Goal: Feedback & Contribution: Contribute content

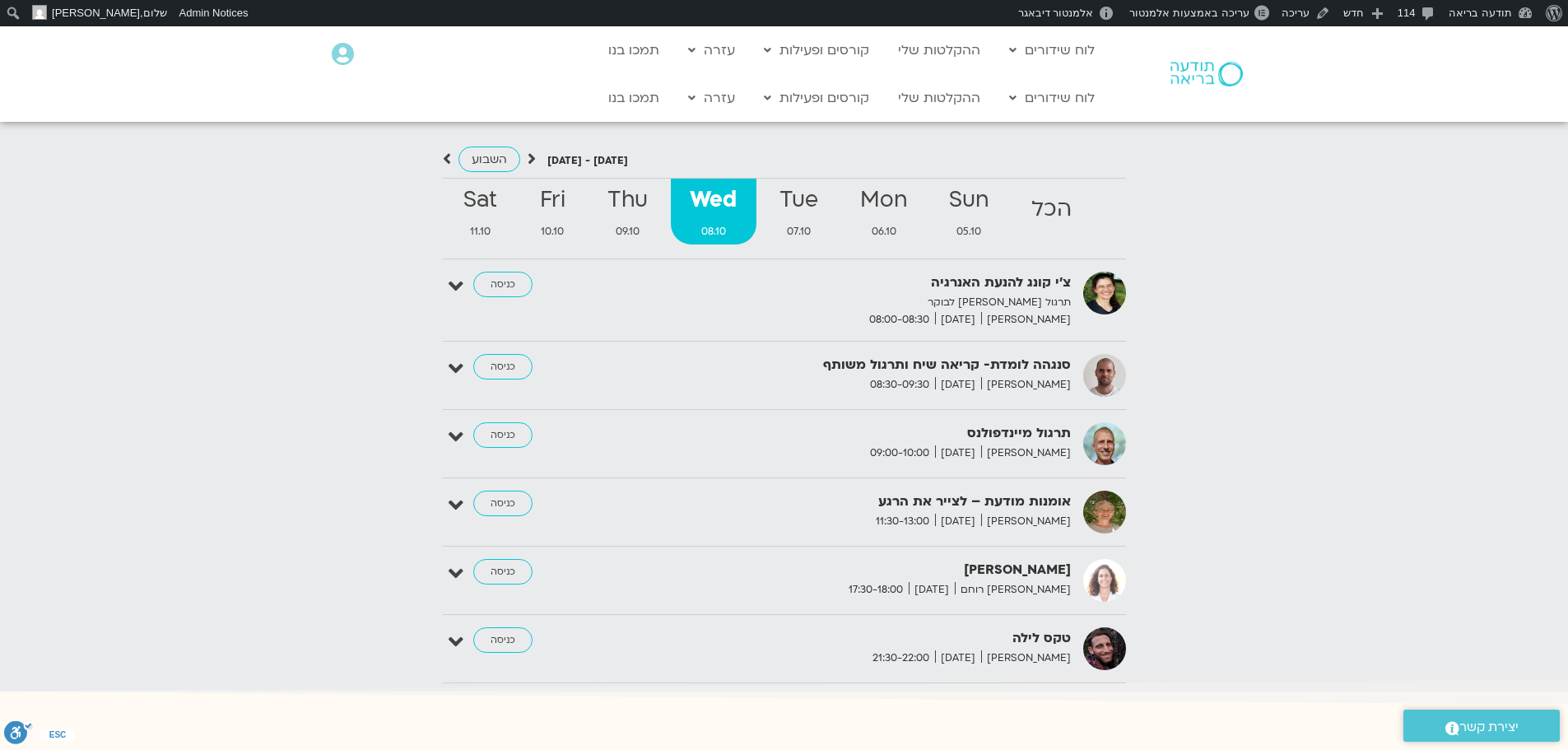
scroll to position [1759, 0]
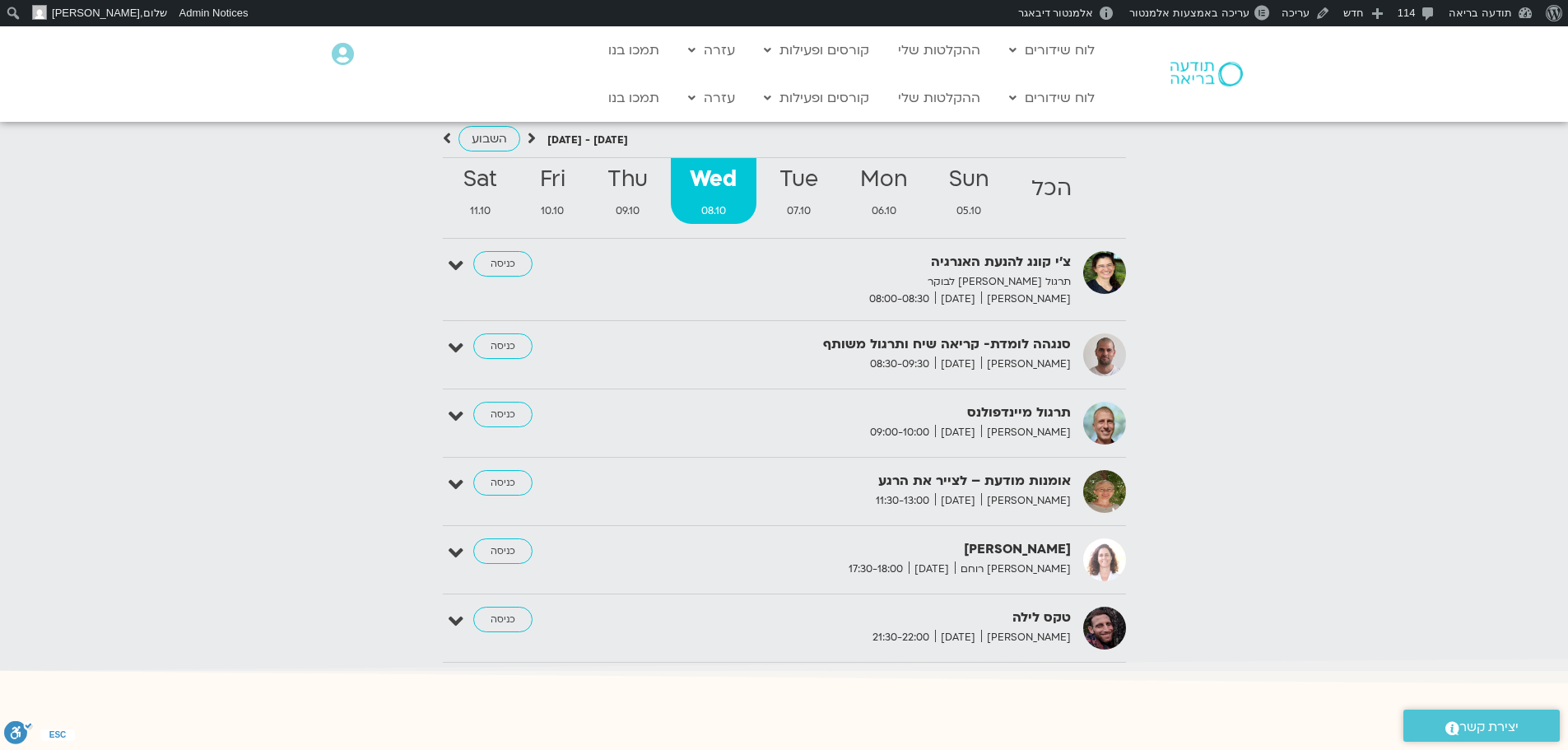
click at [1043, 402] on strong "תרגול מיינדפולנס" at bounding box center [869, 413] width 404 height 22
copy div "תרגול מיינדפולנס"
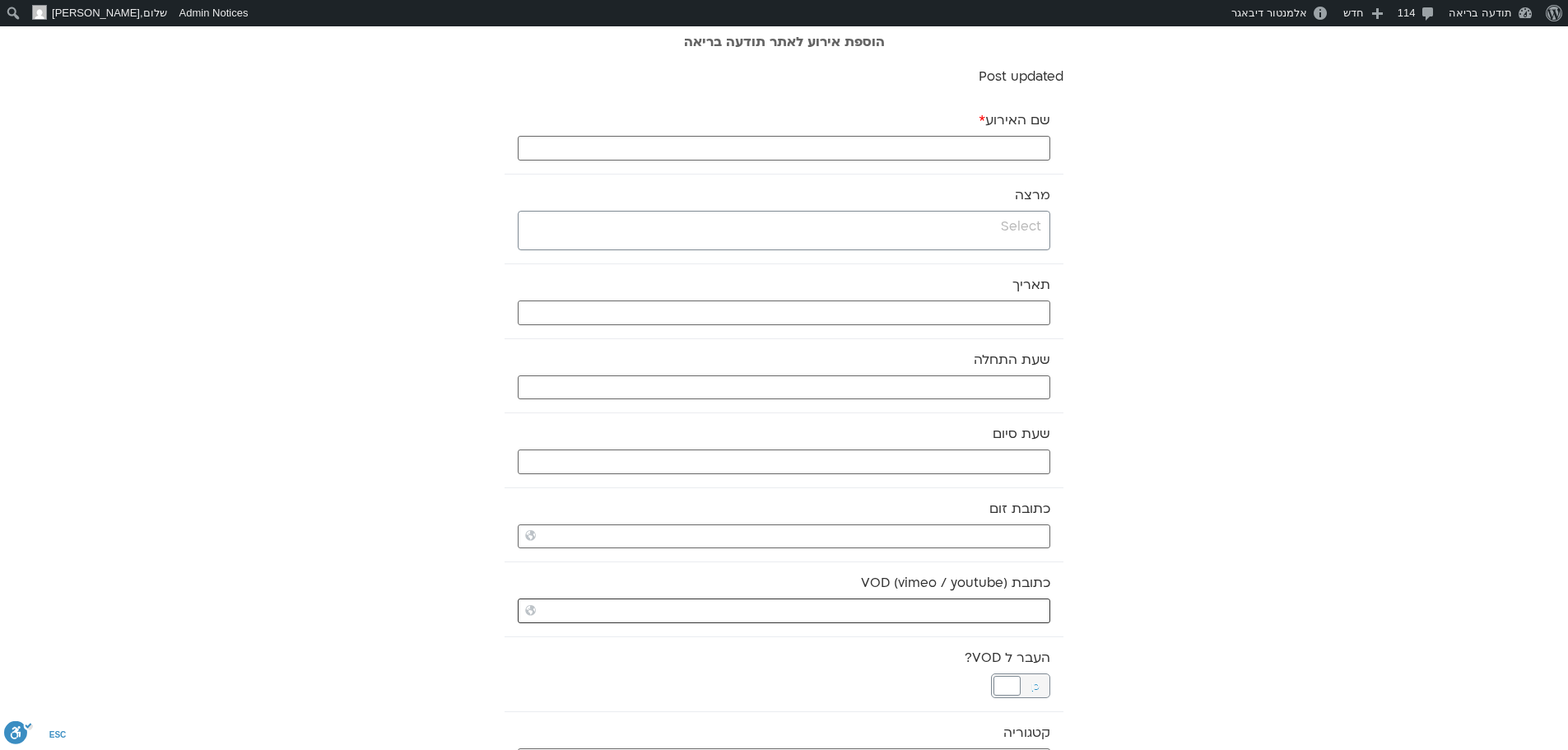
click at [1005, 608] on input "כתובת VOD (vimeo / youtube)" at bounding box center [784, 611] width 533 height 25
paste input "https://stream.mux.com/gzKkImAucW01tz64L001s36EsPnQsnKI02WcjTpn6OS1wg.m3u8"
type input "https://stream.mux.com/gzKkImAucW01tz64L001s36EsPnQsnKI02WcjTpn6OS1wg.m3u8"
click at [1021, 234] on input "search" at bounding box center [782, 226] width 519 height 21
type input "a"
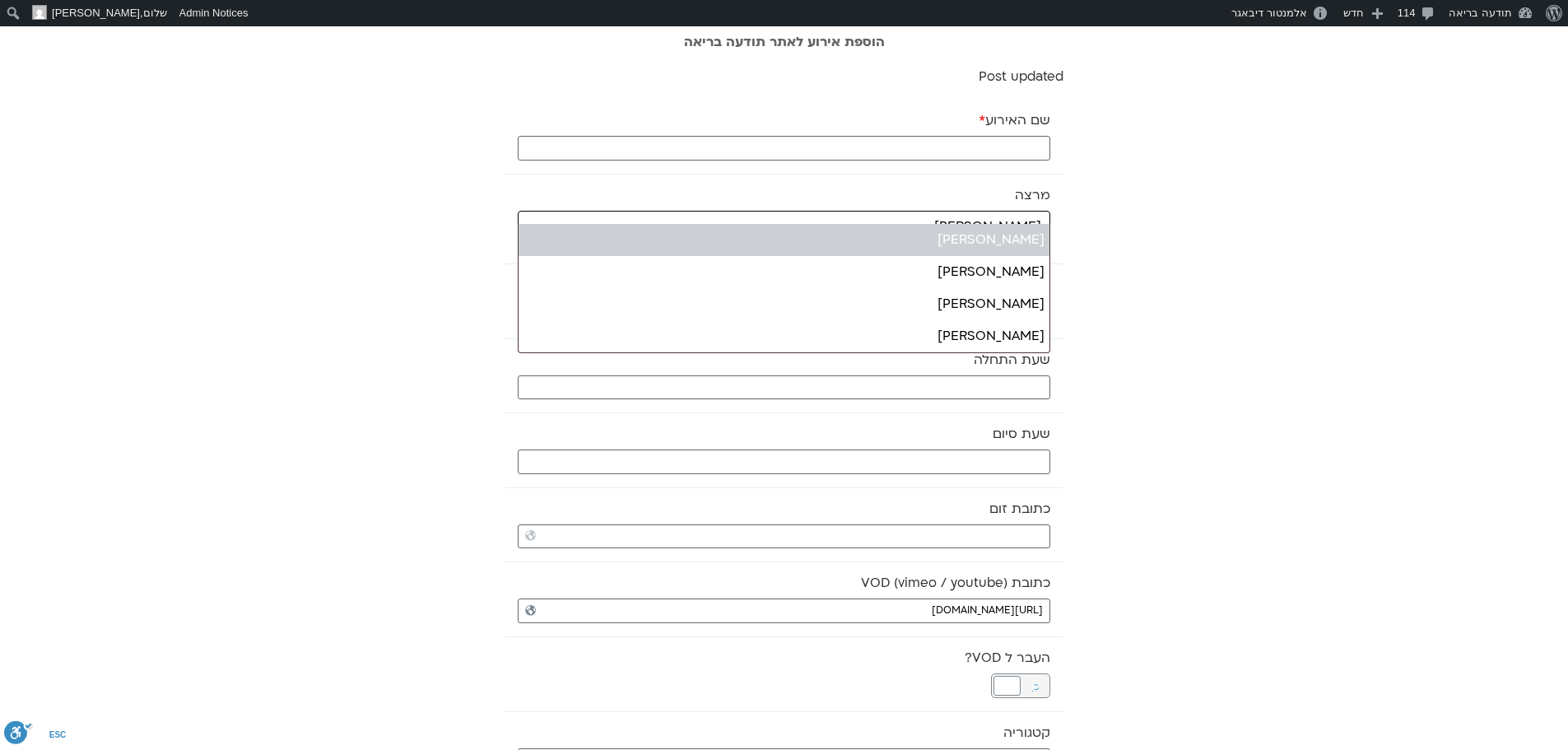
type input "שגב"
select select "******"
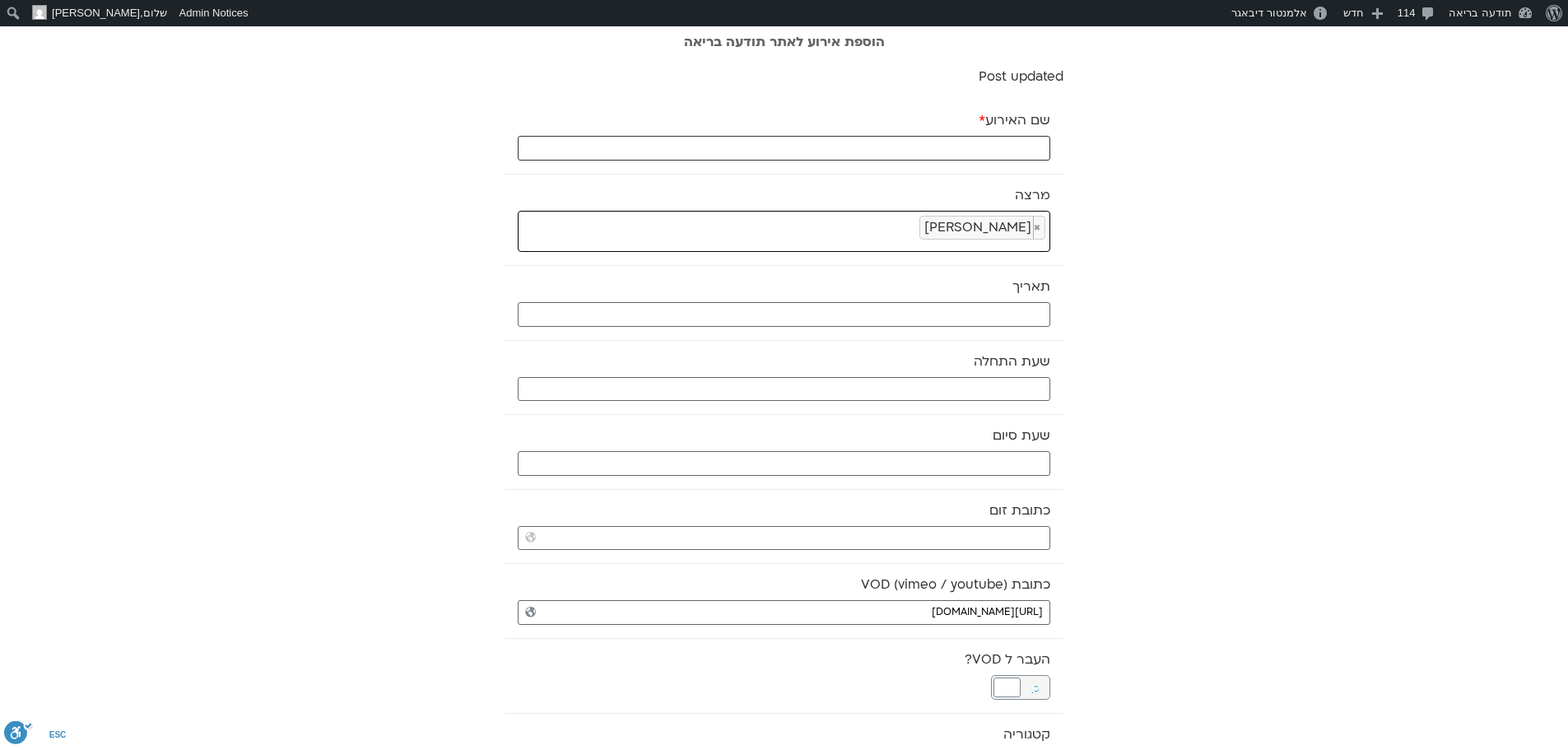
click at [963, 150] on input "שם האירוע *" at bounding box center [784, 148] width 533 height 25
paste input "מדיטצית בוקר רכה"
type input "מדיטצית בוקר רכה [DATE]"
click at [959, 308] on input "text" at bounding box center [784, 315] width 533 height 25
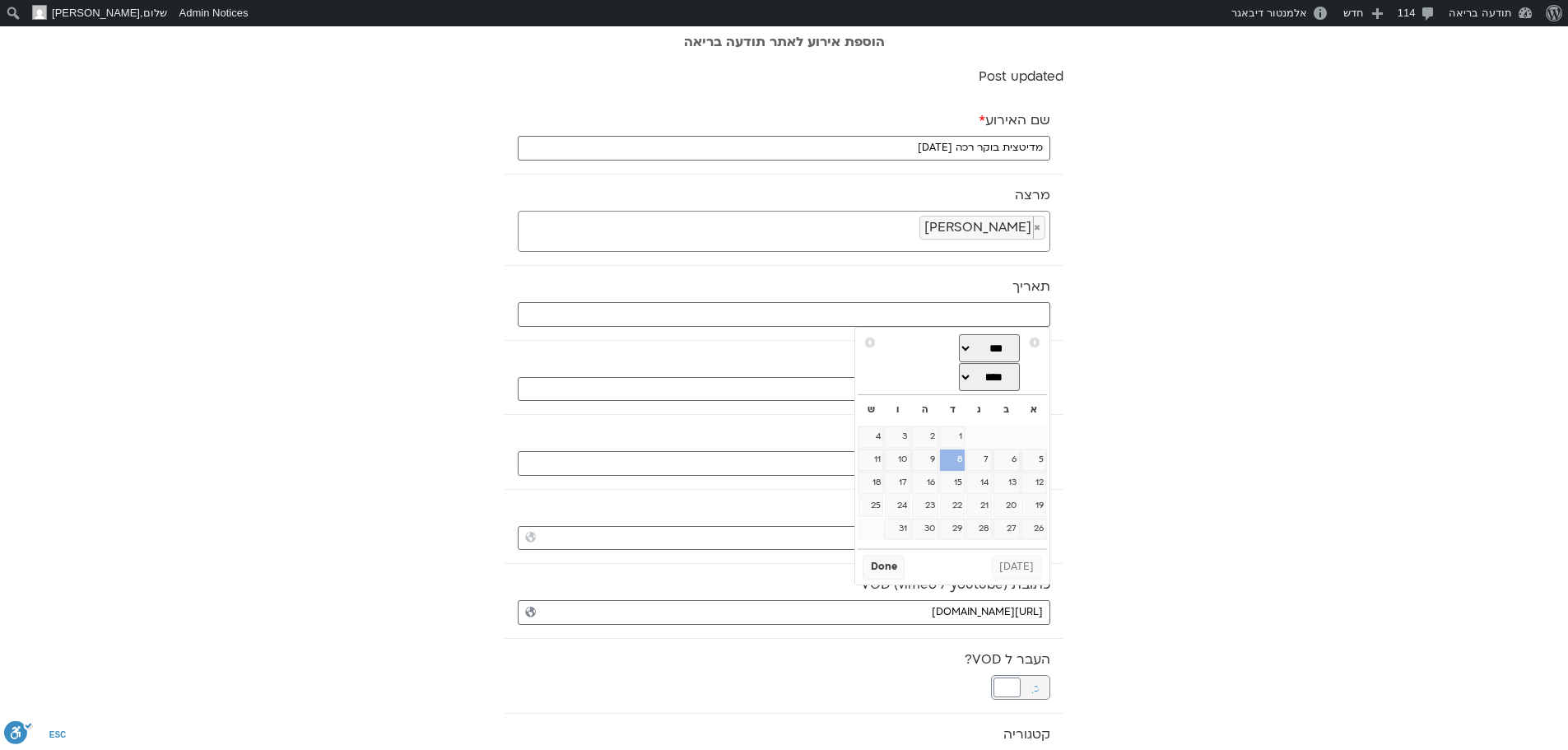
click at [949, 458] on link "8" at bounding box center [952, 460] width 25 height 22
type input "[DATE]"
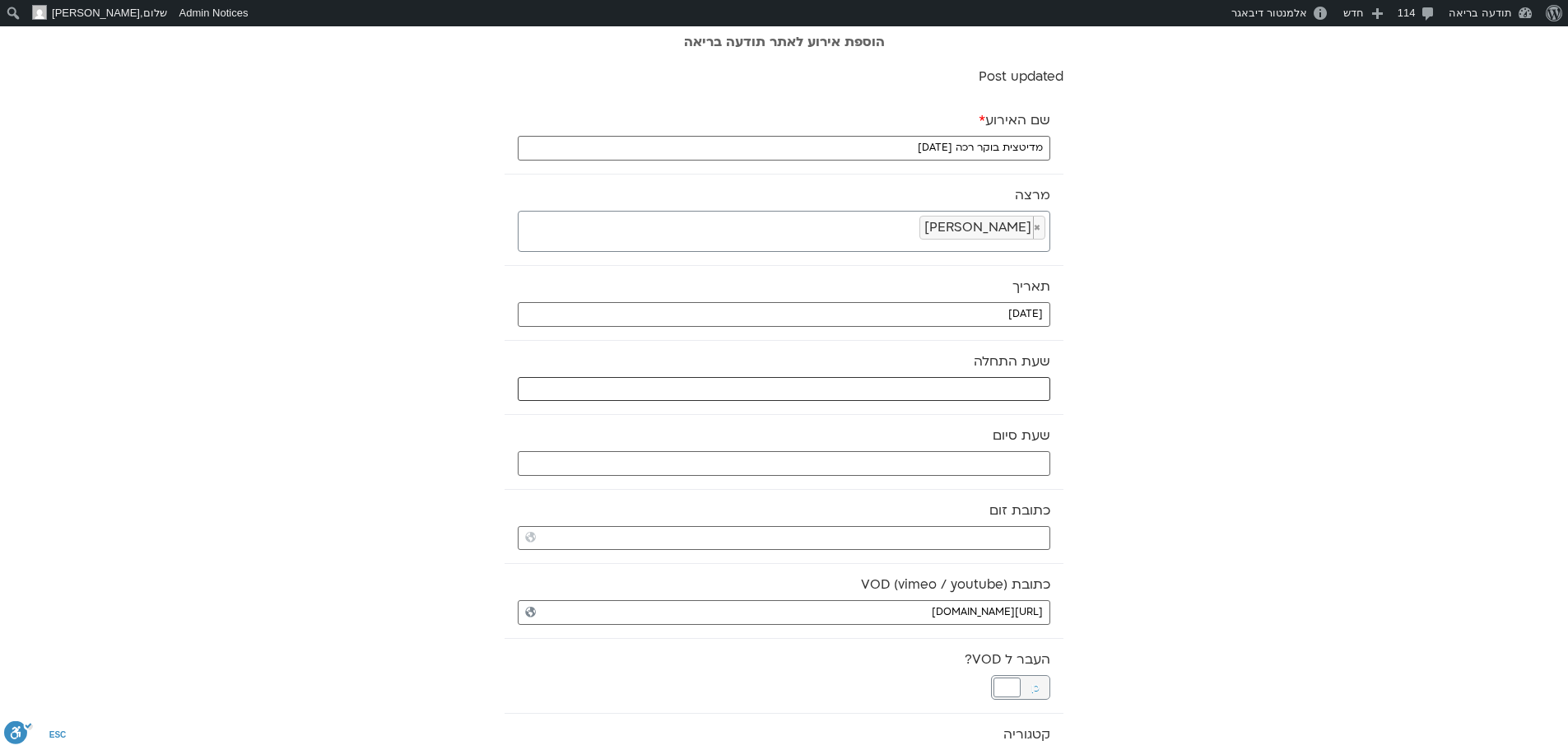
click at [857, 388] on input "text" at bounding box center [784, 390] width 533 height 25
click at [940, 447] on select "** ** ** ** ** ** ** ** ** ** ** ** ** ** ** ** ** ** ** ** ** ** ** **" at bounding box center [927, 448] width 53 height 28
type input "07:00"
select select "*"
click at [980, 449] on select "** ** ** ** ** ** ** ** ** ** ** ** ** ** ** ** ** ** ** ** ** ** ** ** ** ** *…" at bounding box center [983, 448] width 53 height 28
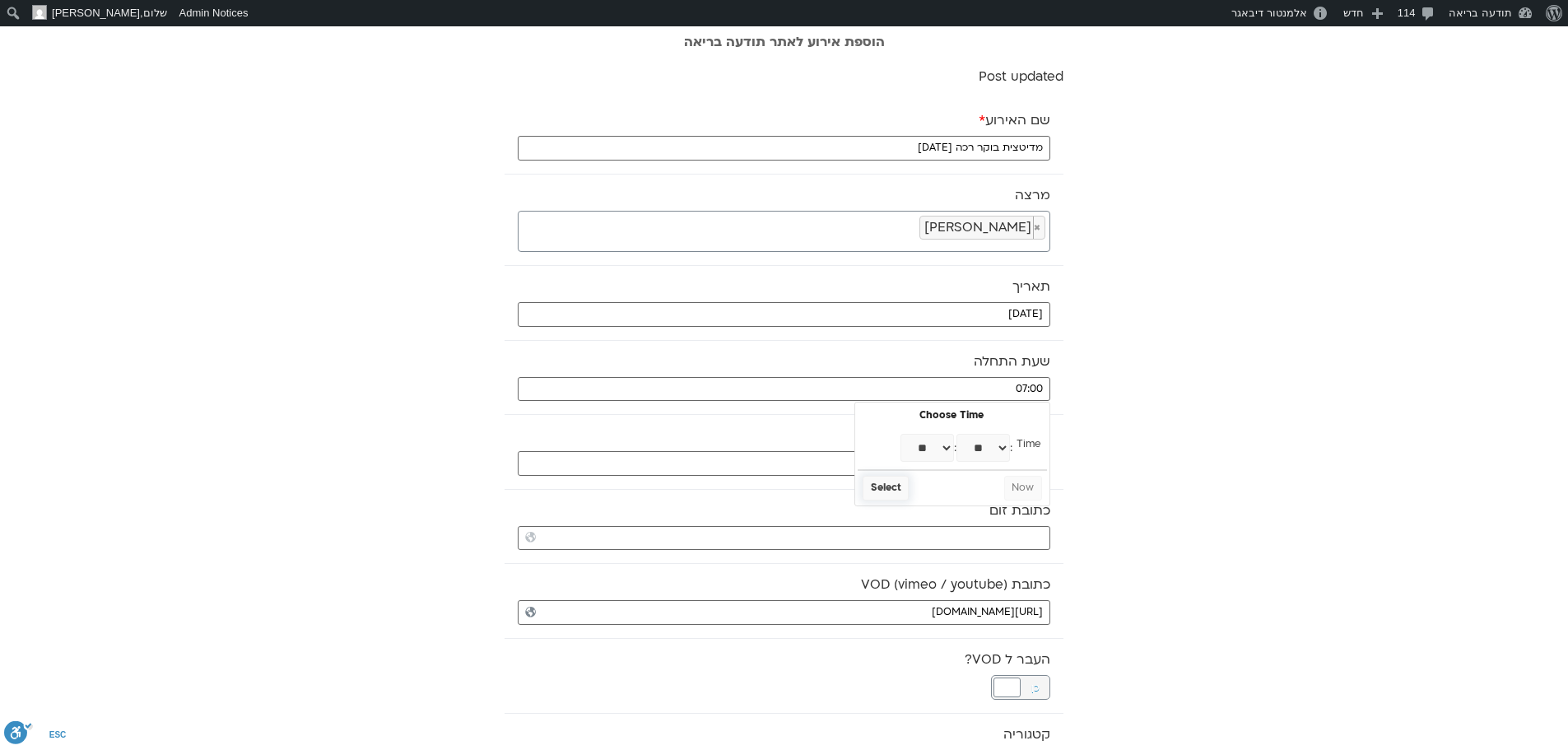
type input "07:30"
select select "*"
select select "**"
click at [880, 485] on button "Select" at bounding box center [885, 489] width 46 height 25
click at [910, 454] on input "text" at bounding box center [784, 464] width 533 height 25
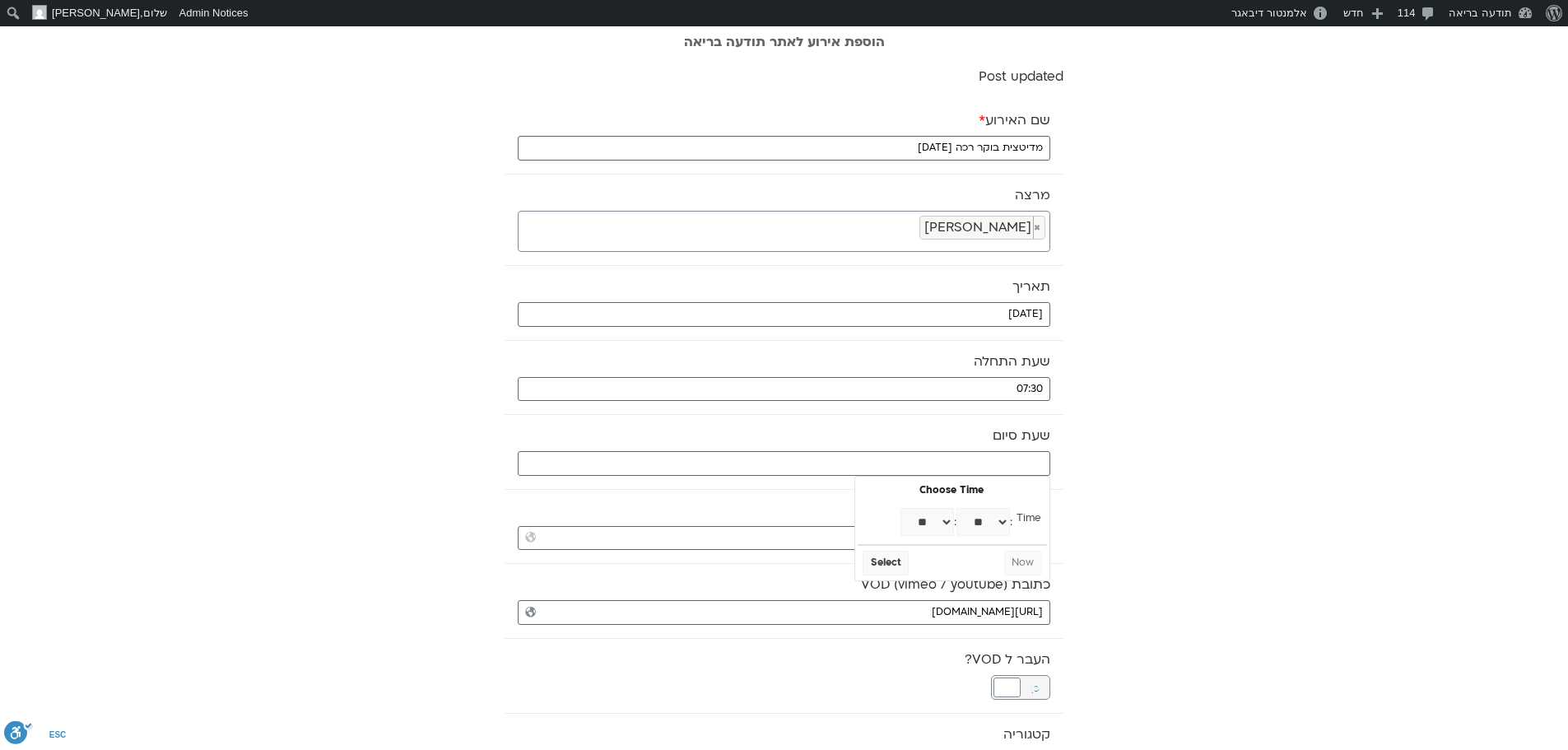
click at [940, 523] on select "** ** ** ** ** ** ** ** ** ** ** ** ** ** ** ** ** ** ** ** ** ** ** **" at bounding box center [927, 522] width 53 height 28
type input "08:00"
select select "*"
click at [896, 565] on button "Select" at bounding box center [885, 564] width 46 height 25
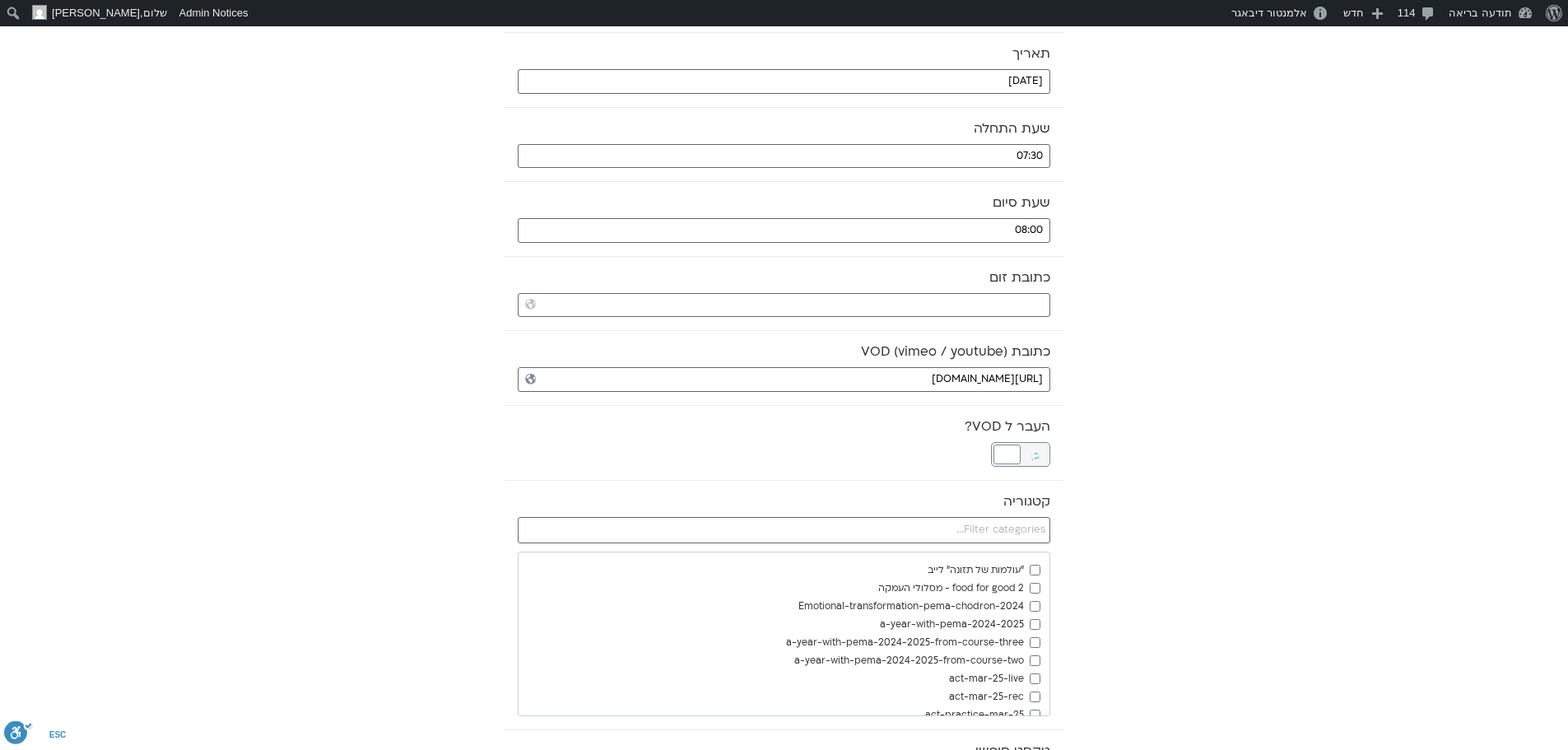
scroll to position [247, 0]
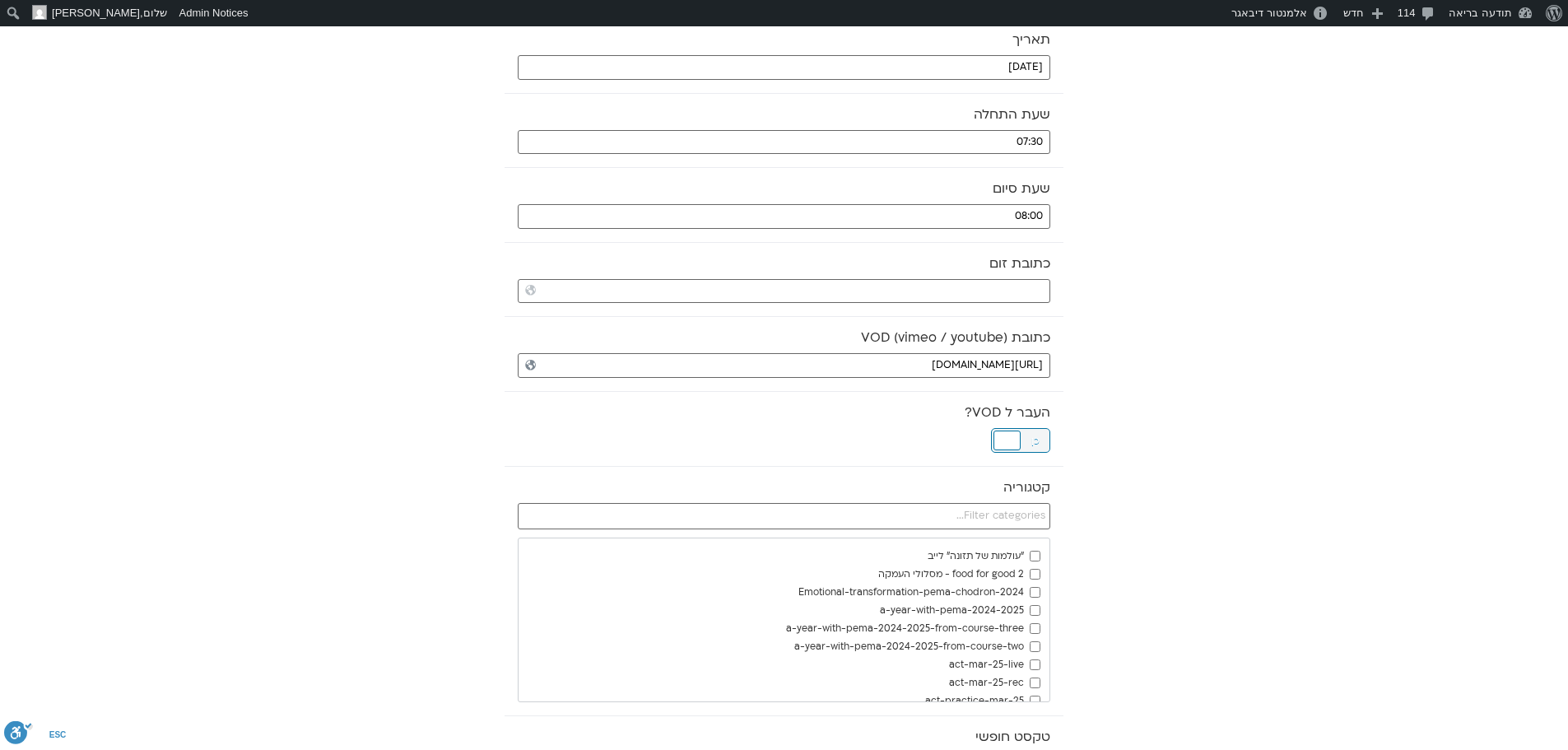
click at [1010, 438] on div at bounding box center [1007, 440] width 27 height 20
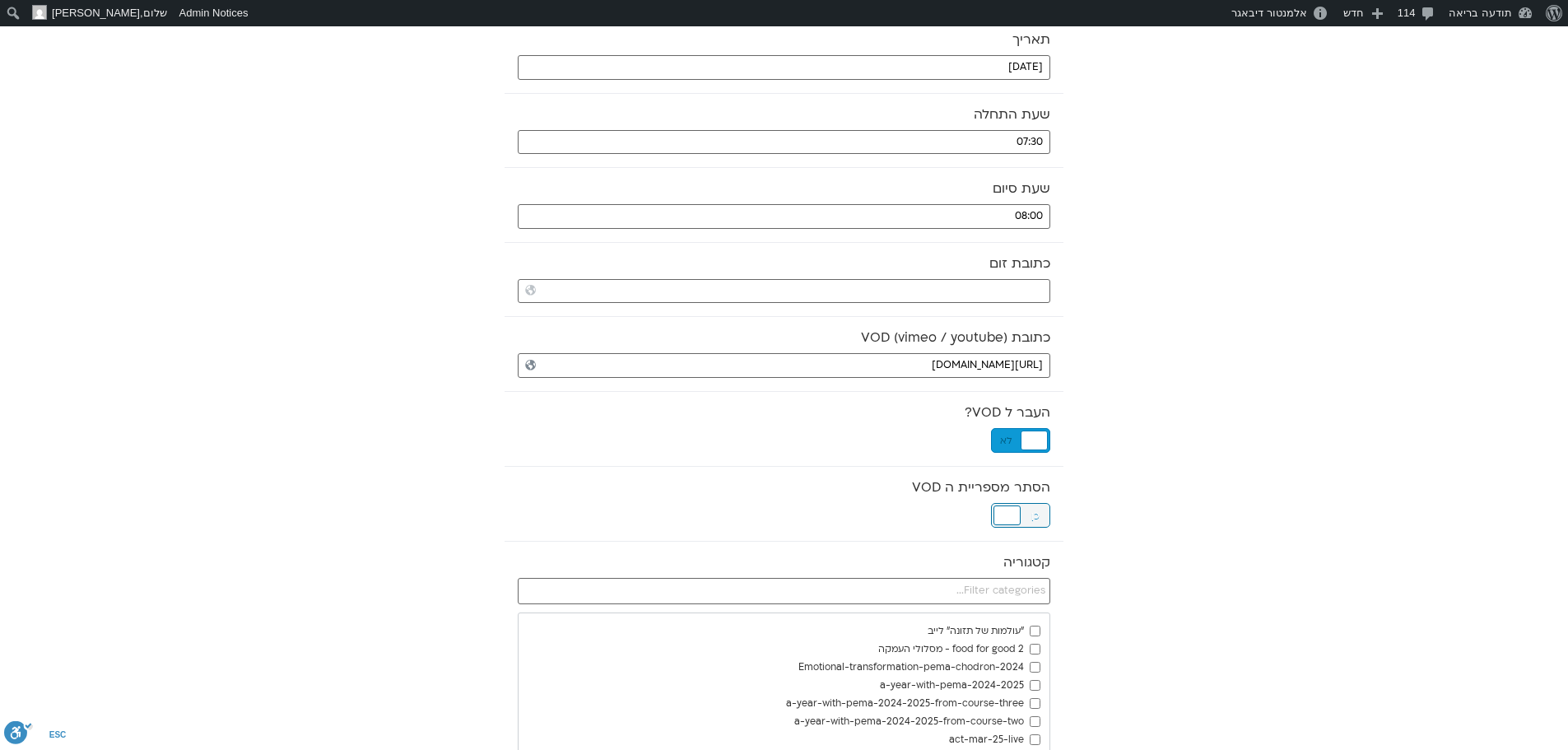
click at [1005, 514] on div at bounding box center [1007, 515] width 27 height 20
click at [1004, 603] on input "text" at bounding box center [784, 591] width 533 height 27
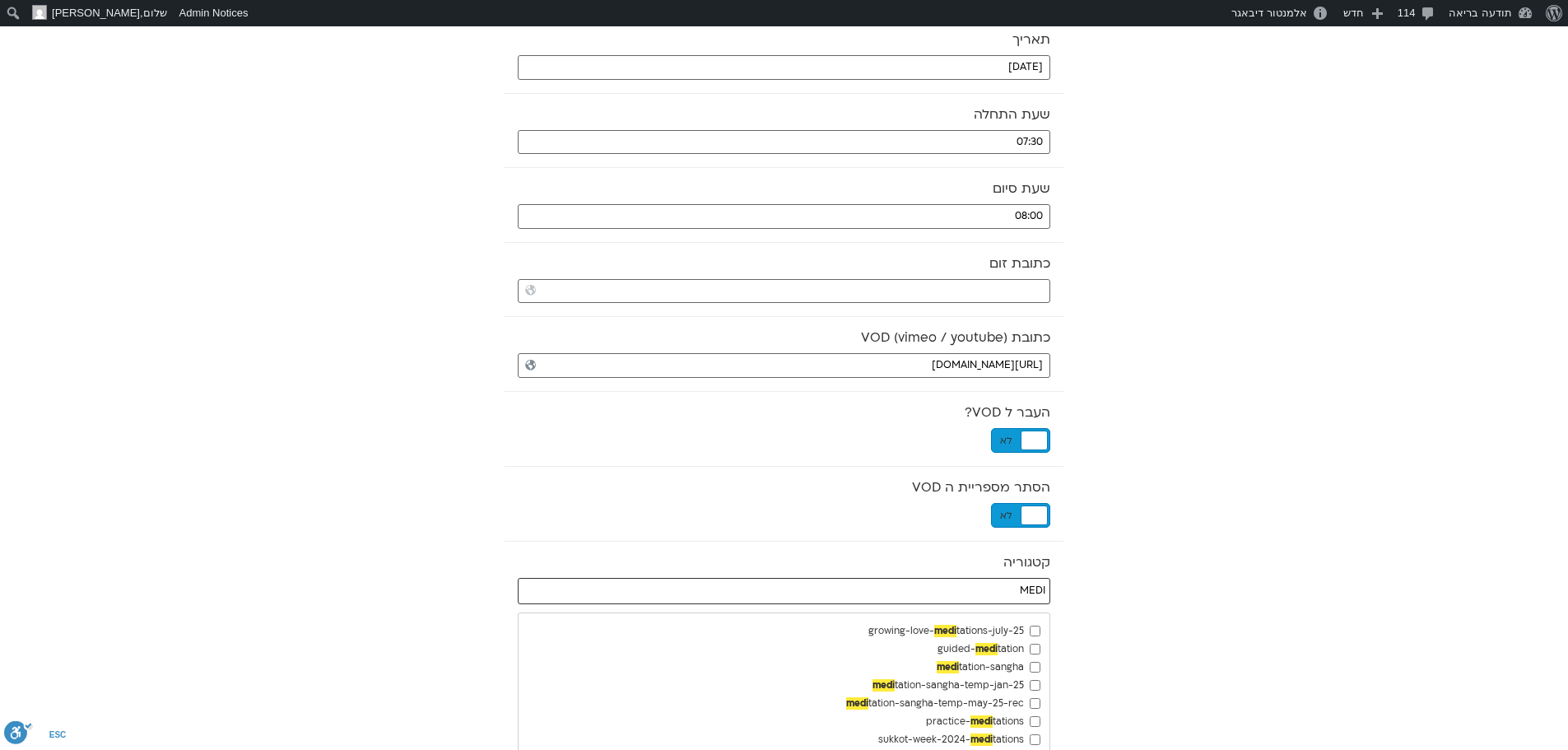
type input "MEDI"
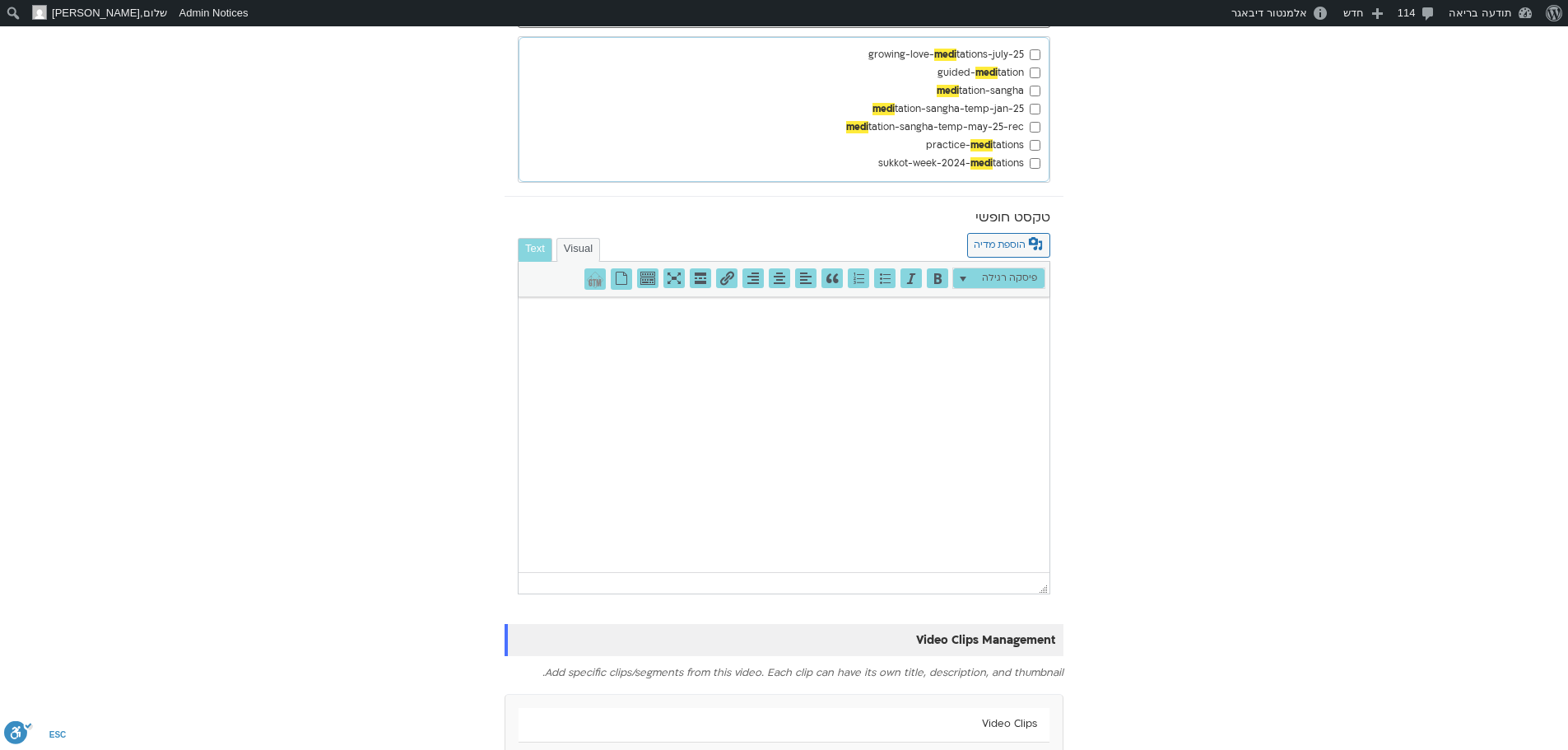
scroll to position [956, 0]
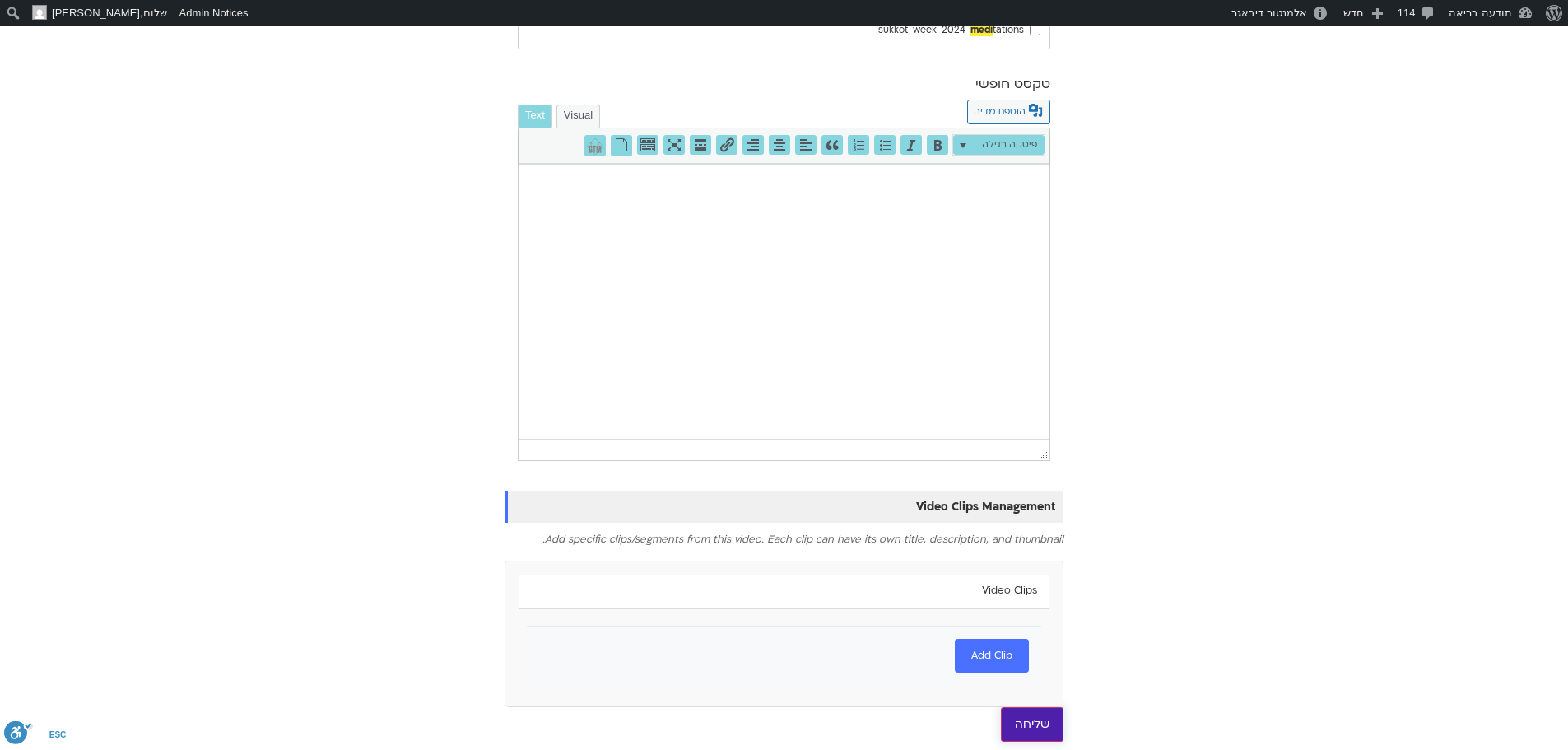
click at [1040, 726] on input "שליחה" at bounding box center [1032, 724] width 62 height 35
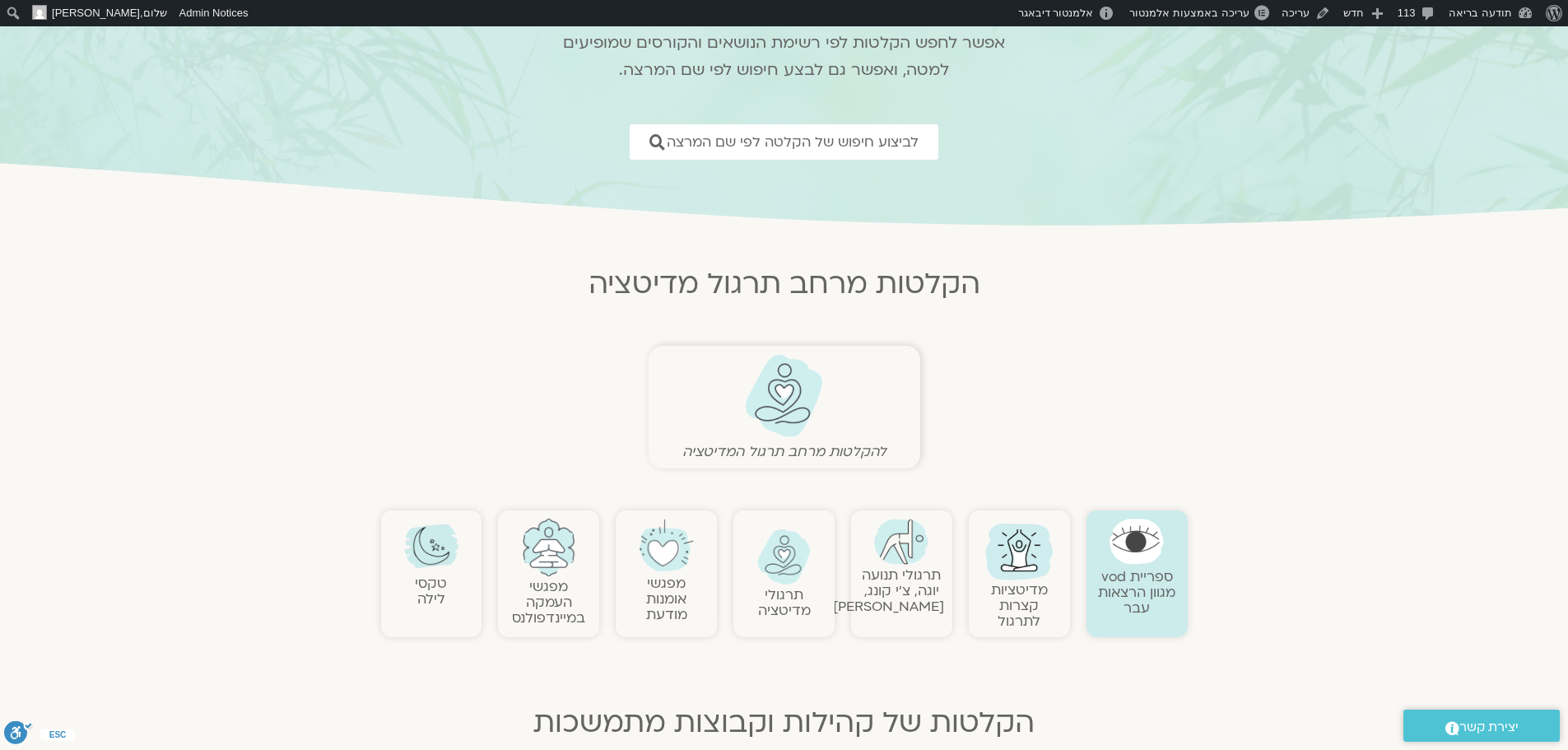
click at [801, 410] on img at bounding box center [784, 395] width 82 height 84
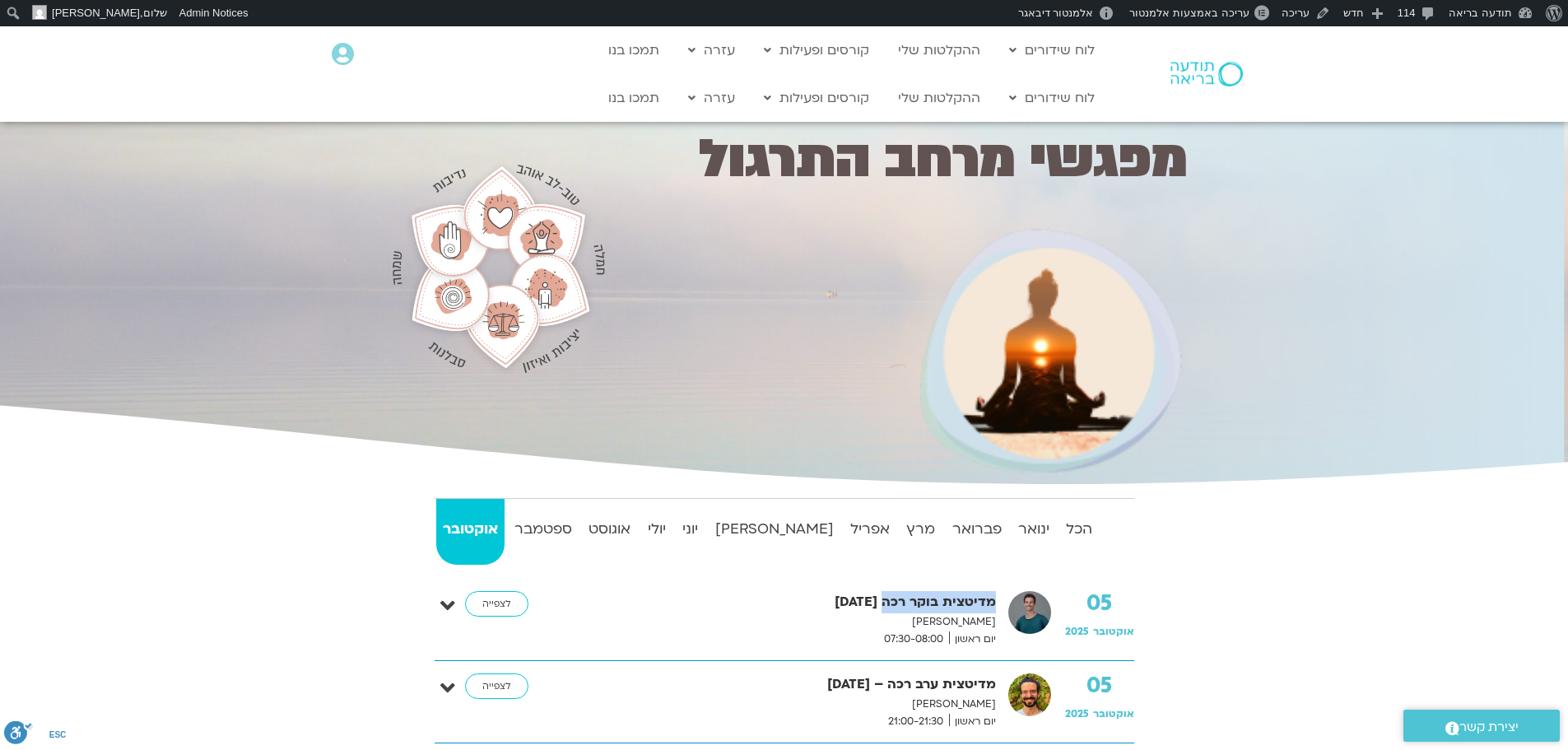
drag, startPoint x: 886, startPoint y: 600, endPoint x: 1002, endPoint y: 602, distance: 116.0
click at [1002, 602] on div "מדיטצית בוקר רכה 05.10.25 אורי דאובר יום ראשון 07:30-08:00" at bounding box center [783, 619] width 440 height 57
copy strong "מדיטצית בוקר רכה"
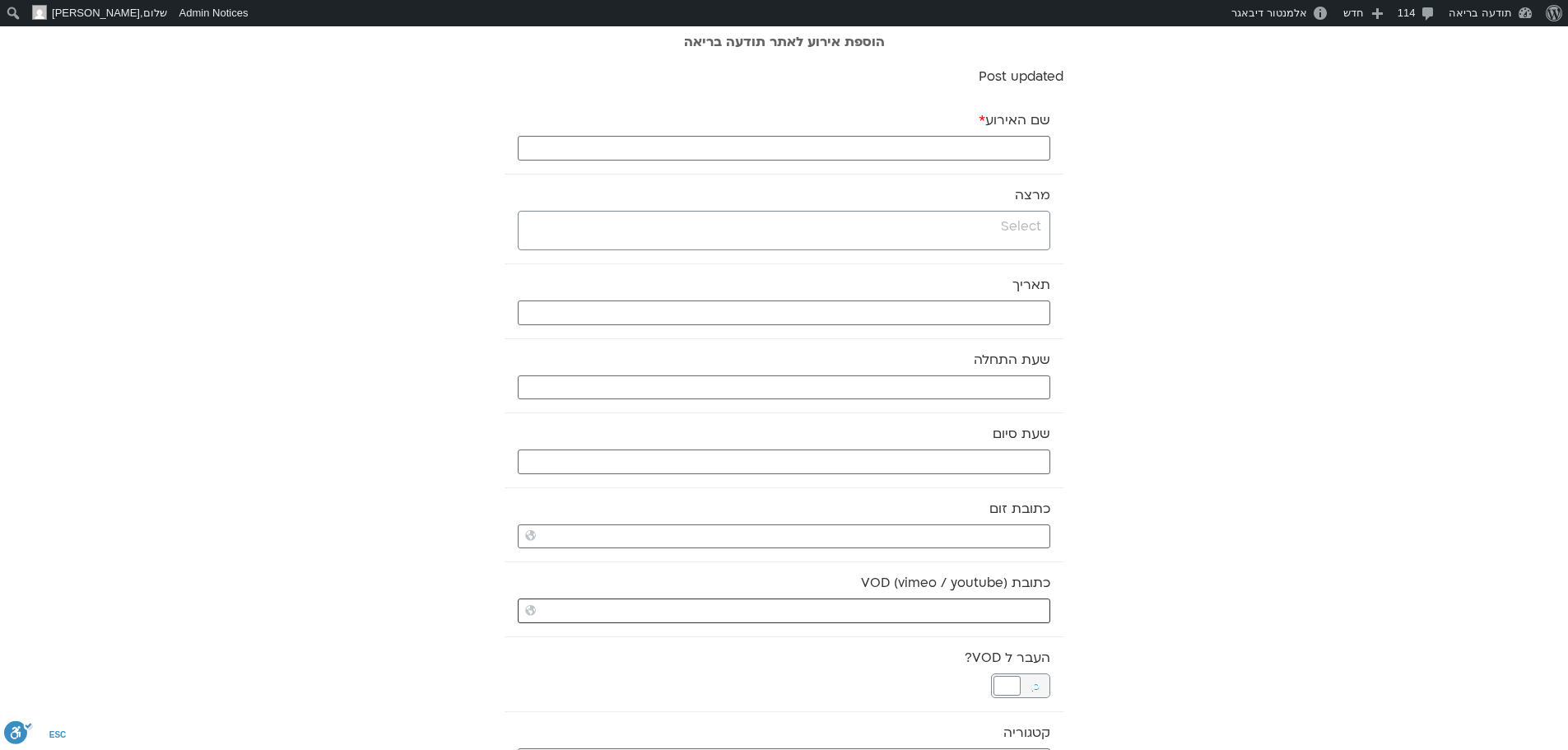
click at [950, 612] on input "כתובת VOD (vimeo / youtube)" at bounding box center [784, 611] width 533 height 25
paste input "https://stream.mux.com/rO4fhXIilGC9hUBpyZTn44tsrSR02s1HPNEPTTQACvyo.m3u8"
type input "https://stream.mux.com/rO4fhXIilGC9hUBpyZTn44tsrSR02s1HPNEPTTQACvyo.m3u8"
click at [1023, 233] on input "search" at bounding box center [782, 226] width 519 height 21
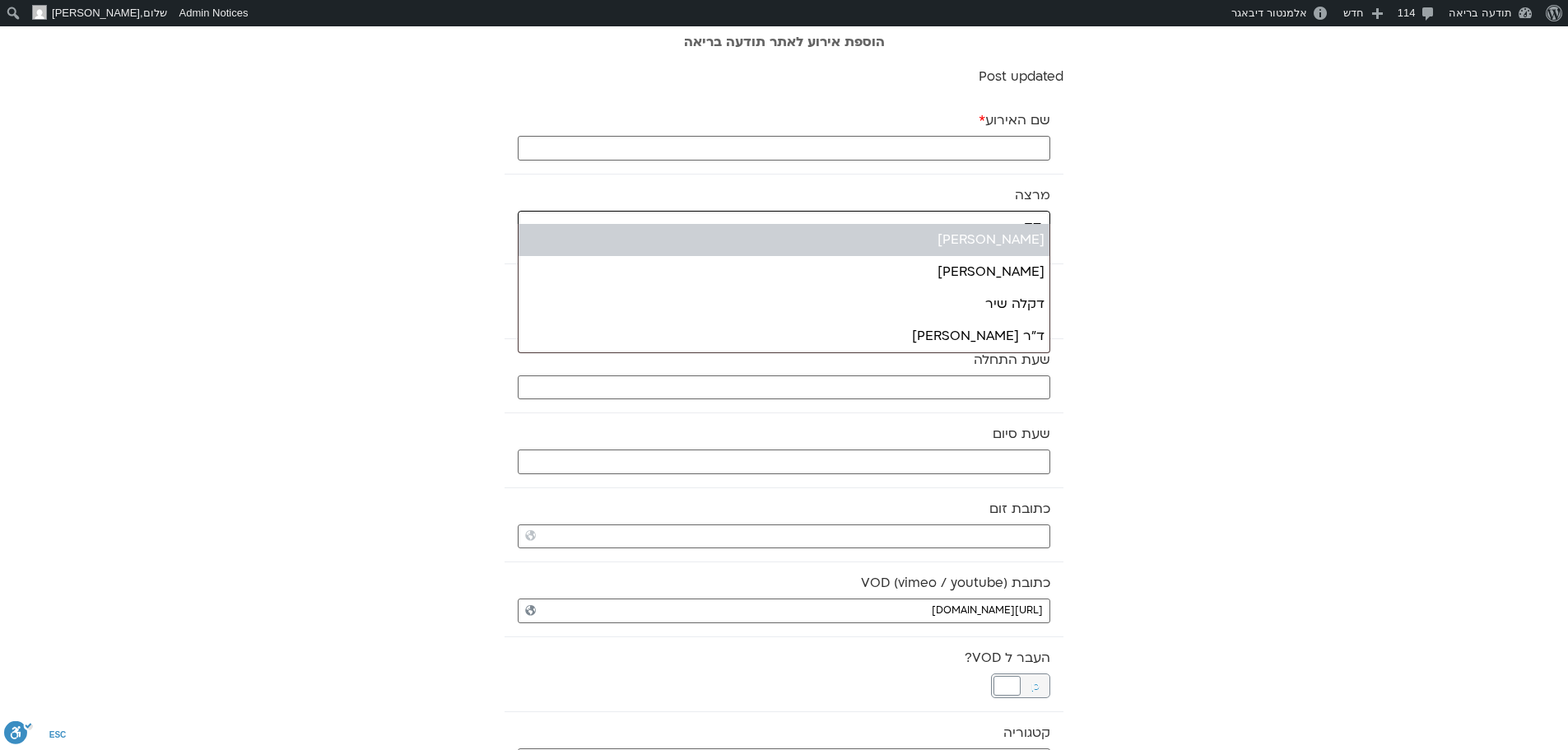
type input "דק"
select select "******"
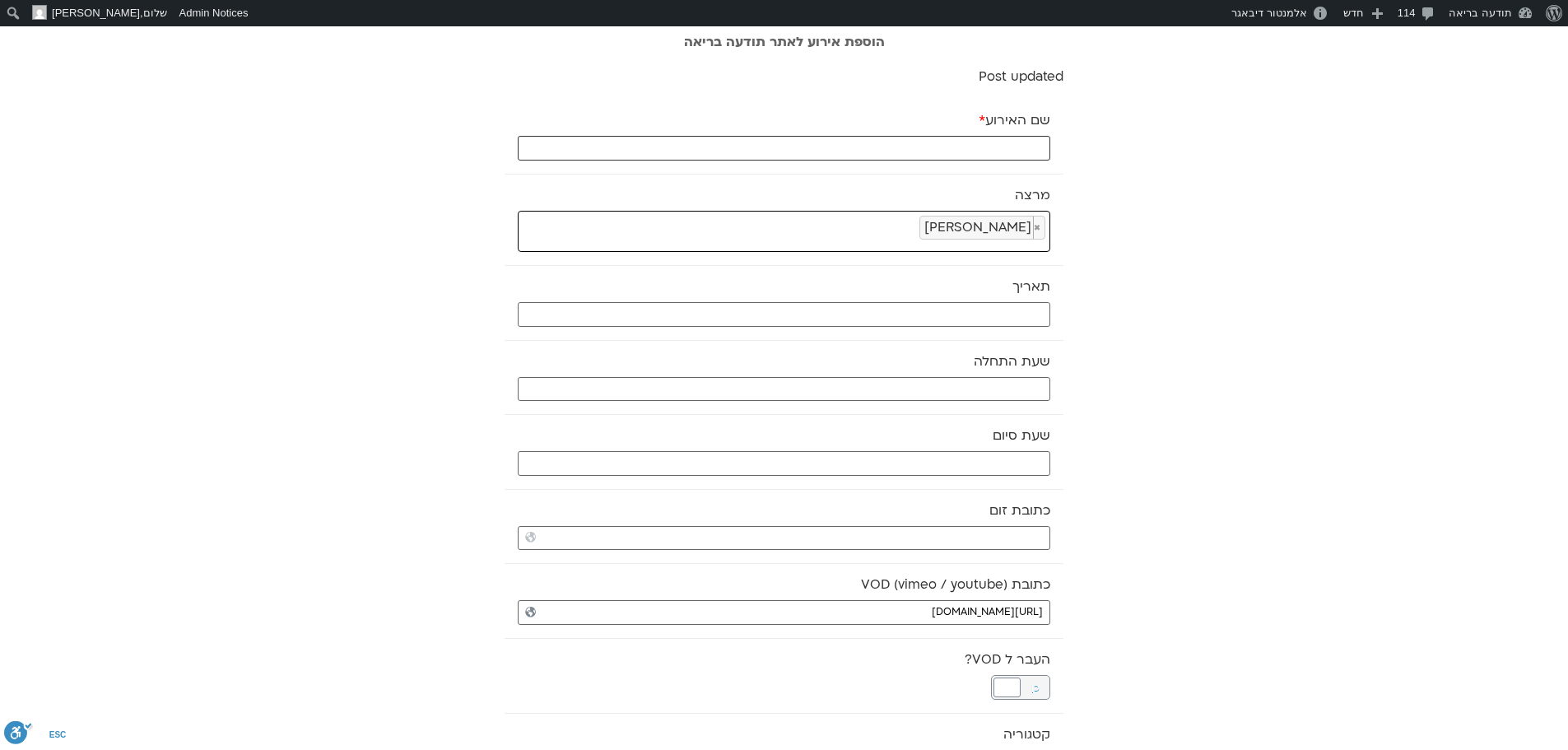
click at [937, 147] on input "שם האירוע *" at bounding box center [784, 148] width 533 height 25
paste input "מדיטציה וקבוצה לומדת"
click at [937, 147] on input "מדיטציה וקבוצה לומדת" at bounding box center [784, 148] width 533 height 25
type input "מדיטציה וקבוצה לומדת - 8.10.25"
click at [1038, 317] on input "text" at bounding box center [784, 315] width 533 height 25
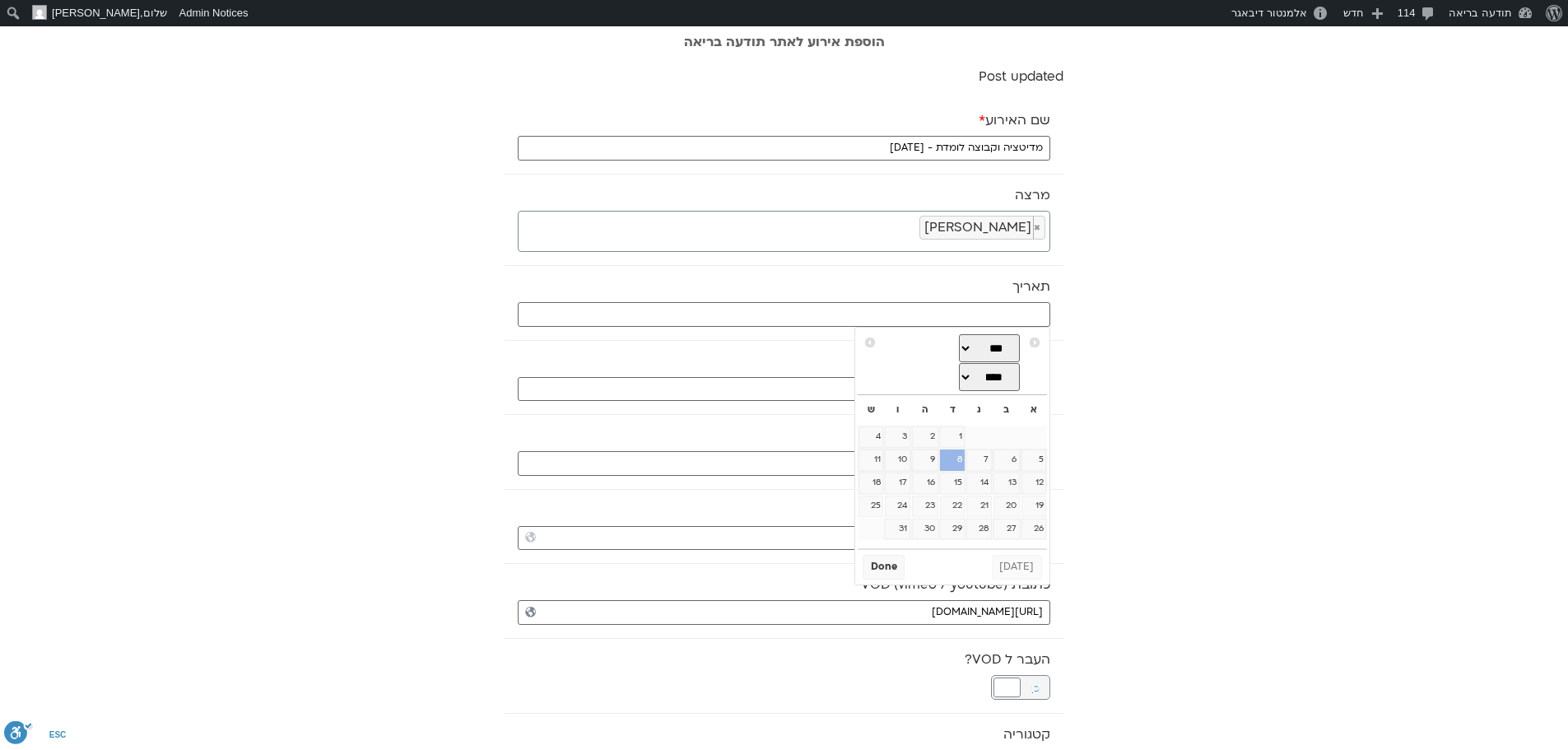
click at [952, 462] on link "8" at bounding box center [952, 460] width 25 height 22
type input "08/10/2025"
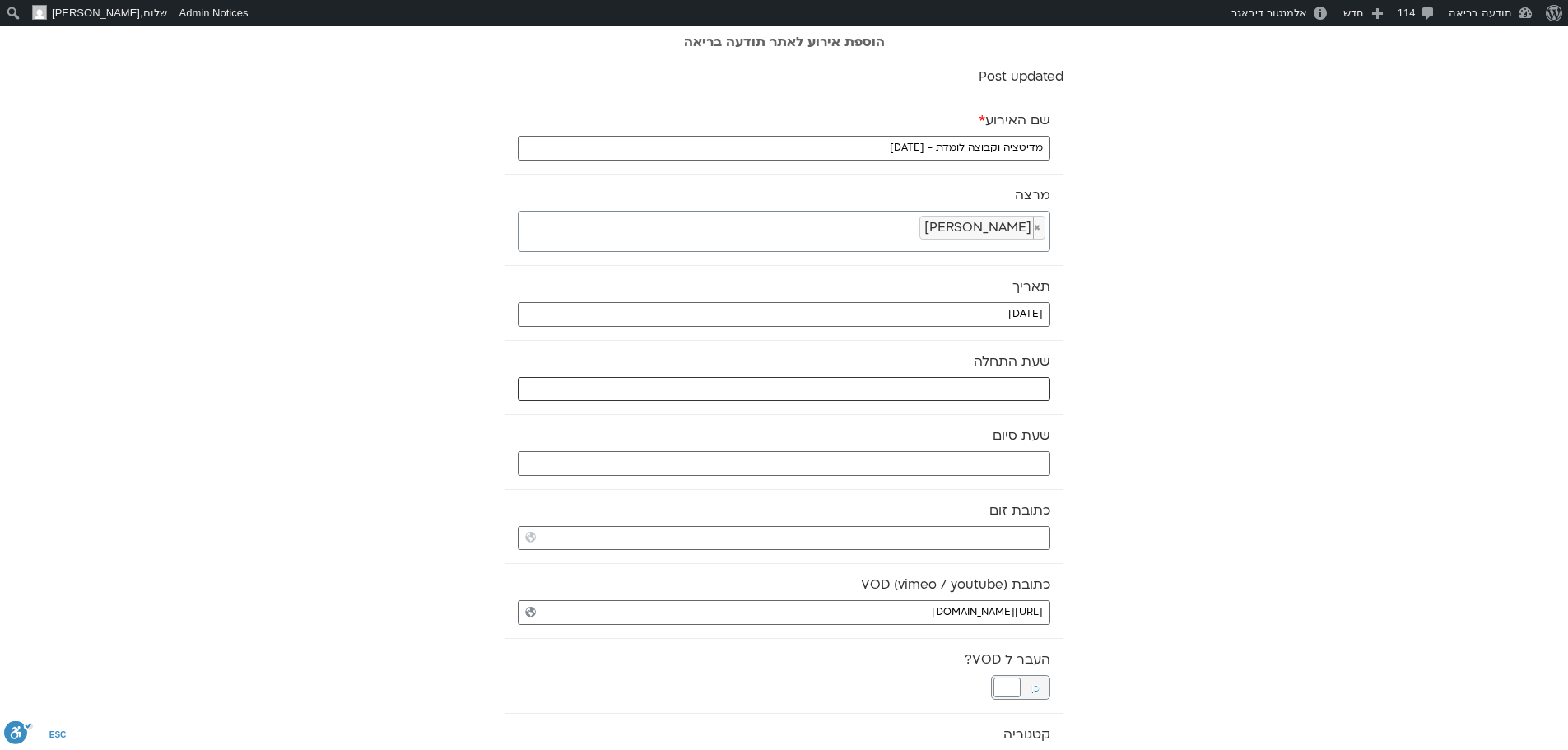
click at [969, 389] on input "text" at bounding box center [784, 390] width 533 height 25
click at [935, 451] on select "** ** ** ** ** ** ** ** ** ** ** ** ** ** ** ** ** ** ** ** ** ** ** **" at bounding box center [927, 448] width 53 height 28
type input "07:00"
select select "*"
click at [889, 490] on button "Select" at bounding box center [885, 489] width 46 height 25
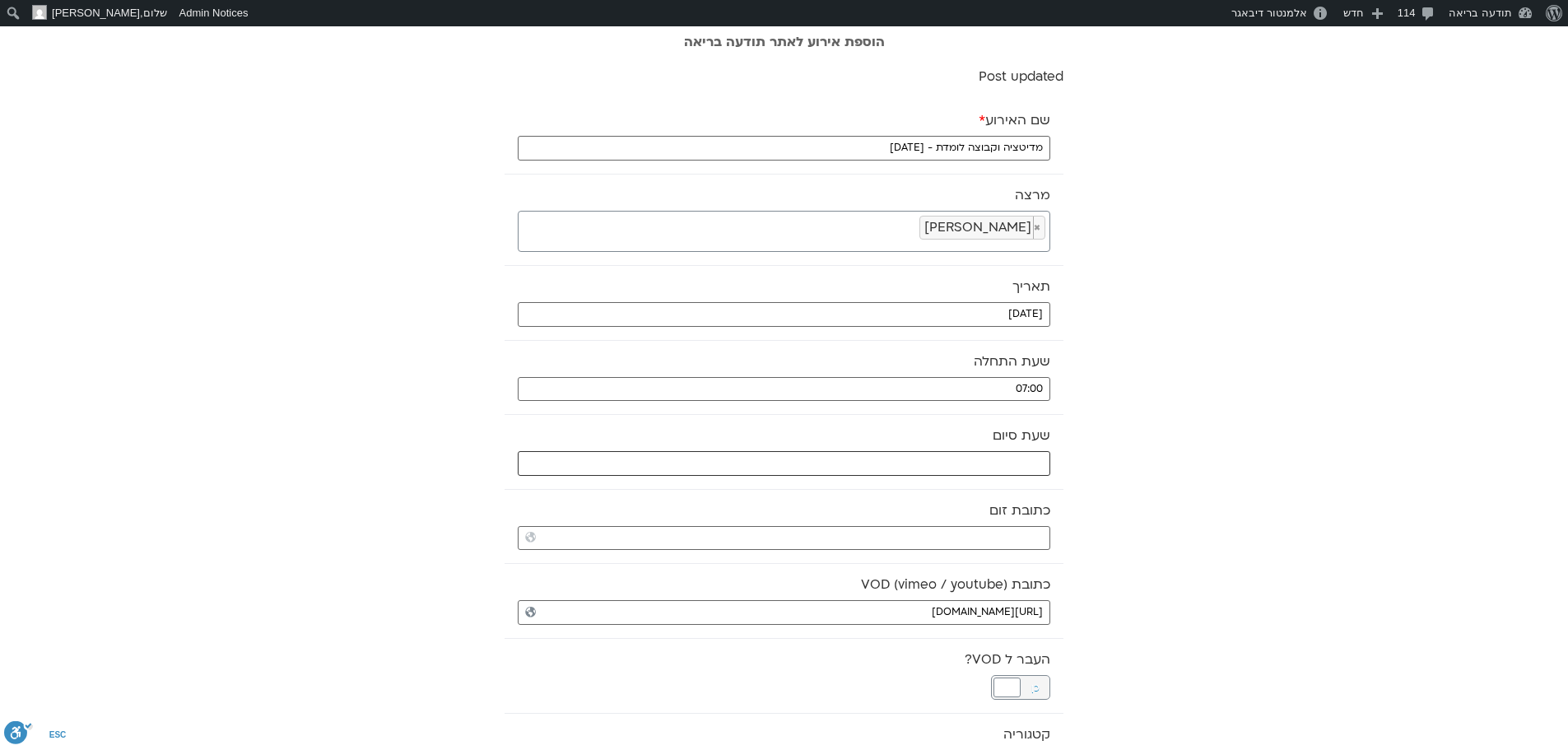
click at [896, 466] on input "text" at bounding box center [784, 464] width 533 height 25
click at [944, 524] on select "** ** ** ** ** ** ** ** ** ** ** ** ** ** ** ** ** ** ** ** ** ** ** **" at bounding box center [927, 522] width 53 height 28
type input "08:00"
select select "*"
click at [884, 562] on button "Select" at bounding box center [885, 564] width 46 height 25
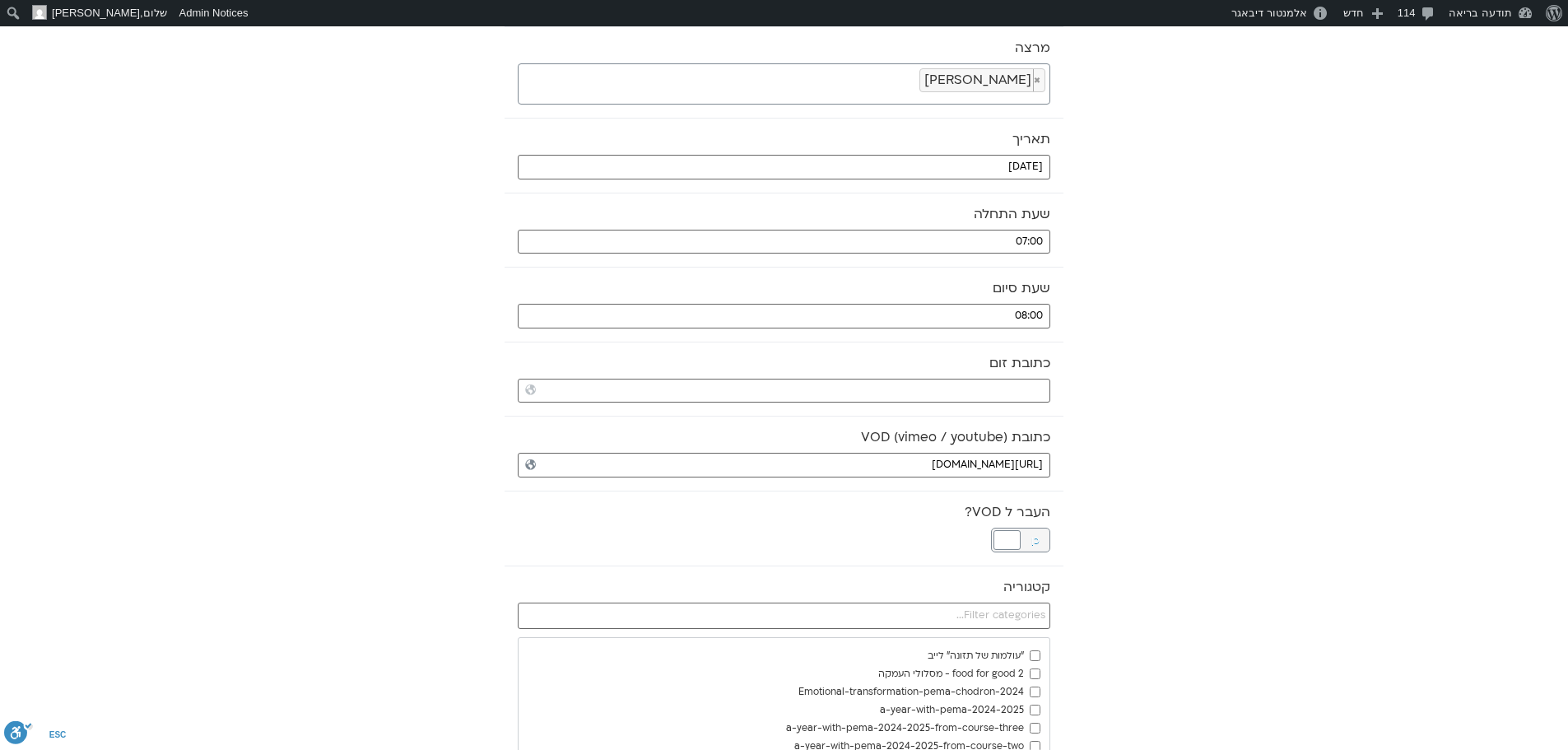
scroll to position [165, 0]
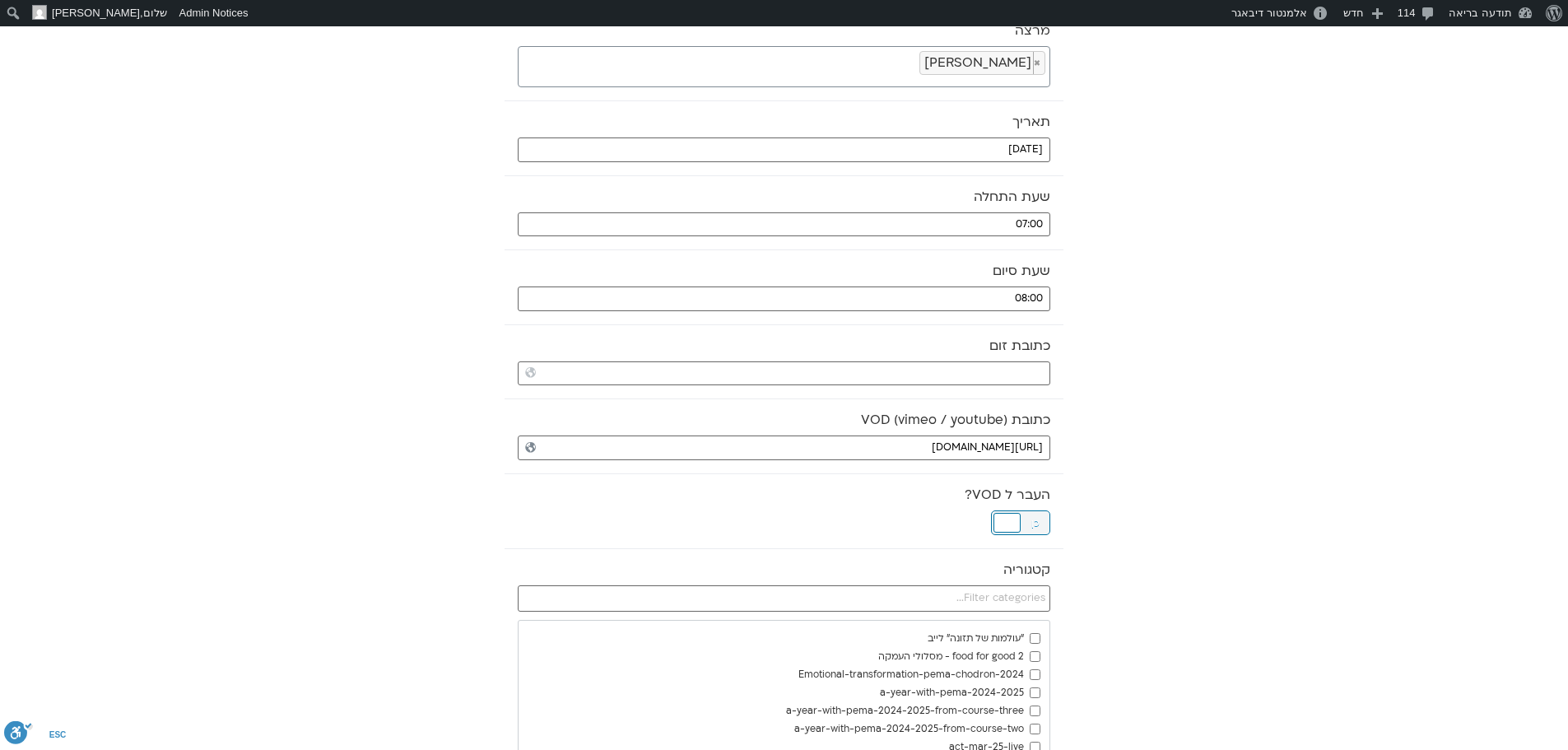
click at [1020, 522] on div at bounding box center [1007, 523] width 27 height 20
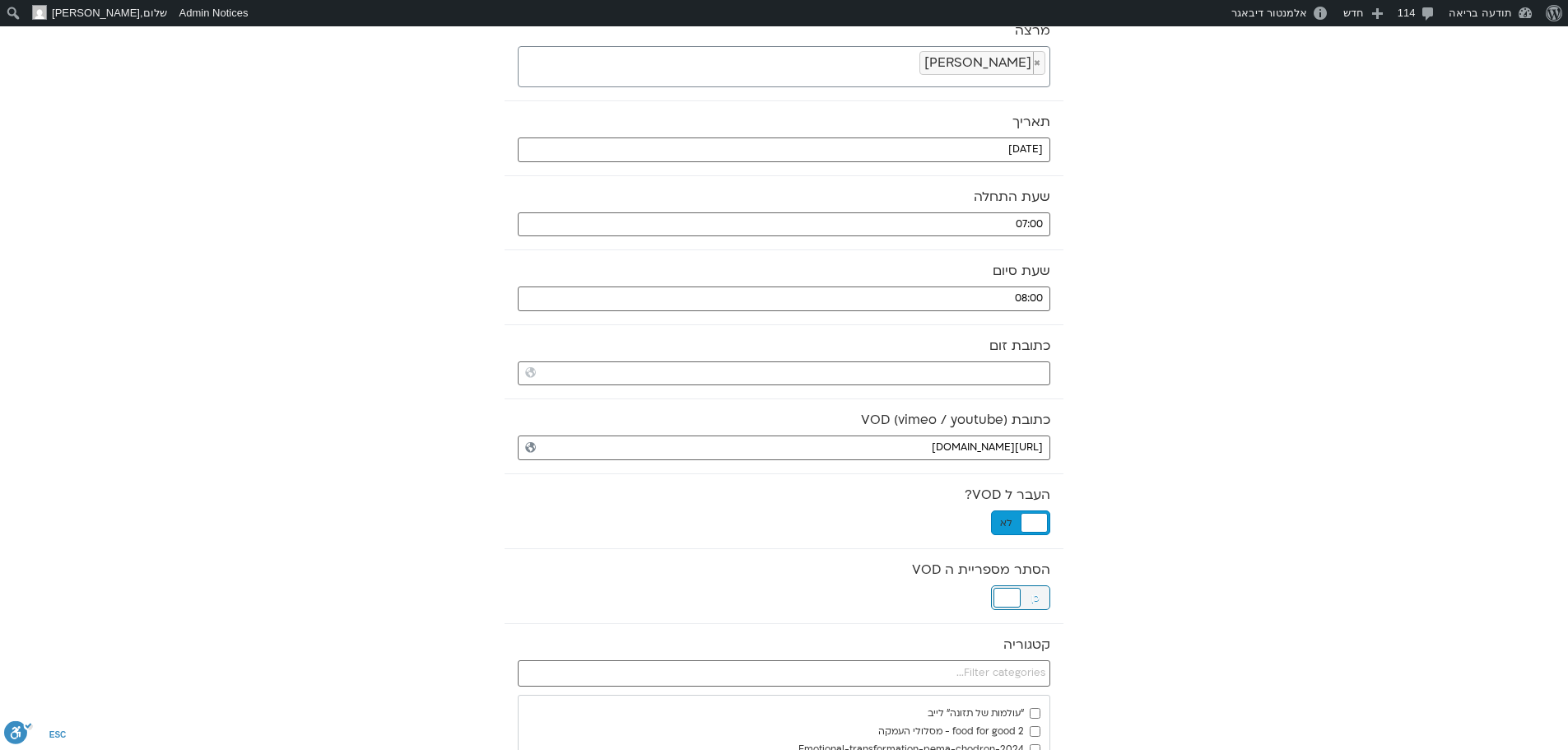
click at [1010, 602] on div at bounding box center [1007, 598] width 27 height 20
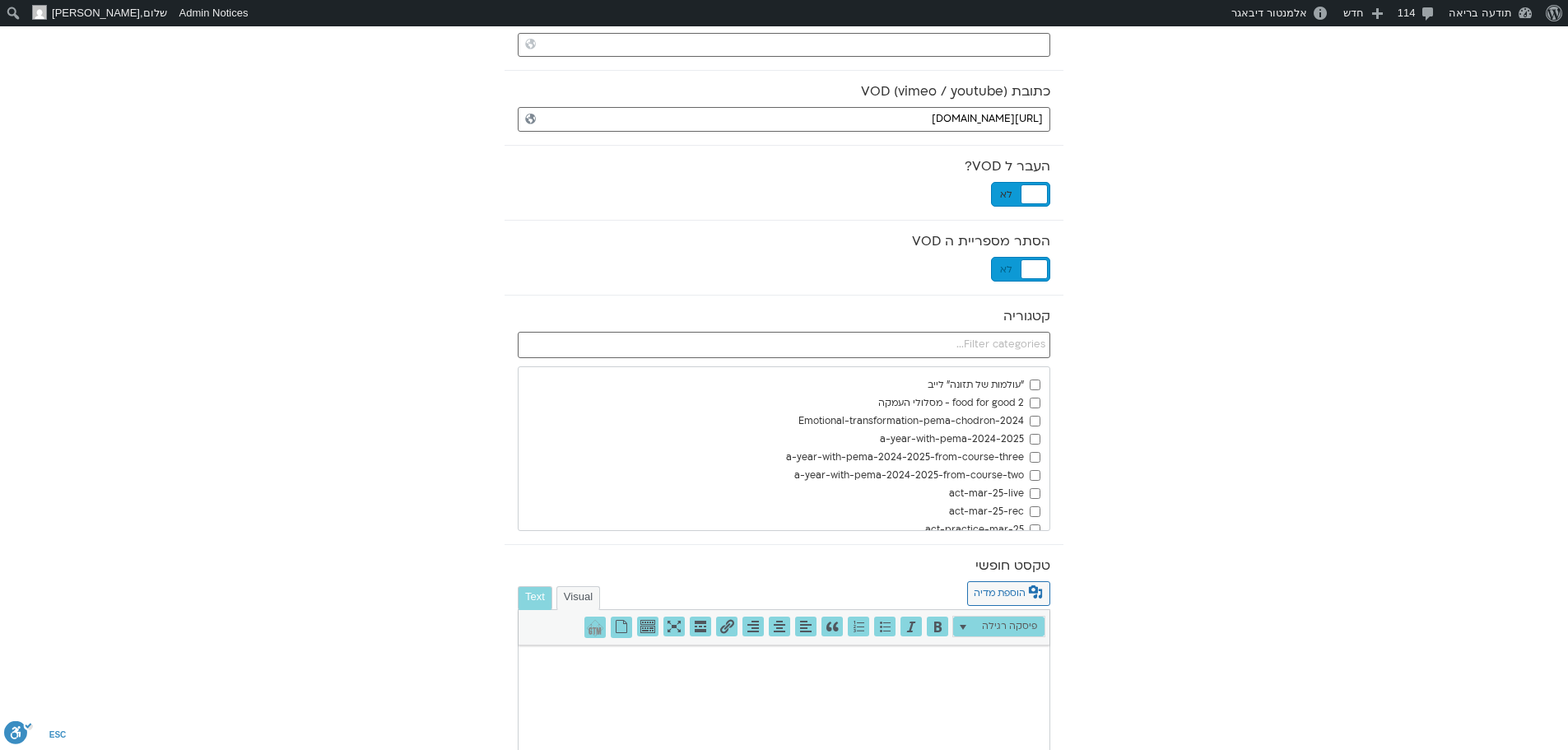
scroll to position [494, 0]
click at [1040, 340] on input "text" at bounding box center [784, 345] width 533 height 27
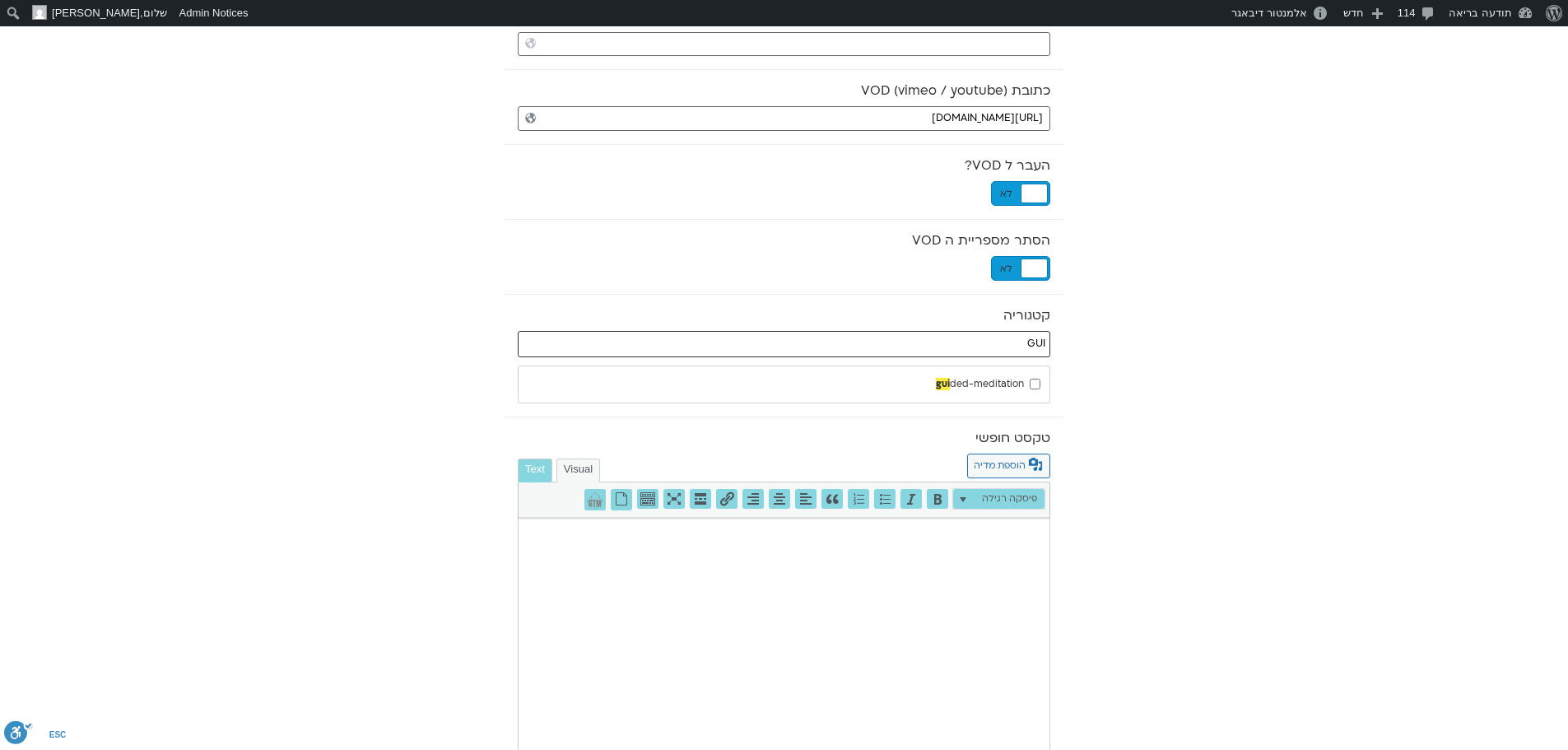
type input "GUI"
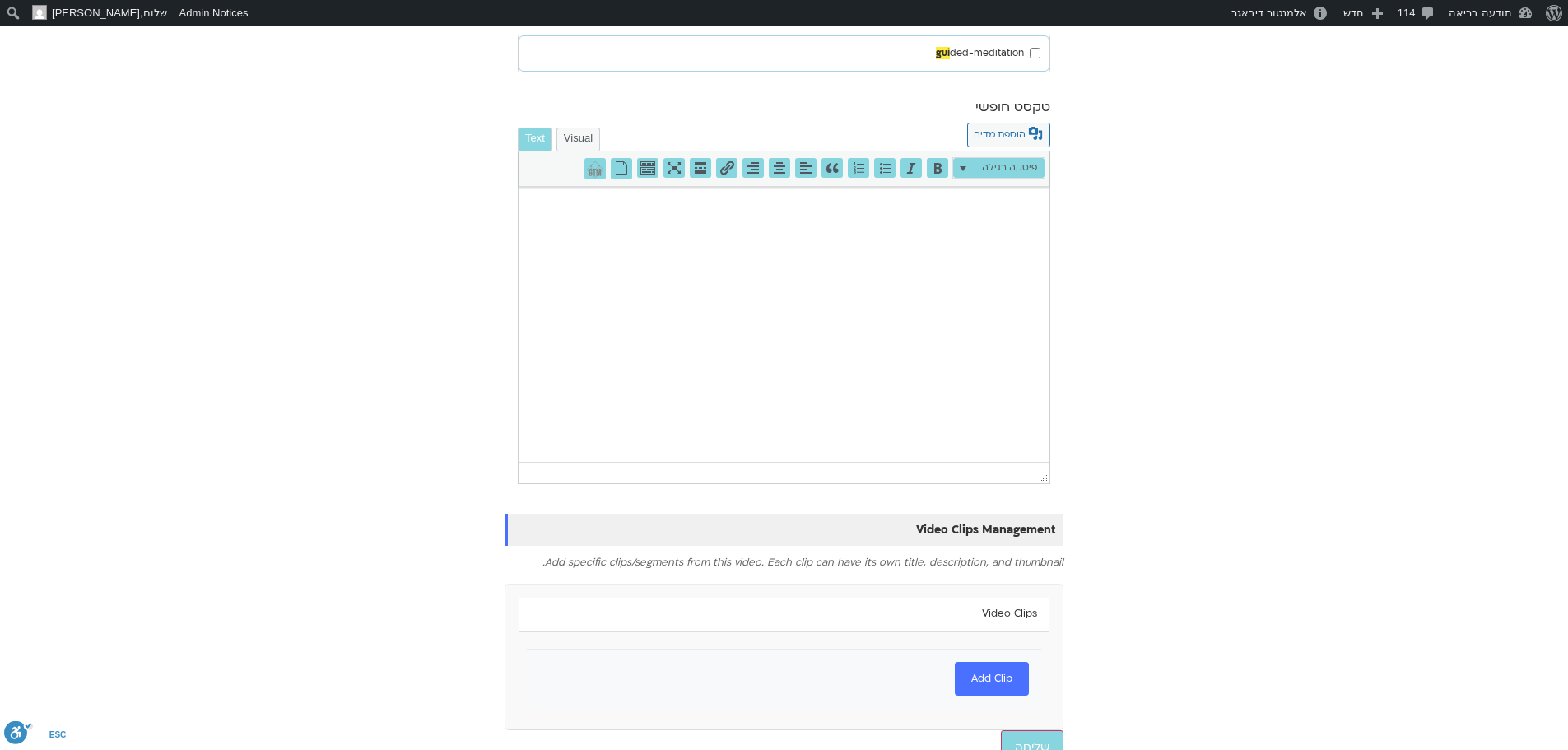
scroll to position [848, 0]
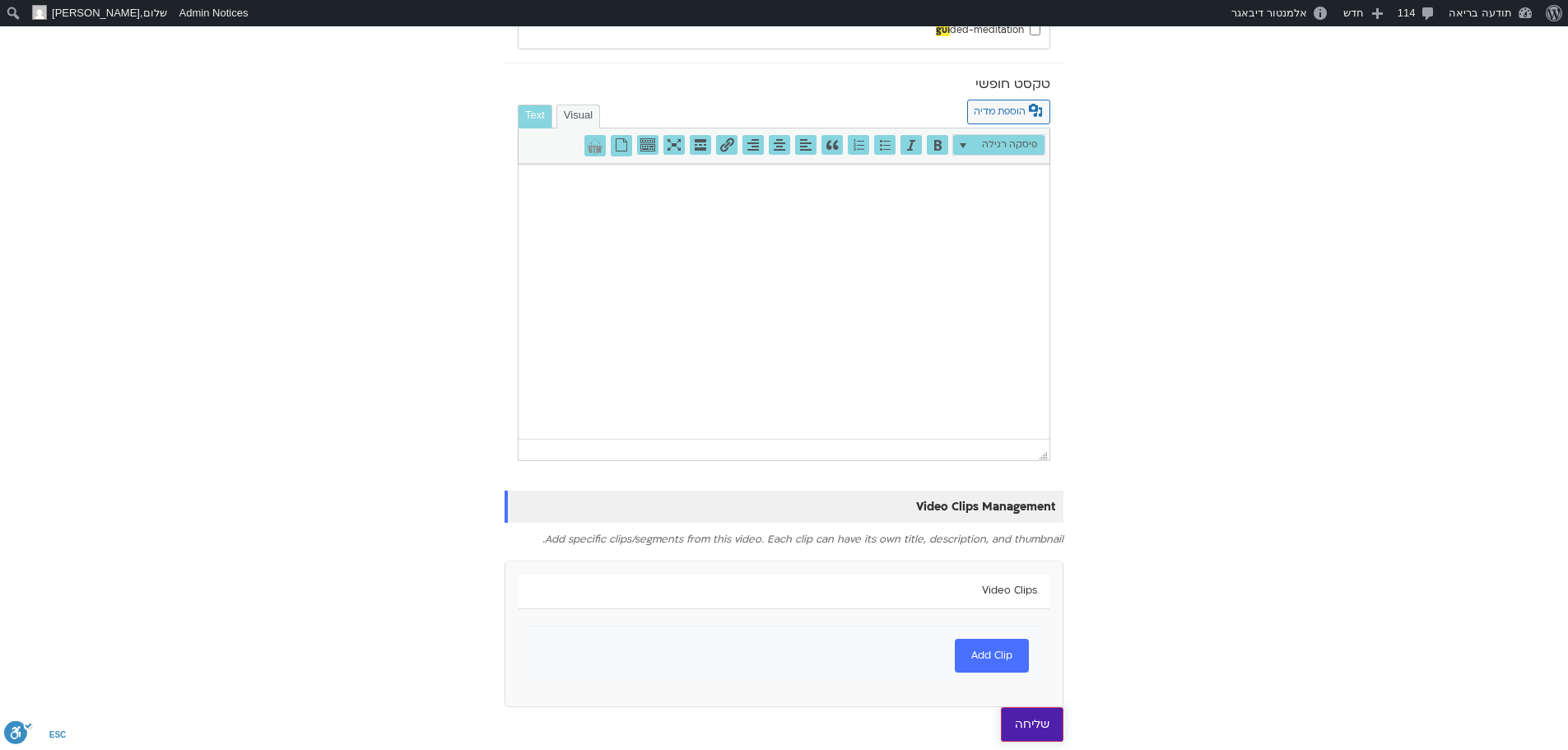
click at [1020, 721] on input "שליחה" at bounding box center [1032, 724] width 62 height 35
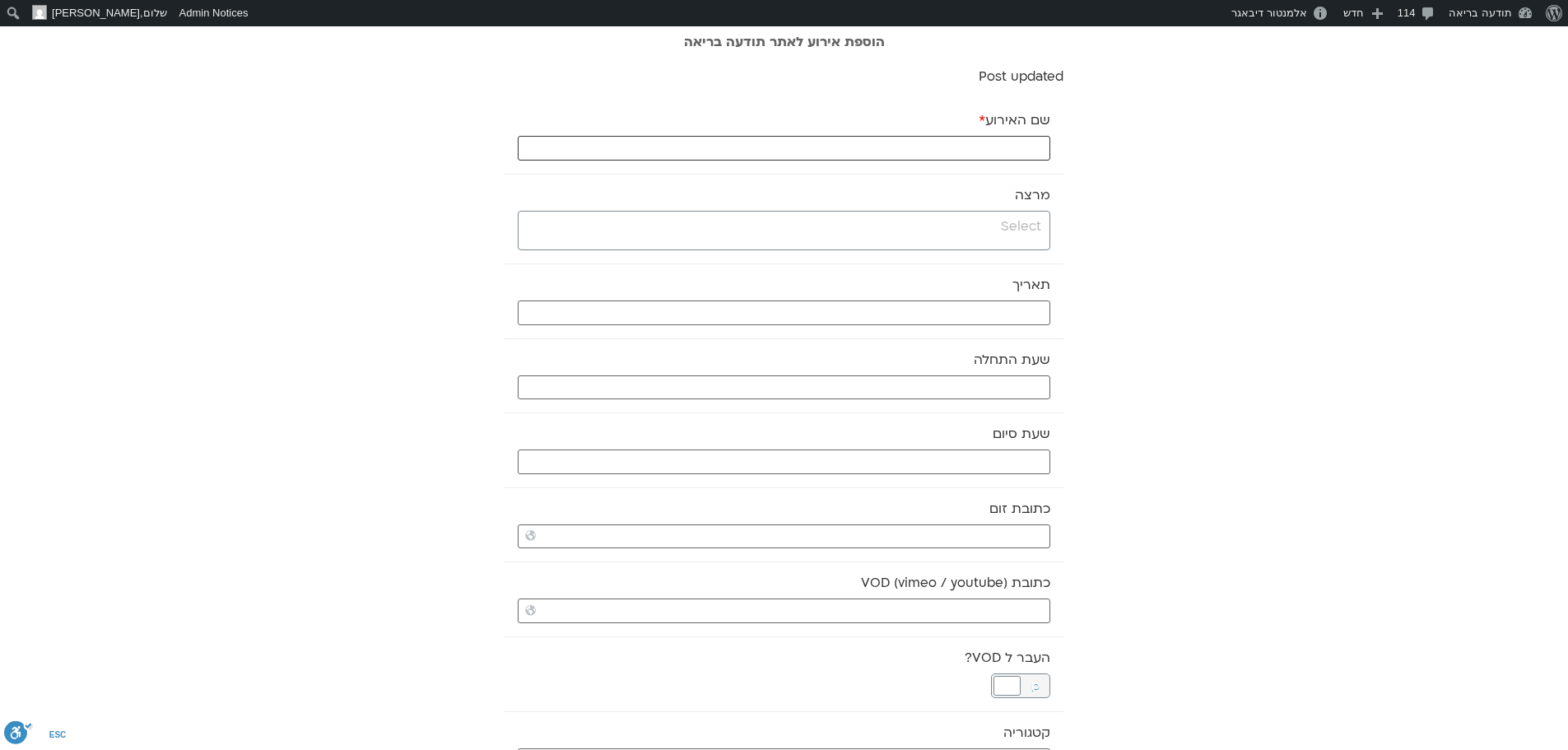
click at [990, 150] on input "שם האירוע *" at bounding box center [784, 148] width 533 height 25
click at [950, 147] on input "צ'י קונג -" at bounding box center [784, 148] width 533 height 25
paste input "מפרקים, תיפופים, פאשיה, 5 המעברים."
type input "צ'י קונג - מפרקים, תיפופים, פאשיה, 5 המעברים."
click at [952, 222] on input "search" at bounding box center [782, 226] width 519 height 21
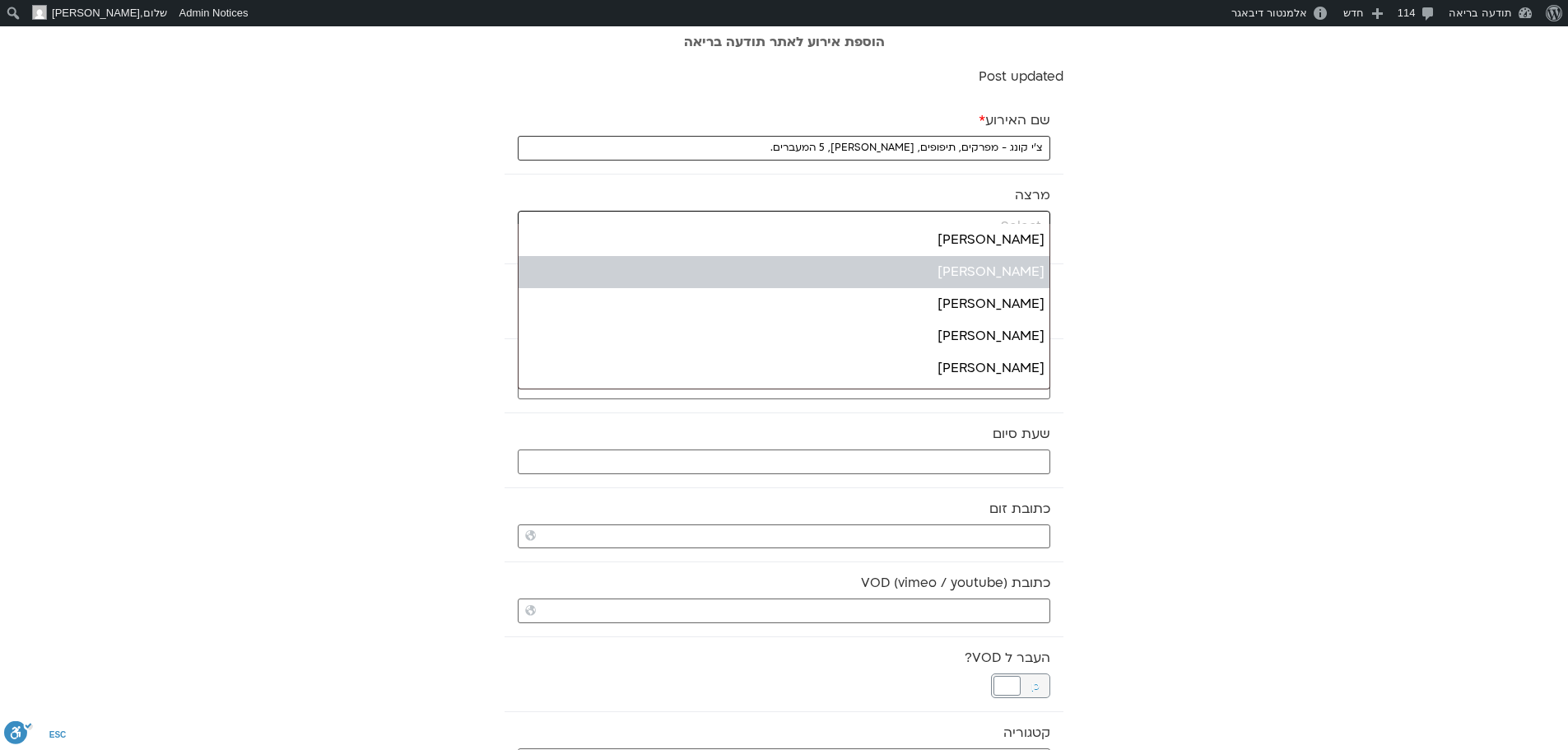
click at [812, 140] on input "צ'י קונג - מפרקים, תיפופים, פאשיה, 5 המעברים." at bounding box center [784, 148] width 533 height 25
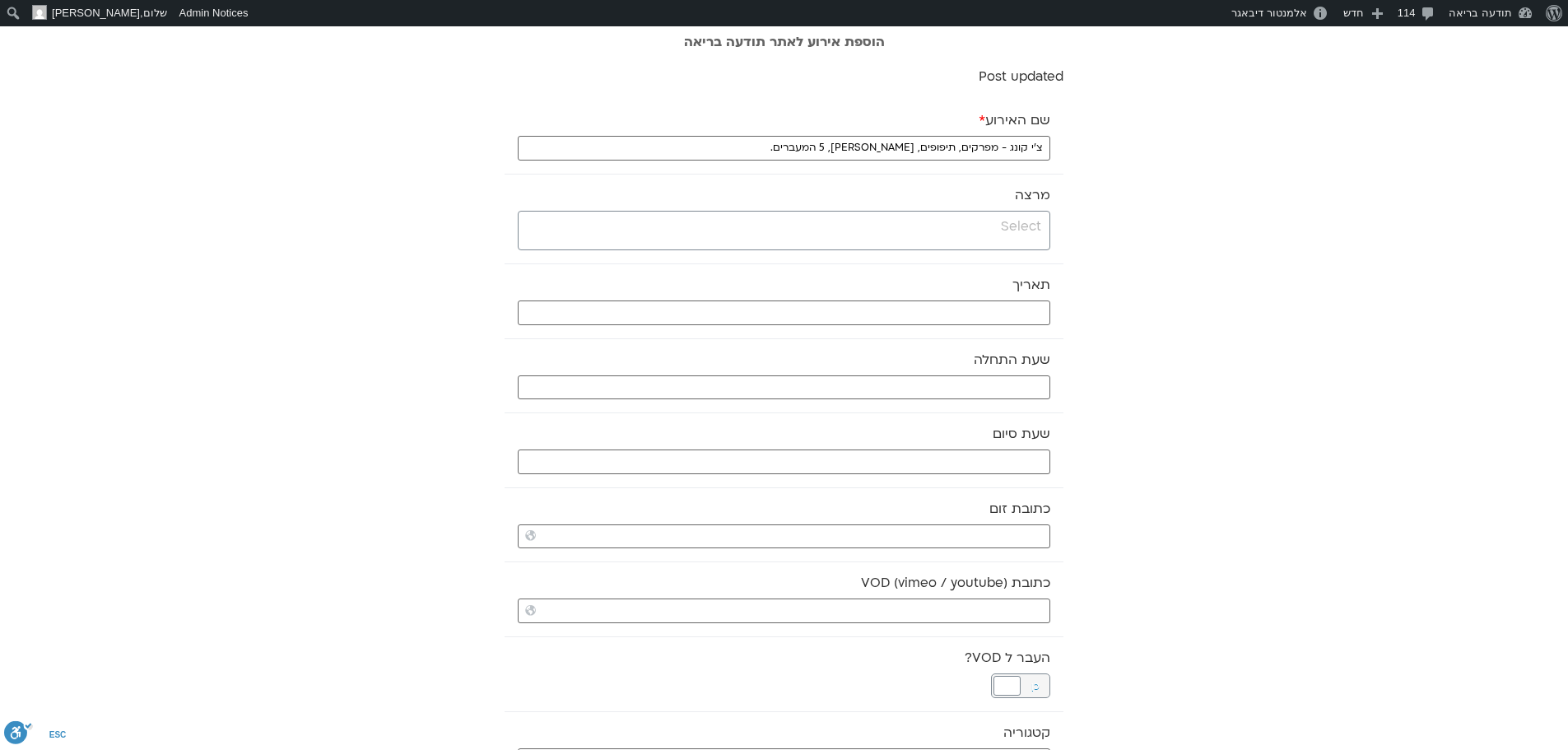
click at [933, 226] on input "search" at bounding box center [782, 226] width 519 height 21
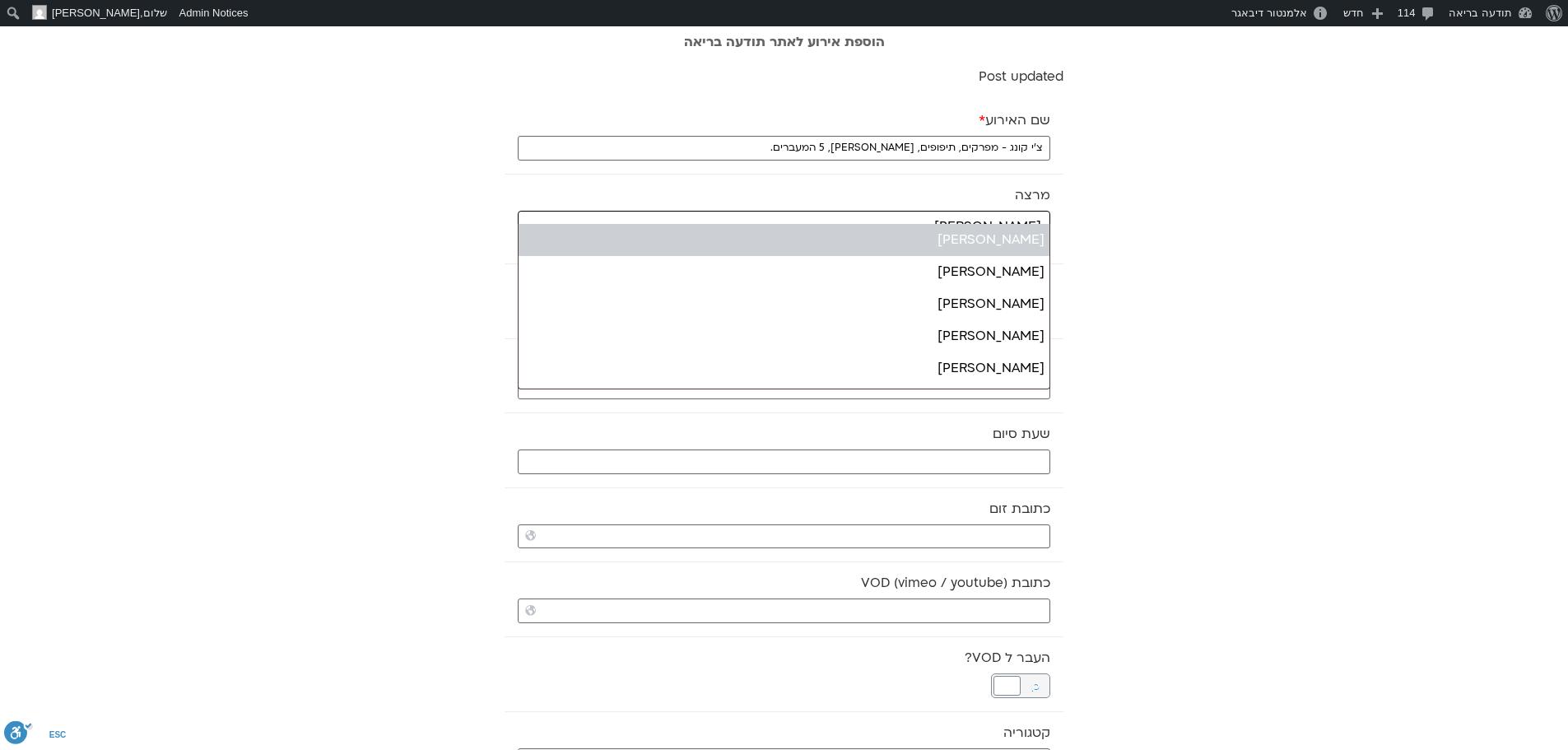
click at [996, 221] on input "רונ" at bounding box center [782, 226] width 519 height 21
type input "רונ"
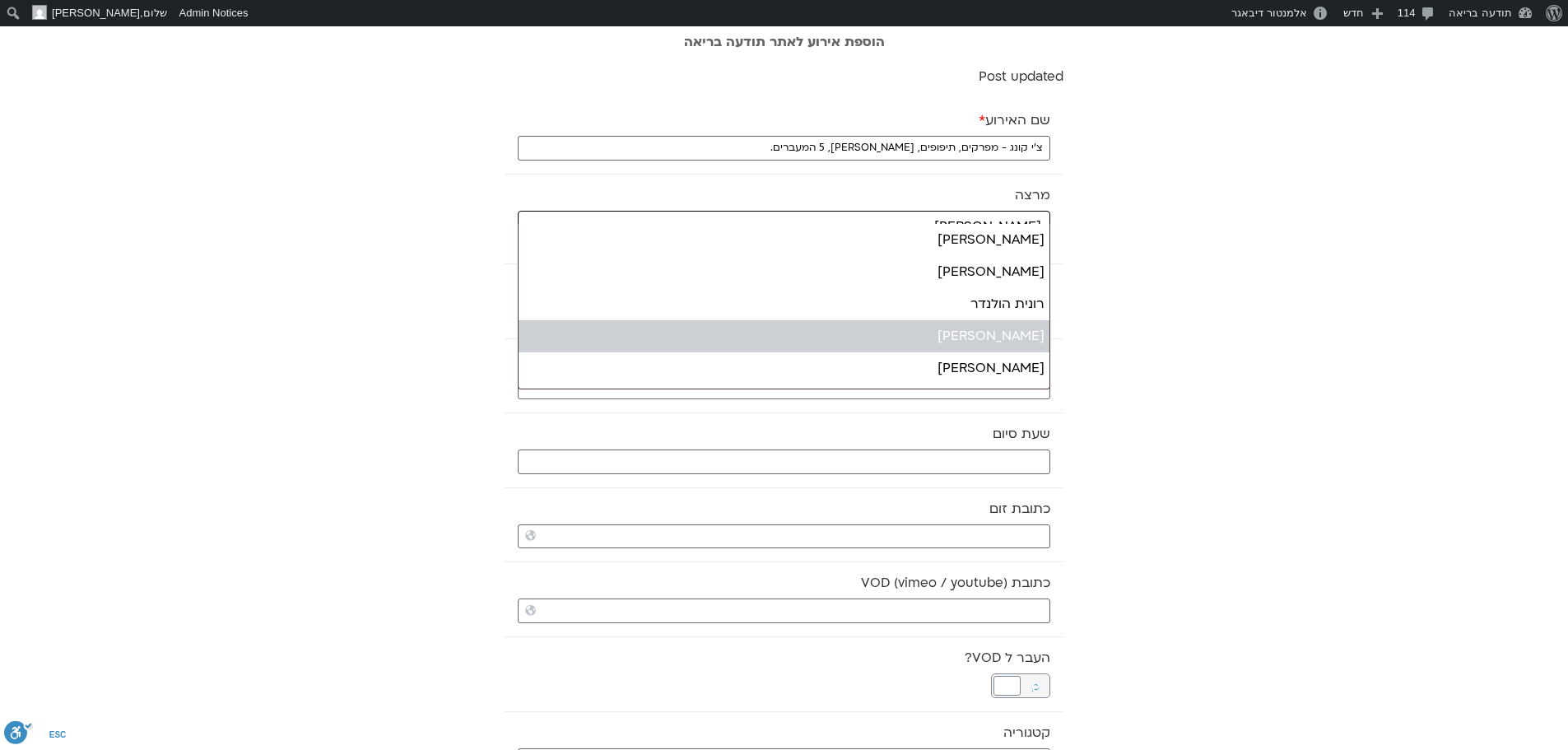
type input "רונ"
select select "*****"
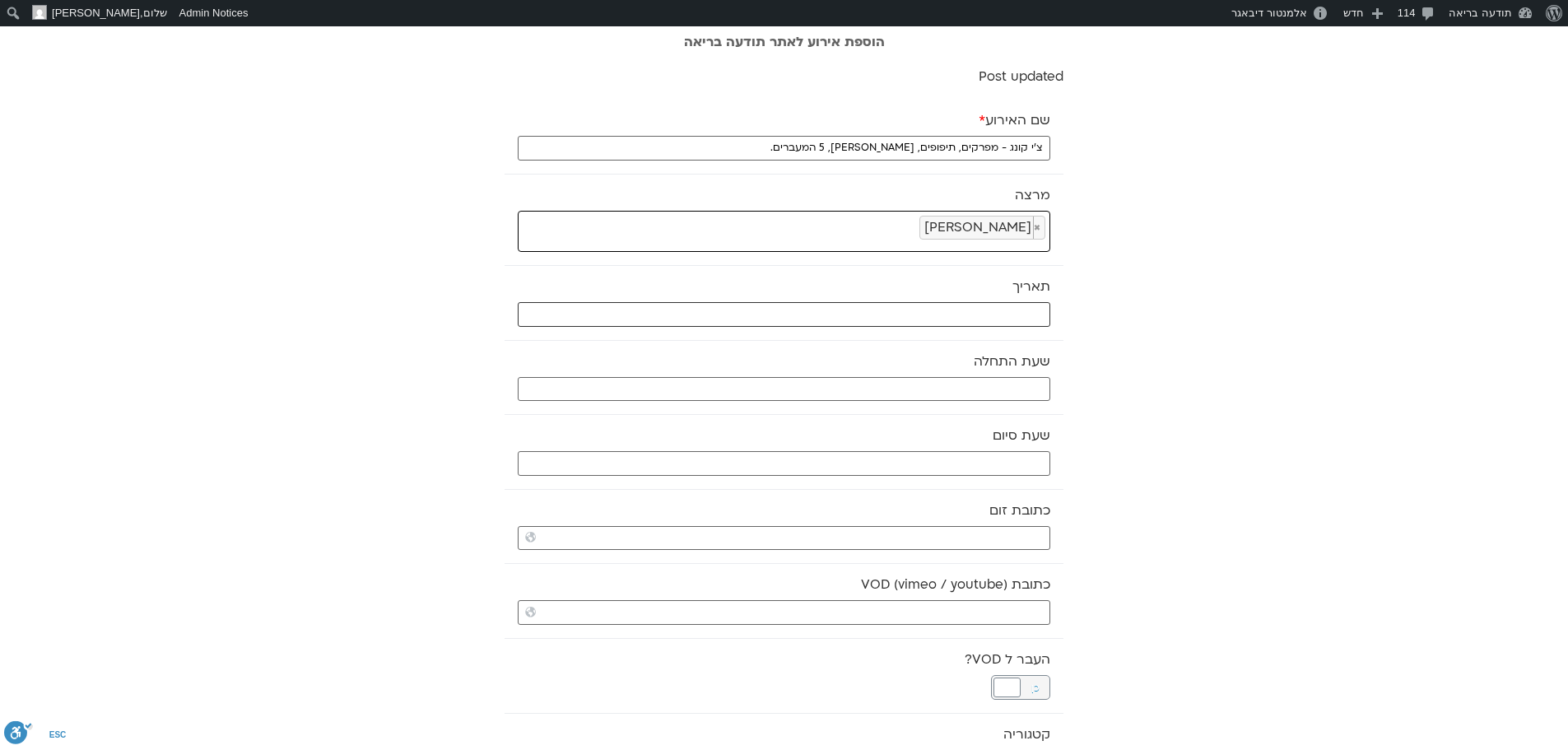
click at [1000, 310] on input "text" at bounding box center [784, 315] width 533 height 25
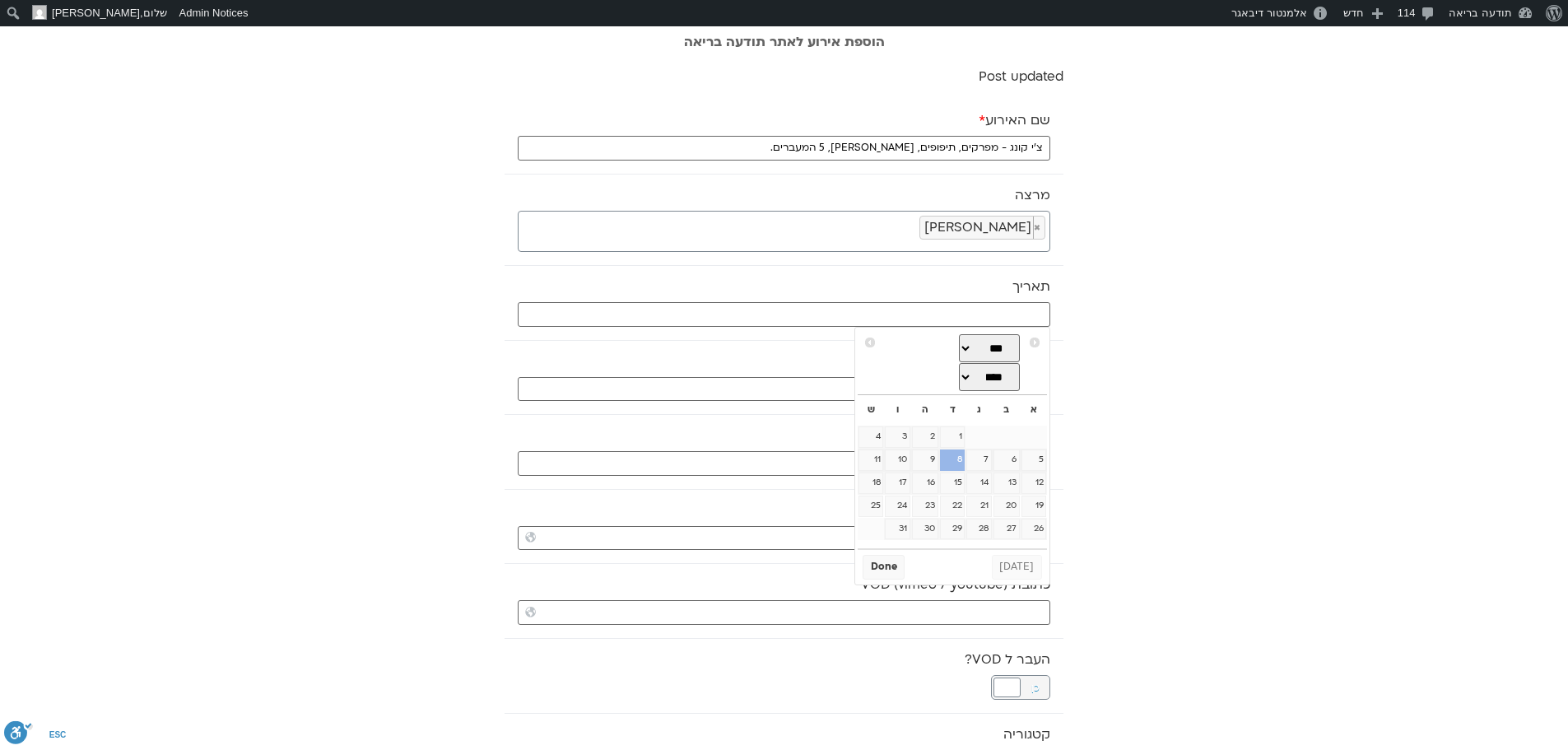
click at [955, 470] on link "8" at bounding box center [952, 460] width 25 height 22
type input "[DATE]"
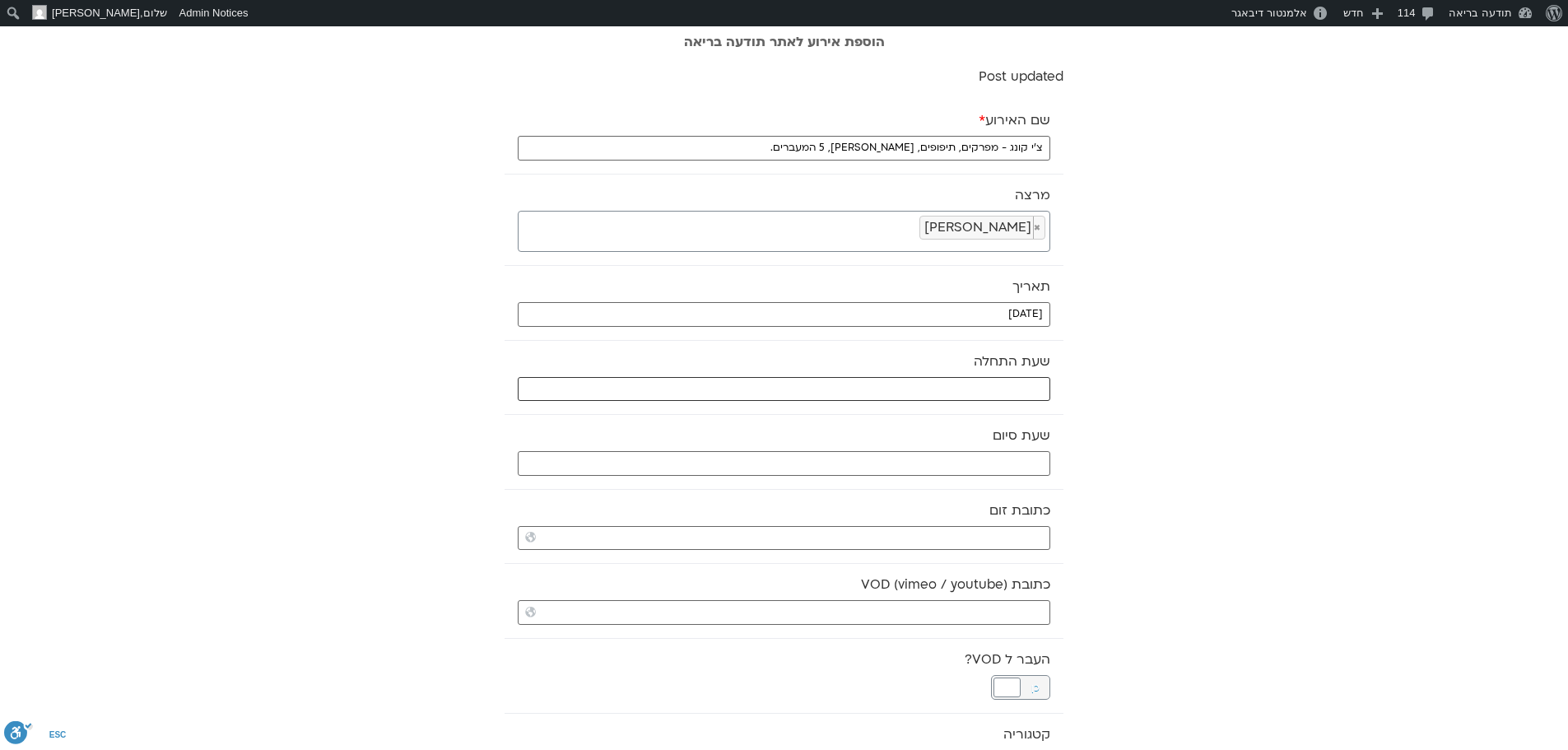
click at [961, 389] on input "text" at bounding box center [784, 390] width 533 height 25
click at [943, 449] on select "** ** ** ** ** ** ** ** ** ** ** ** ** ** ** ** ** ** ** ** ** ** ** **" at bounding box center [927, 448] width 53 height 28
type input "08:00"
select select "*"
click at [894, 485] on button "Select" at bounding box center [885, 489] width 46 height 25
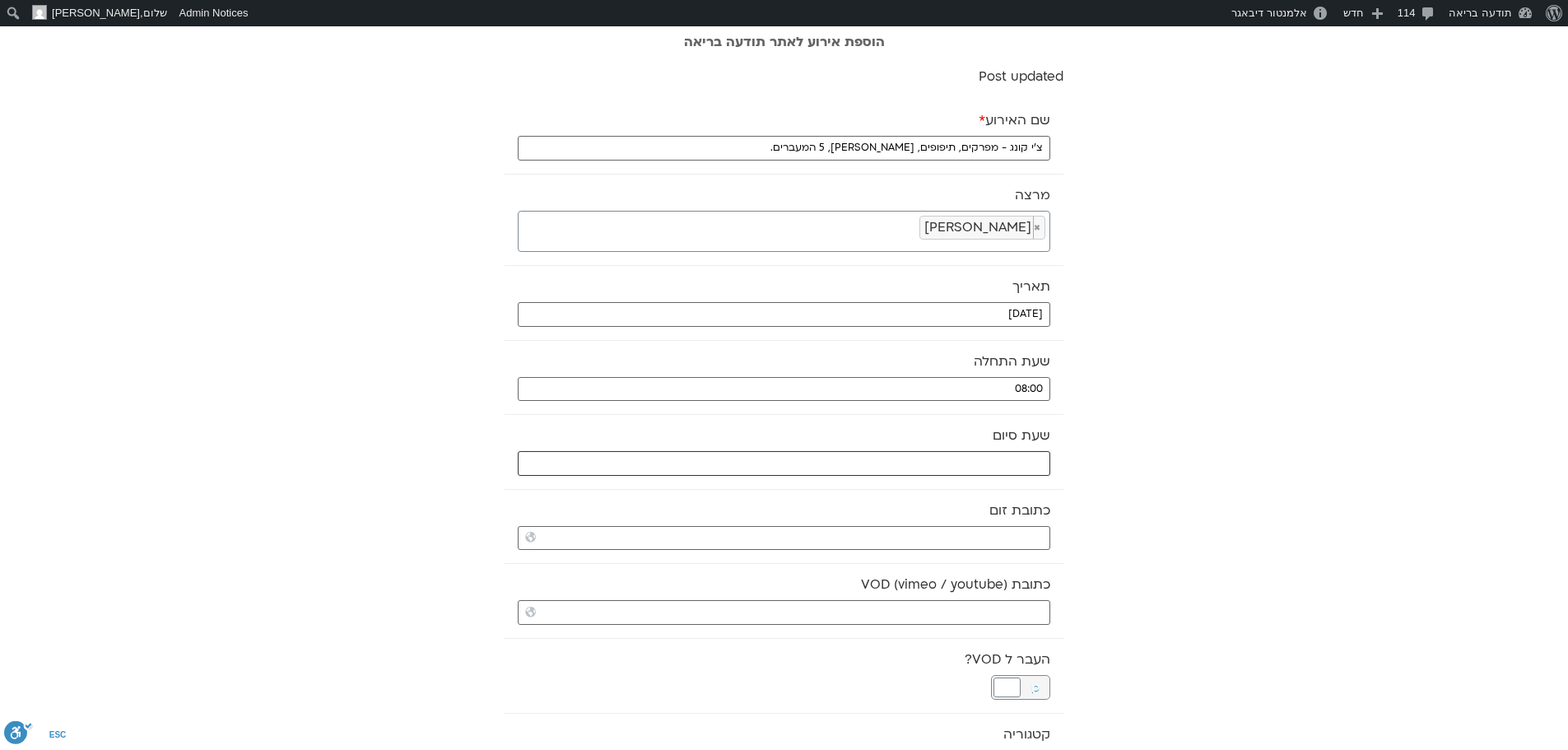
click at [935, 462] on input "text" at bounding box center [784, 464] width 533 height 25
click at [940, 525] on select "** ** ** ** ** ** ** ** ** ** ** ** ** ** ** ** ** ** ** ** ** ** ** **" at bounding box center [927, 522] width 53 height 28
type input "08:00"
select select "*"
click at [982, 528] on select "** ** ** ** ** ** ** ** ** ** ** ** ** ** ** ** ** ** ** ** ** ** ** ** ** ** *…" at bounding box center [983, 522] width 53 height 28
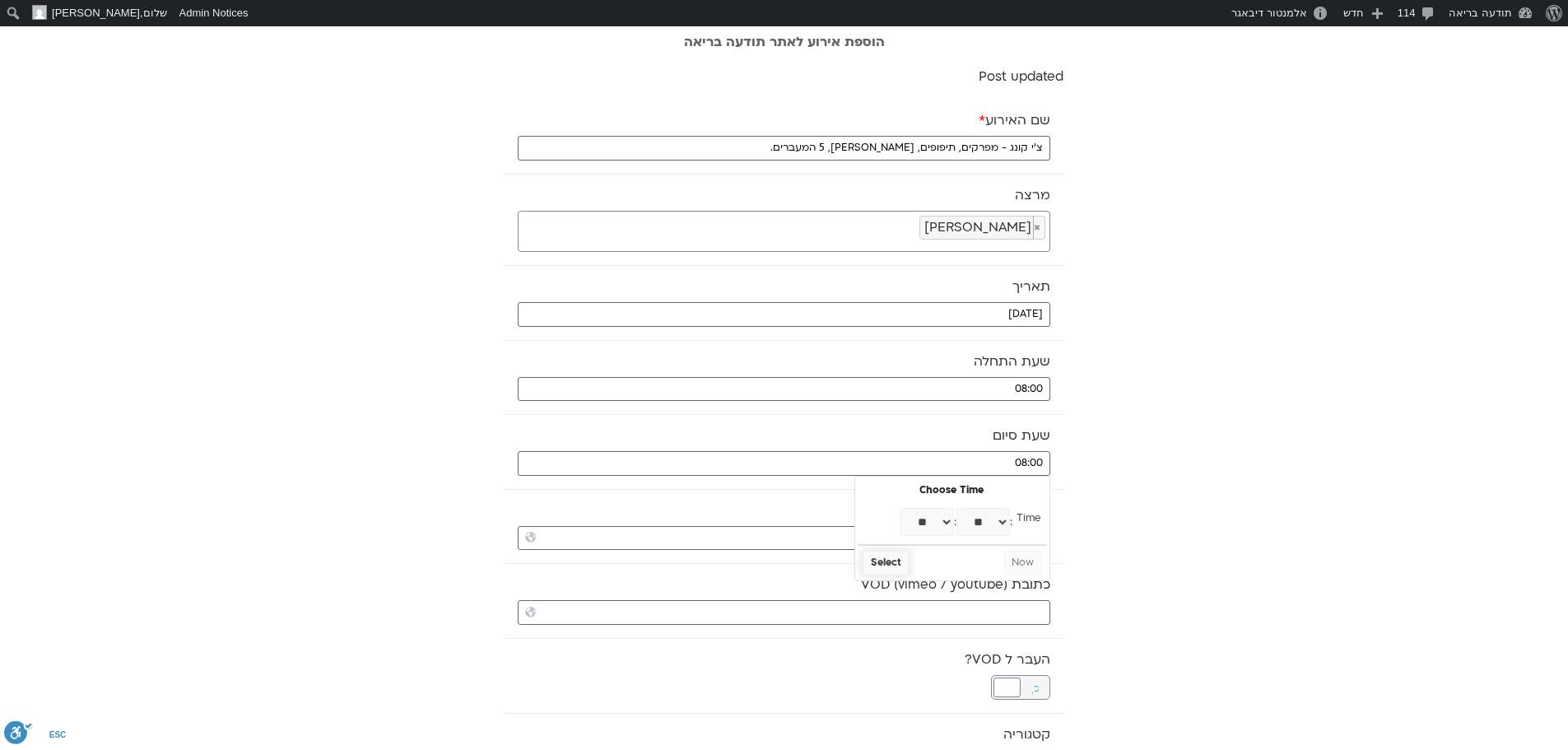
click at [892, 562] on button "Select" at bounding box center [885, 564] width 46 height 25
type input "08:30"
select select "*"
select select "**"
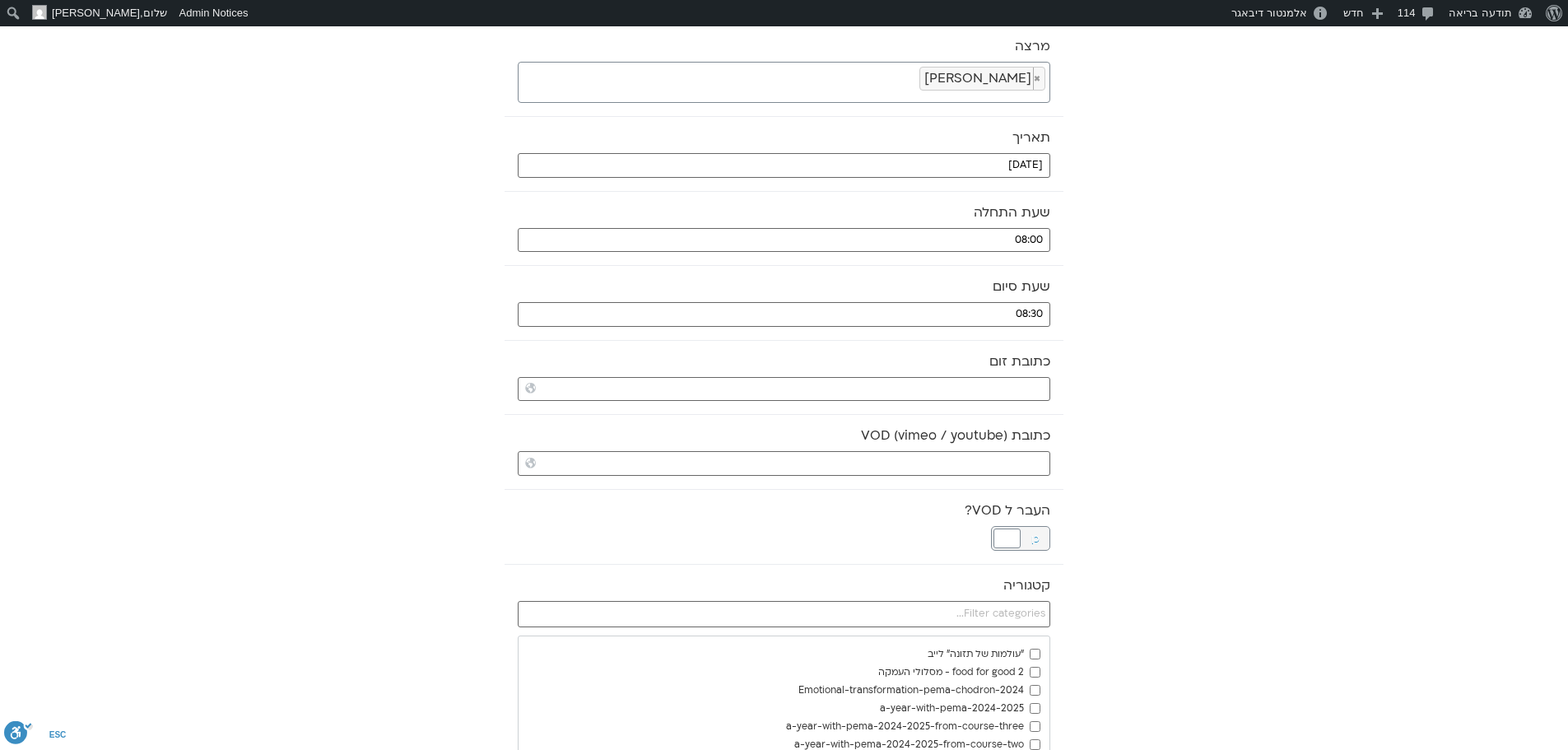
scroll to position [165, 0]
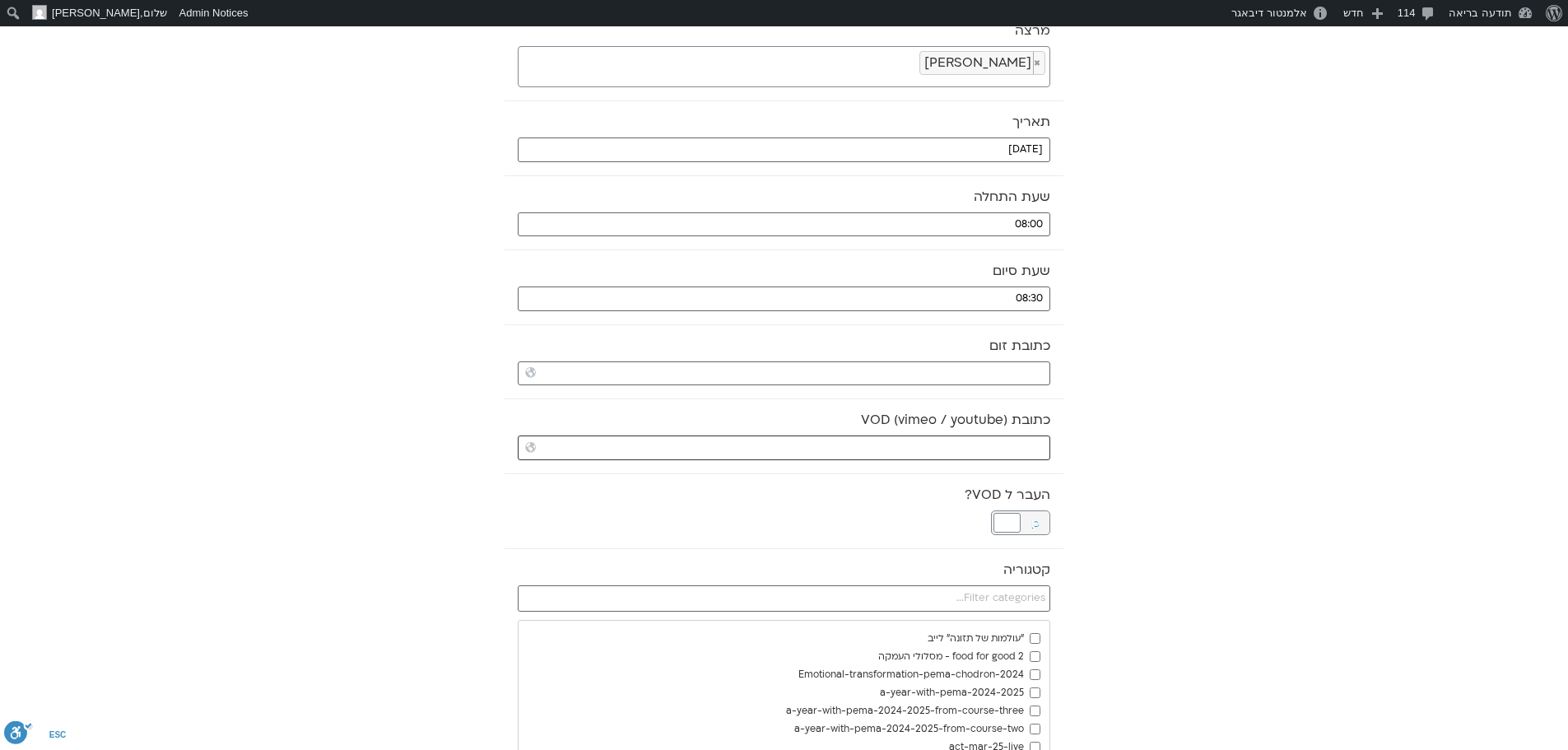
click at [950, 440] on input "כתובת VOD (vimeo / youtube)" at bounding box center [784, 448] width 533 height 25
paste input "https://stream.mux.com/txZauBG2NMqxa02jEtlCmjJO02Pz5h115zS9MAX9BIrO00.m3u8"
type input "https://stream.mux.com/txZauBG2NMqxa02jEtlCmjJO02Pz5h115zS9MAX9BIrO00.m3u8"
click at [1009, 519] on div at bounding box center [1007, 523] width 27 height 20
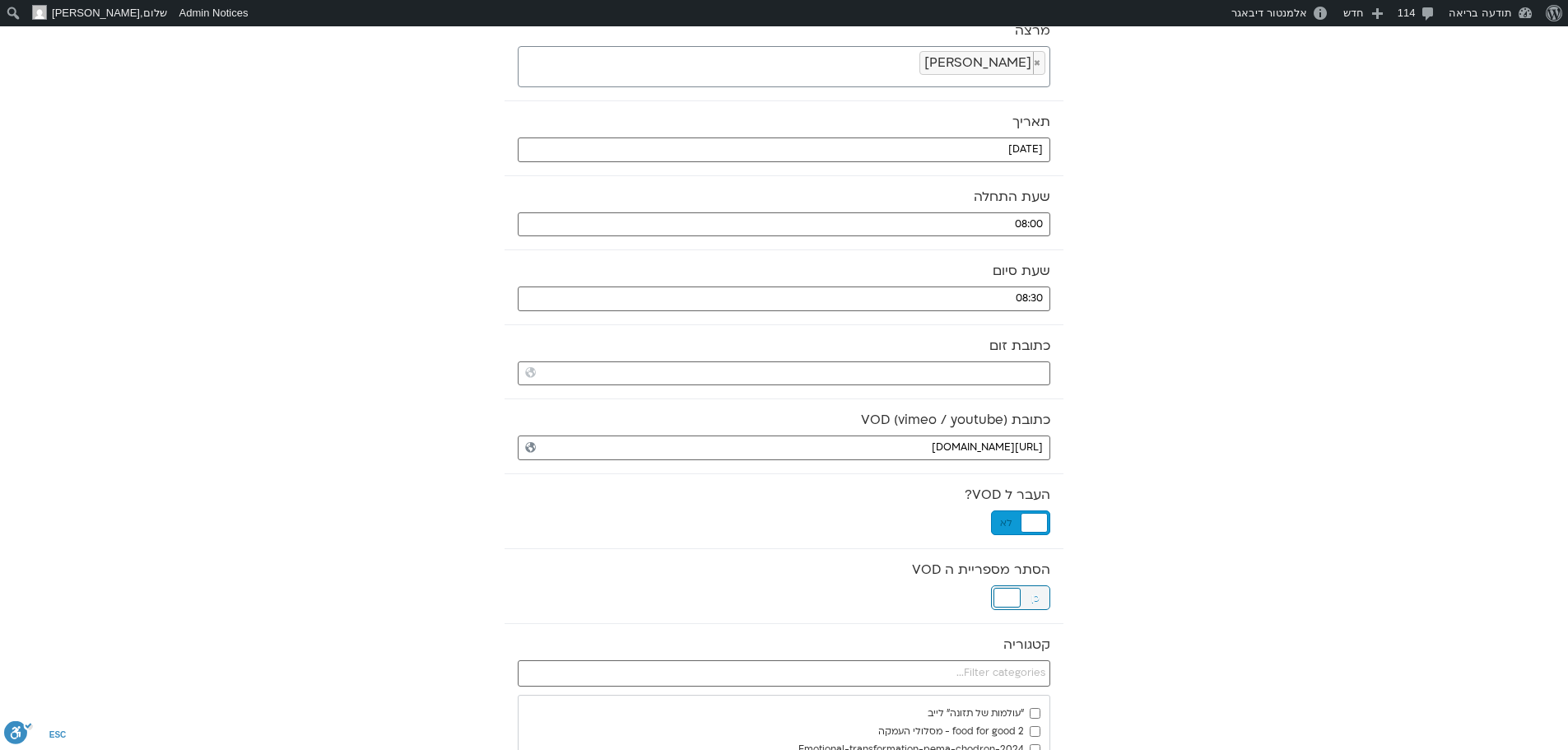
click at [1008, 597] on div at bounding box center [1007, 598] width 27 height 20
click at [1017, 676] on input "text" at bounding box center [784, 673] width 533 height 27
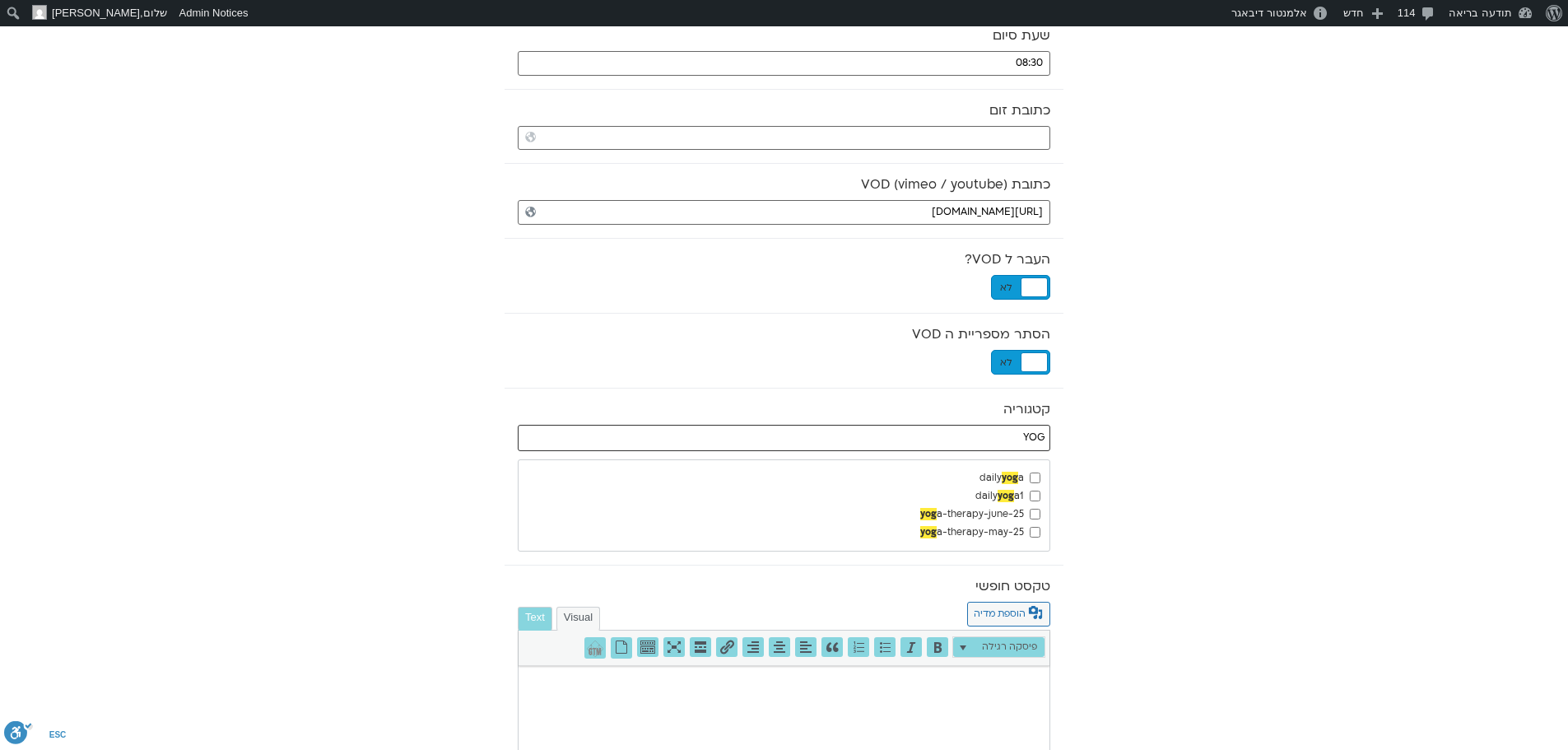
scroll to position [411, 0]
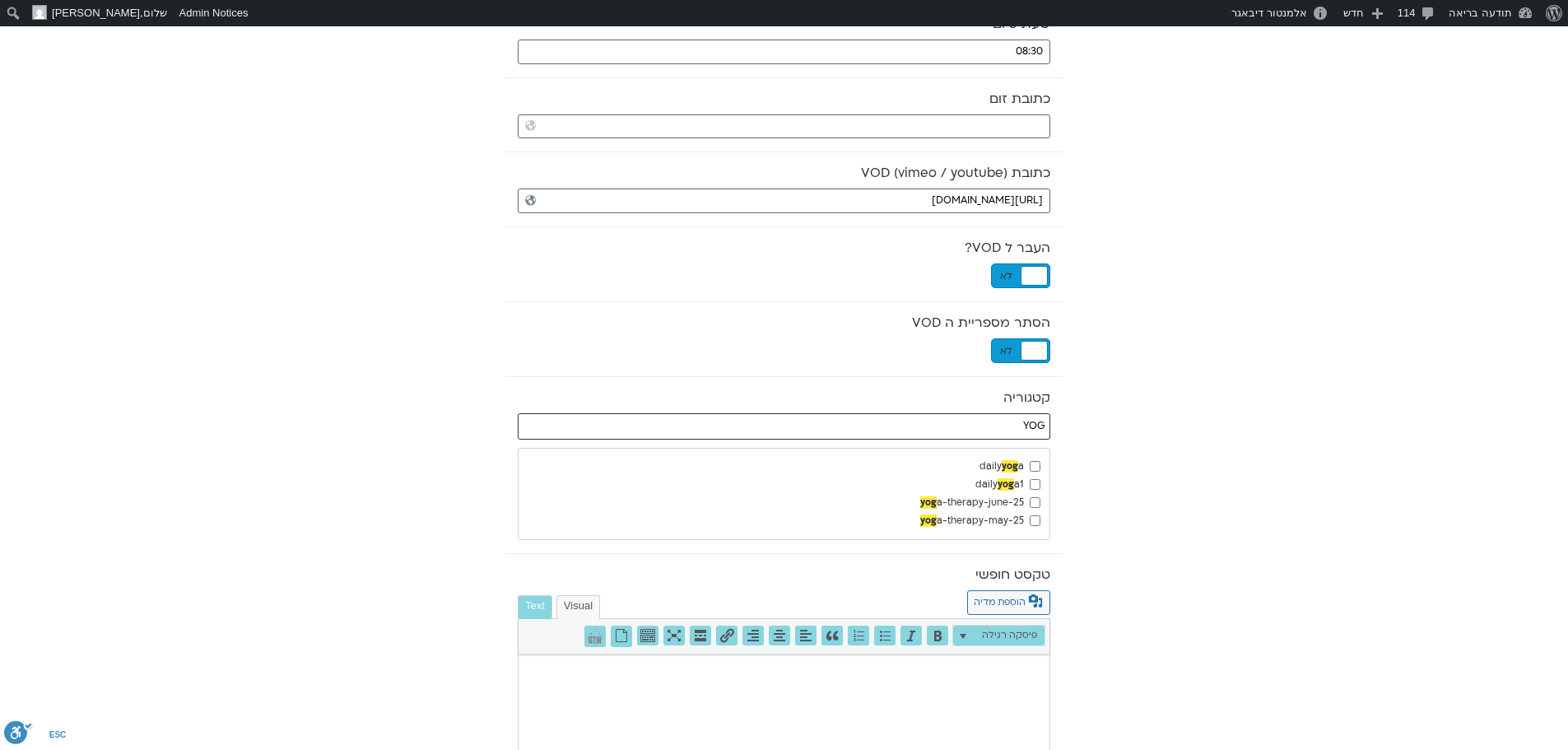
type input "YOG"
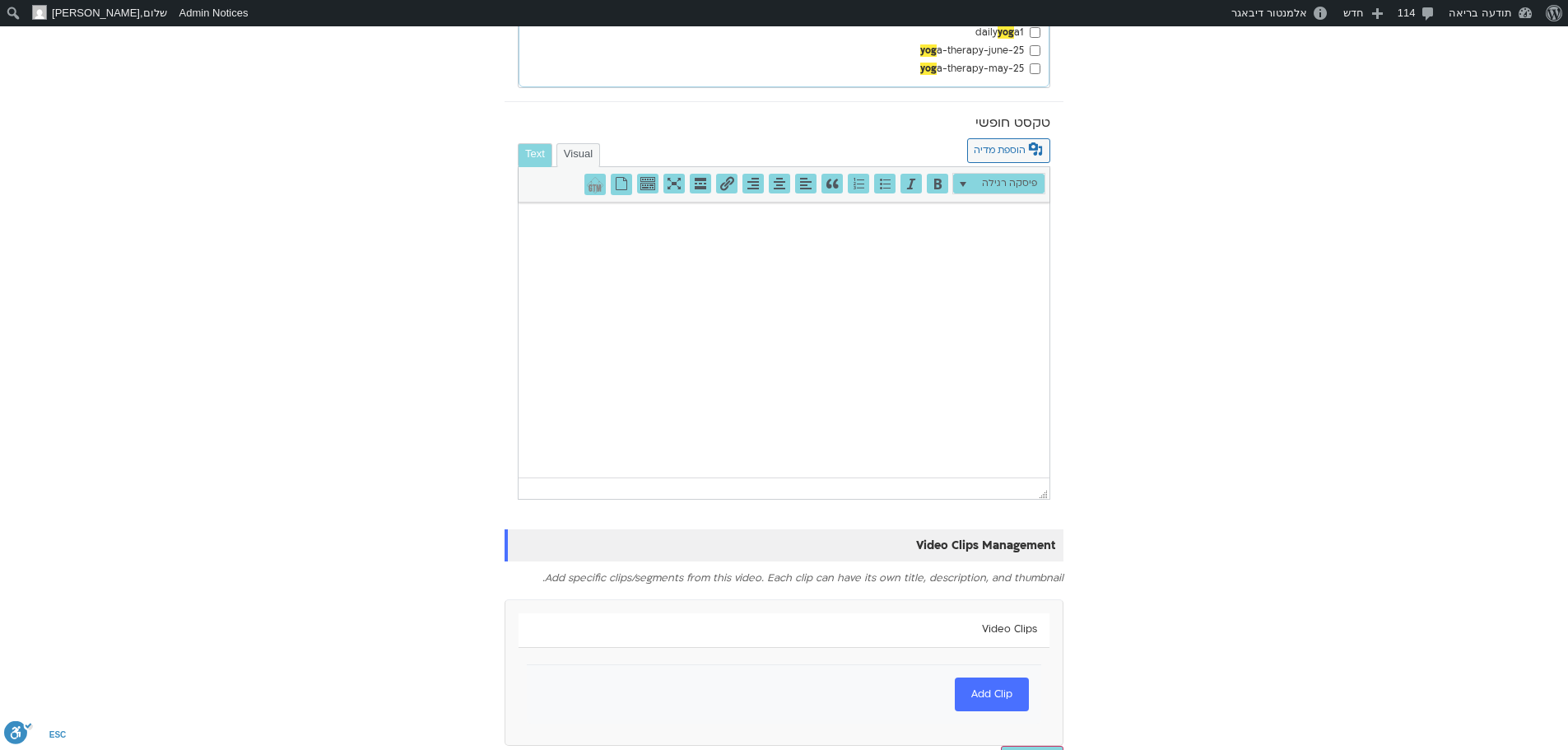
scroll to position [902, 0]
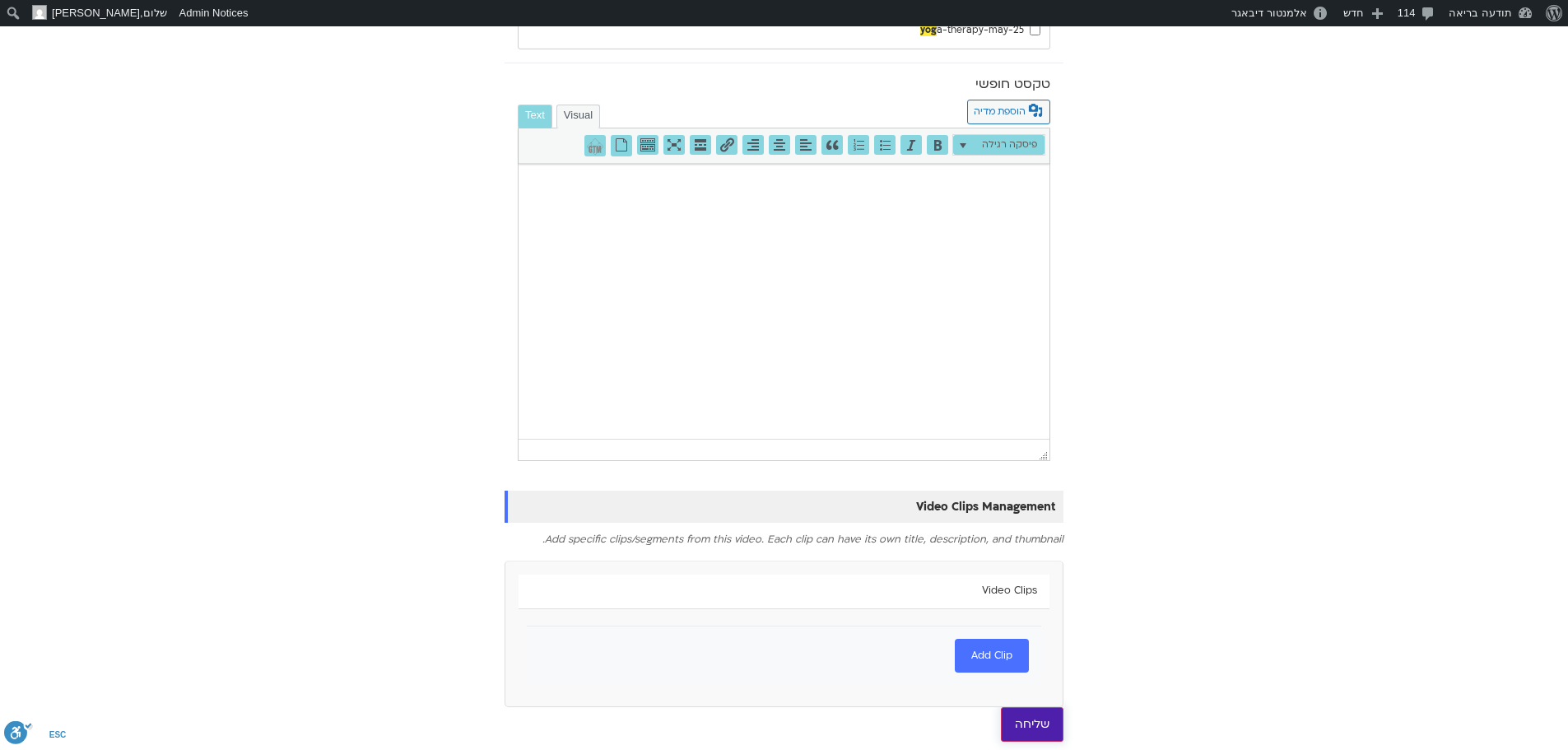
click at [1045, 729] on input "שליחה" at bounding box center [1032, 724] width 62 height 35
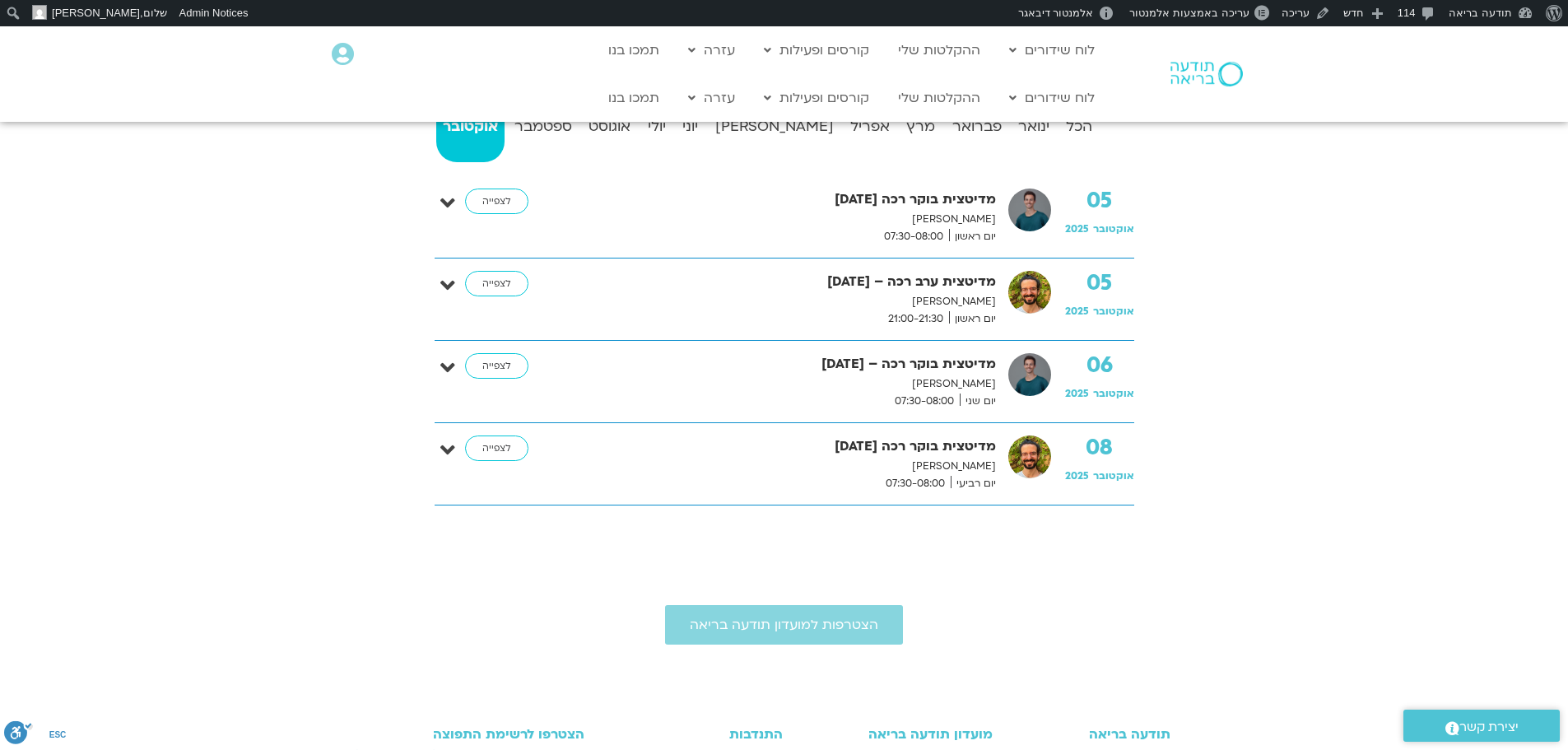
scroll to position [411, 0]
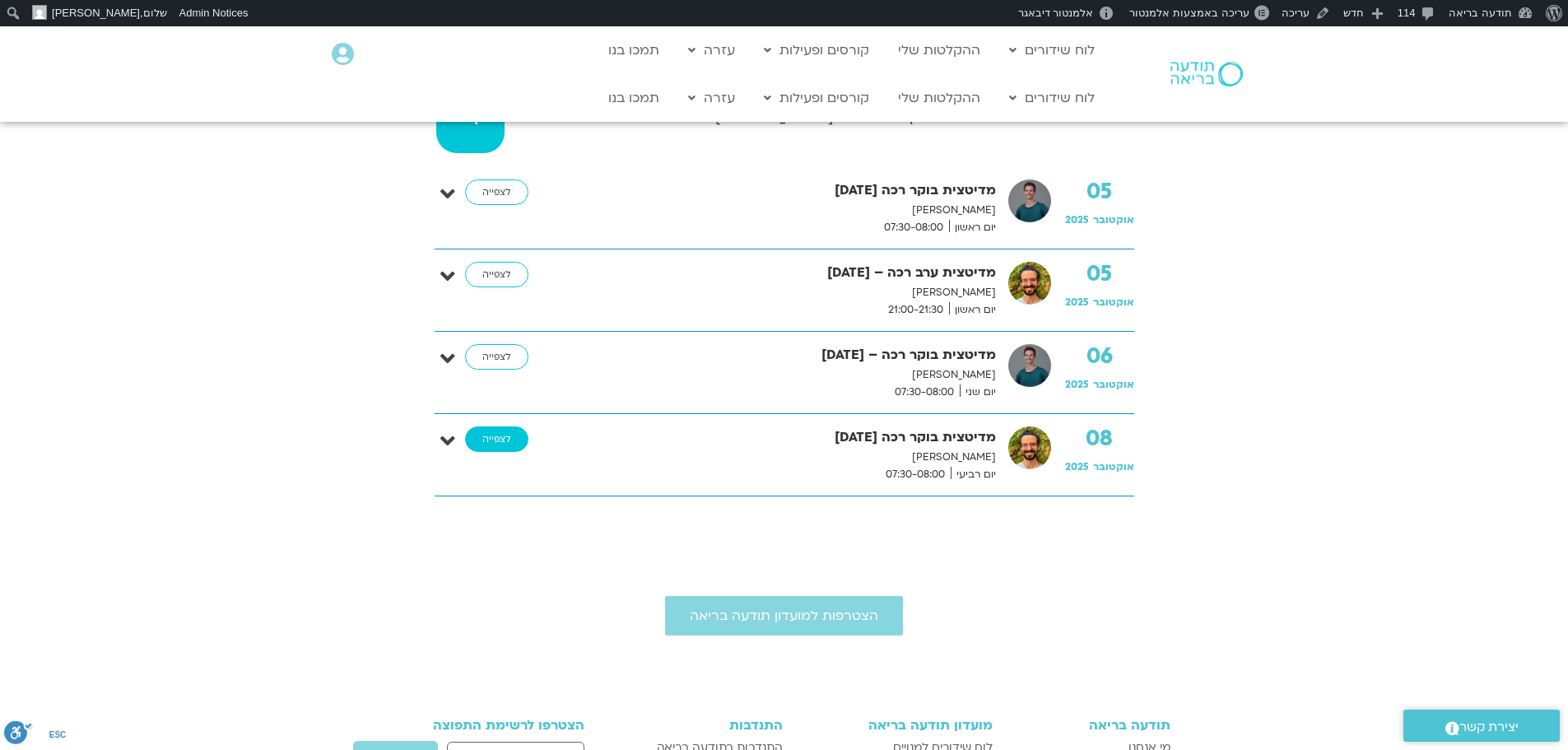
click at [510, 435] on link "לצפייה" at bounding box center [497, 440] width 63 height 27
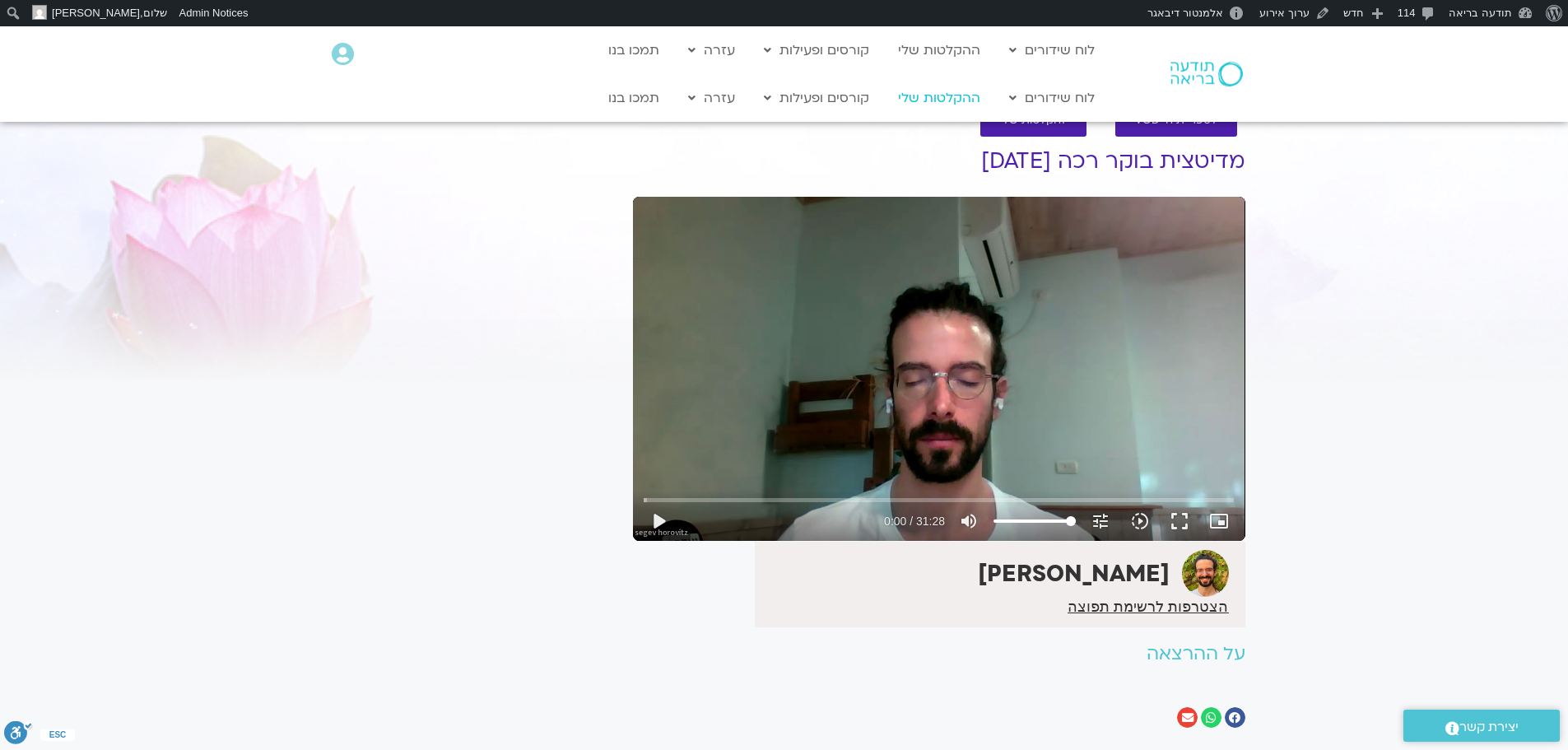
click at [948, 103] on link "ההקלטות שלי" at bounding box center [939, 98] width 99 height 32
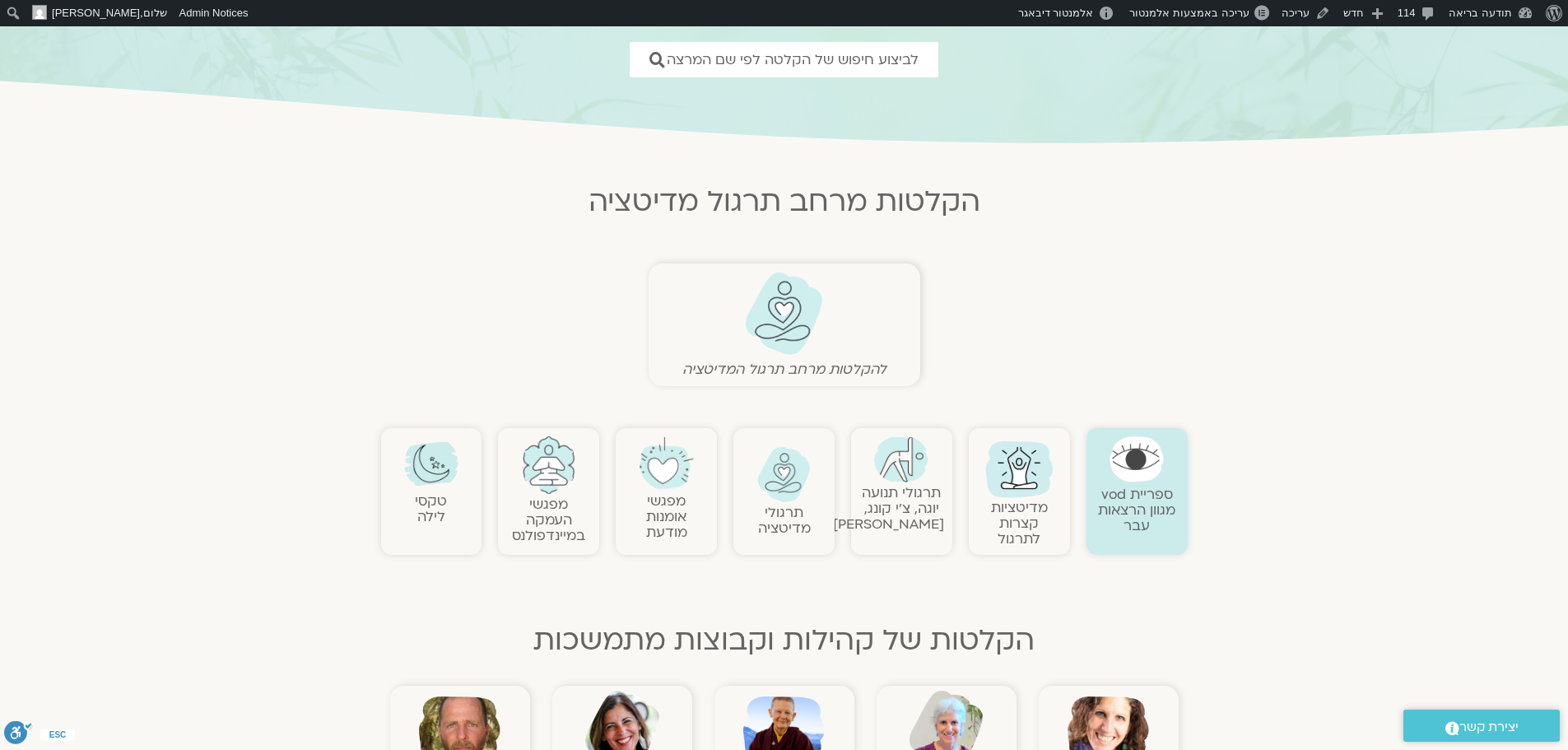
click at [786, 482] on img at bounding box center [784, 474] width 54 height 56
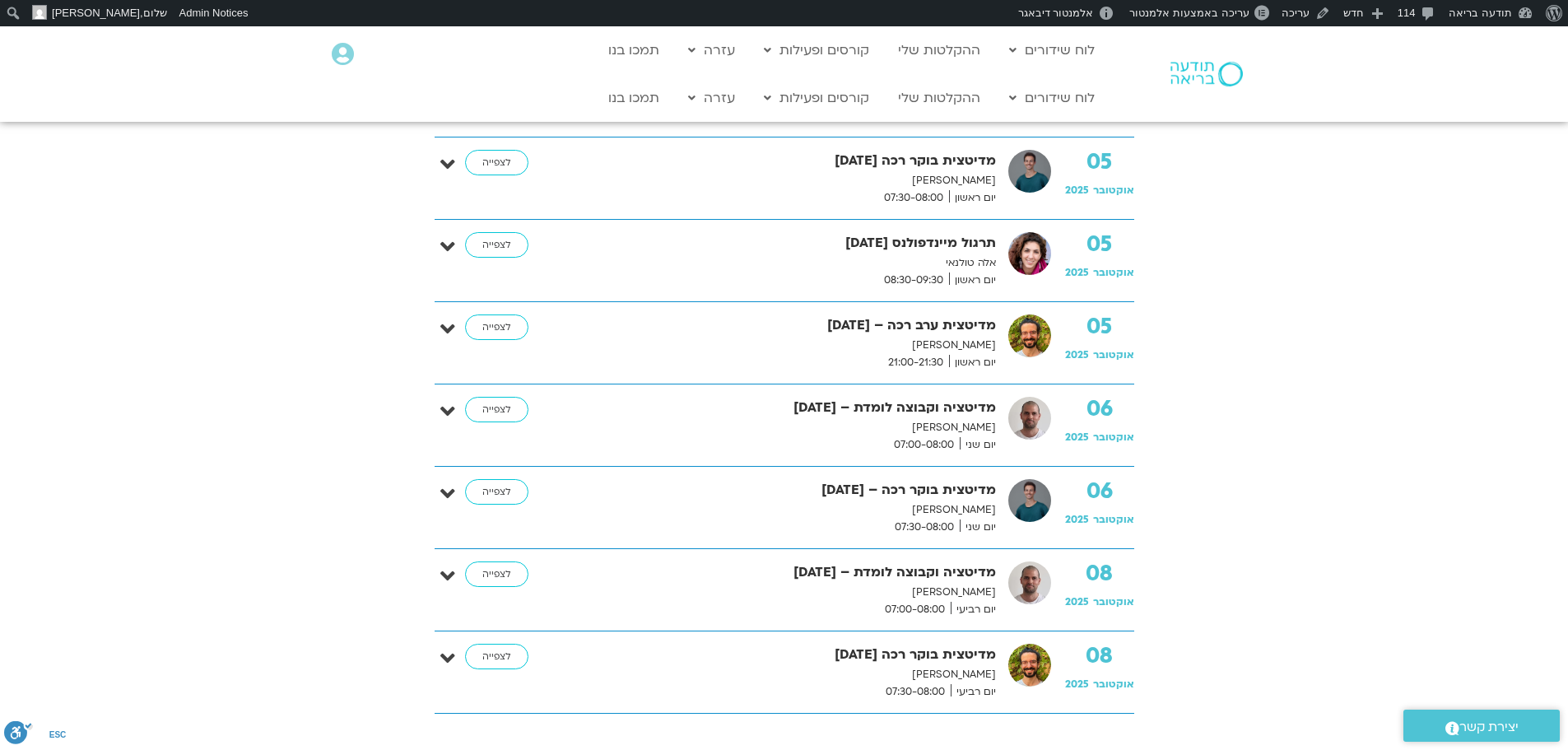
scroll to position [658, 0]
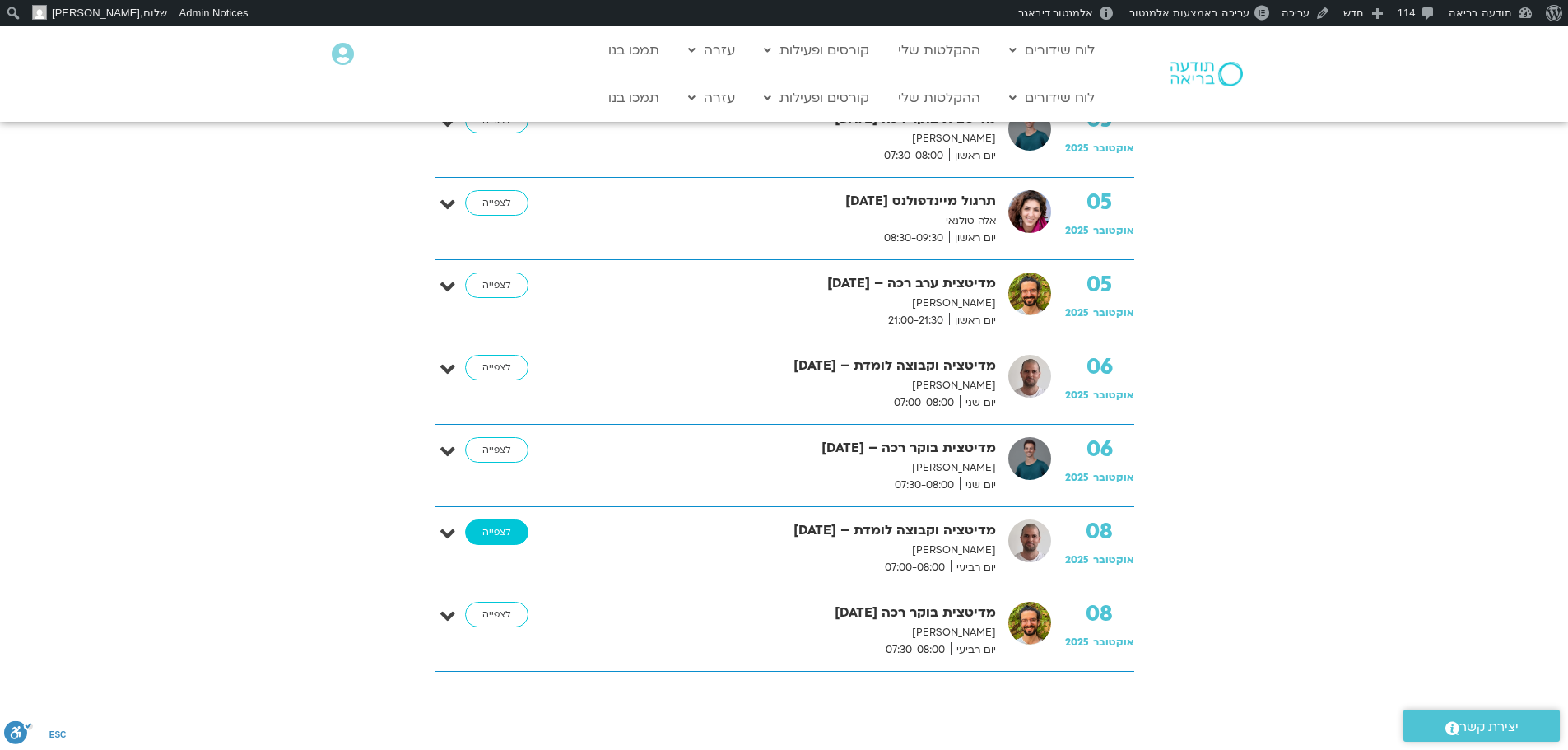
click at [490, 528] on link "לצפייה" at bounding box center [497, 533] width 63 height 27
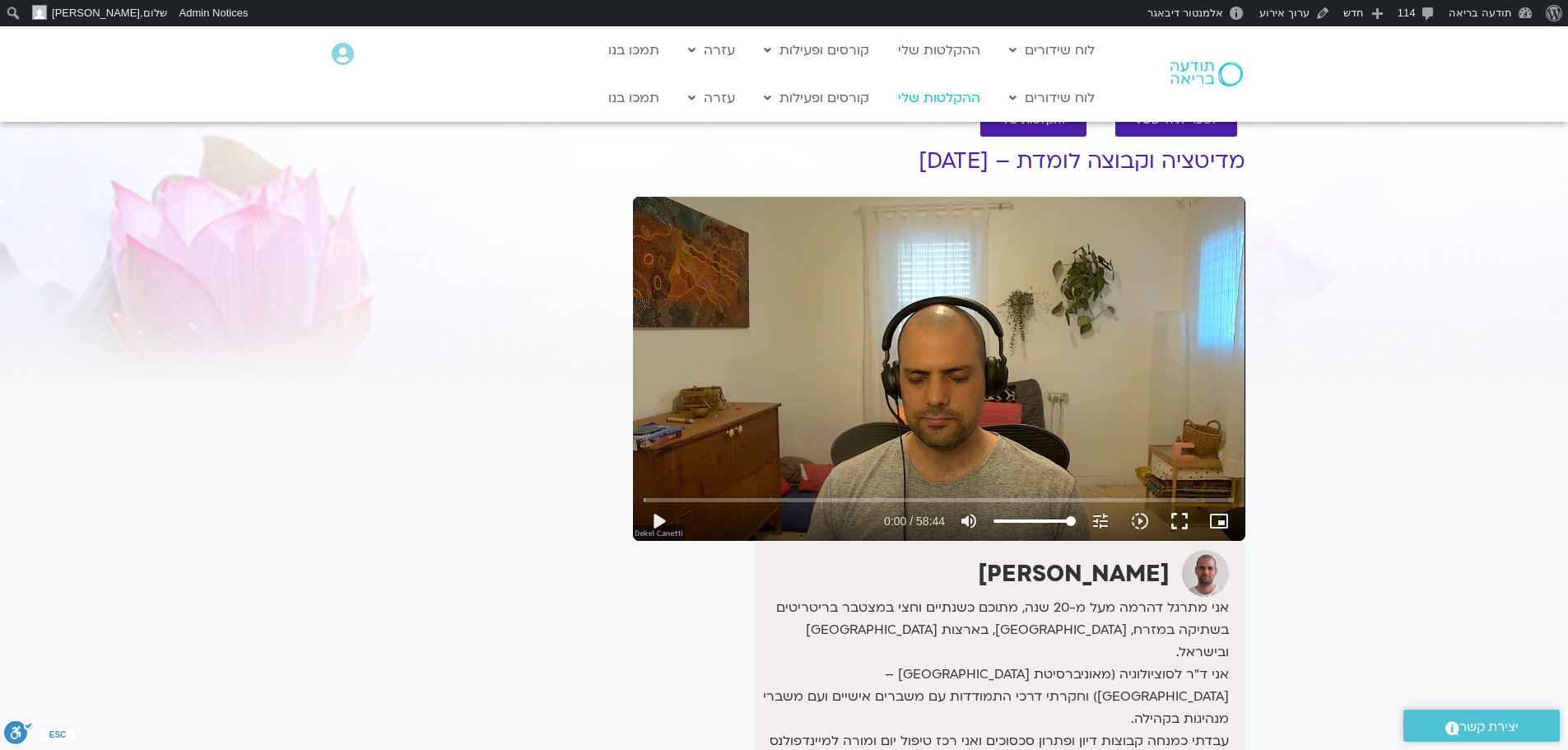
click at [943, 98] on link "ההקלטות שלי" at bounding box center [939, 98] width 99 height 32
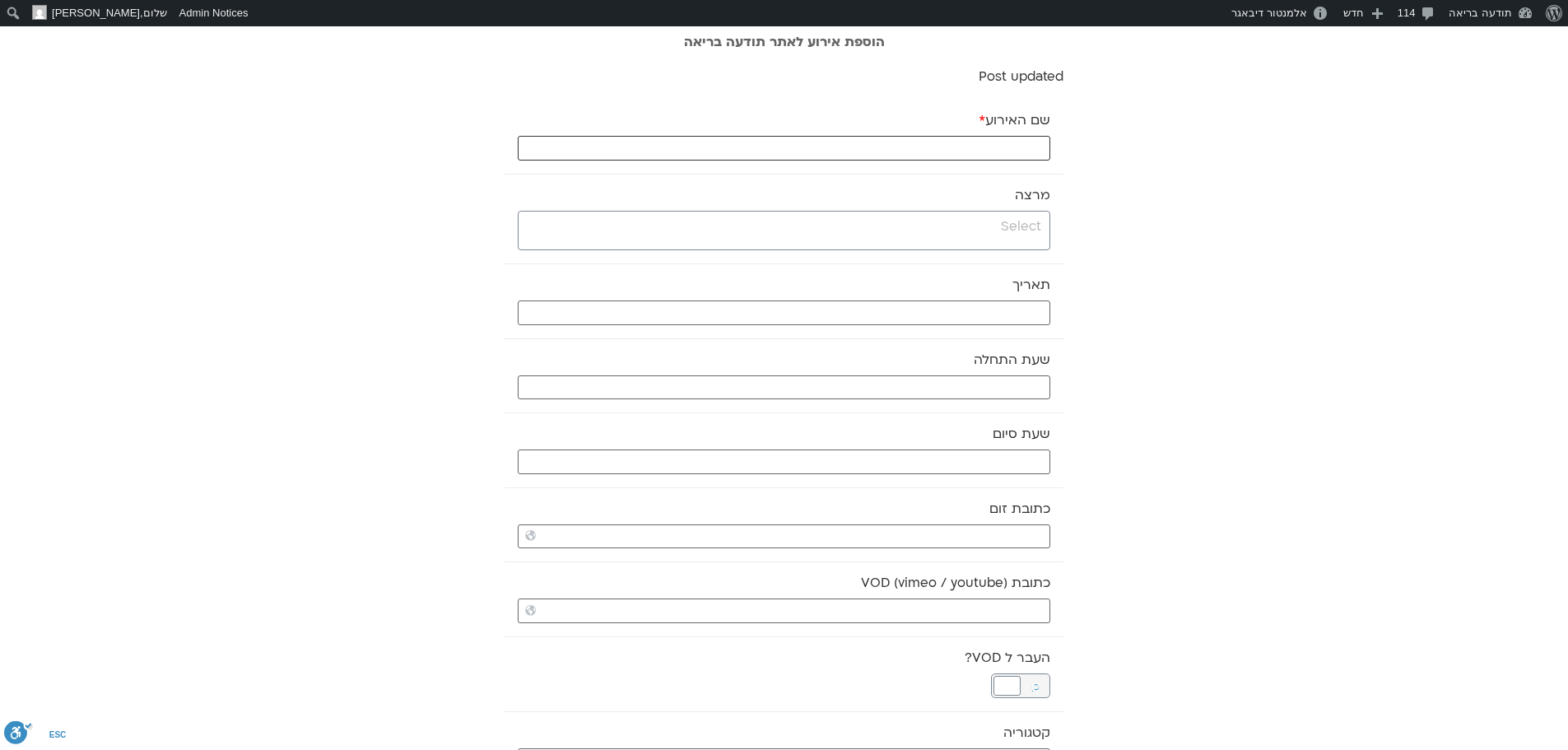
click at [1026, 147] on input "שם האירוע *" at bounding box center [784, 148] width 533 height 25
paste input "התעוררות עדינה – יוגה והכנה ליום"
type input "התעוררות עדינה – יוגה והכנה ליום - 8.10.25"
click at [1020, 229] on input "search" at bounding box center [782, 226] width 519 height 21
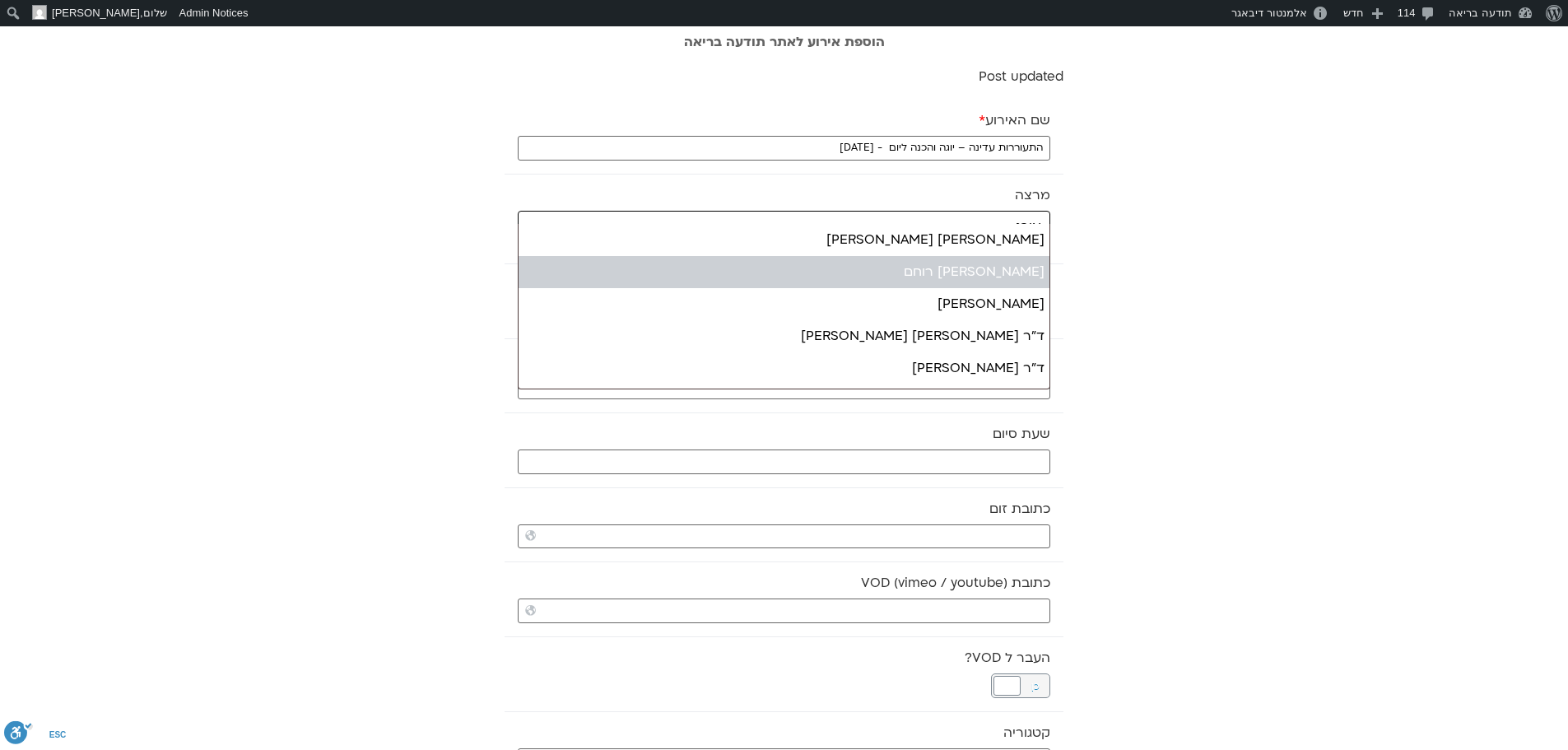
type input "אורנ"
select select "*****"
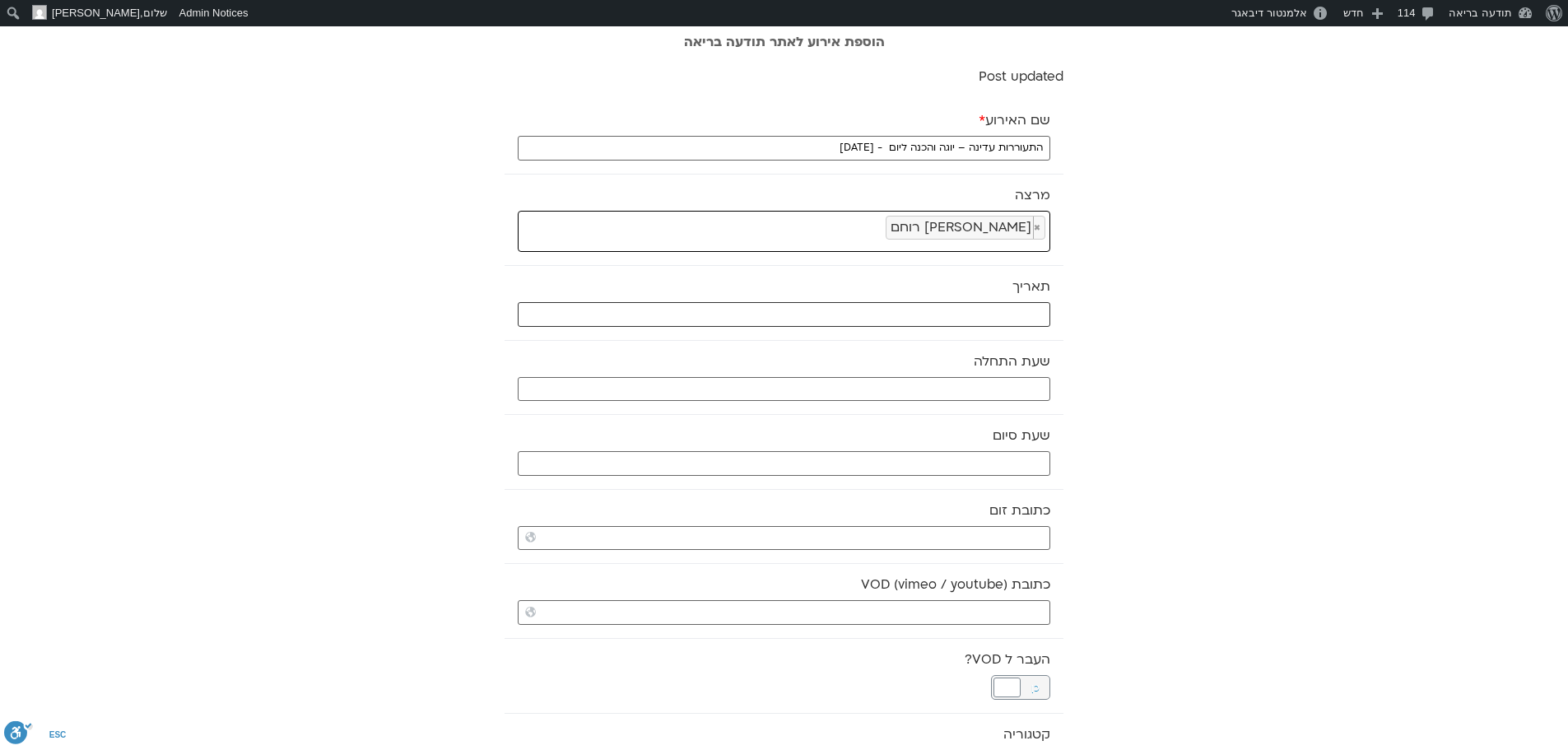
click at [1007, 310] on input "text" at bounding box center [784, 315] width 533 height 25
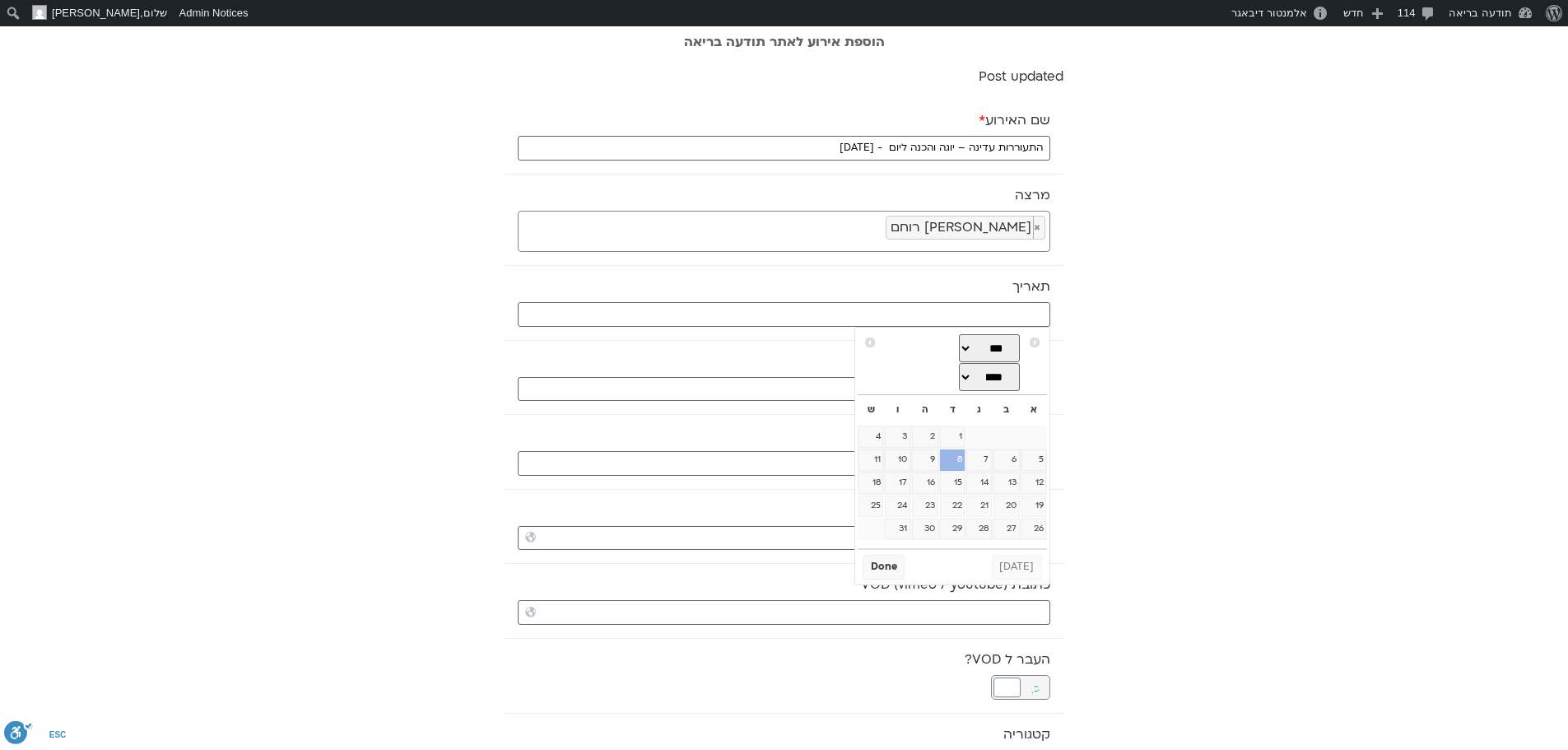
click at [951, 469] on link "8" at bounding box center [952, 460] width 25 height 22
type input "08/10/2025"
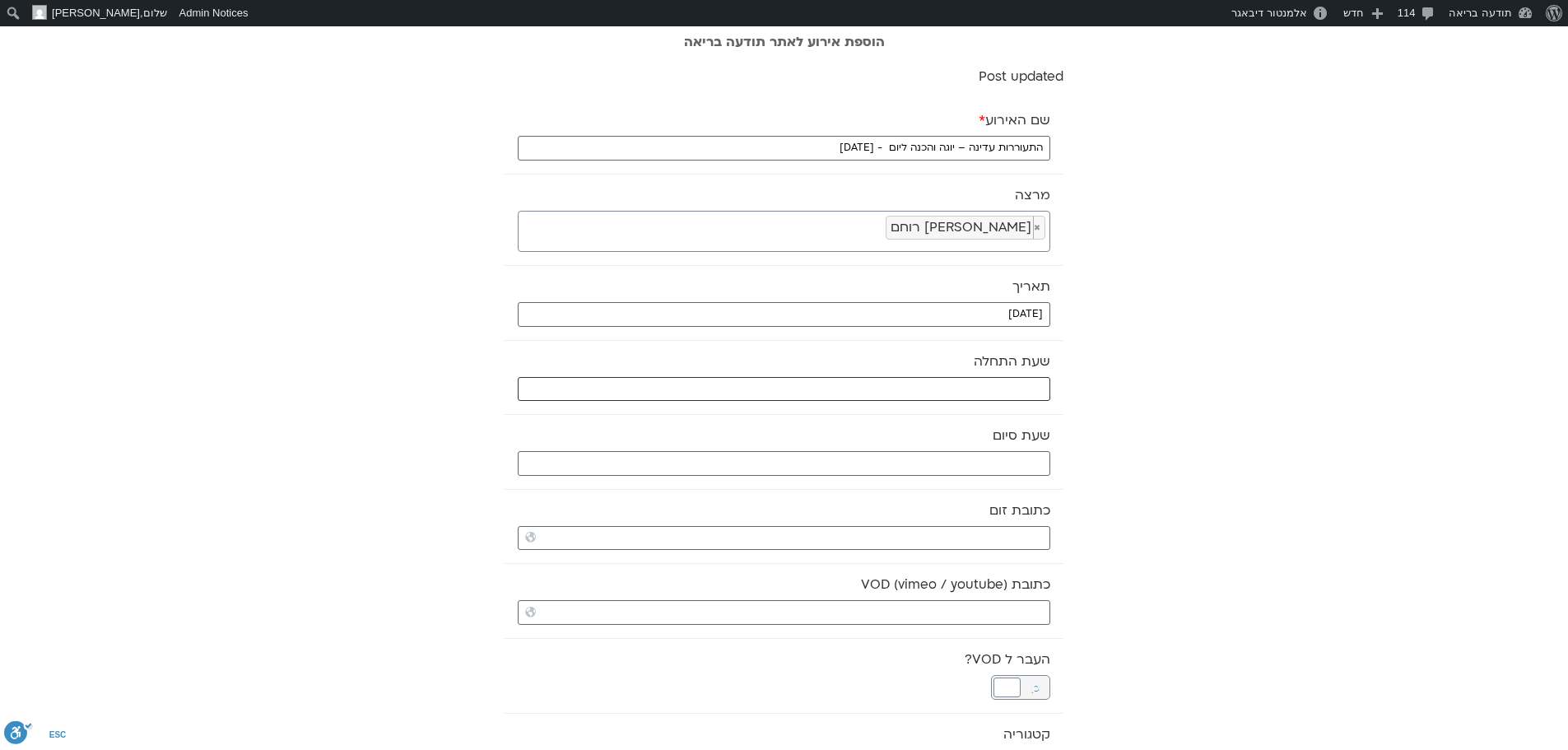
click at [998, 385] on input "text" at bounding box center [784, 390] width 533 height 25
click at [941, 450] on select "** ** ** ** ** ** ** ** ** ** ** ** ** ** ** ** ** ** ** ** ** ** ** **" at bounding box center [927, 448] width 53 height 28
type input "06:00"
select select "*"
drag, startPoint x: 975, startPoint y: 445, endPoint x: 975, endPoint y: 435, distance: 10.0
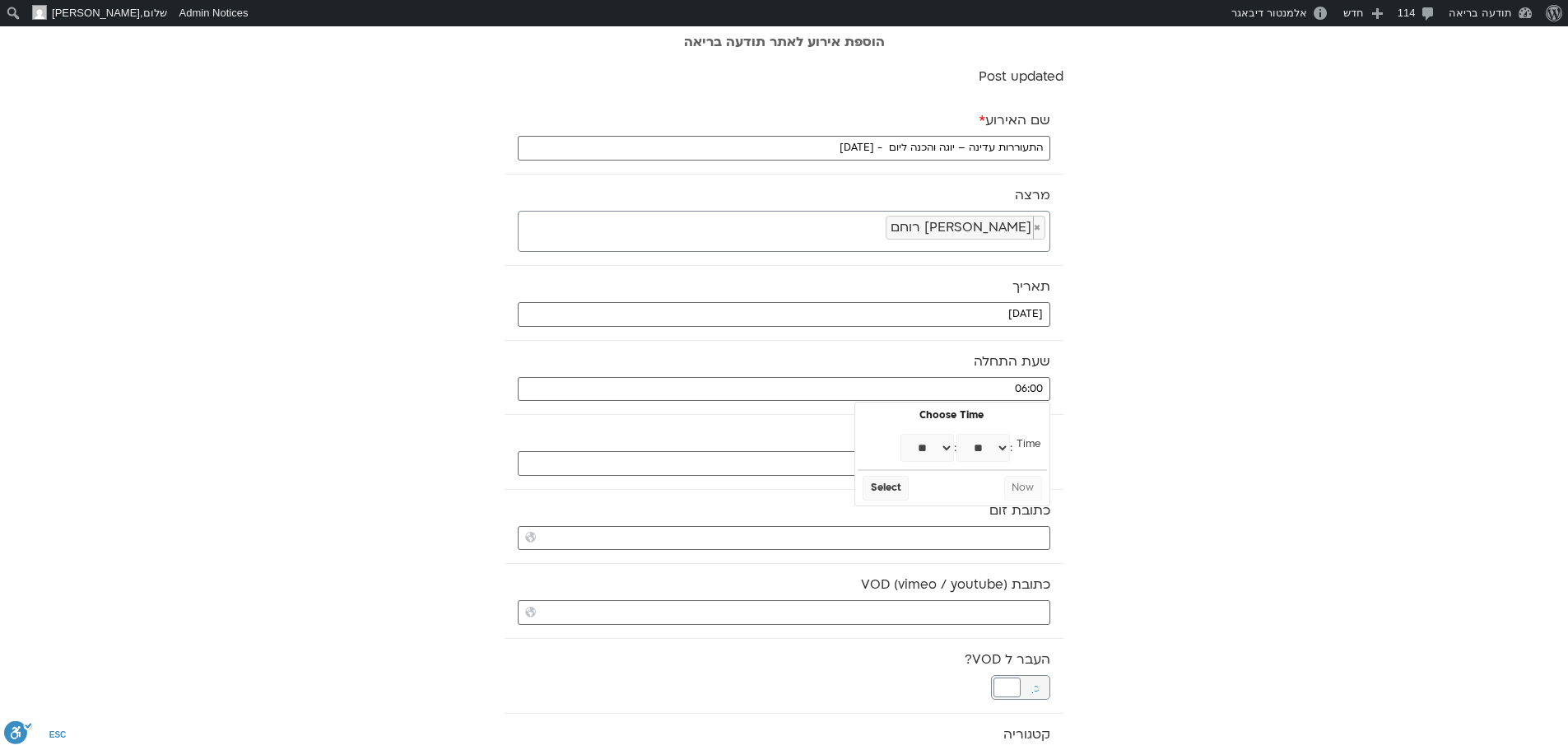
click at [975, 445] on select "** ** ** ** ** ** ** ** ** ** ** ** ** ** ** ** ** ** ** ** ** ** ** ** ** ** *…" at bounding box center [983, 448] width 53 height 28
type input "06:30"
select select "*"
select select "**"
click at [896, 493] on button "Select" at bounding box center [885, 489] width 46 height 25
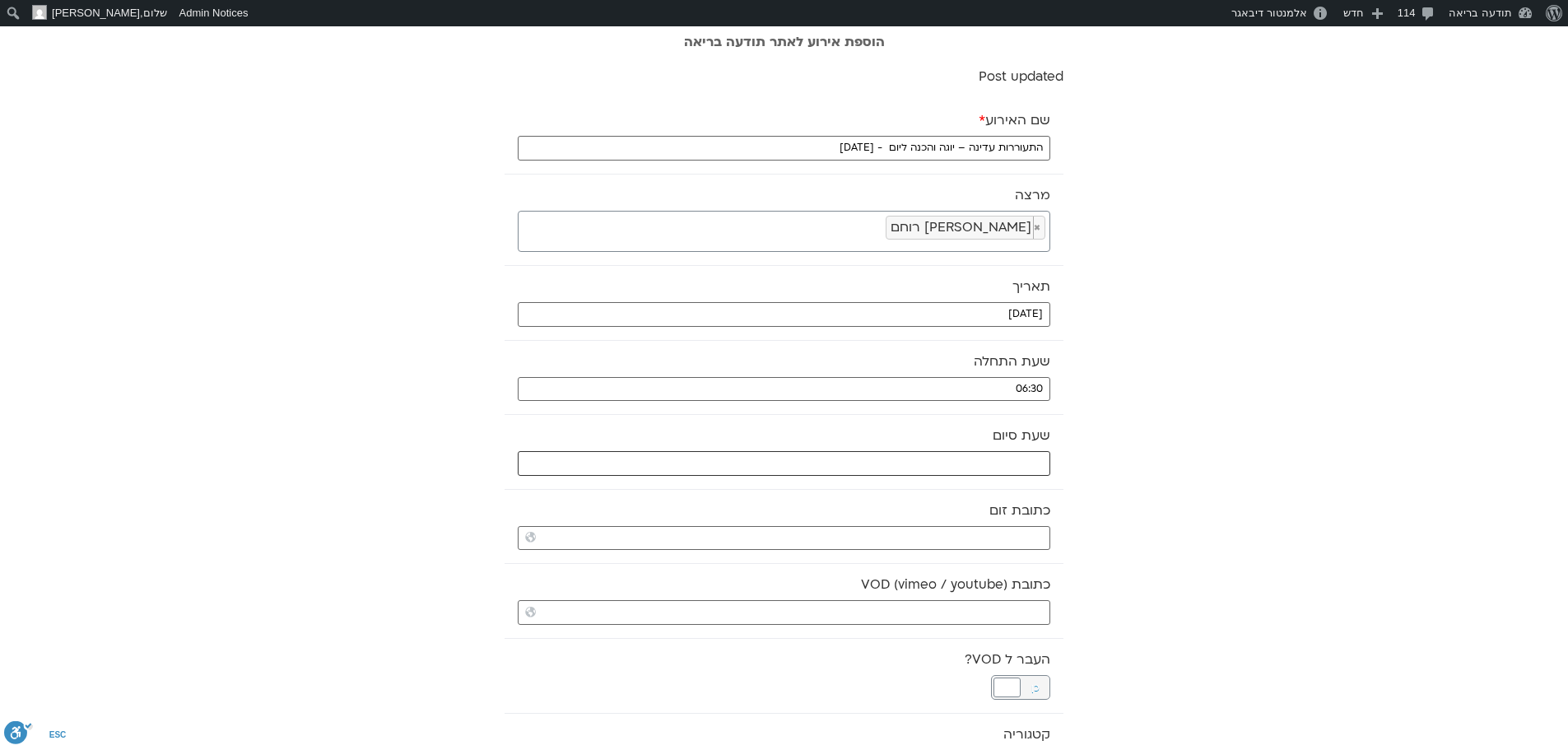
click at [911, 465] on input "text" at bounding box center [784, 464] width 533 height 25
click at [935, 523] on select "** ** ** ** ** ** ** ** ** ** ** ** ** ** ** ** ** ** ** ** ** ** ** **" at bounding box center [927, 522] width 53 height 28
type input "07:00"
select select "*"
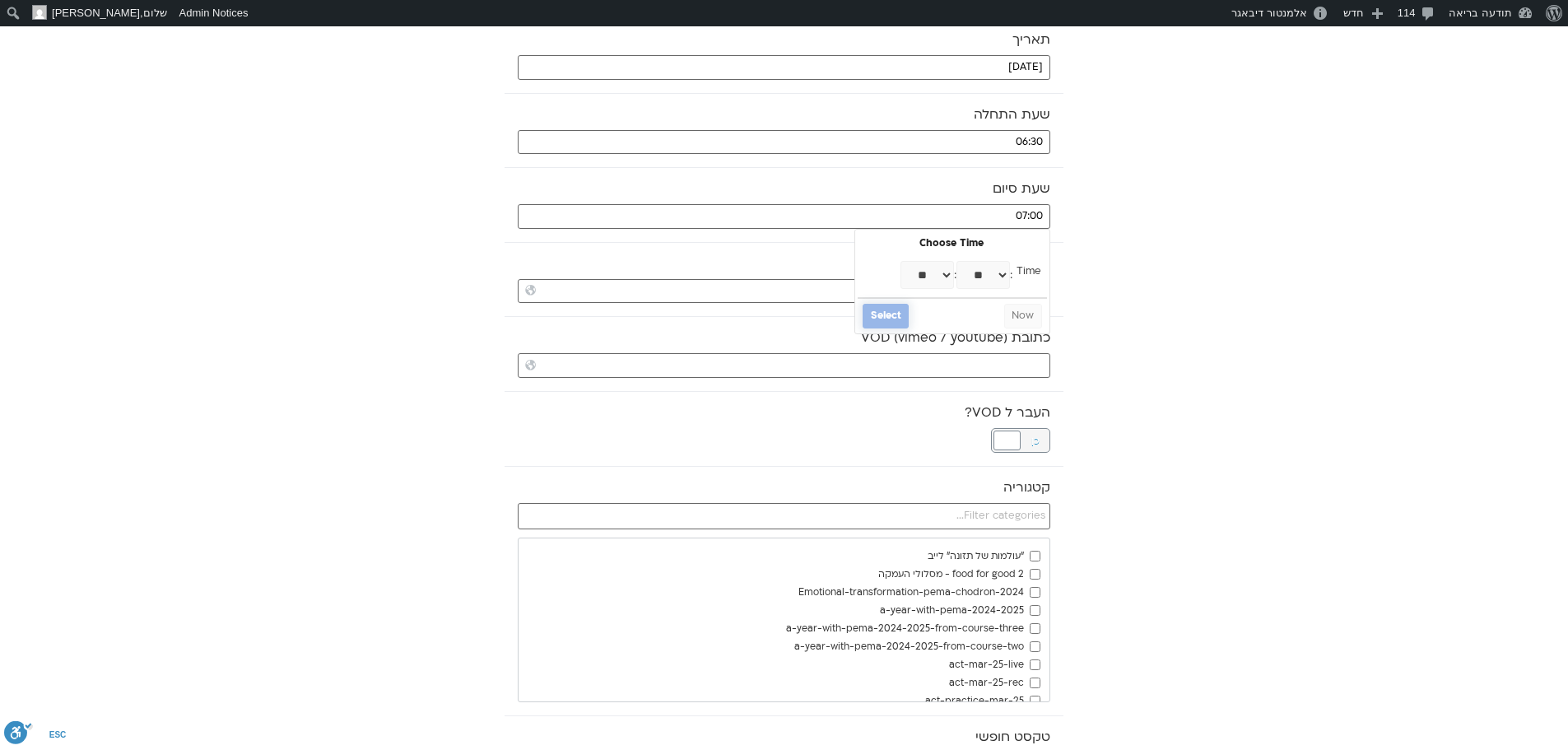
click at [899, 313] on button "Select" at bounding box center [885, 316] width 46 height 25
click at [1014, 436] on div at bounding box center [1007, 440] width 27 height 20
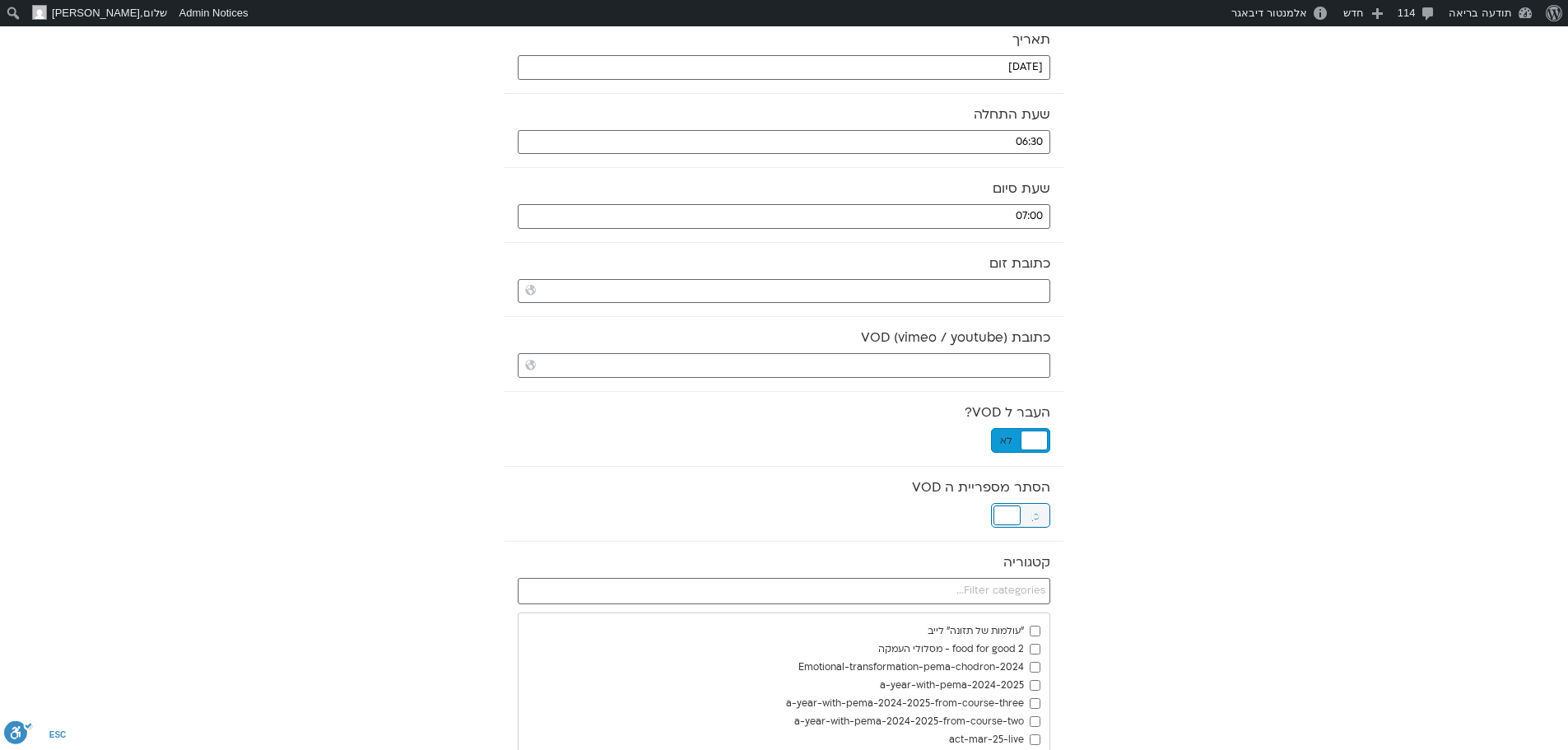
click at [1010, 516] on div at bounding box center [1007, 515] width 27 height 20
click at [893, 360] on input "כתובת VOD (vimeo / youtube)" at bounding box center [784, 365] width 533 height 25
paste input "https://stream.mux.com/HlISfdL00bDBIqMrFMEEZptTxU7tzY00NGfPswQFyGPnE.m3u8"
click at [893, 360] on input "https://stream.mux.com/HlISfdL00bDBIqMrFMEEZptTxU7tzY00NGfPswQFyGPnE.m3u8" at bounding box center [784, 365] width 533 height 25
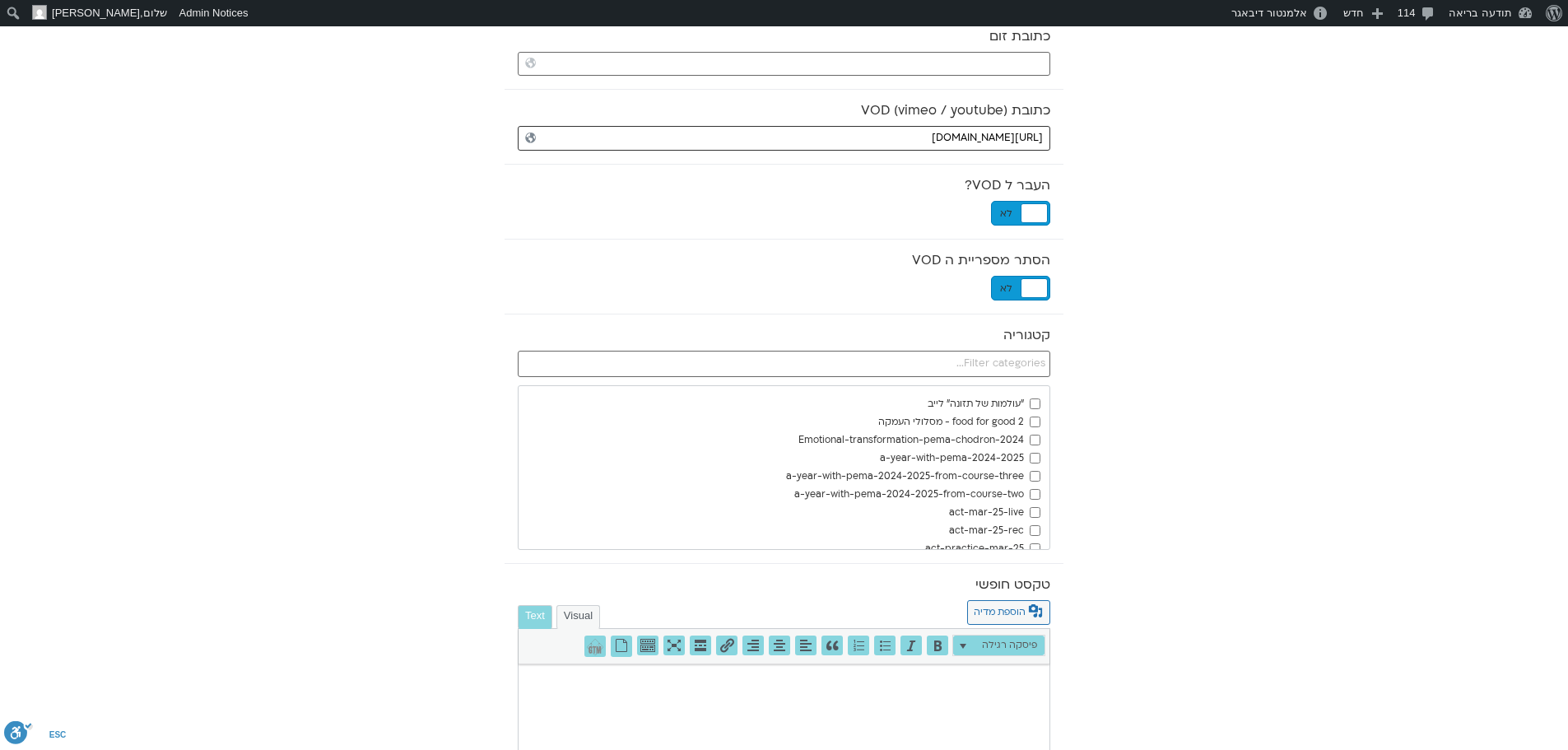
scroll to position [494, 0]
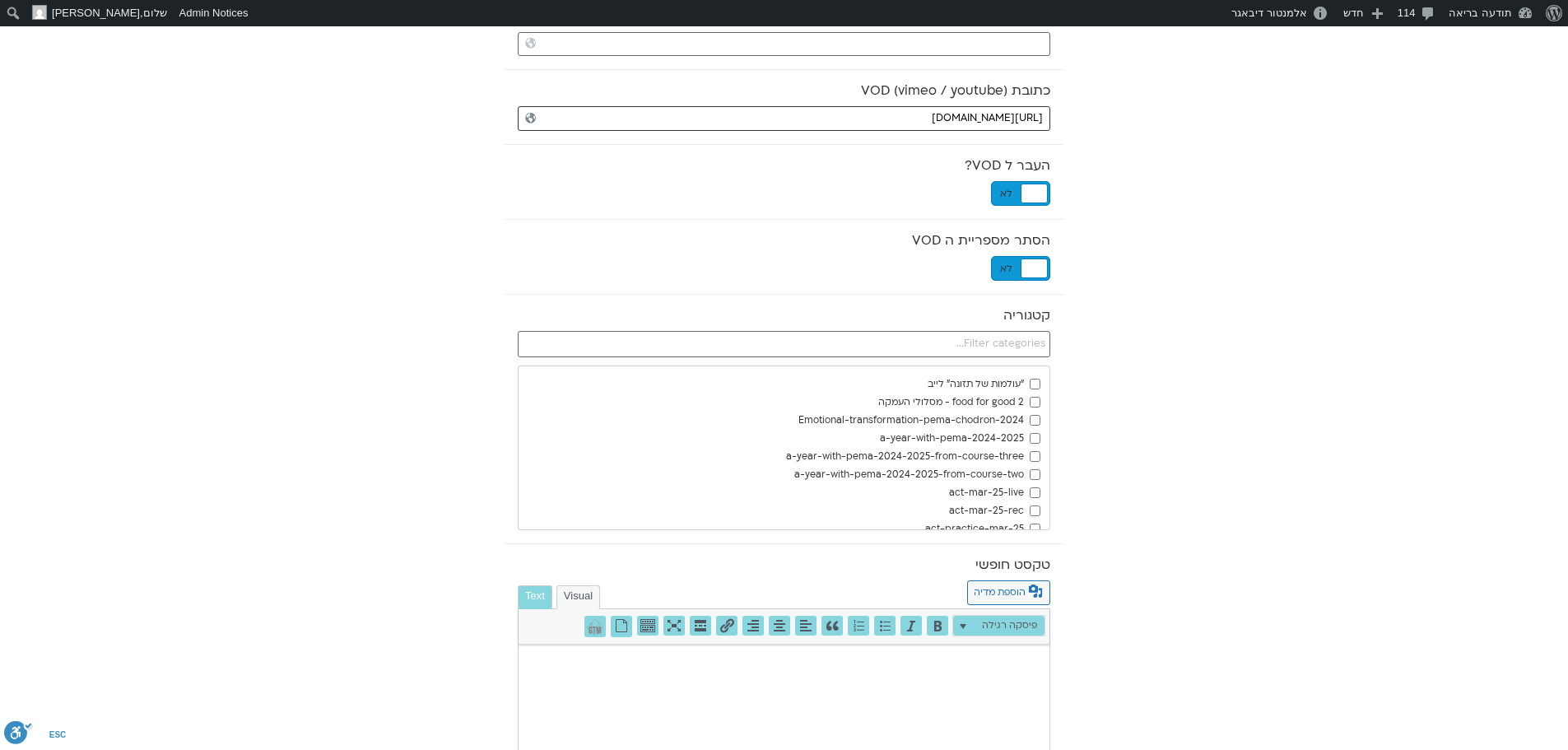
type input "https://stream.mux.com/HlISfdL00bDBIqMrFMEEZptTxU7tzY00NGfPswQFyGPnE.m3u8"
click at [1031, 339] on input "text" at bounding box center [784, 345] width 533 height 27
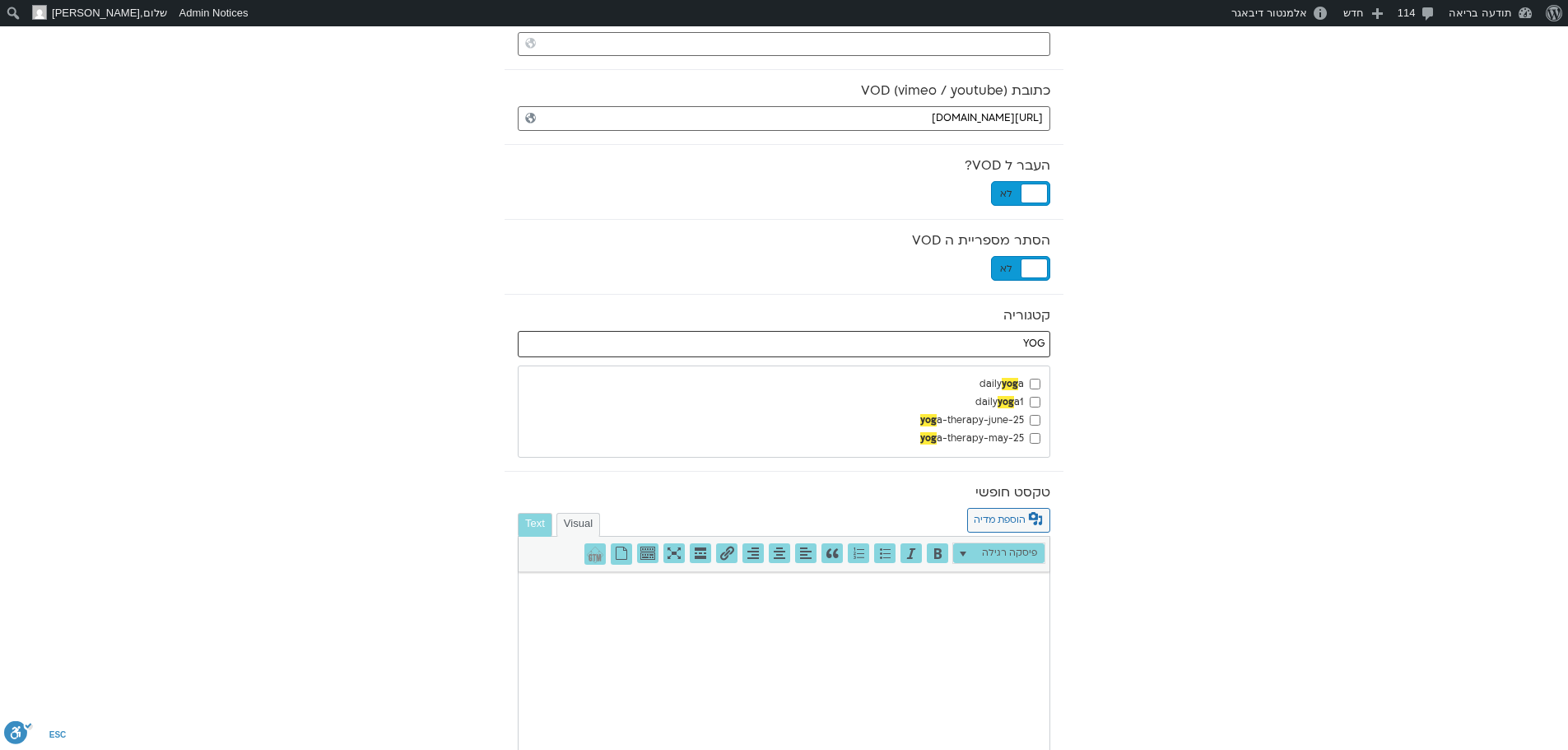
type input "YOG"
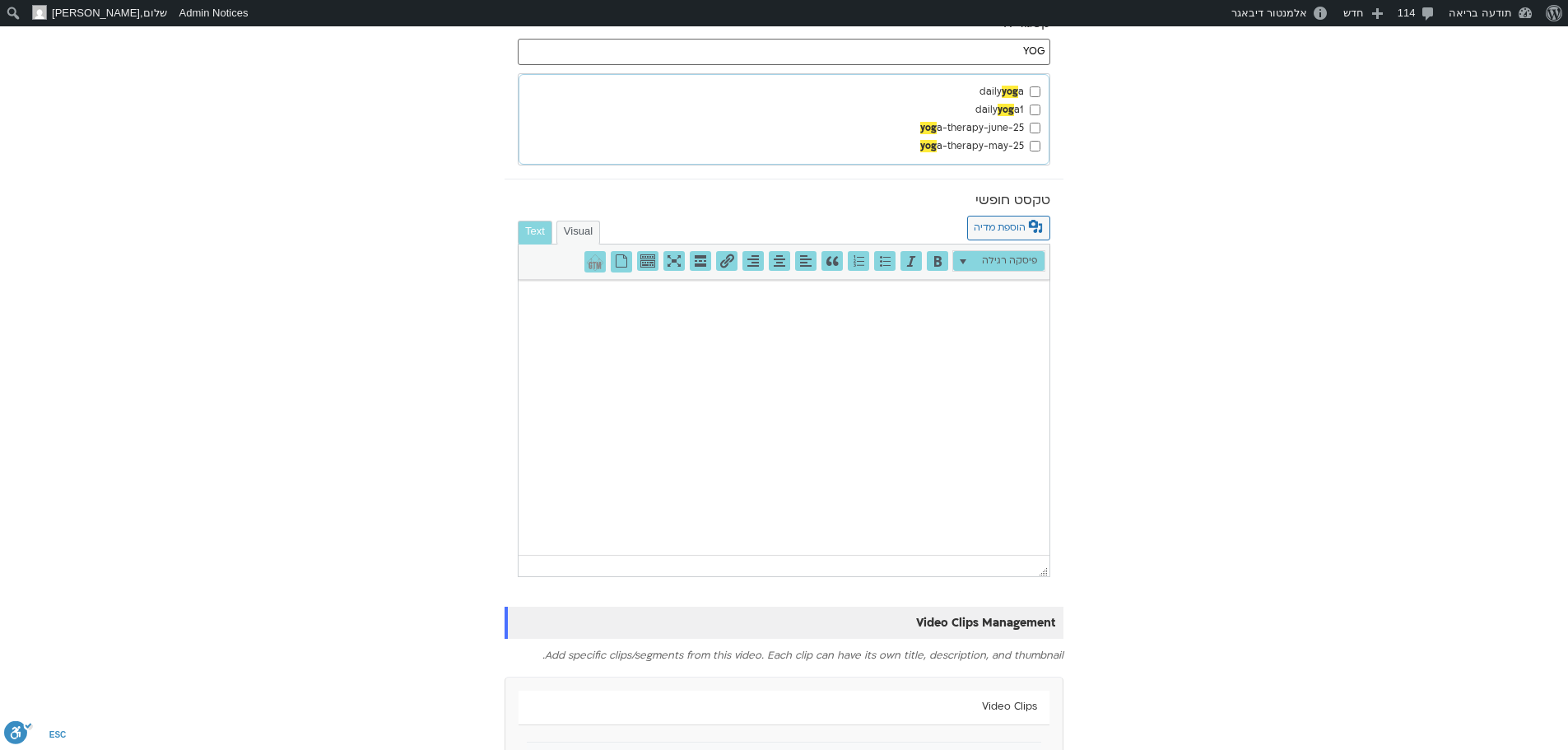
scroll to position [902, 0]
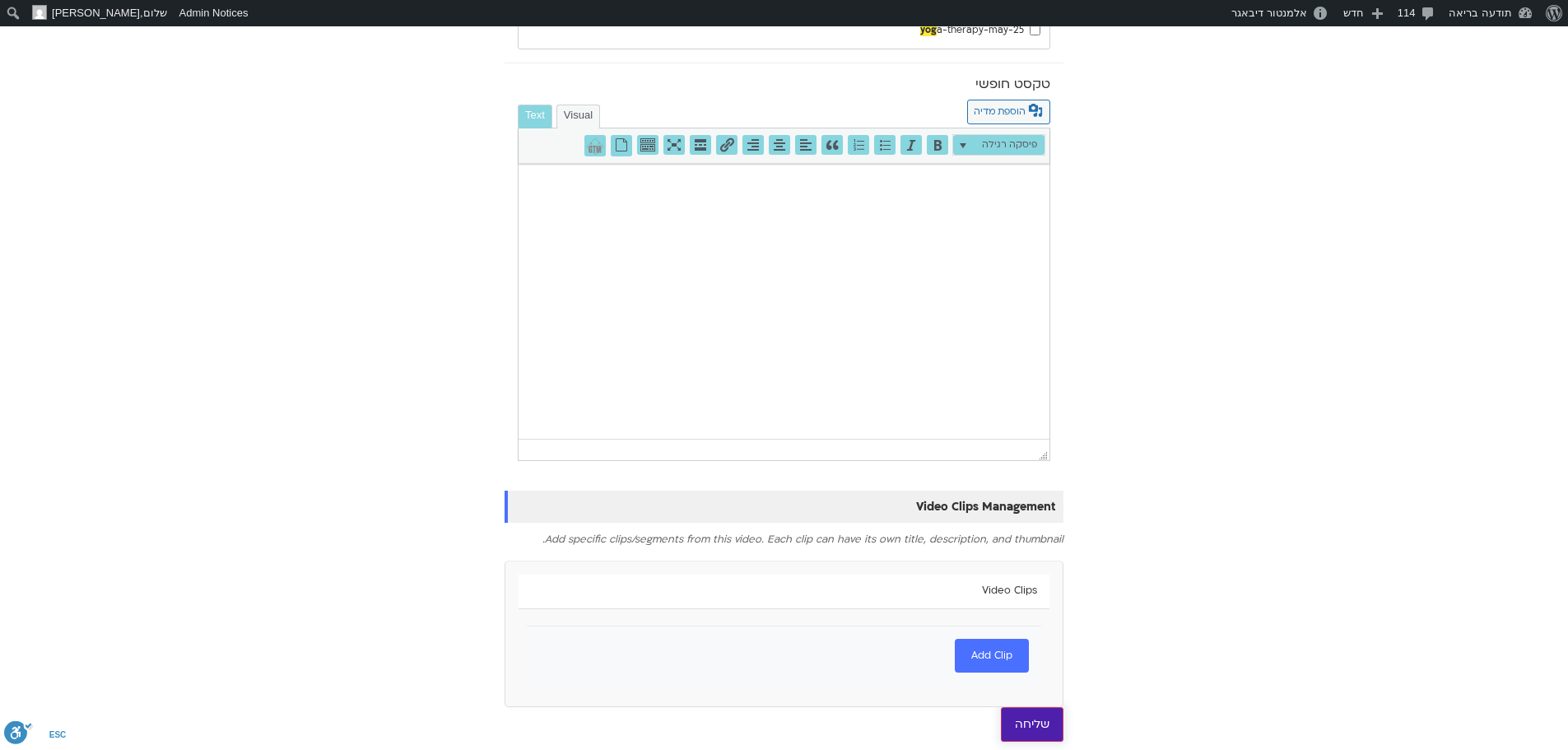
click at [1056, 722] on input "שליחה" at bounding box center [1032, 724] width 62 height 35
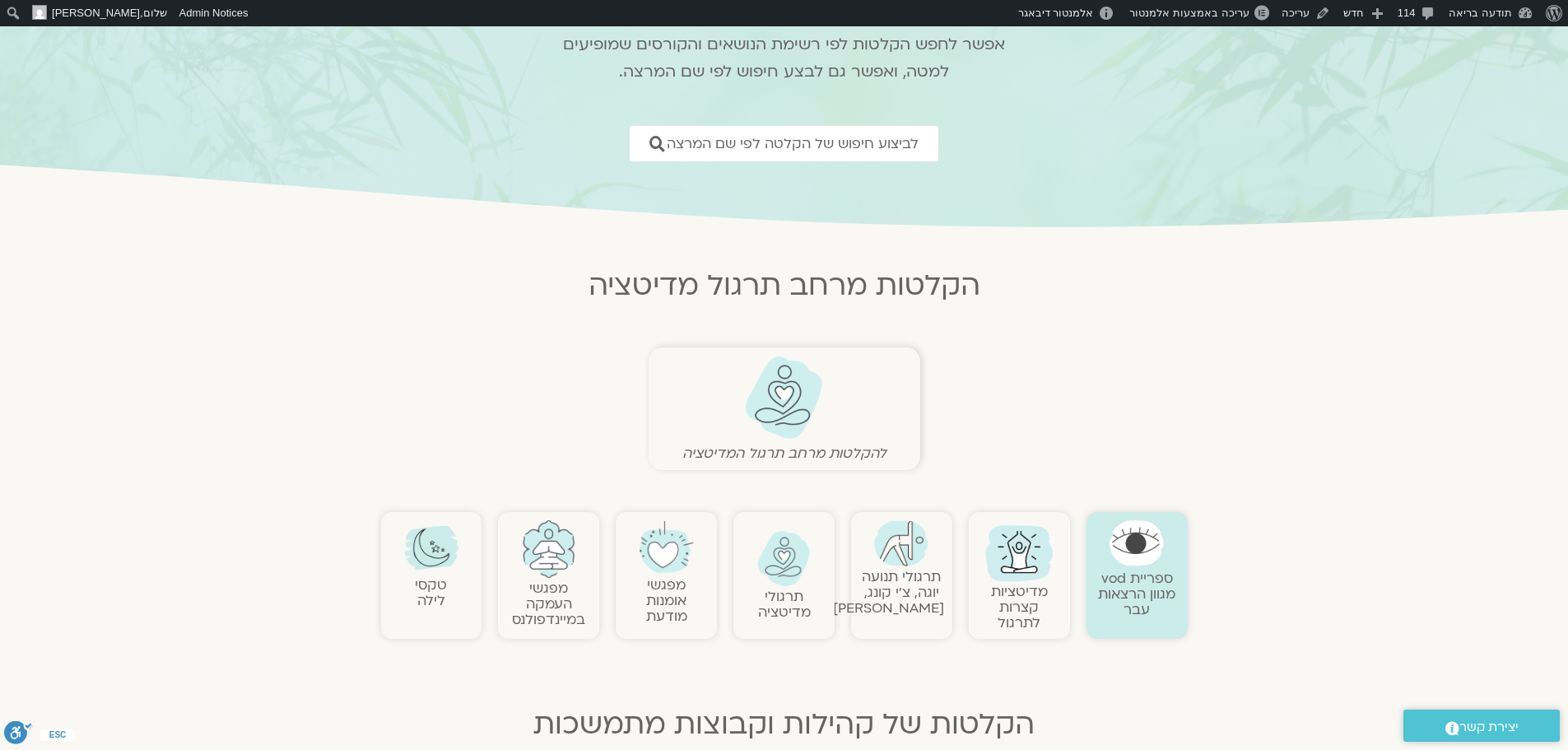
scroll to position [165, 0]
click at [909, 558] on img at bounding box center [901, 541] width 54 height 46
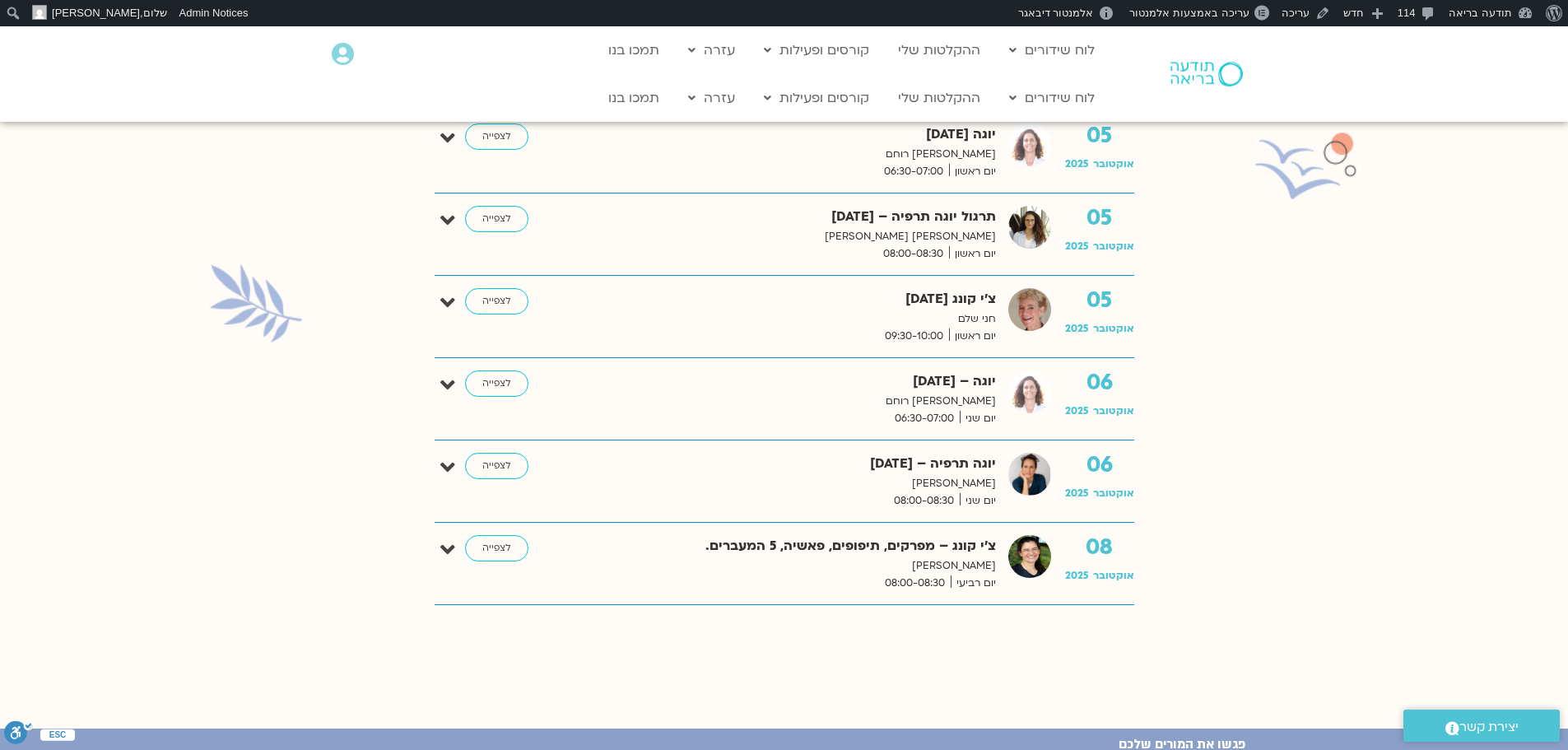
scroll to position [658, 0]
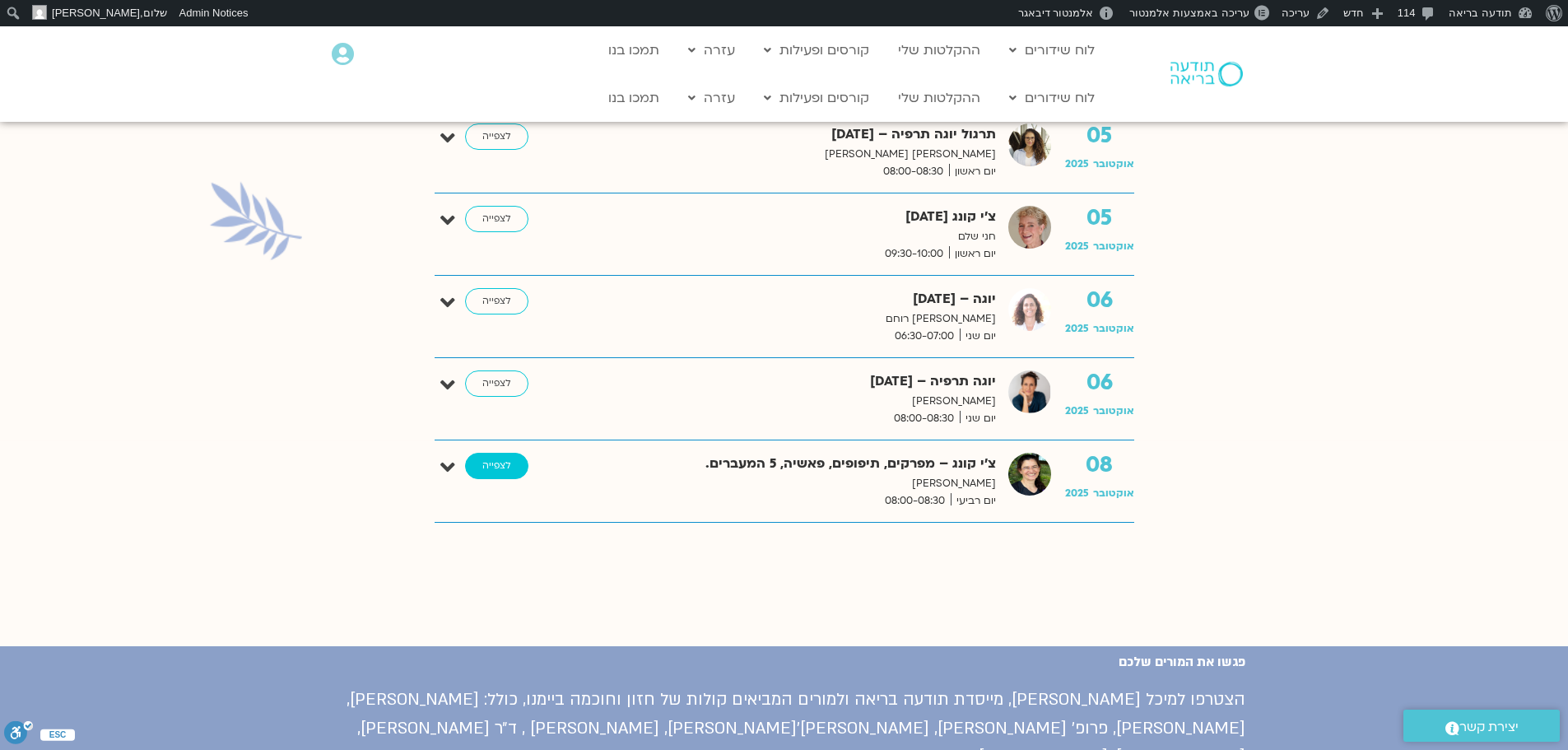
click at [523, 467] on link "לצפייה" at bounding box center [497, 466] width 63 height 27
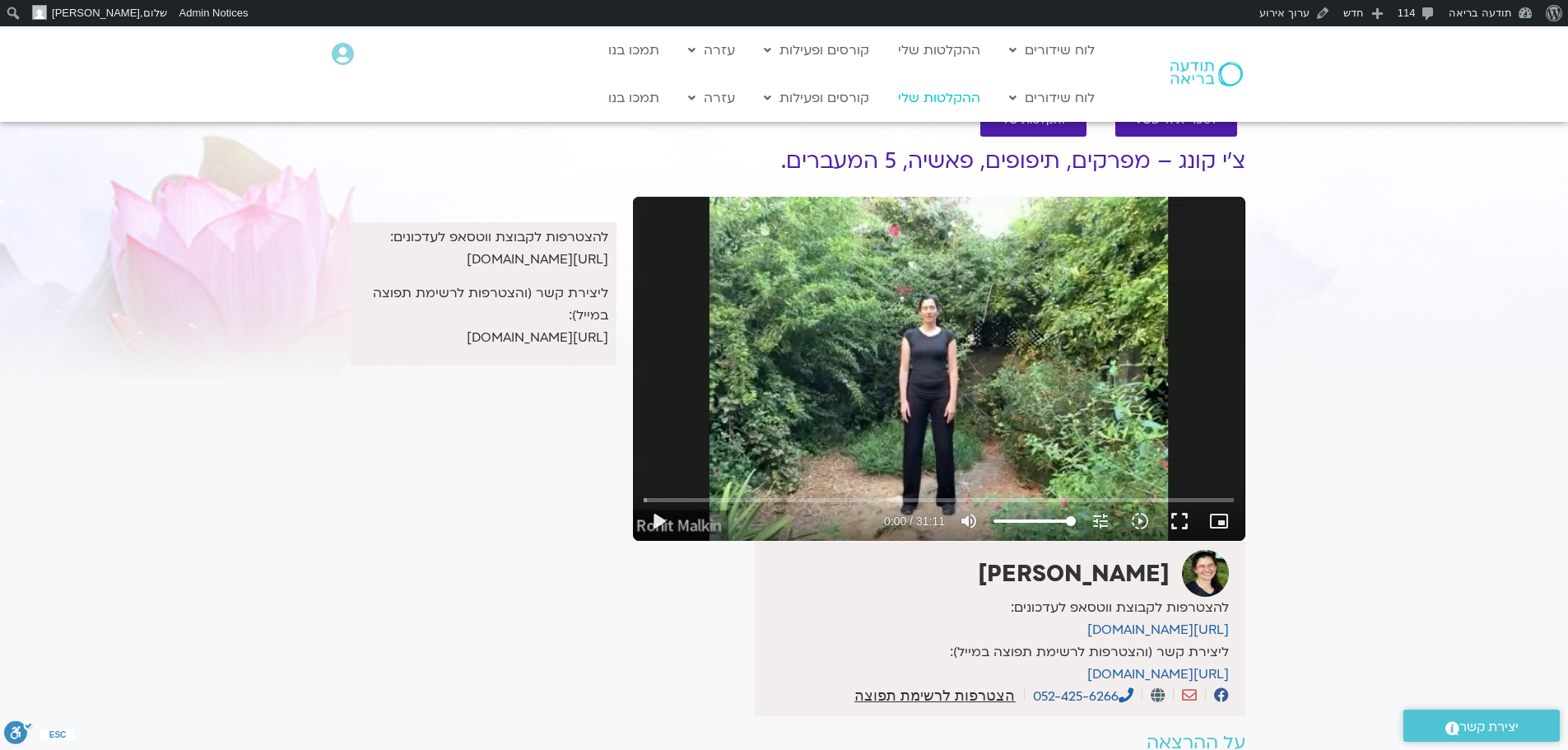
click at [931, 102] on link "ההקלטות שלי" at bounding box center [939, 98] width 99 height 32
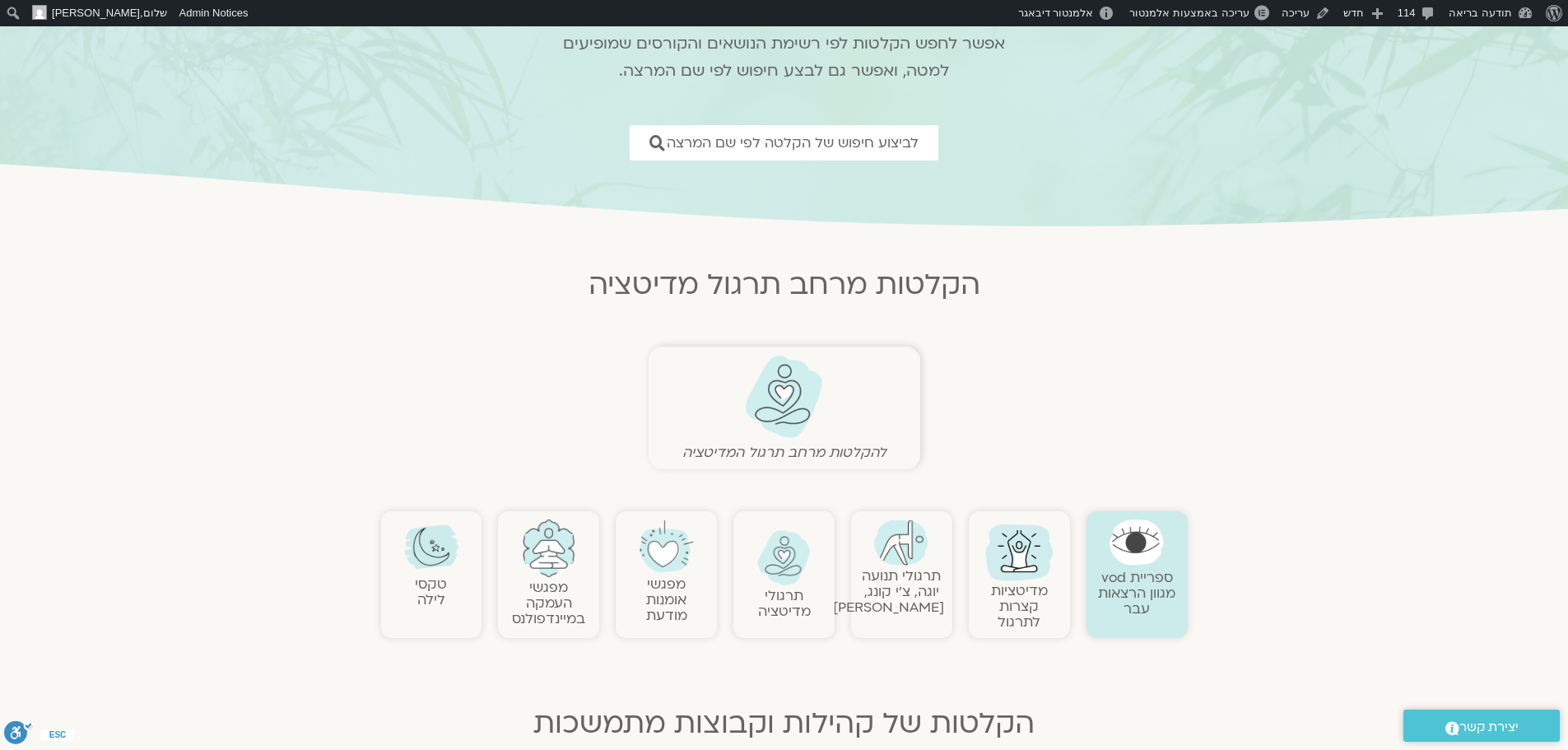
scroll to position [165, 0]
click at [904, 555] on img at bounding box center [901, 541] width 54 height 46
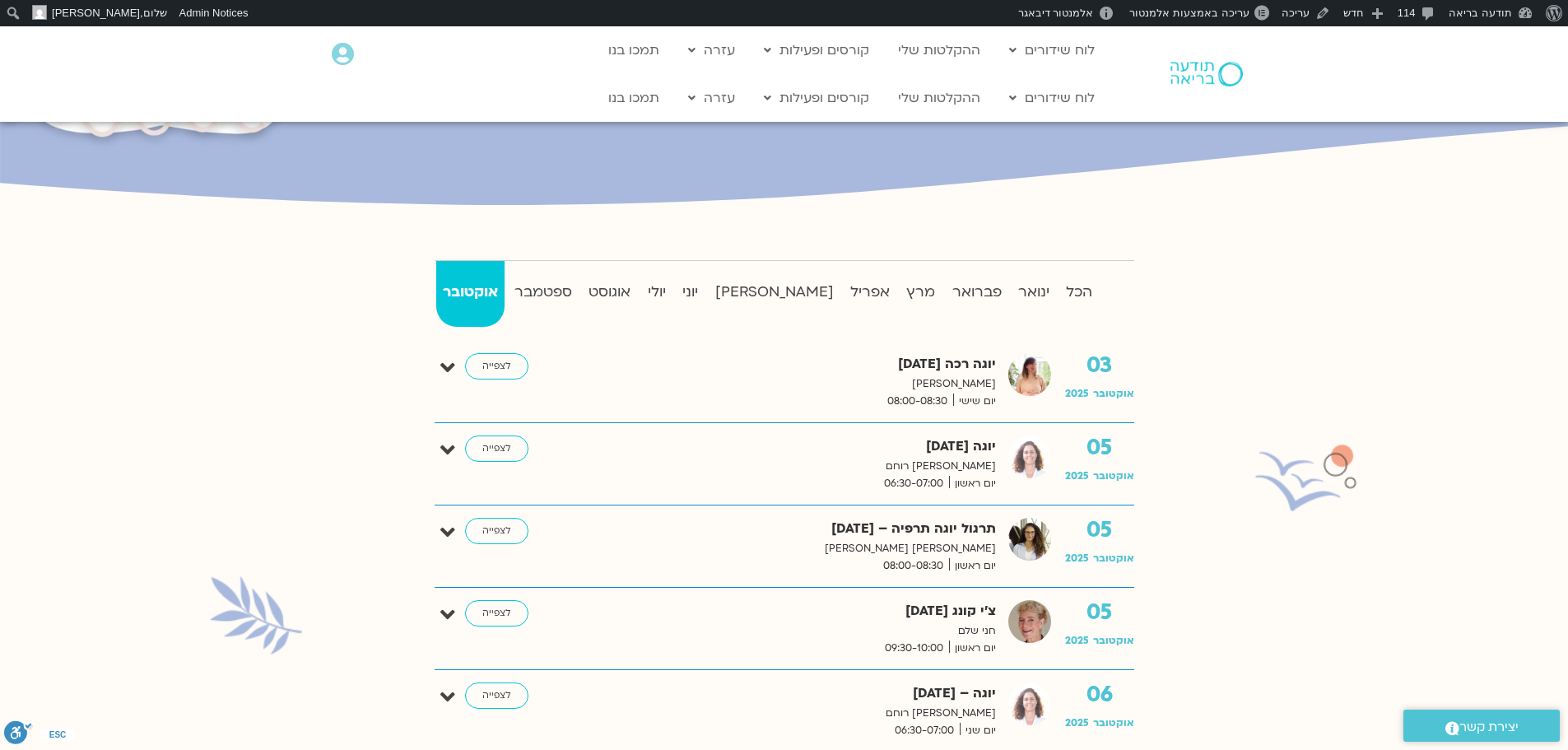
scroll to position [247, 0]
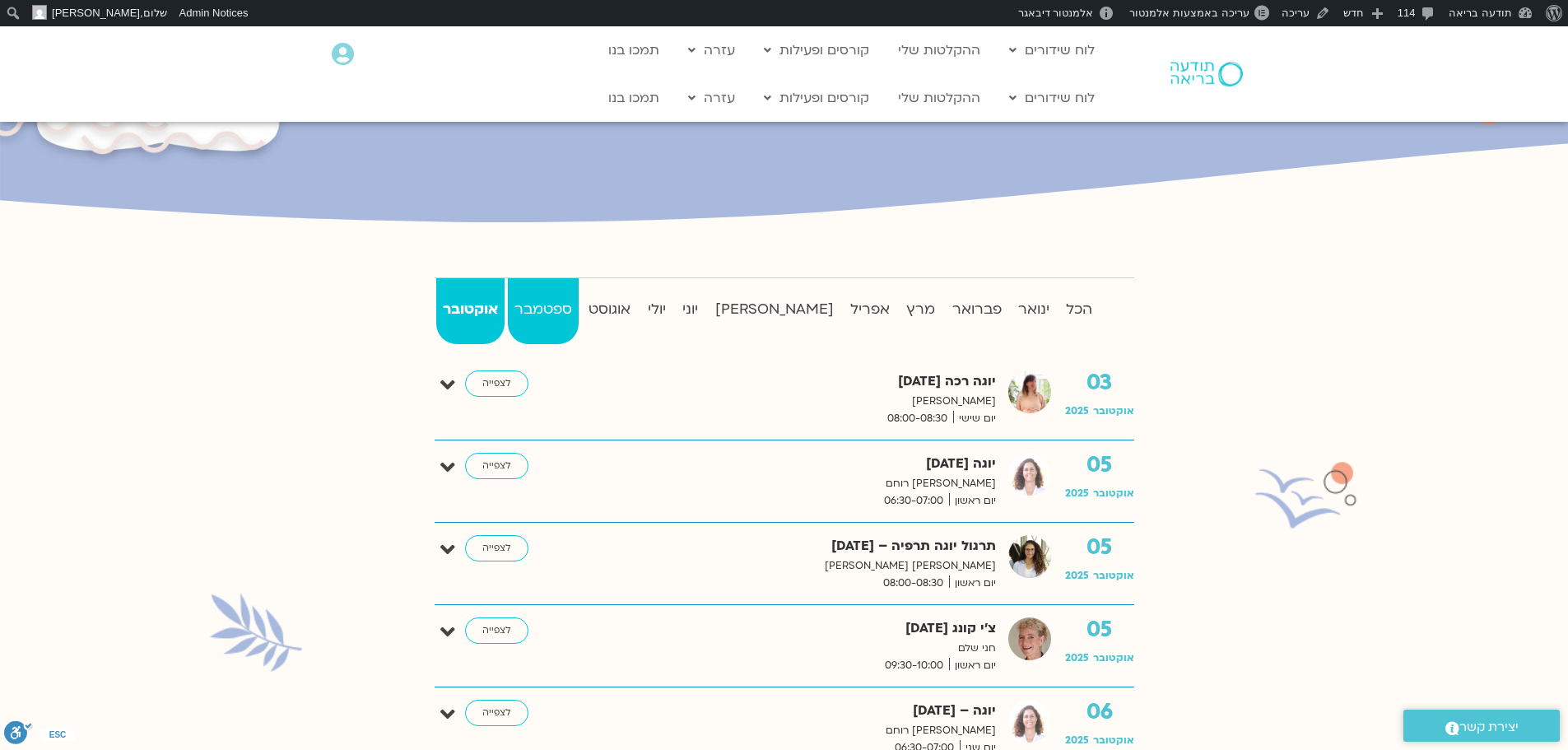
click at [576, 316] on strong "ספטמבר" at bounding box center [543, 310] width 71 height 25
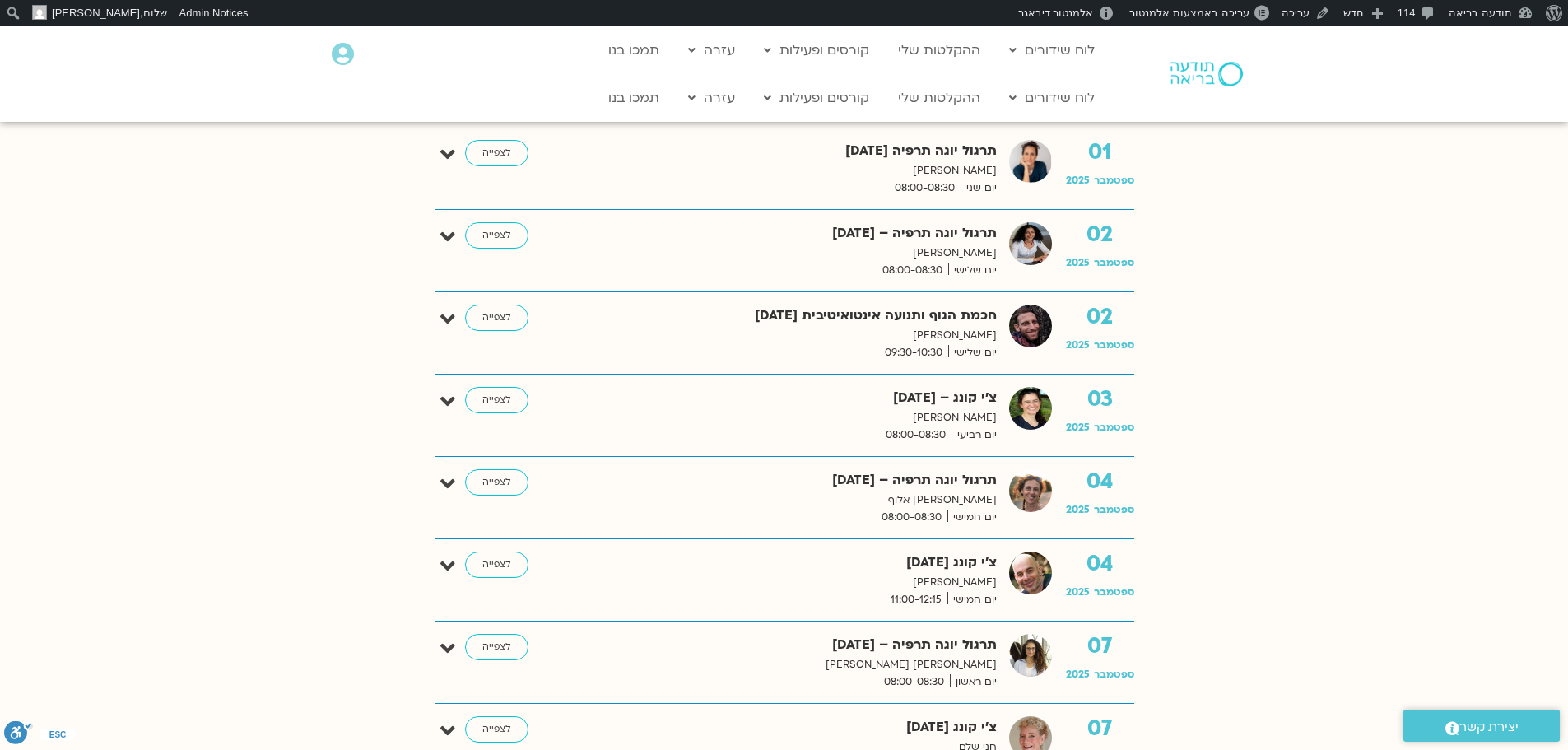
scroll to position [411, 0]
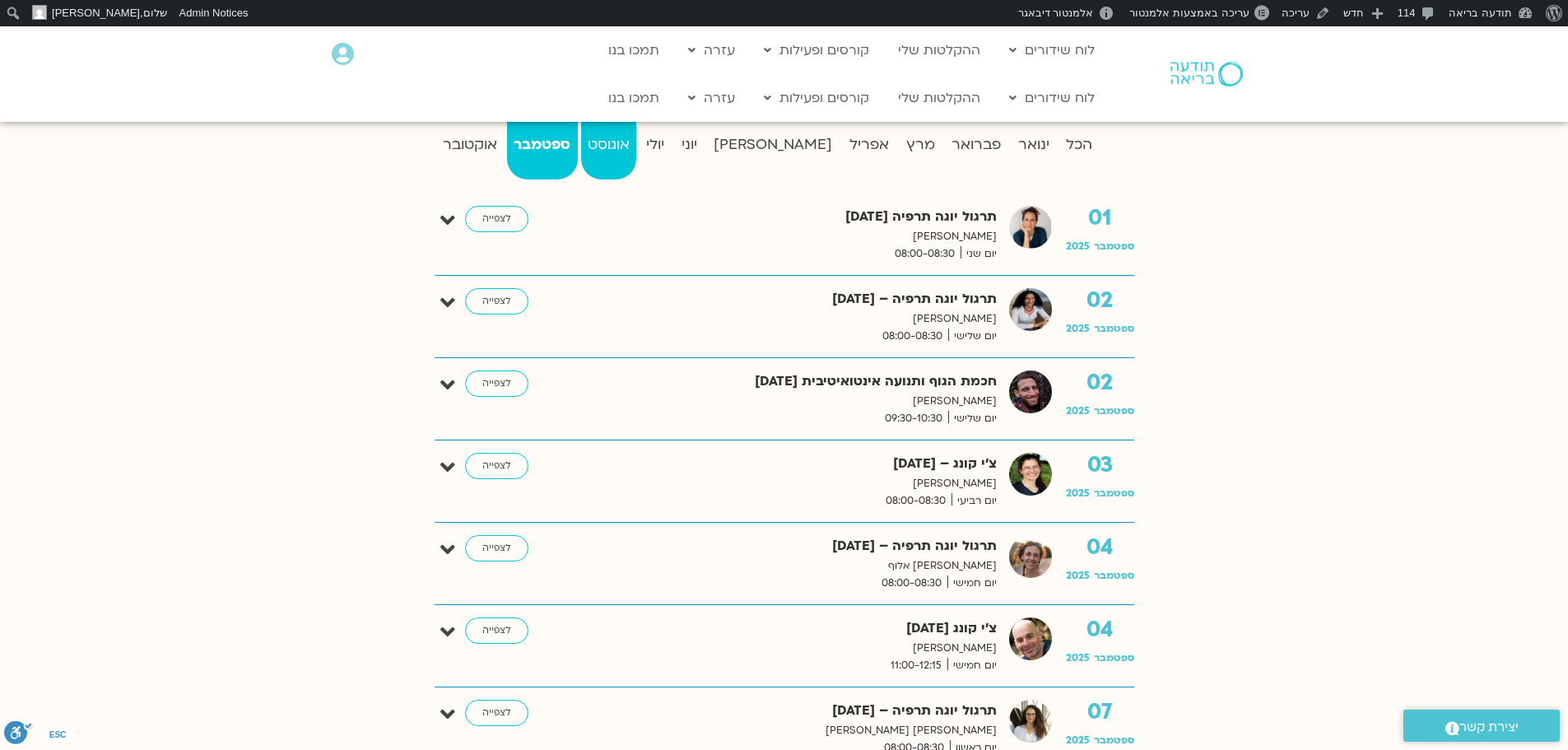
click at [637, 141] on strong "אוגוסט" at bounding box center [608, 145] width 56 height 25
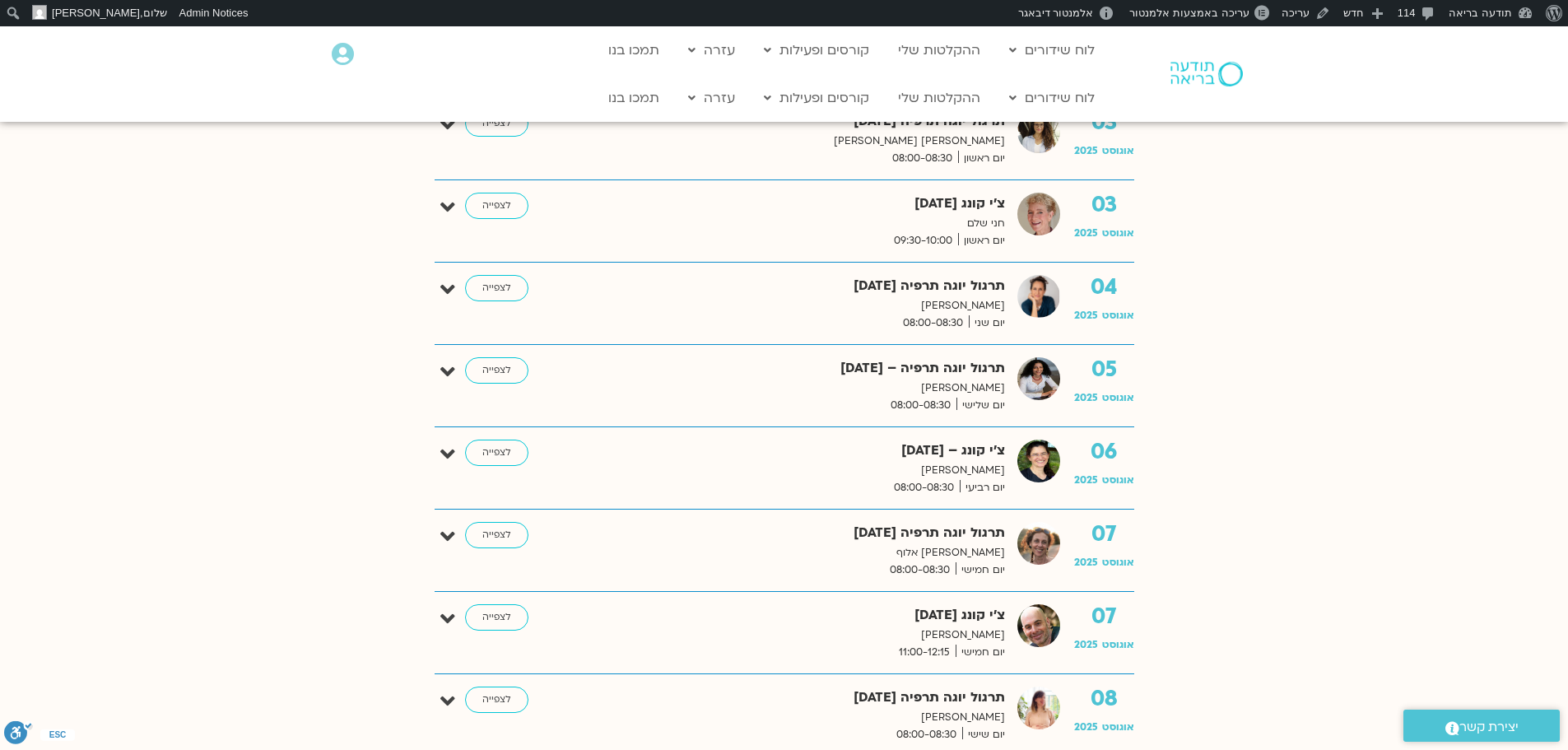
scroll to position [247, 0]
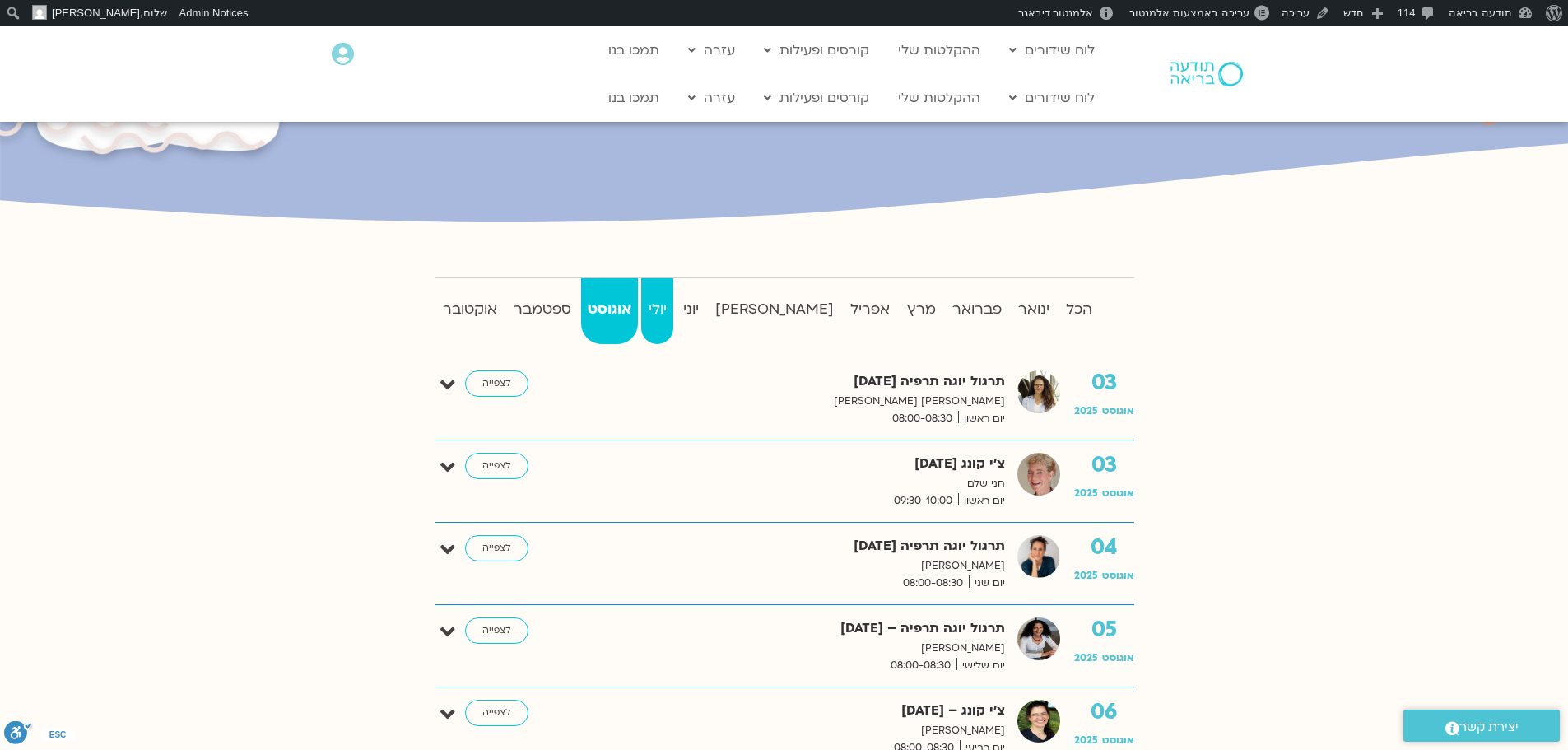
click at [672, 304] on strong "יולי" at bounding box center [657, 310] width 32 height 25
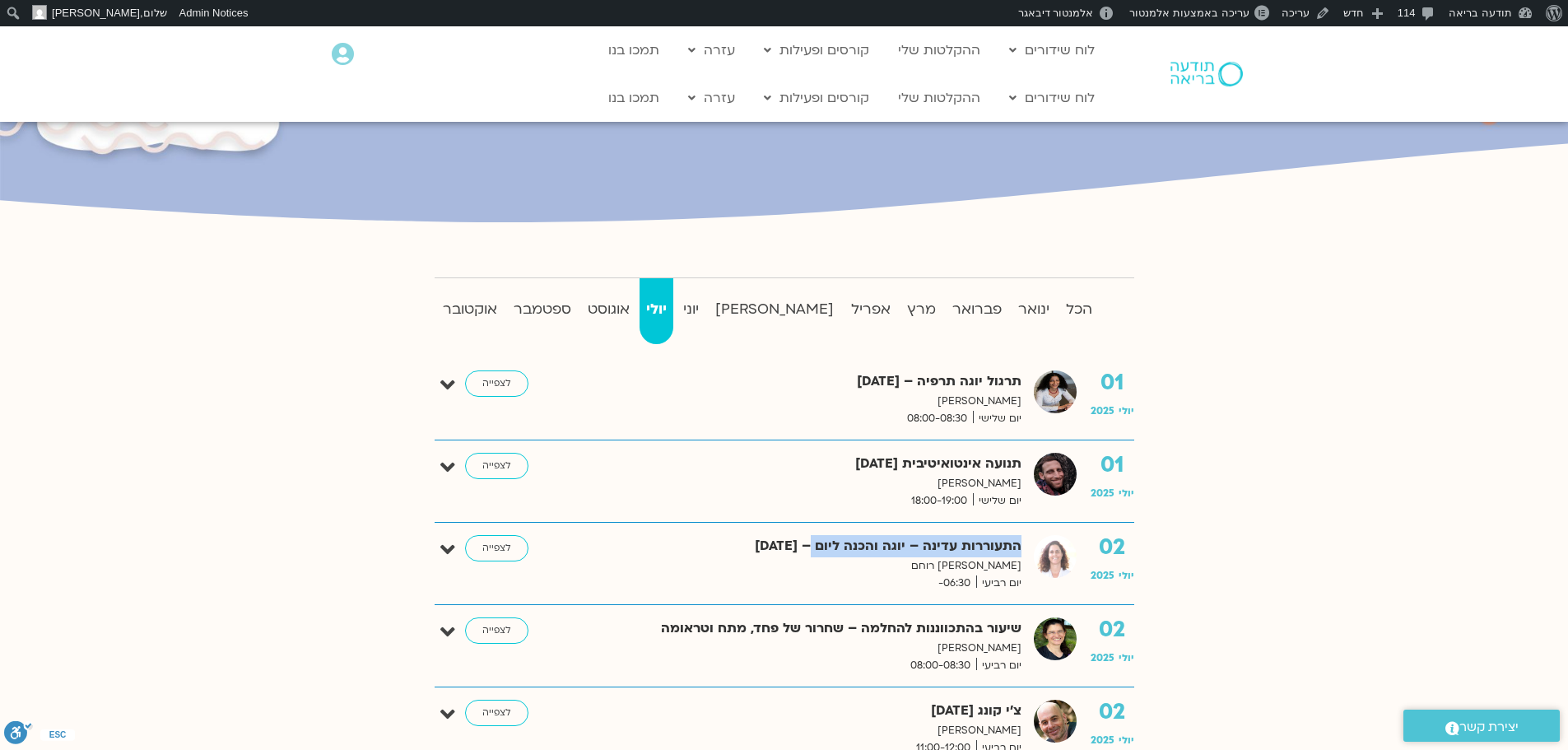
drag, startPoint x: 1020, startPoint y: 545, endPoint x: 1288, endPoint y: 506, distance: 270.8
click at [816, 540] on strong "התעוררות עדינה – יוגה והכנה ליום – 02.07.25" at bounding box center [805, 546] width 432 height 22
copy strong "התעוררות עדינה – יוגה והכנה ליום"
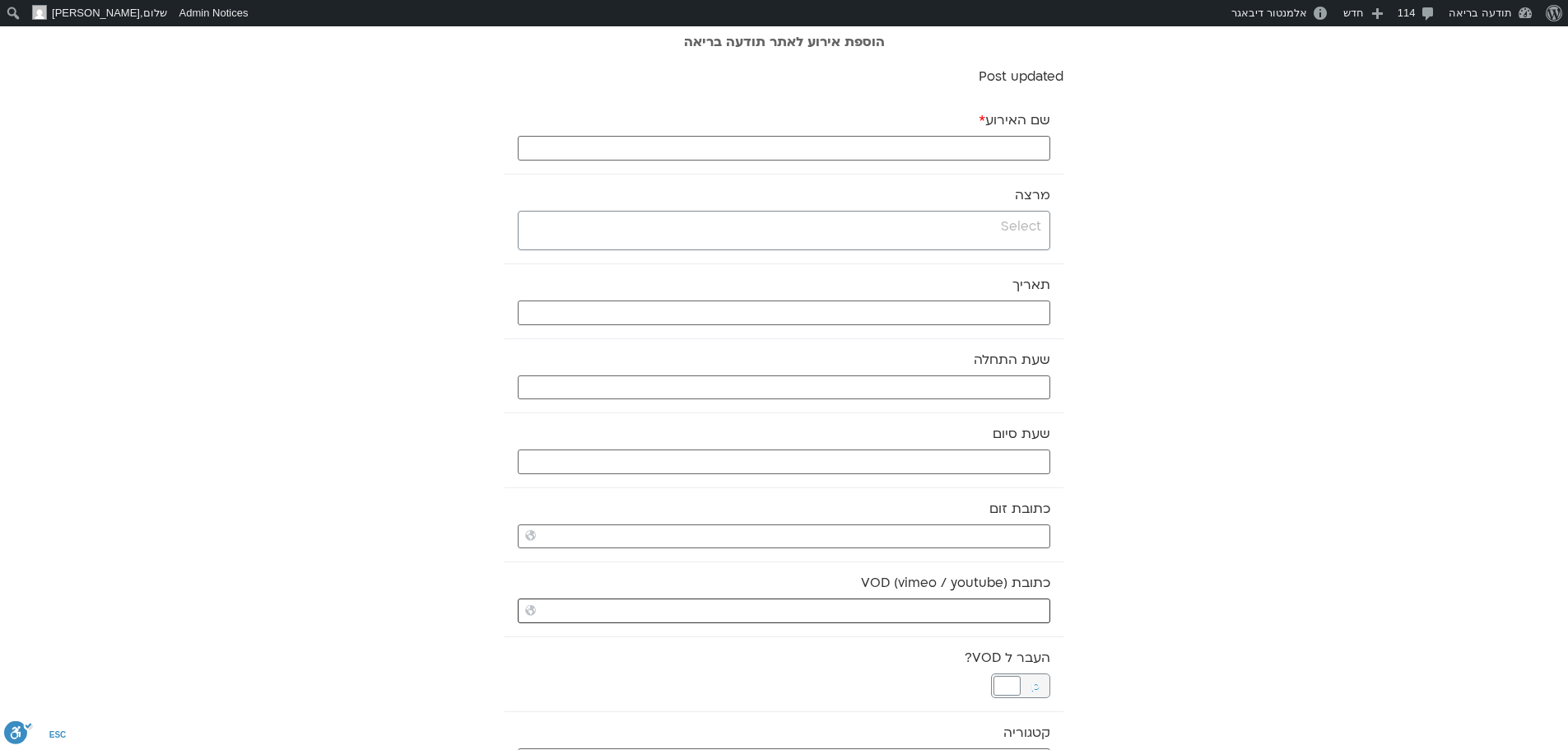
click at [859, 608] on input "כתובת VOD (vimeo / youtube)" at bounding box center [784, 611] width 533 height 25
paste input "[URL][DOMAIN_NAME]"
type input "[URL][DOMAIN_NAME]"
click at [956, 235] on input "search" at bounding box center [782, 226] width 519 height 21
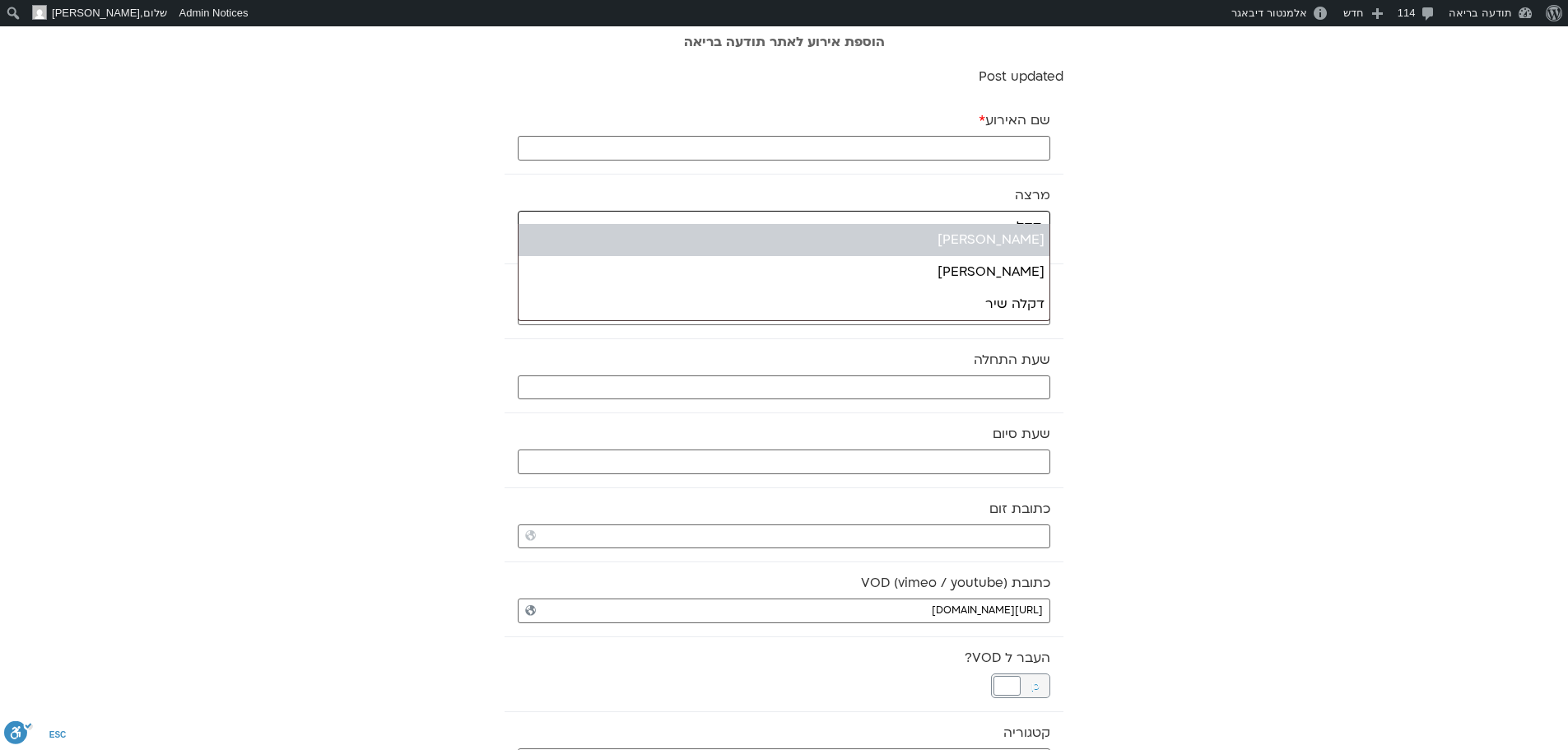
type input "דקל"
select select "******"
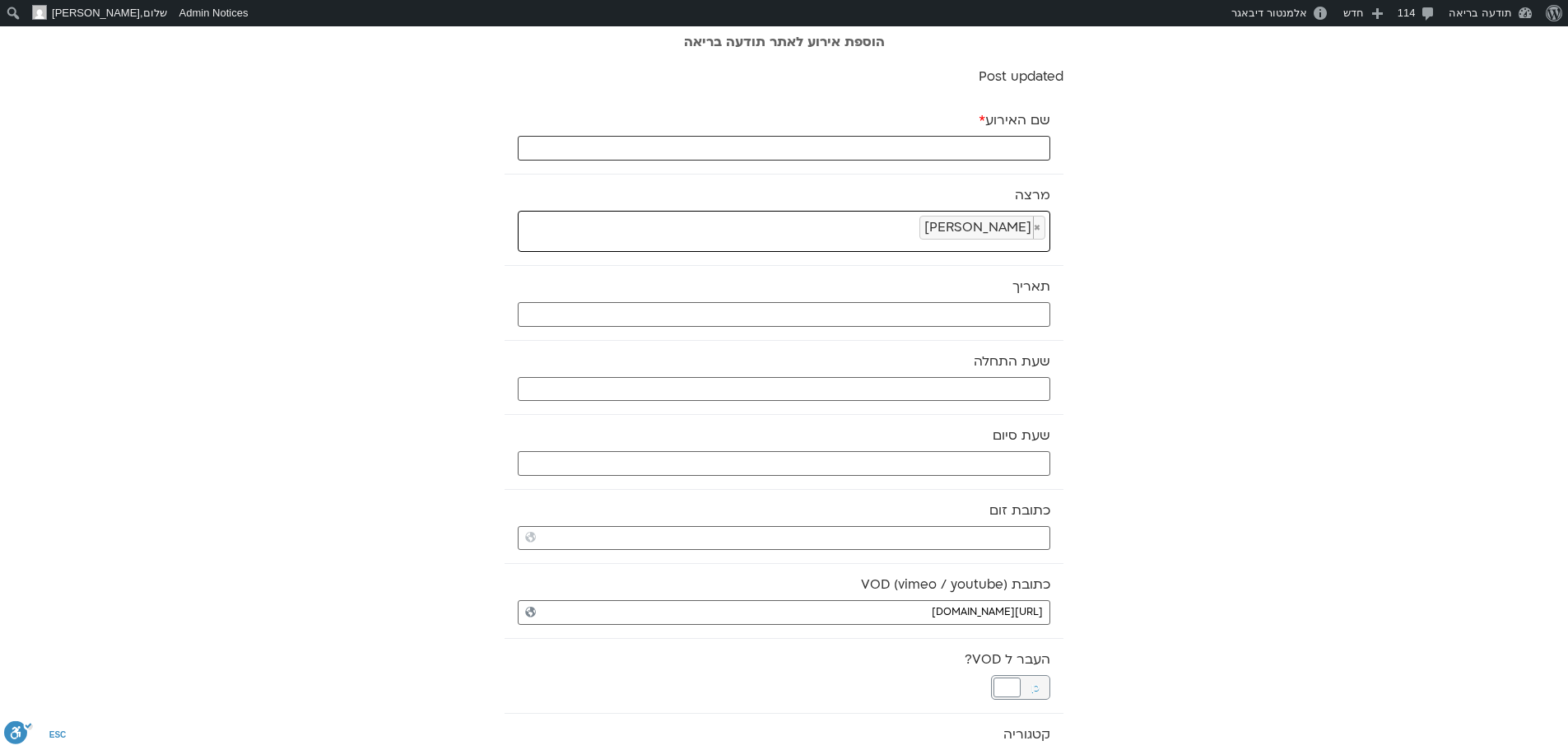
click at [1016, 151] on input "שם האירוע *" at bounding box center [784, 148] width 533 height 25
paste input "סנגה לומדת-קריאה שיח ותרגול משותף"
type input "סנגה לומדת-קריאה שיח ותרגול משותף - 8.10.25"
click at [1031, 311] on input "text" at bounding box center [784, 315] width 533 height 25
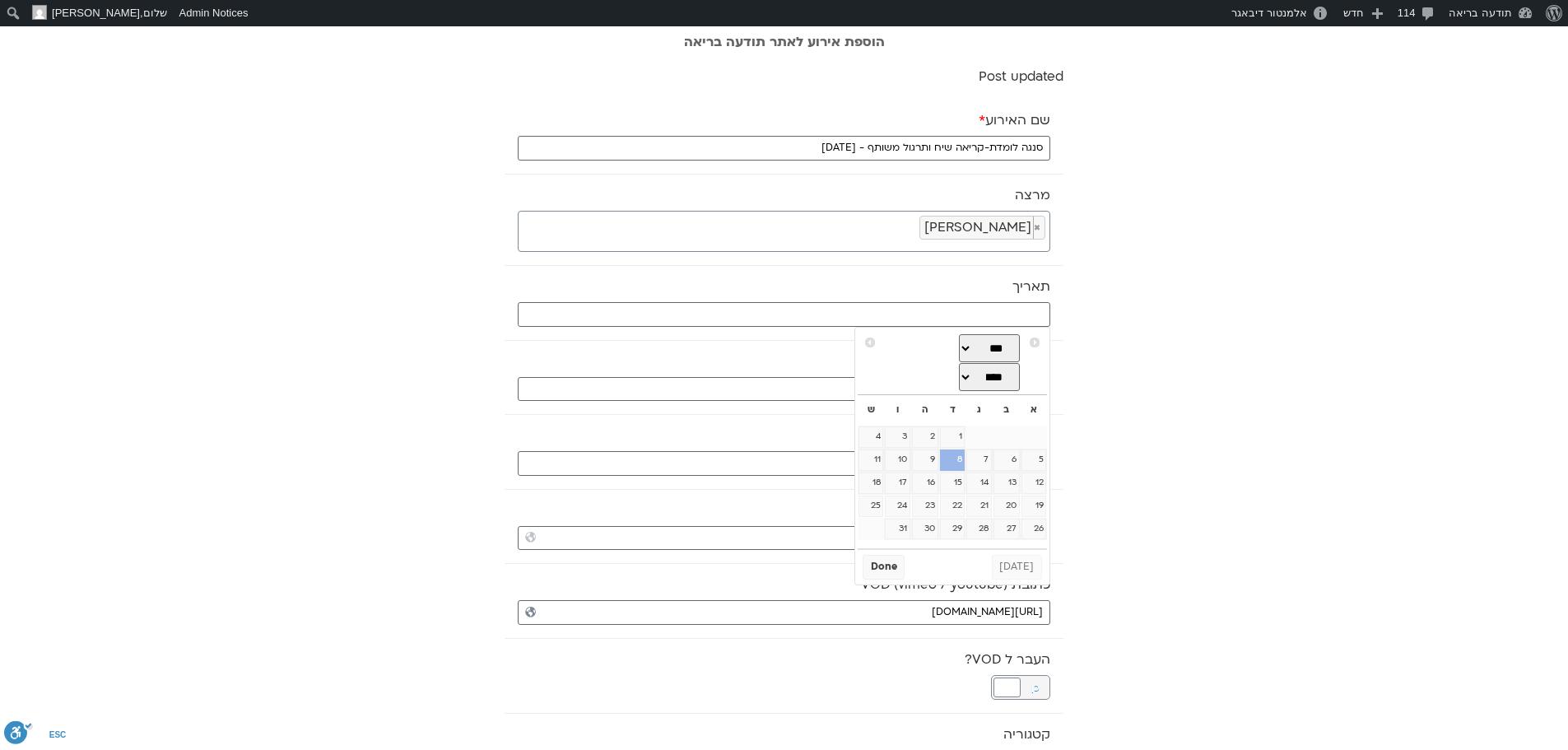
click at [956, 467] on link "8" at bounding box center [952, 460] width 25 height 22
type input "08/10/2025"
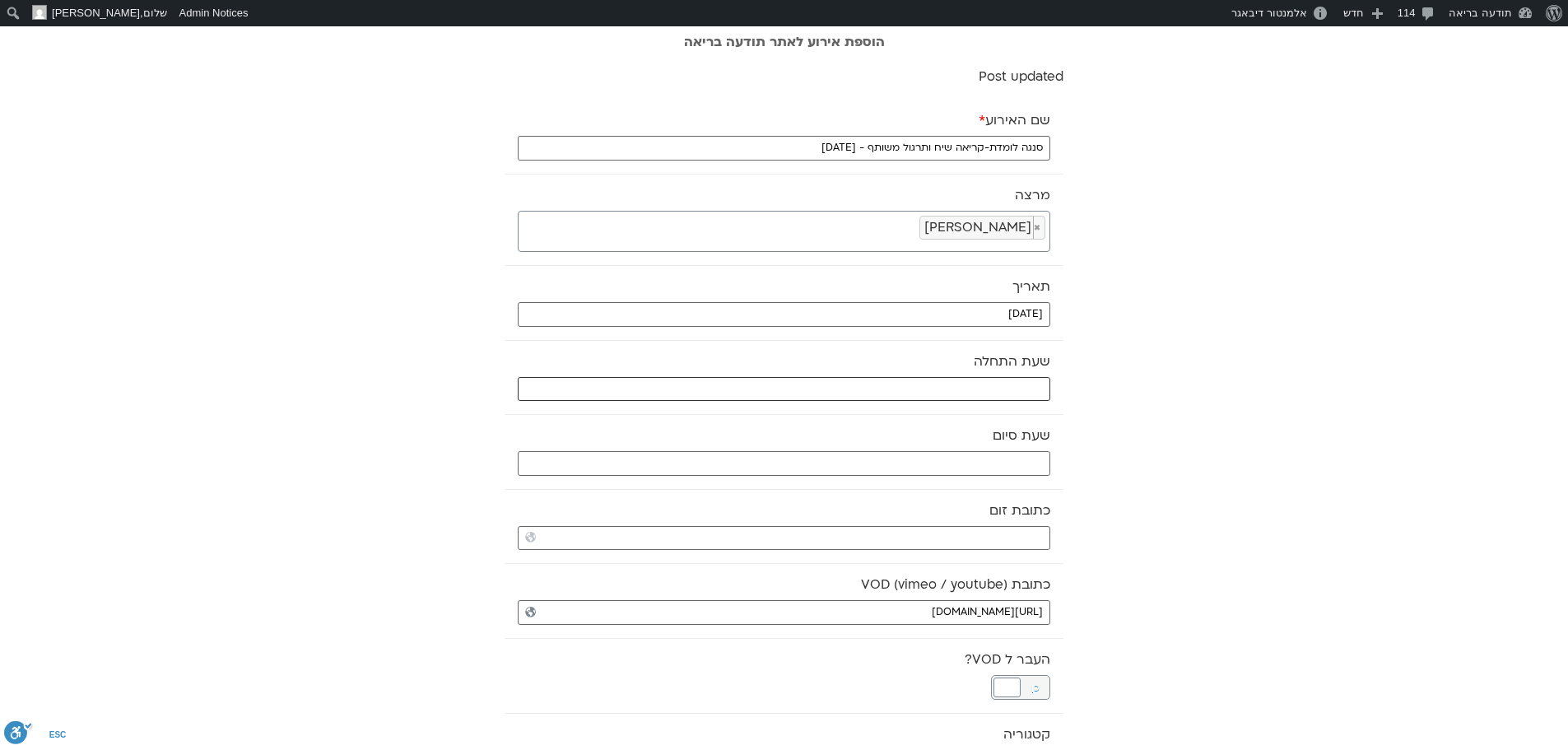
click at [979, 391] on input "text" at bounding box center [784, 390] width 533 height 25
click at [944, 450] on select "** ** ** ** ** ** ** ** ** ** ** ** ** ** ** ** ** ** ** ** ** ** ** **" at bounding box center [927, 448] width 53 height 28
type input "08:00"
select select "*"
click at [891, 492] on button "Select" at bounding box center [885, 489] width 46 height 25
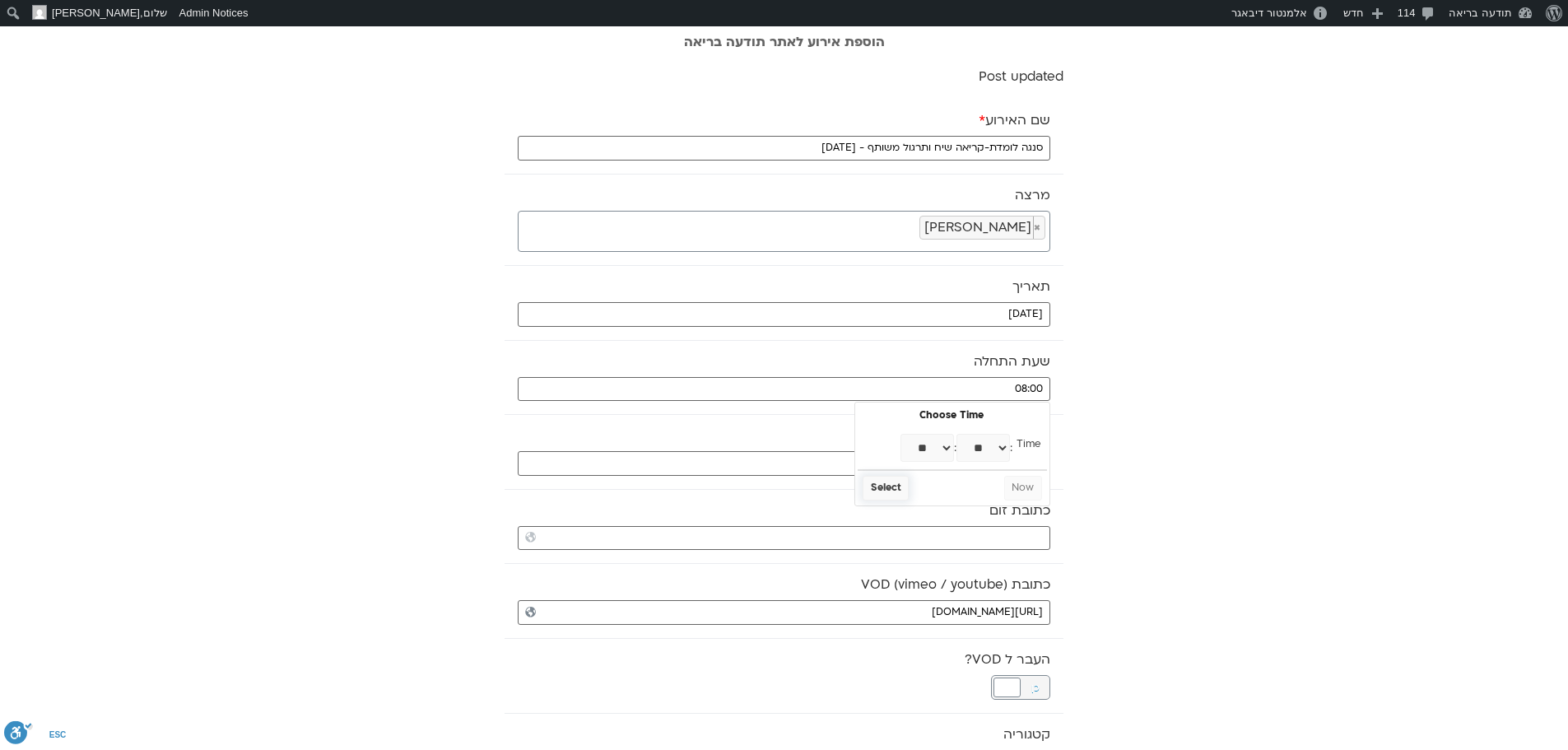
type input "08:30"
click at [892, 468] on input "text" at bounding box center [784, 464] width 533 height 25
click at [947, 525] on select "** ** ** ** ** ** ** ** ** ** ** ** ** ** ** ** ** ** ** ** ** ** ** **" at bounding box center [927, 522] width 53 height 28
type input "09:00"
select select "*"
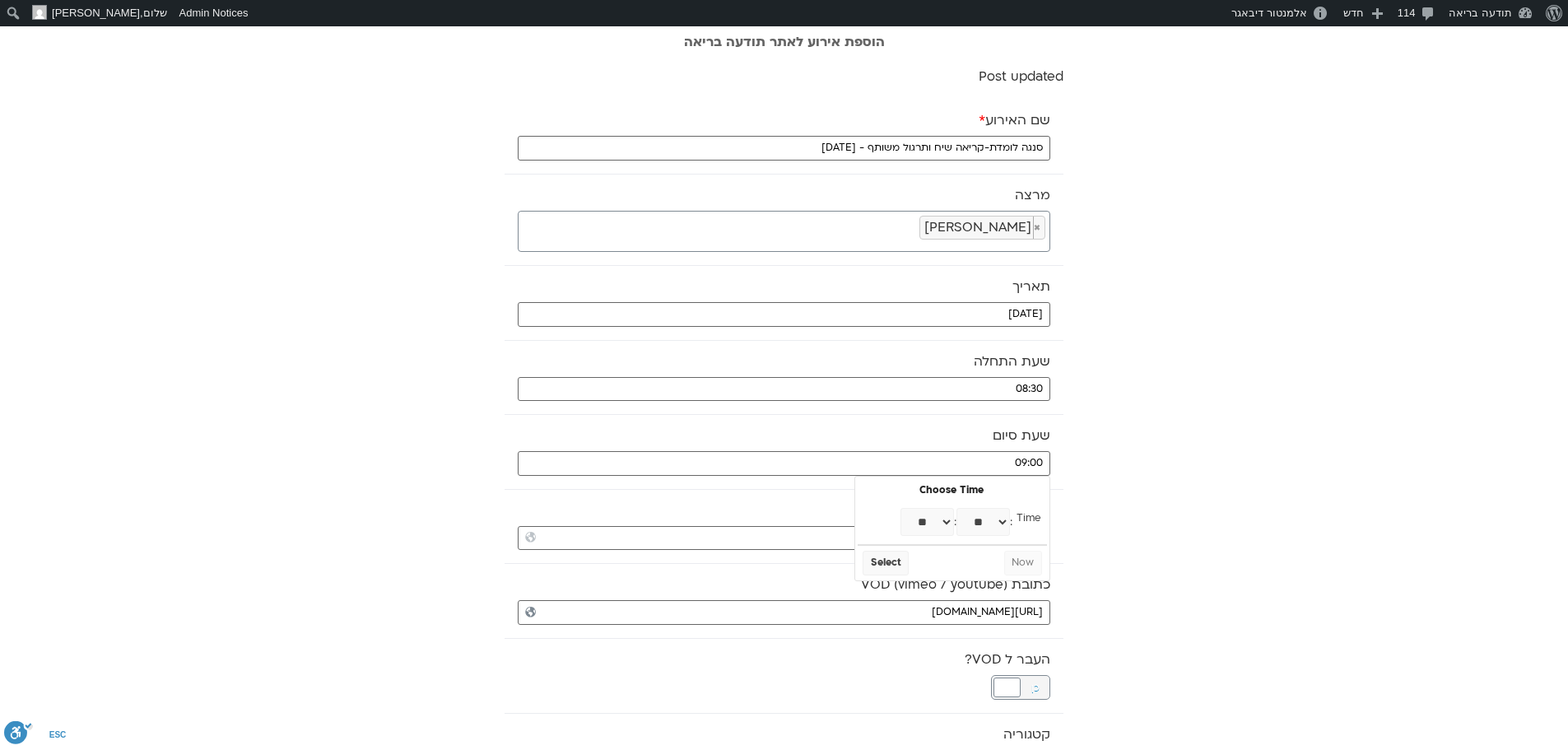
click at [977, 521] on select "** ** ** ** ** ** ** ** ** ** ** ** ** ** ** ** ** ** ** ** ** ** ** ** ** ** *…" at bounding box center [983, 522] width 53 height 28
click at [892, 560] on button "Select" at bounding box center [885, 564] width 46 height 25
select select "*"
select select "**"
type input "09:30"
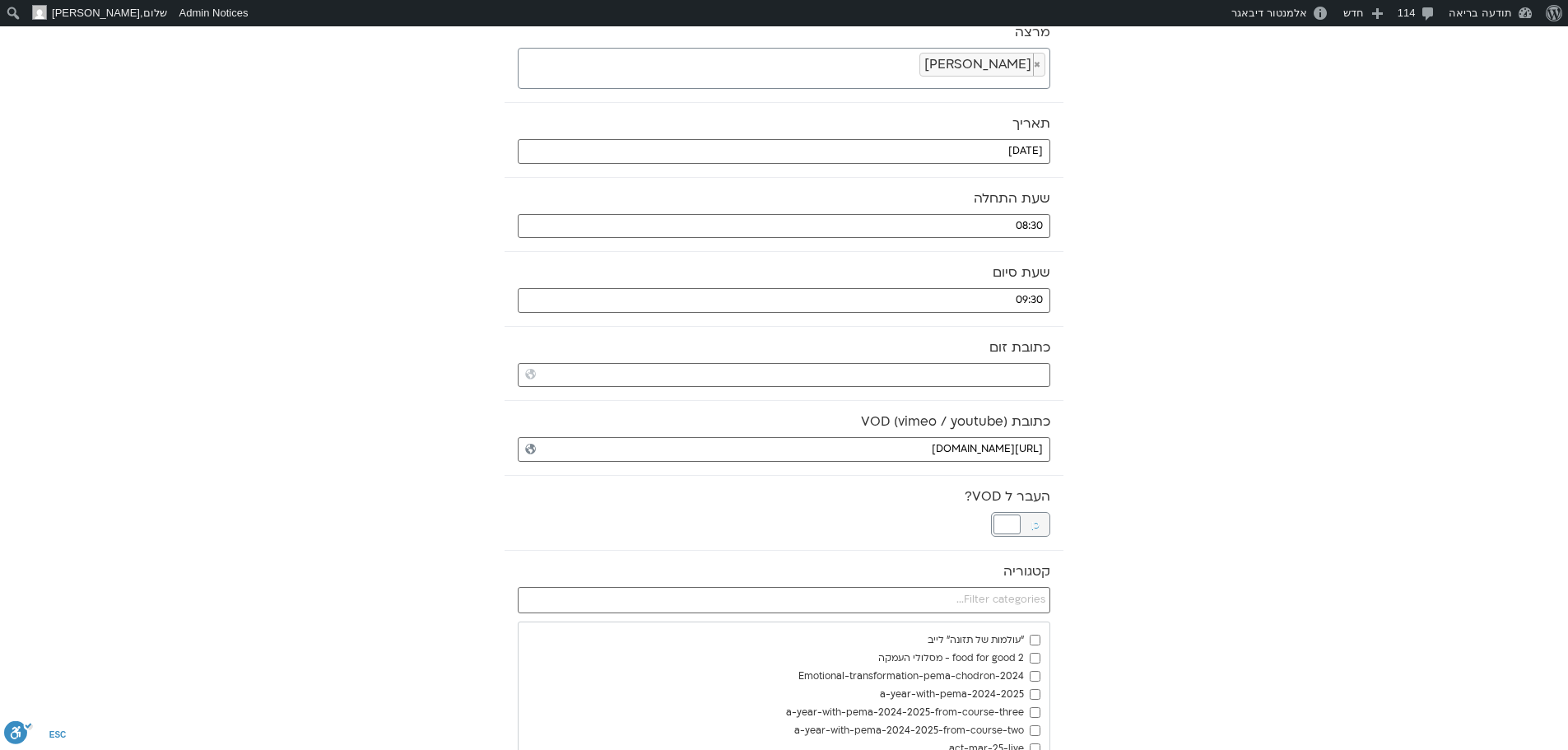
scroll to position [165, 0]
click at [1007, 523] on div at bounding box center [1007, 523] width 27 height 20
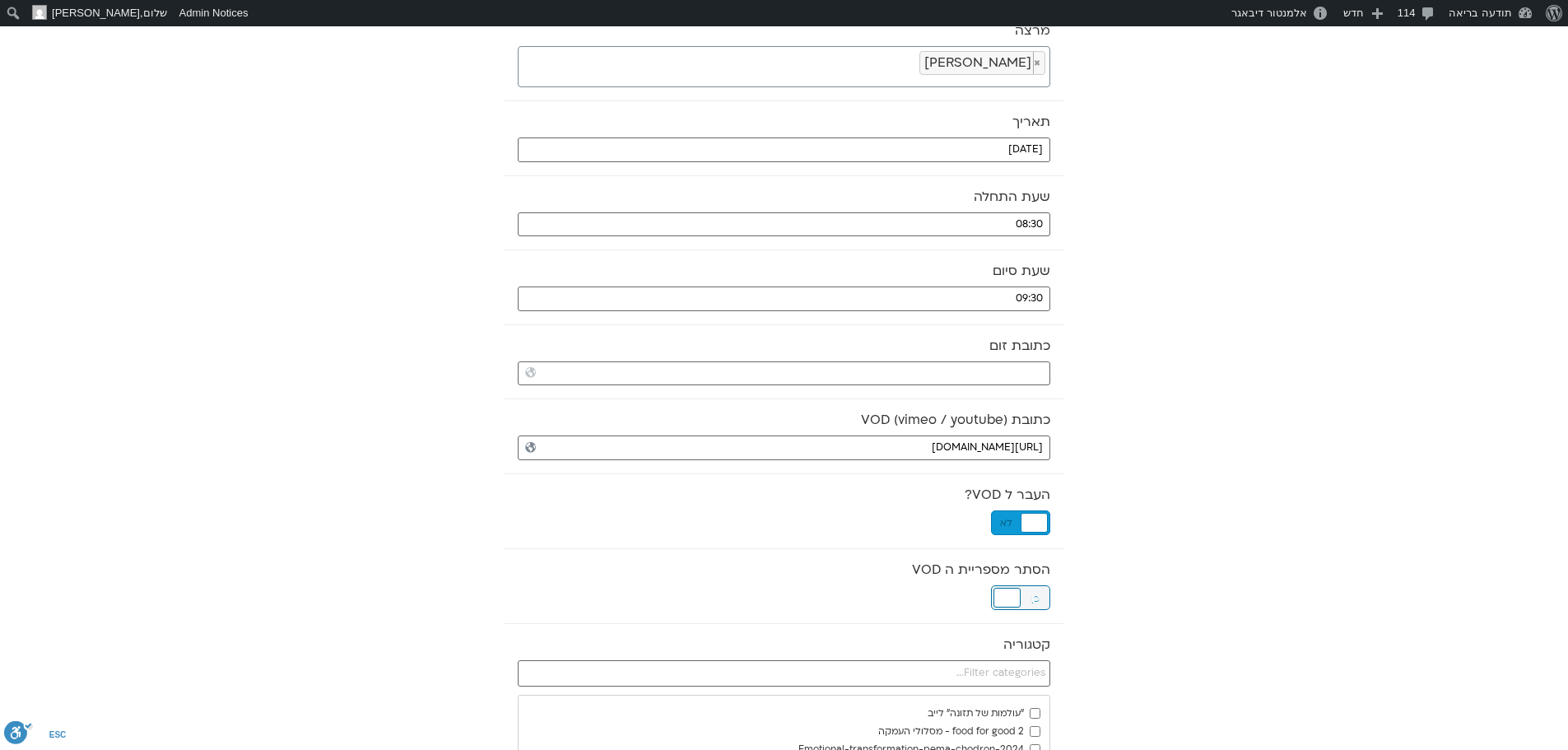
click at [1004, 600] on div at bounding box center [1007, 598] width 27 height 20
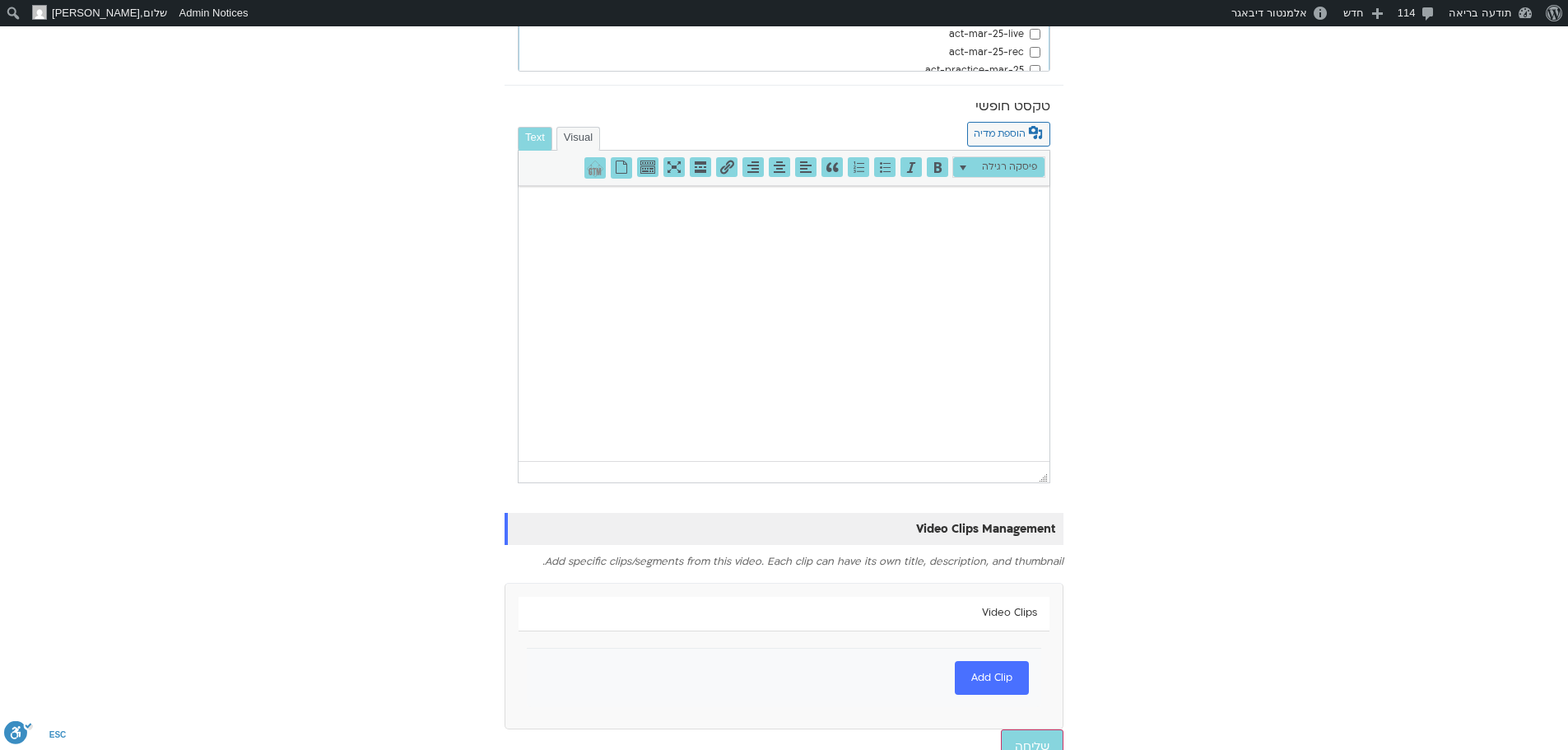
scroll to position [975, 0]
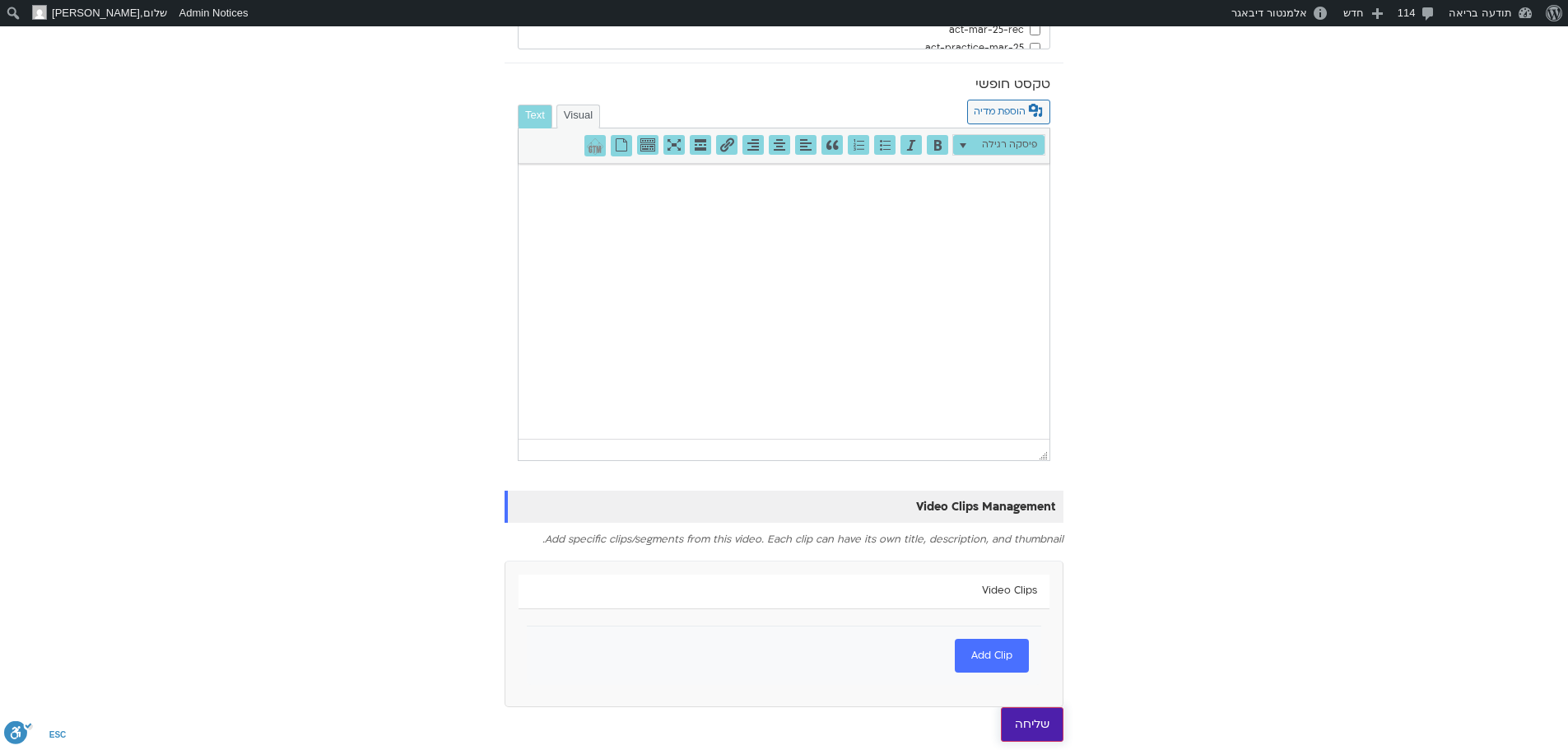
click at [1040, 733] on input "שליחה" at bounding box center [1032, 724] width 62 height 35
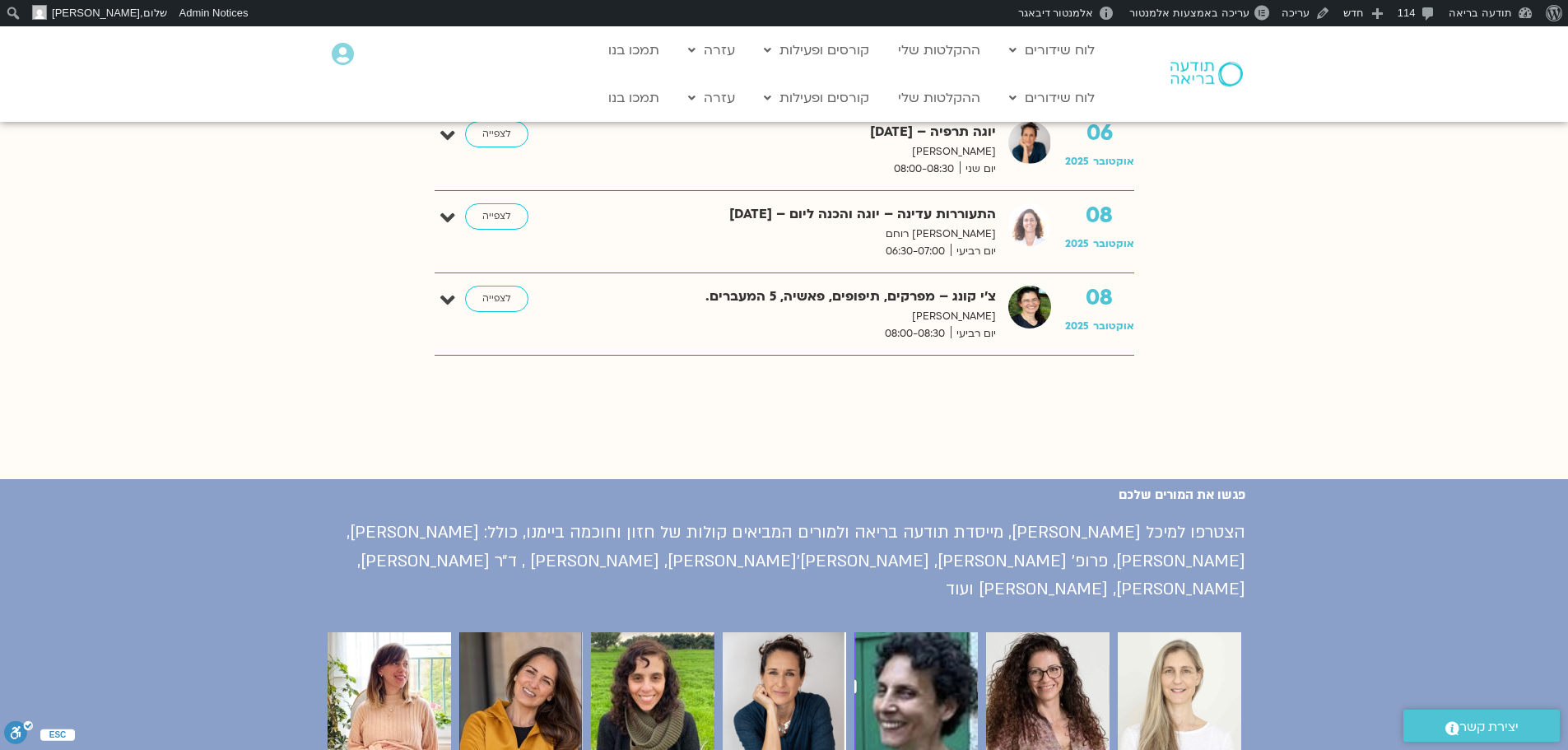
scroll to position [906, 0]
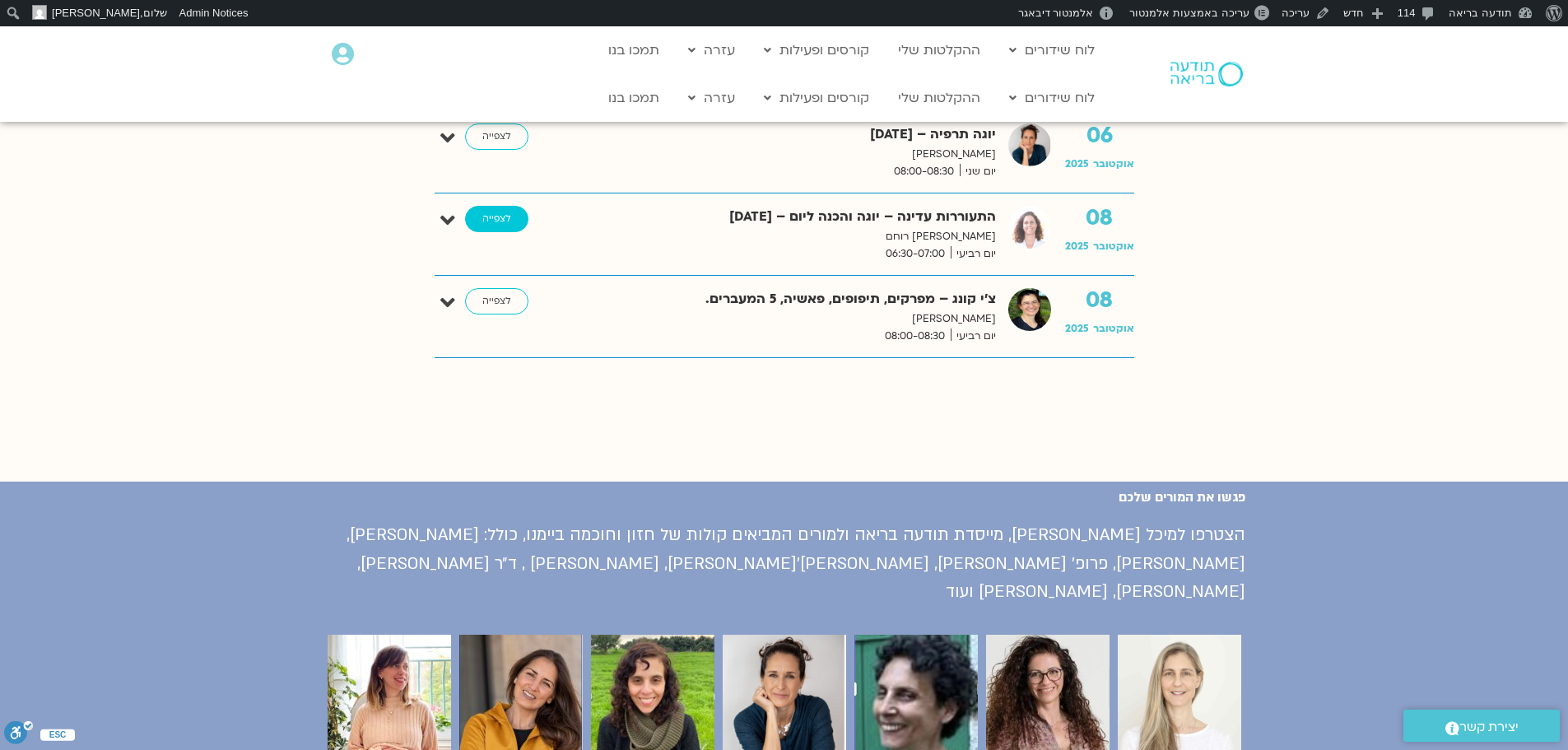
click at [504, 222] on link "לצפייה" at bounding box center [497, 219] width 63 height 27
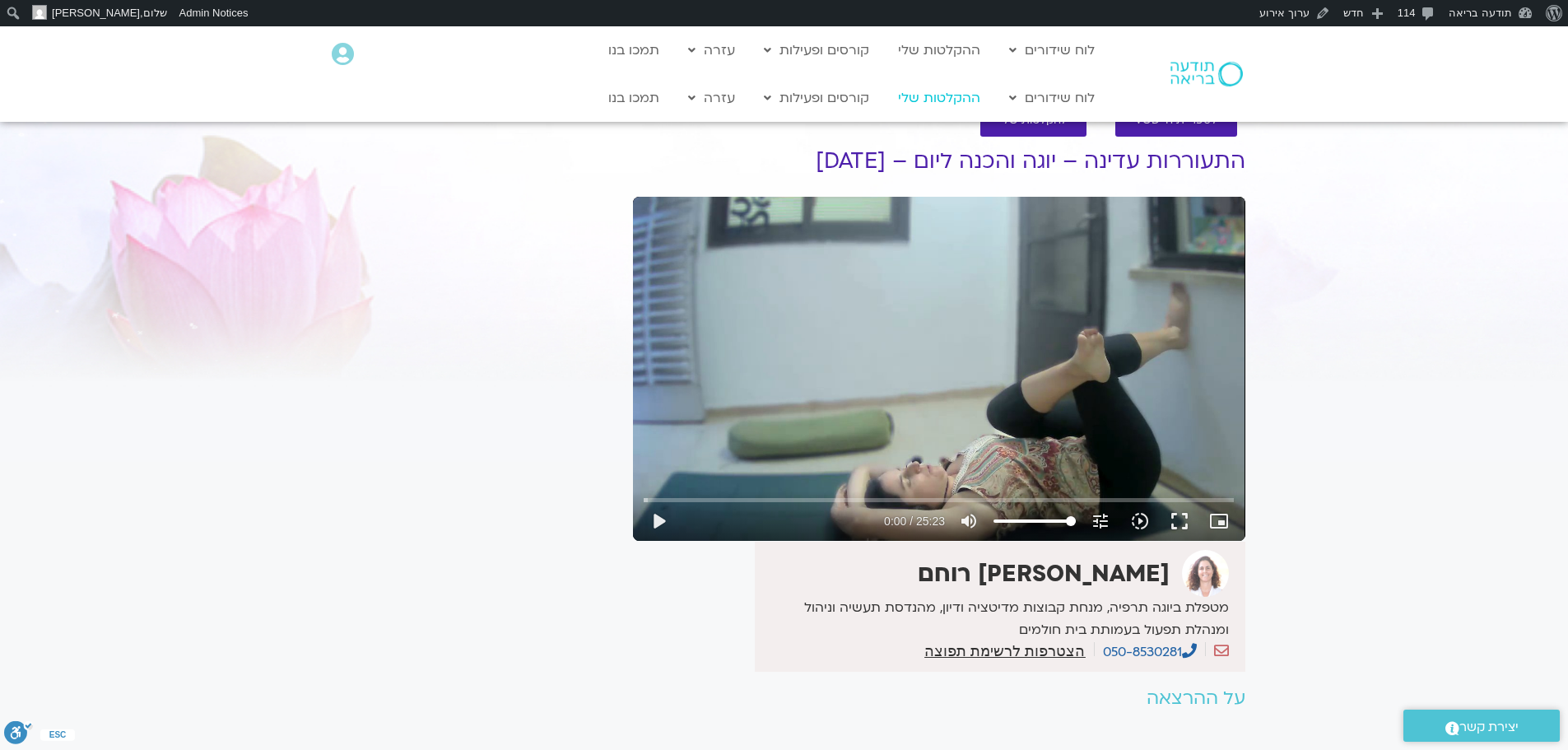
click at [933, 101] on link "ההקלטות שלי" at bounding box center [939, 98] width 99 height 32
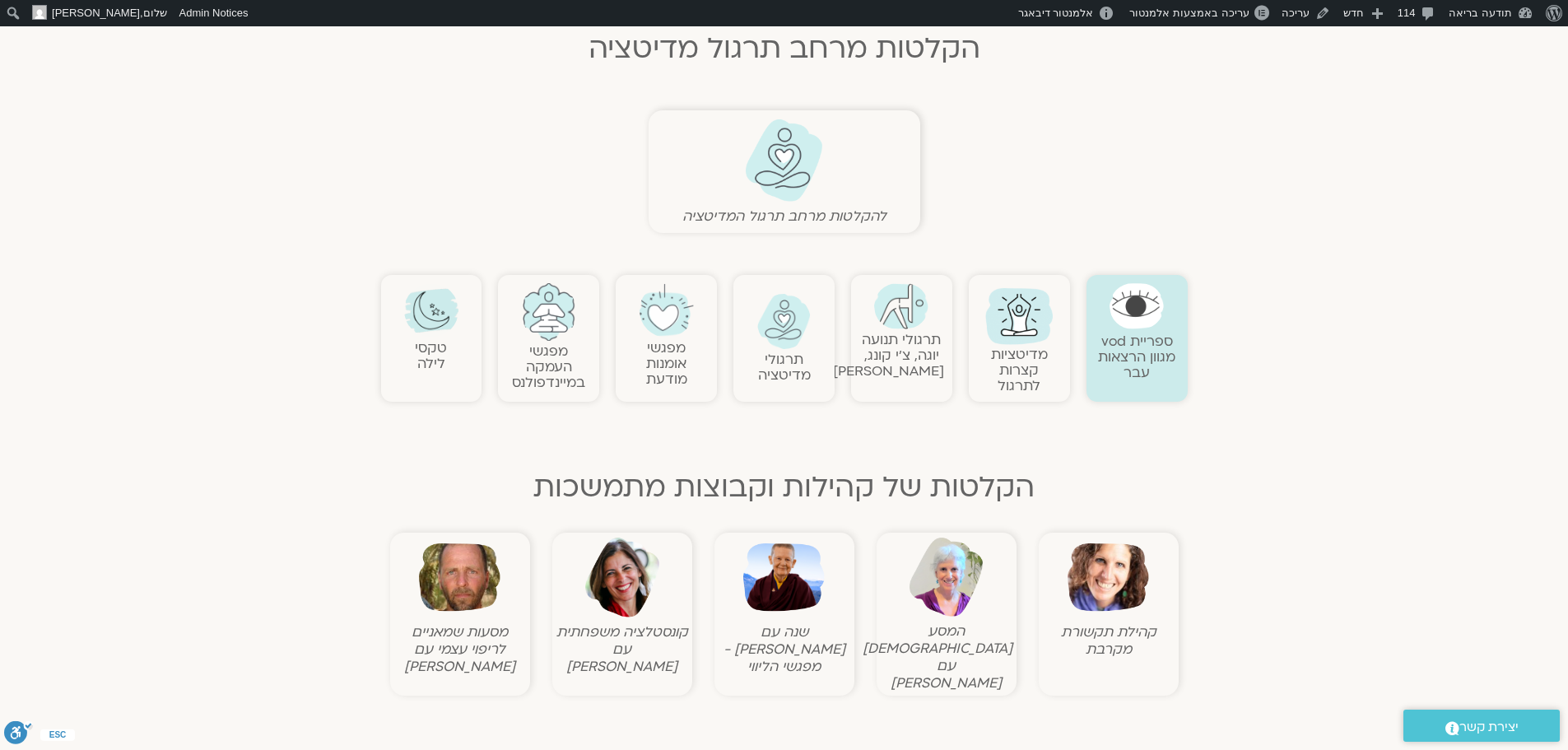
scroll to position [494, 0]
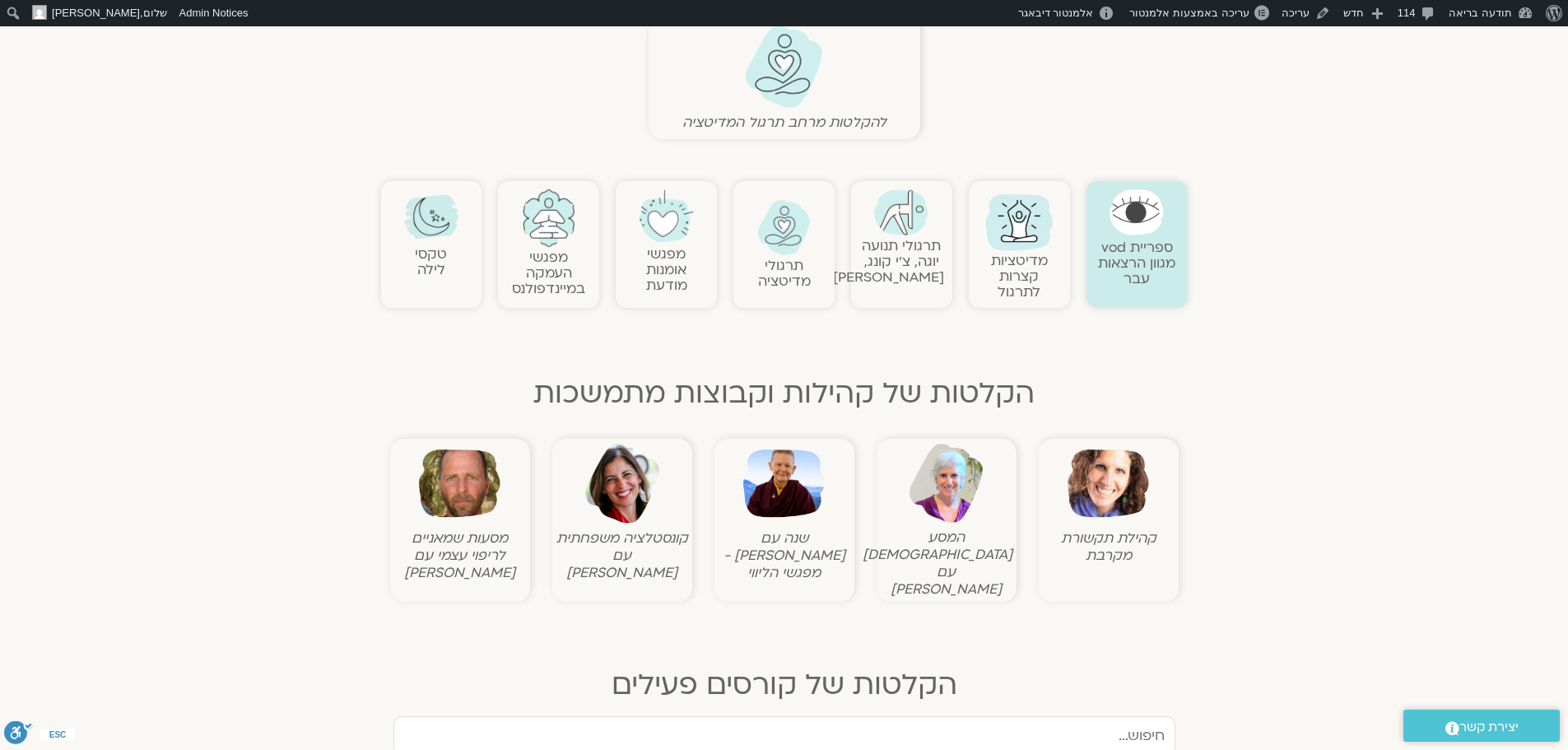
click at [787, 478] on img at bounding box center [784, 484] width 82 height 82
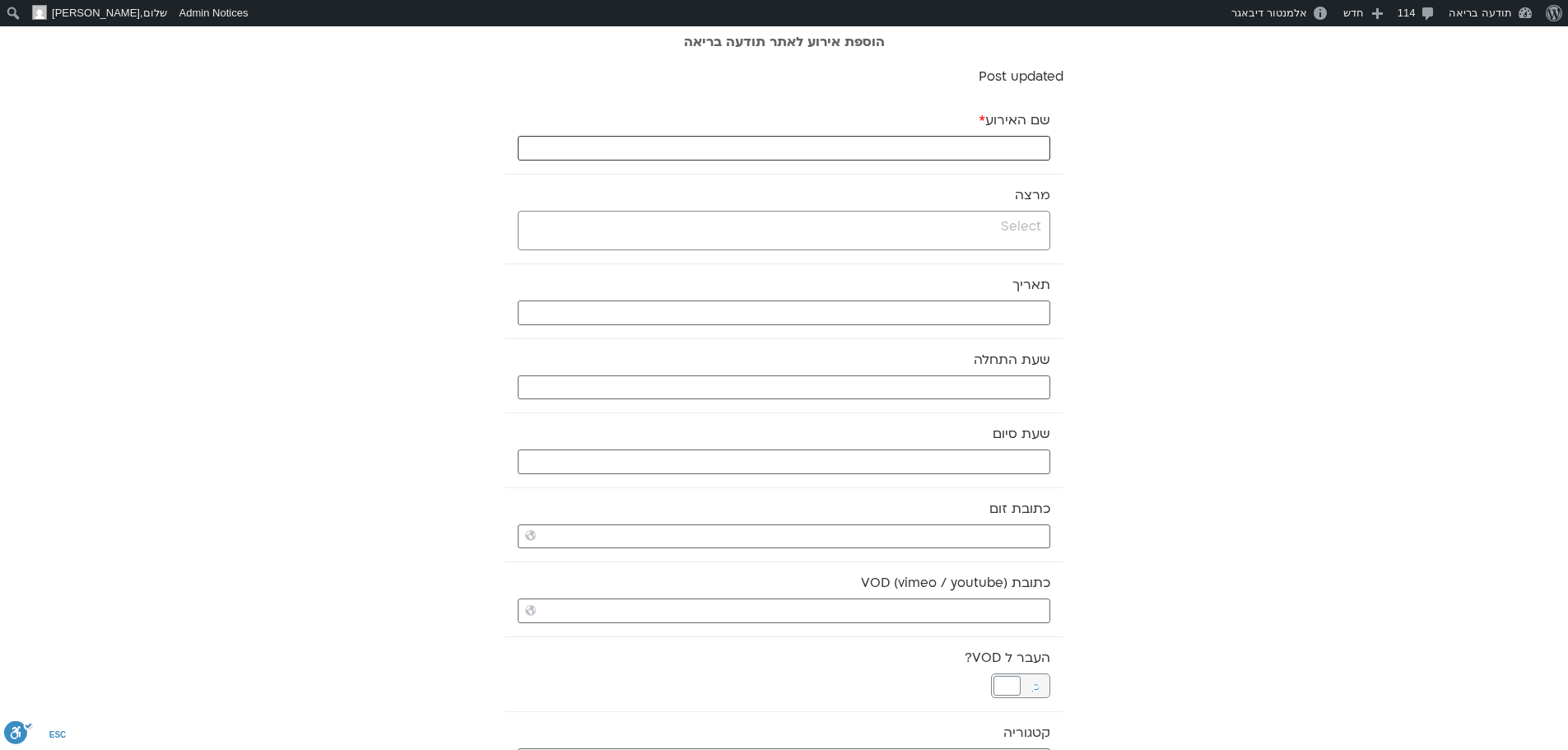
click at [967, 147] on input "שם האירוע *" at bounding box center [784, 148] width 533 height 25
paste input "תרגול מיינדפולנס"
drag, startPoint x: 967, startPoint y: 147, endPoint x: 933, endPoint y: 147, distance: 34.0
click at [933, 147] on input "תרגול מיינדפולנס" at bounding box center [784, 148] width 533 height 25
type input "תרגול מיינדפולנס - 8.10.25"
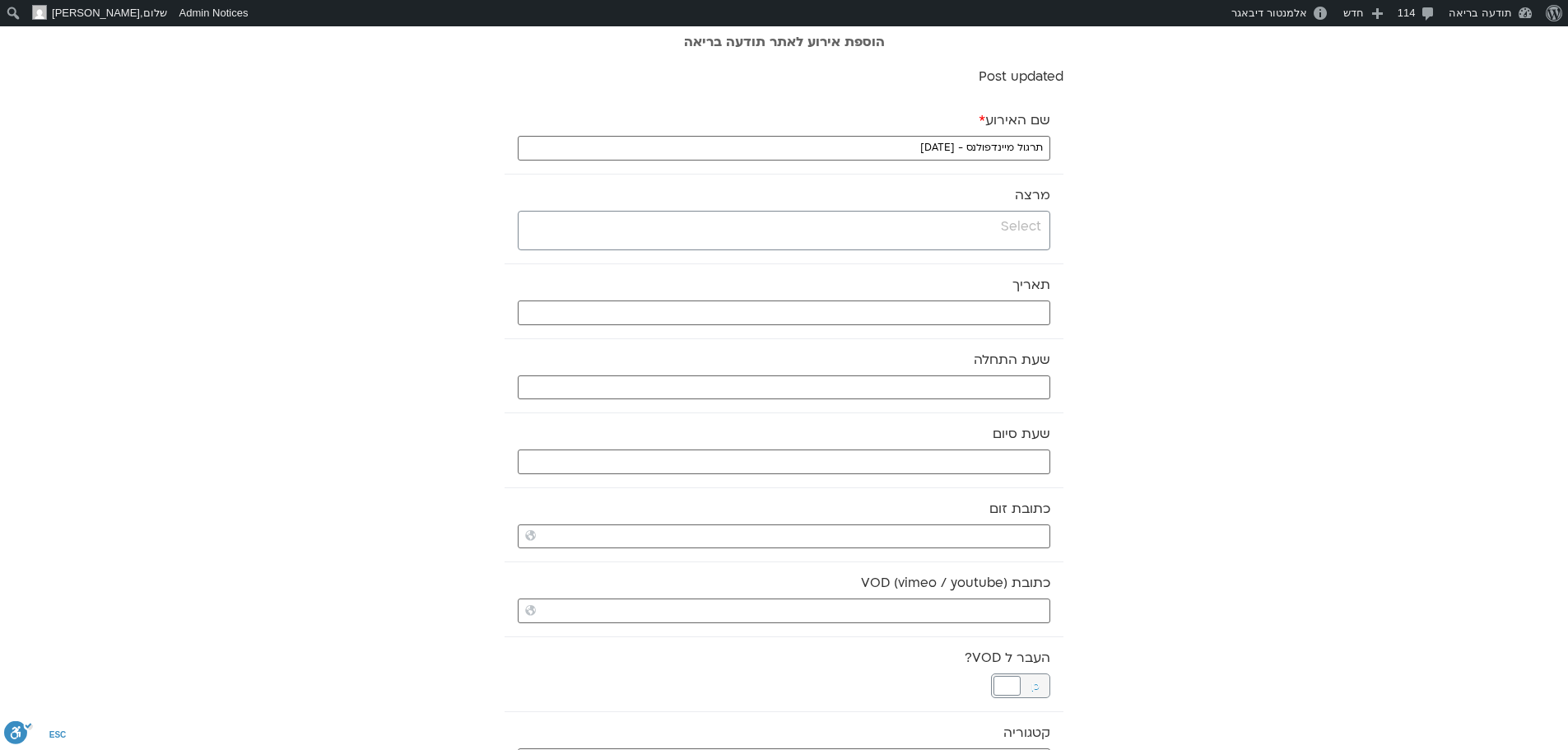
click at [955, 231] on input "search" at bounding box center [782, 226] width 519 height 21
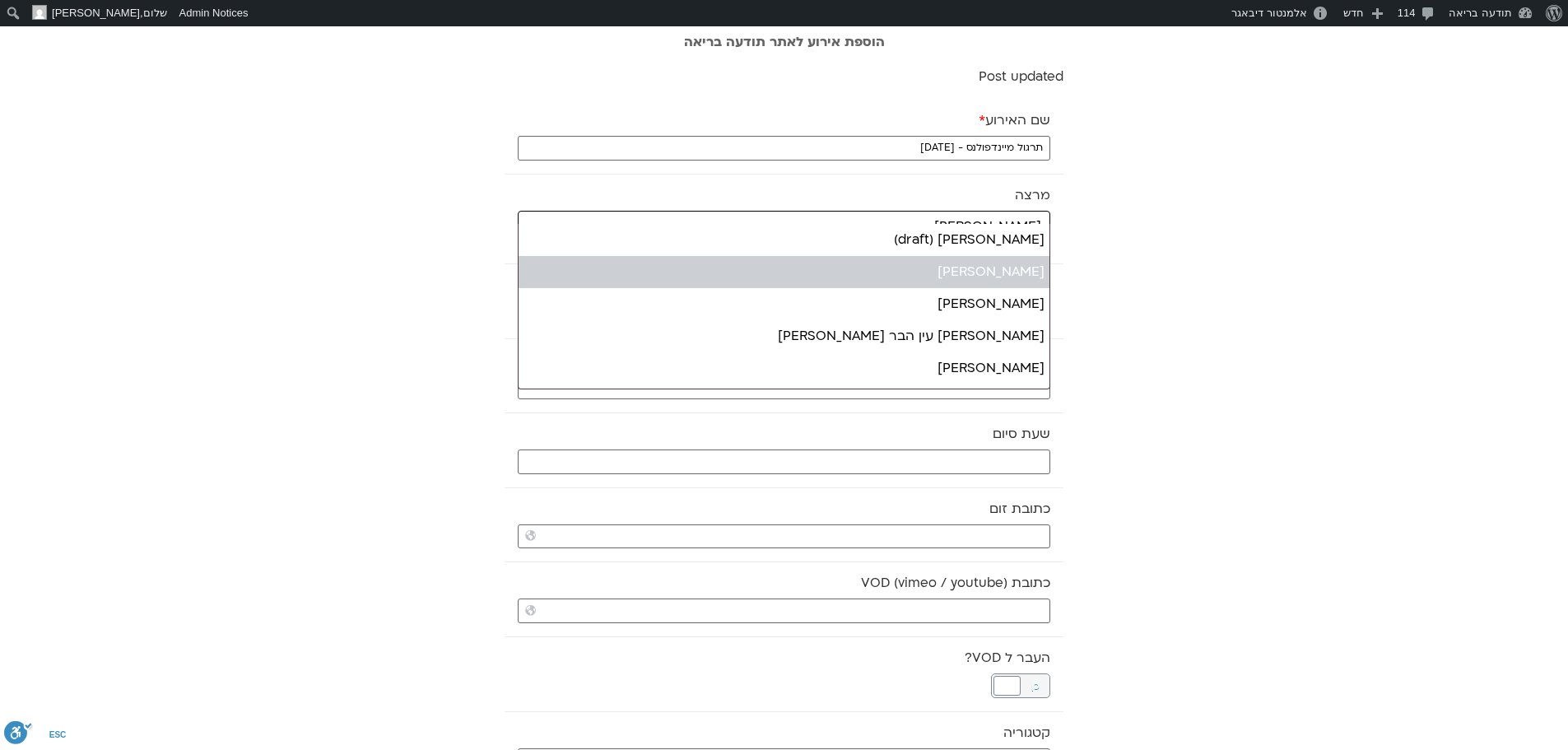
type input "ניב"
select select "*****"
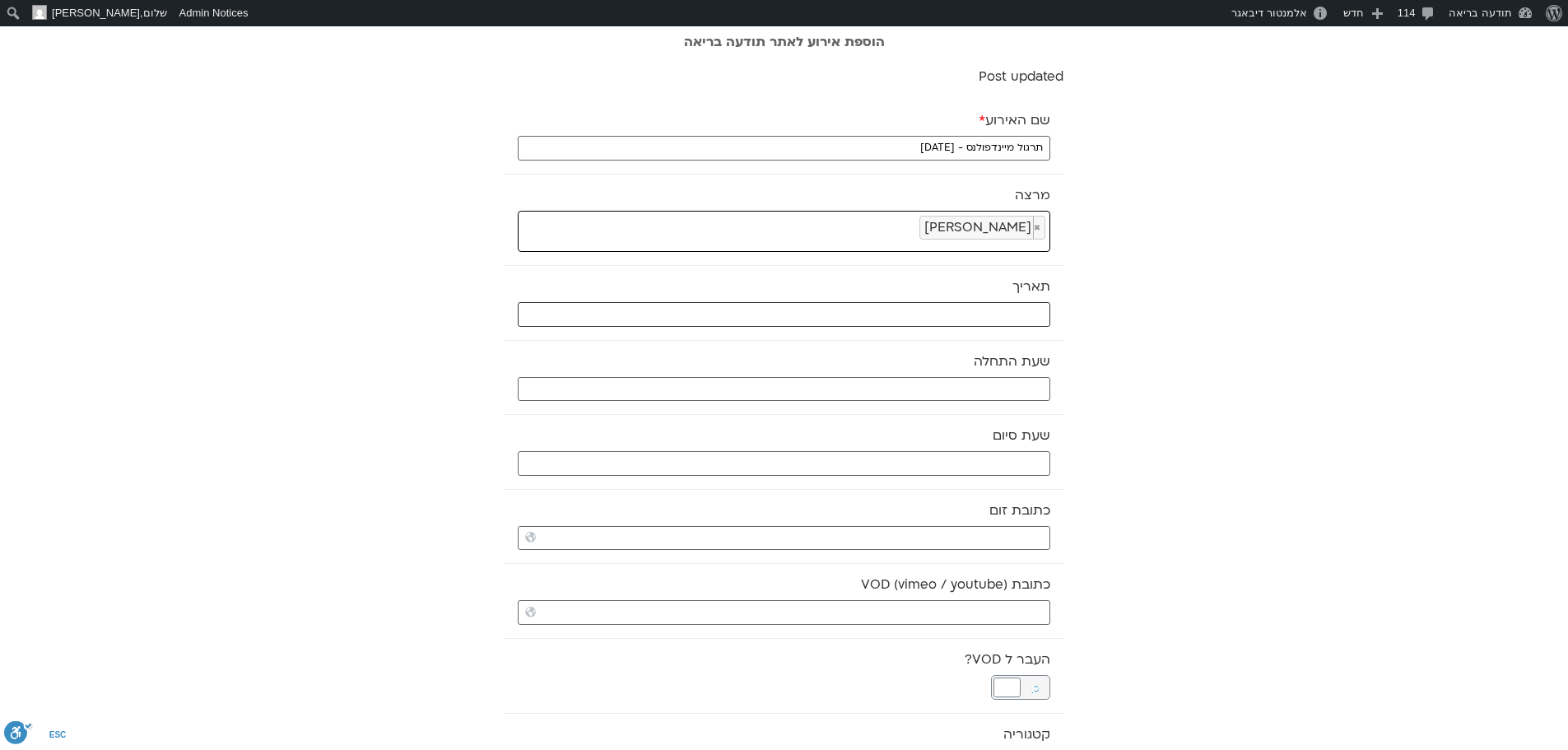
click at [976, 312] on input "text" at bounding box center [784, 315] width 533 height 25
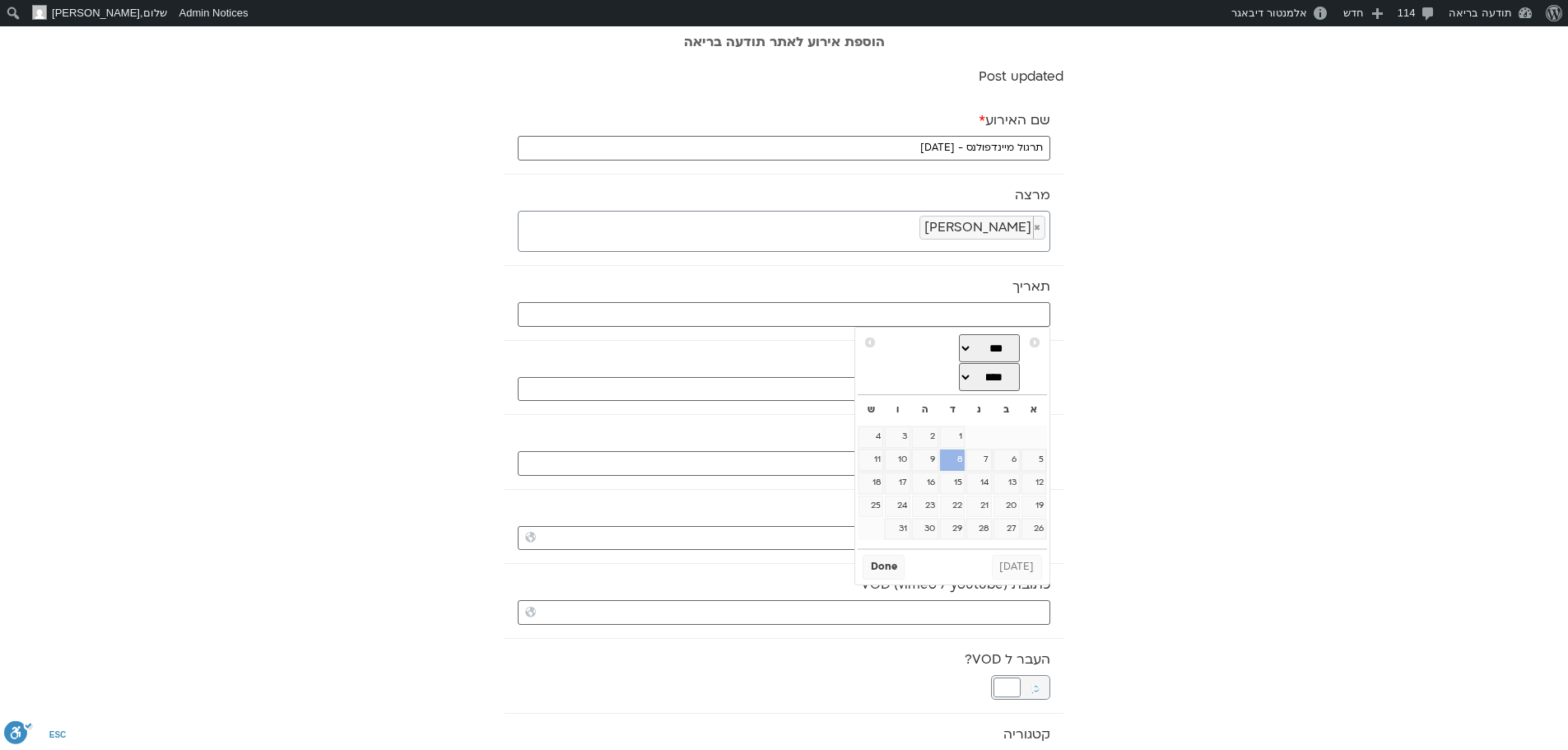
click at [960, 469] on link "8" at bounding box center [952, 460] width 25 height 22
type input "08/10/2025"
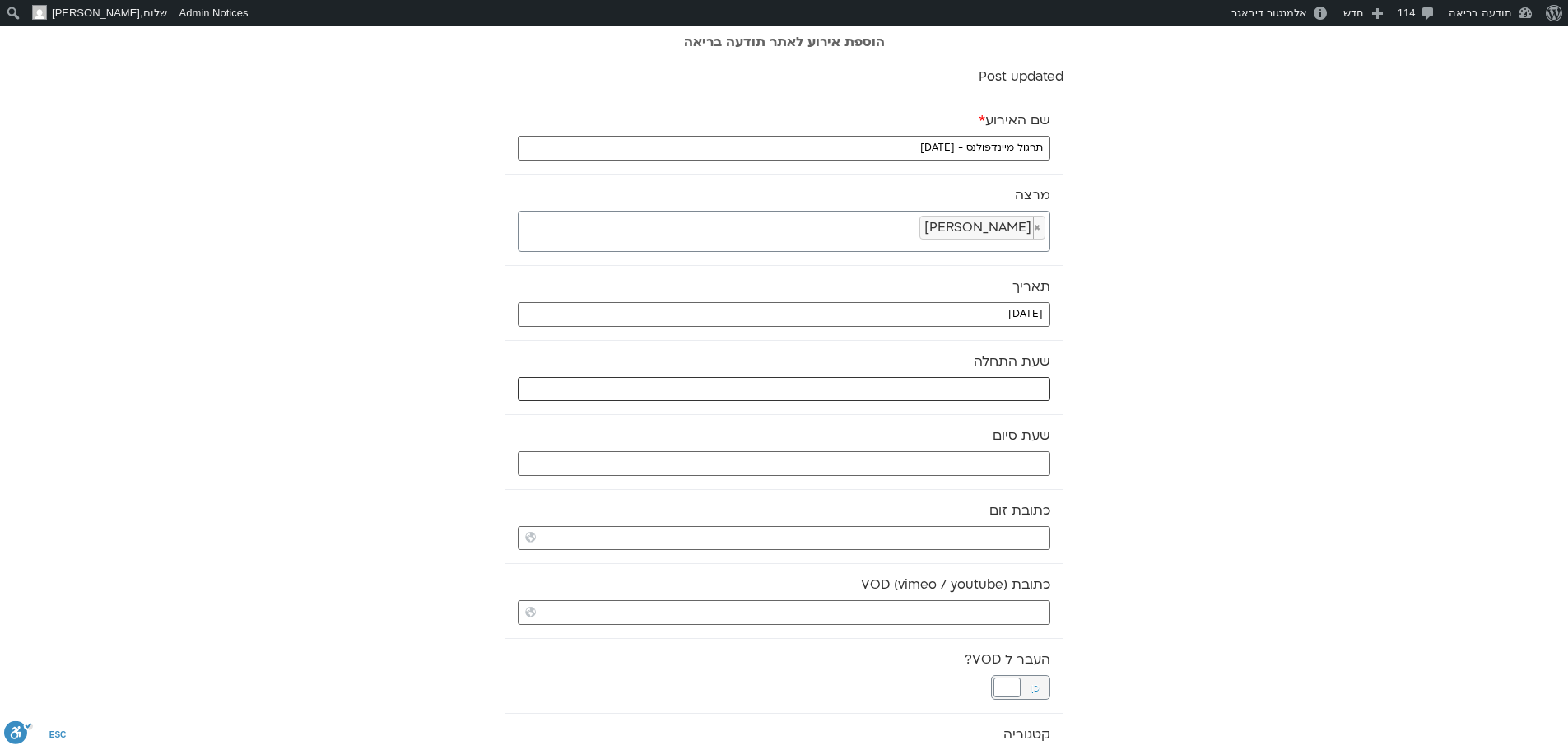
click at [1019, 385] on input "text" at bounding box center [784, 390] width 533 height 25
click at [938, 447] on select "** ** ** ** ** ** ** ** ** ** ** ** ** ** ** ** ** ** ** ** ** ** ** **" at bounding box center [927, 448] width 53 height 28
type input "09:00"
select select "*"
click at [884, 488] on button "Select" at bounding box center [885, 489] width 46 height 25
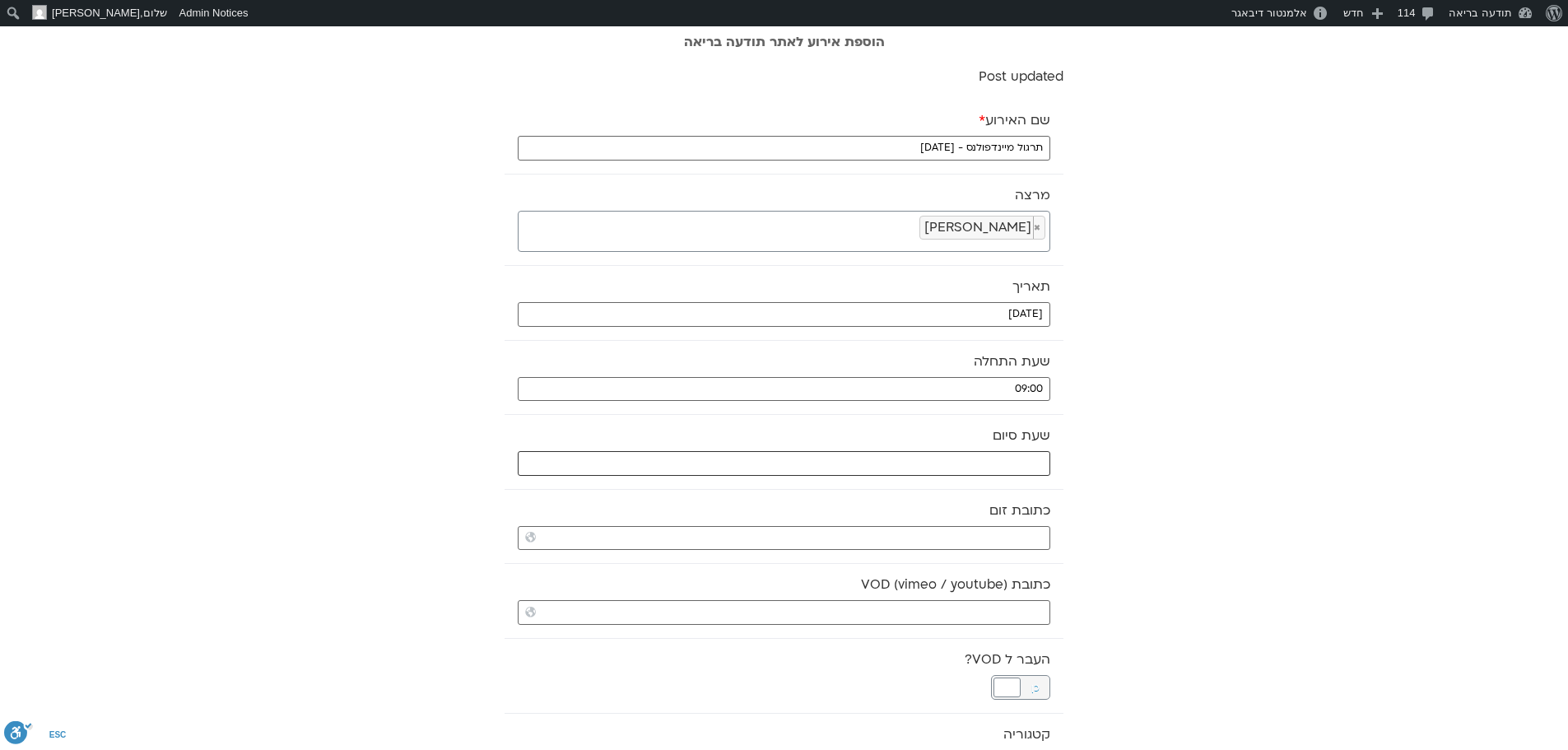
click at [886, 464] on input "text" at bounding box center [784, 464] width 533 height 25
click at [939, 520] on select "** ** ** ** ** ** ** ** ** ** ** ** ** ** ** ** ** ** ** ** ** ** ** **" at bounding box center [927, 522] width 53 height 28
type input "10:00"
select select "**"
click at [883, 563] on button "Select" at bounding box center [885, 564] width 46 height 25
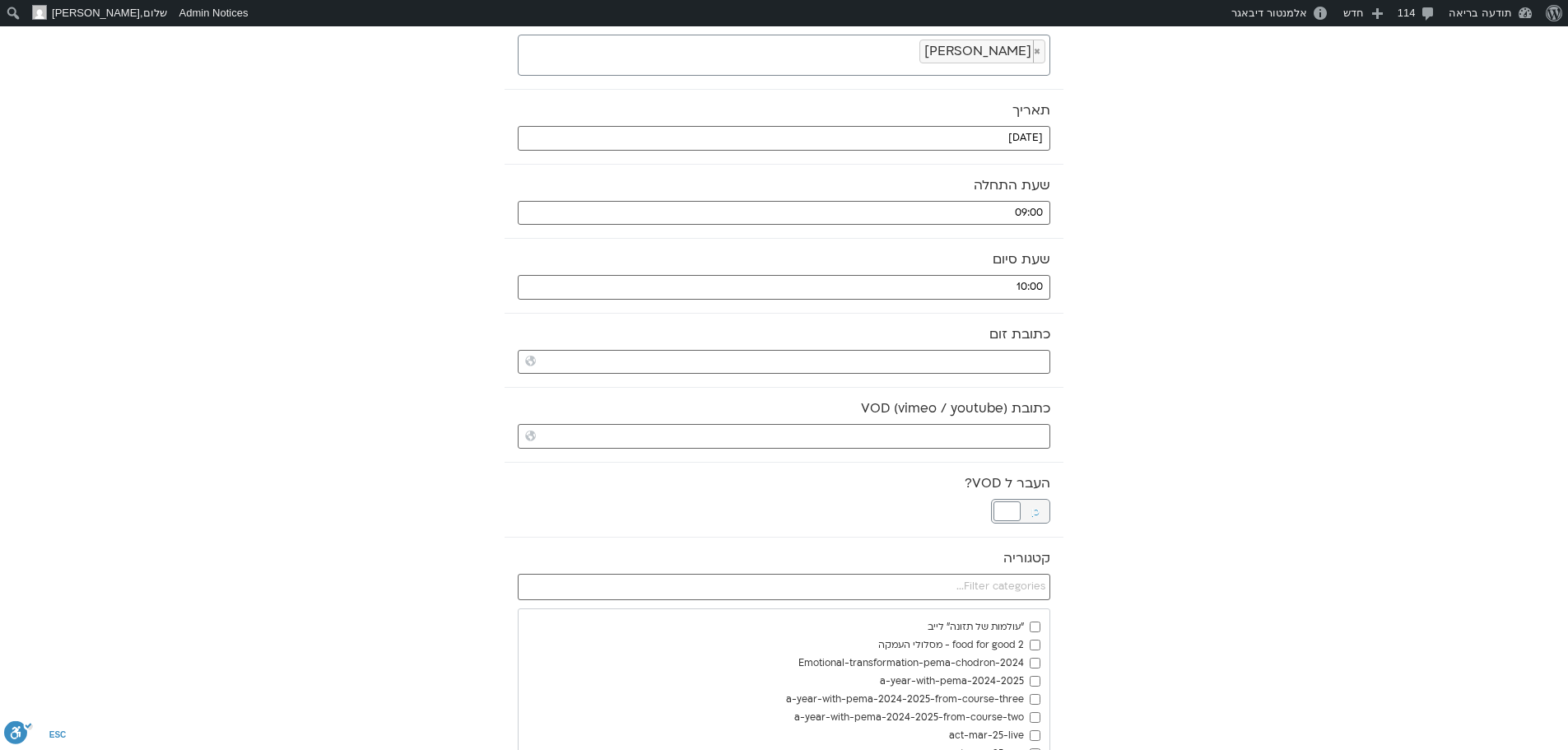
scroll to position [247, 0]
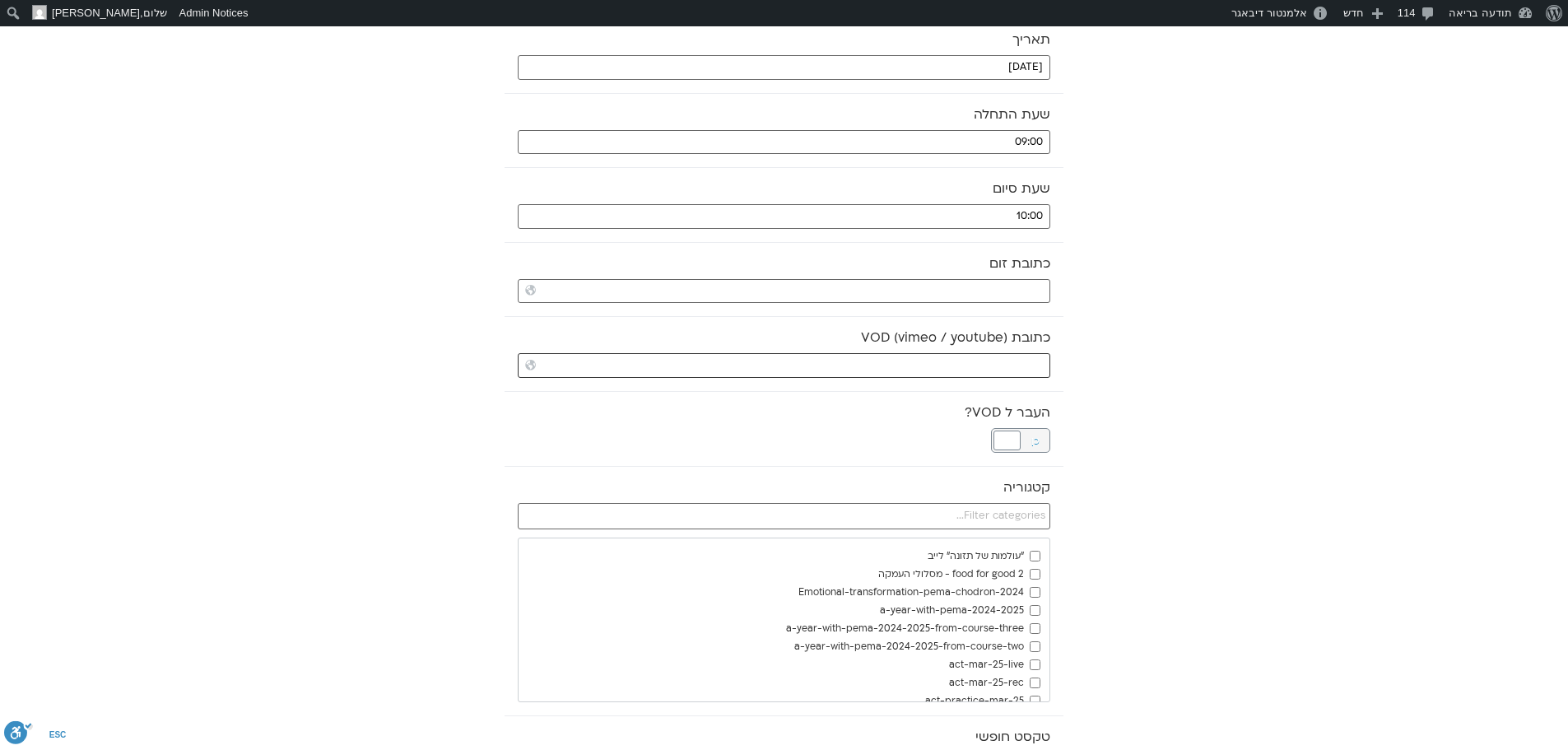
drag, startPoint x: 1000, startPoint y: 367, endPoint x: 990, endPoint y: 385, distance: 20.6
click at [1000, 367] on input "כתובת VOD (vimeo / youtube)" at bounding box center [784, 365] width 533 height 25
paste input "https://stream.mux.com/975FR211aDkLit8bA790184WJpZ7ASP0197BRl2vcaND00.m3u8"
type input "https://stream.mux.com/975FR211aDkLit8bA790184WJpZ7ASP0197BRl2vcaND00.m3u8"
click at [1013, 436] on div at bounding box center [1007, 440] width 27 height 20
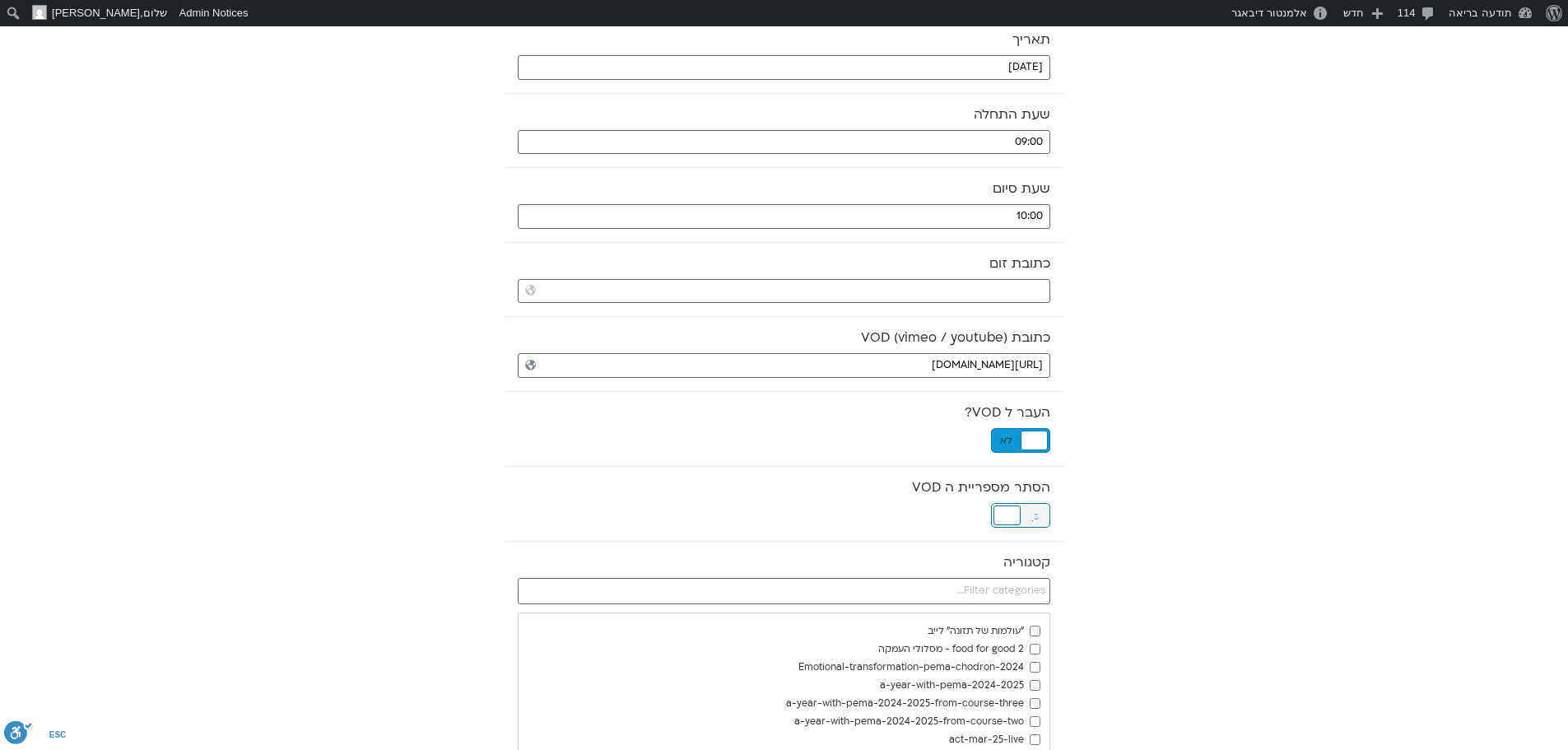
click at [1009, 514] on div at bounding box center [1007, 515] width 27 height 20
click at [1005, 591] on input "text" at bounding box center [784, 591] width 533 height 27
type input "DEE"
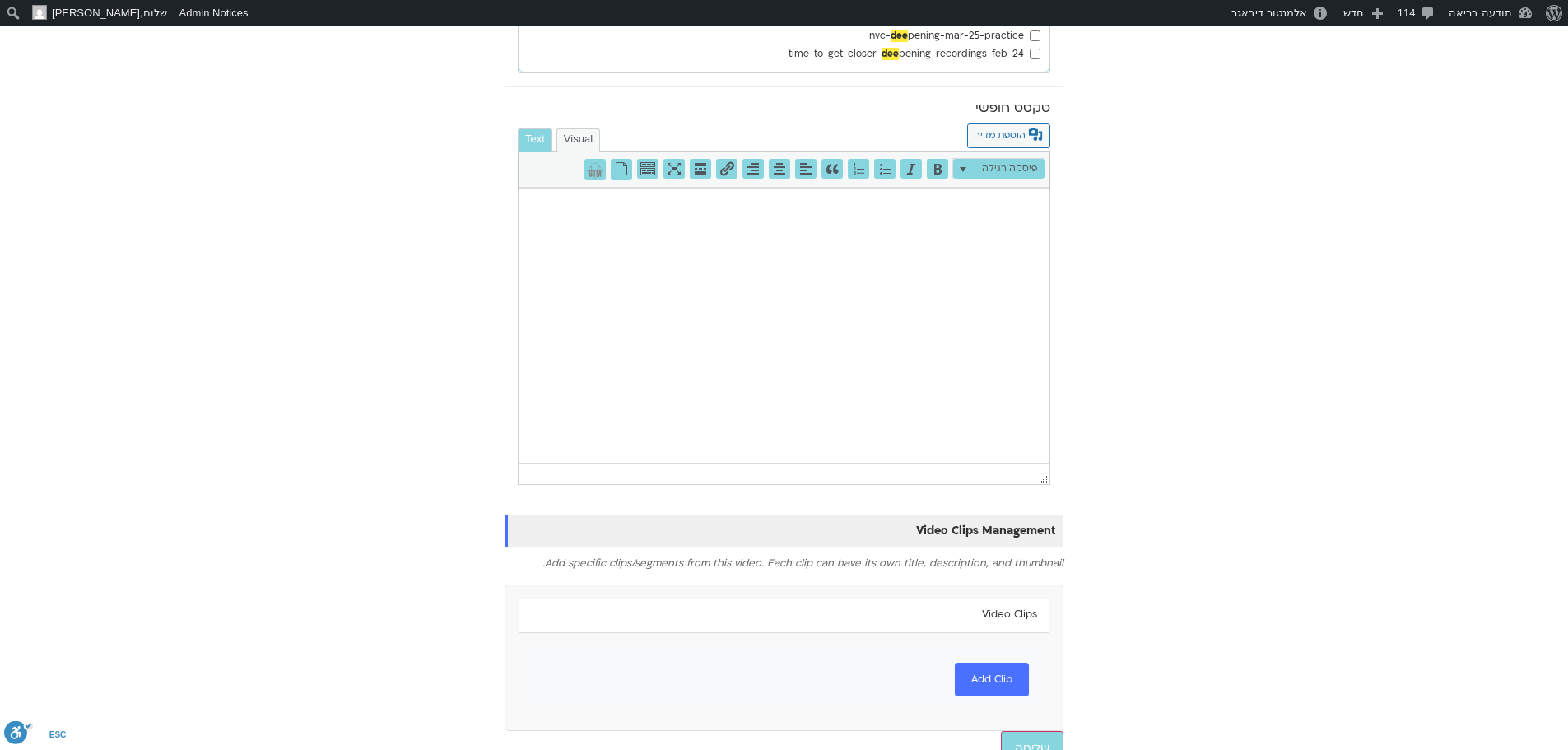
scroll to position [938, 0]
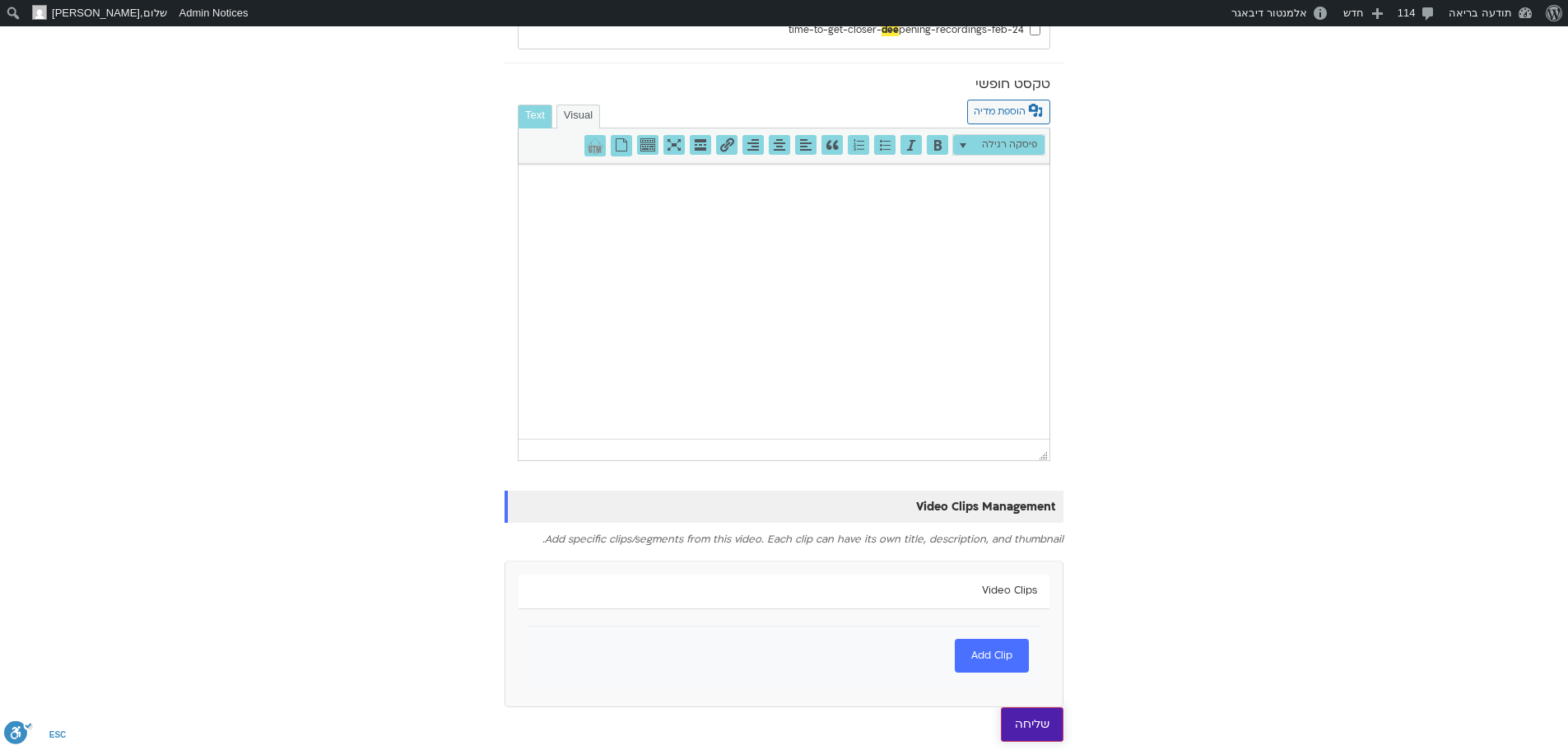
click at [1050, 730] on input "שליחה" at bounding box center [1032, 724] width 62 height 35
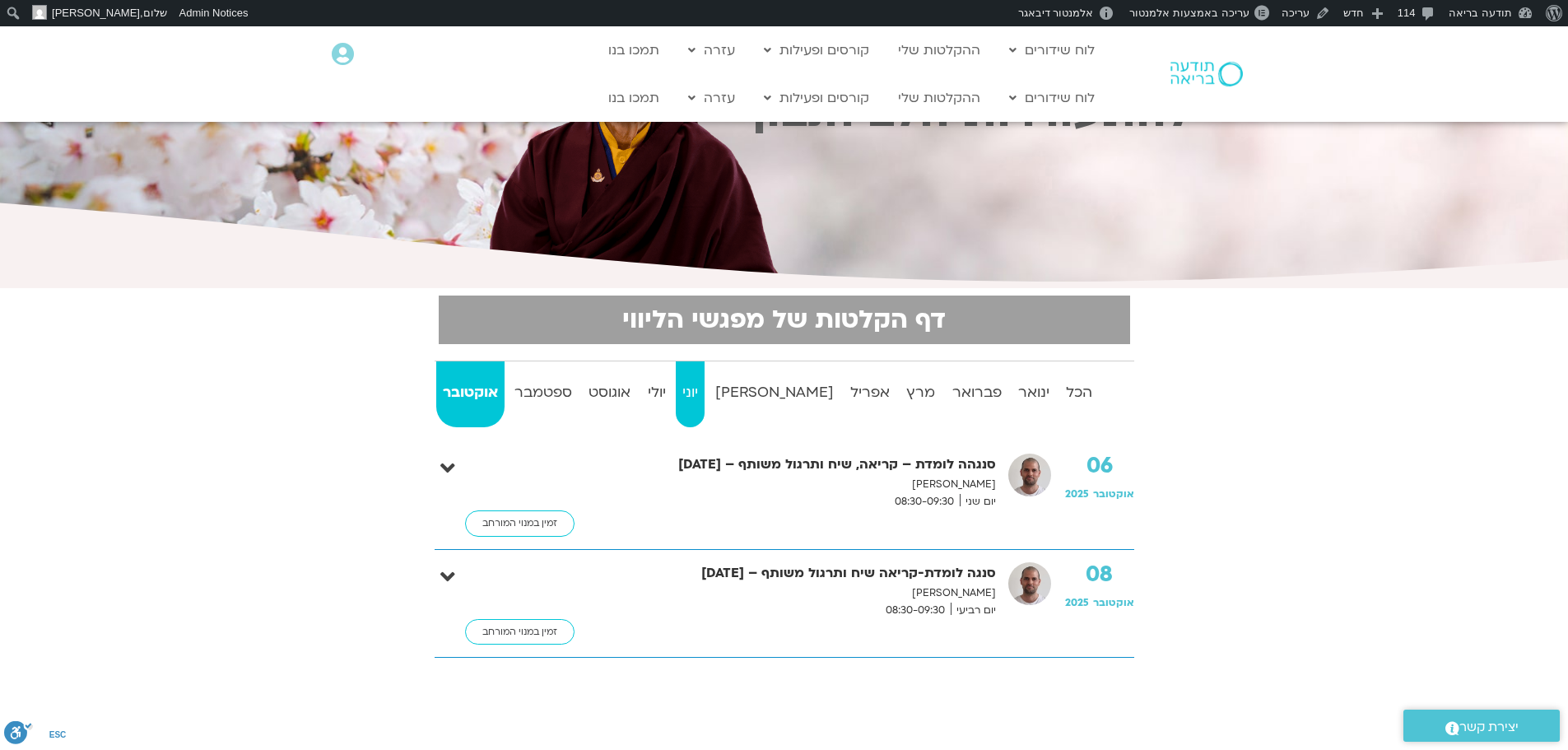
scroll to position [165, 0]
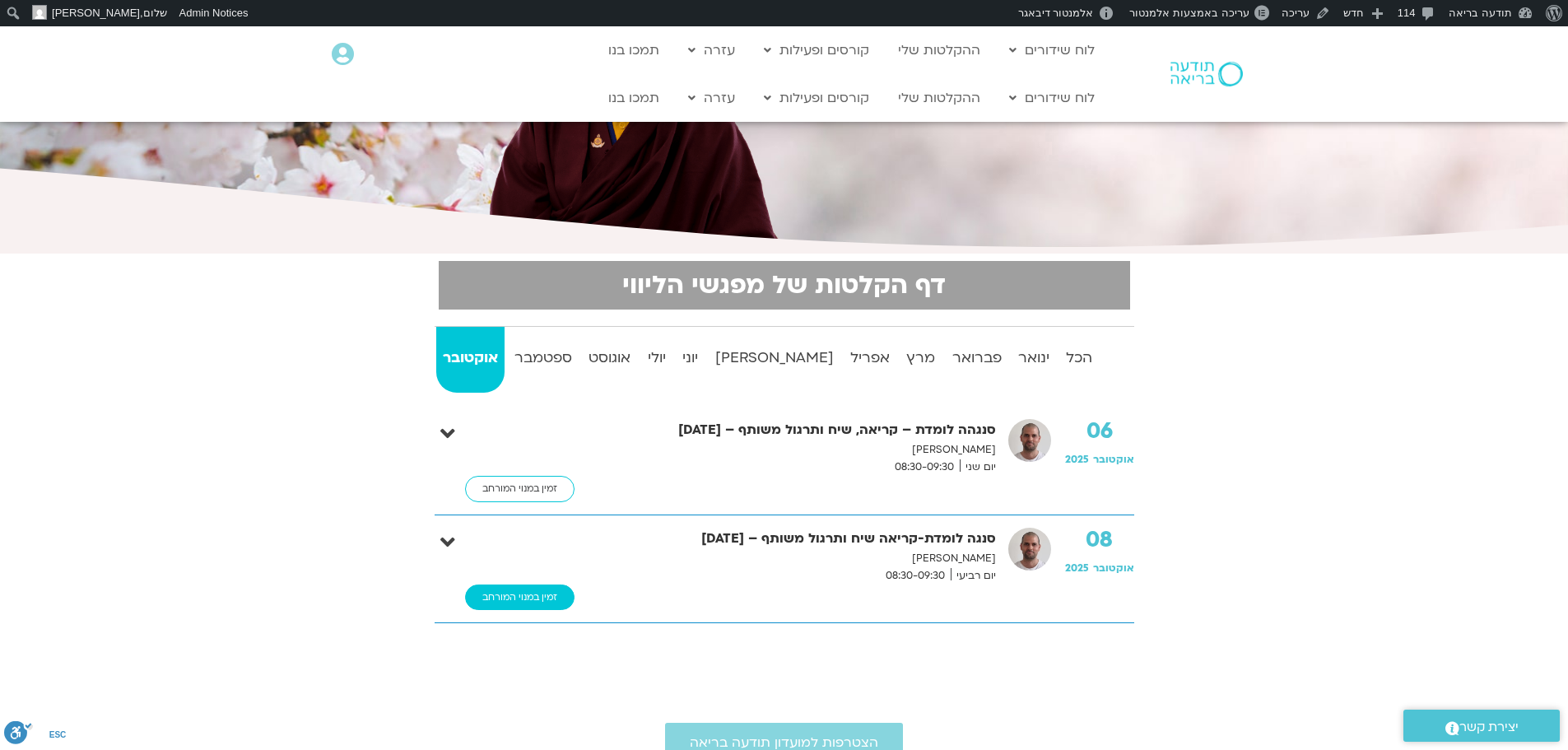
click at [544, 598] on link "זמין במנוי המורחב" at bounding box center [520, 598] width 110 height 27
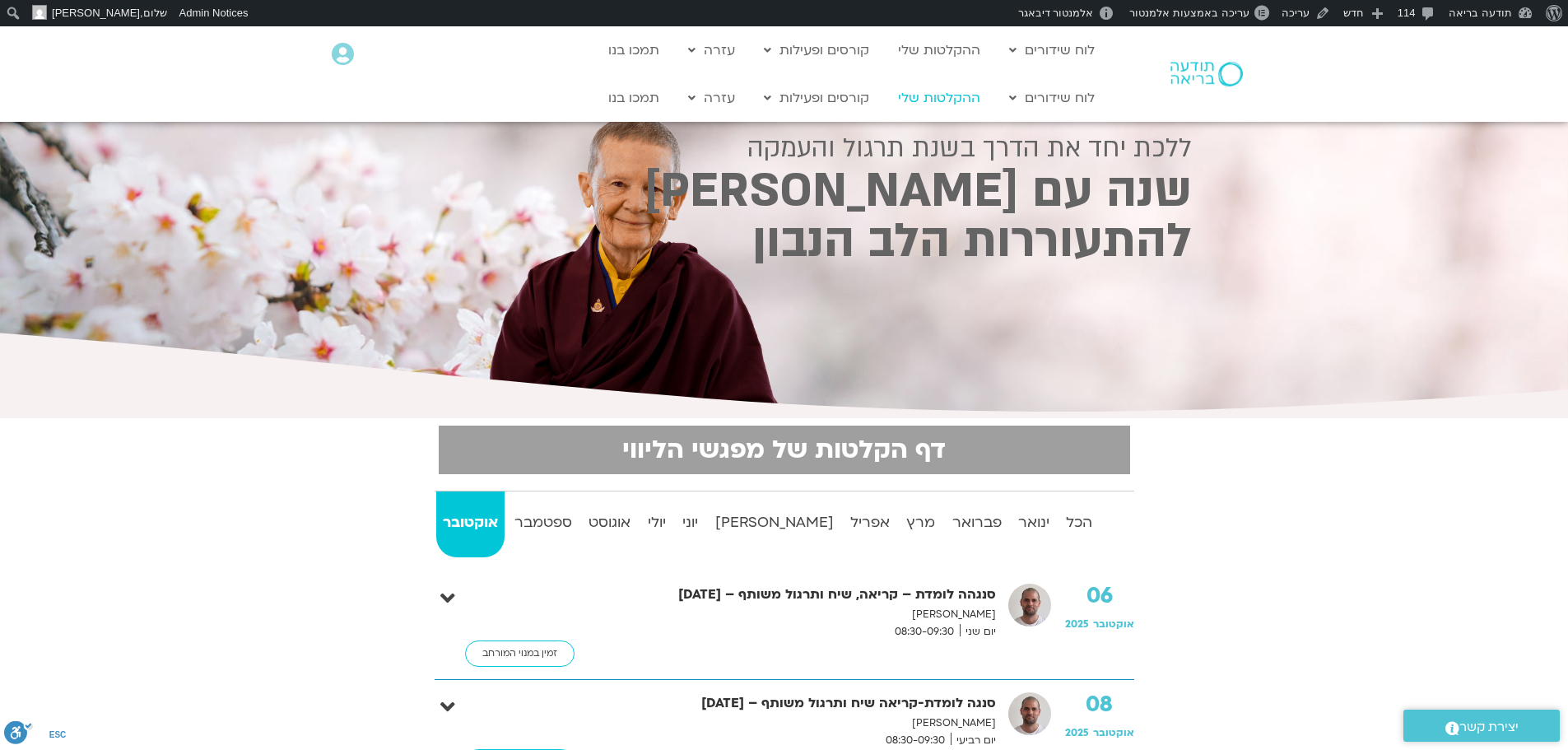
click at [957, 97] on link "ההקלטות שלי" at bounding box center [939, 98] width 99 height 32
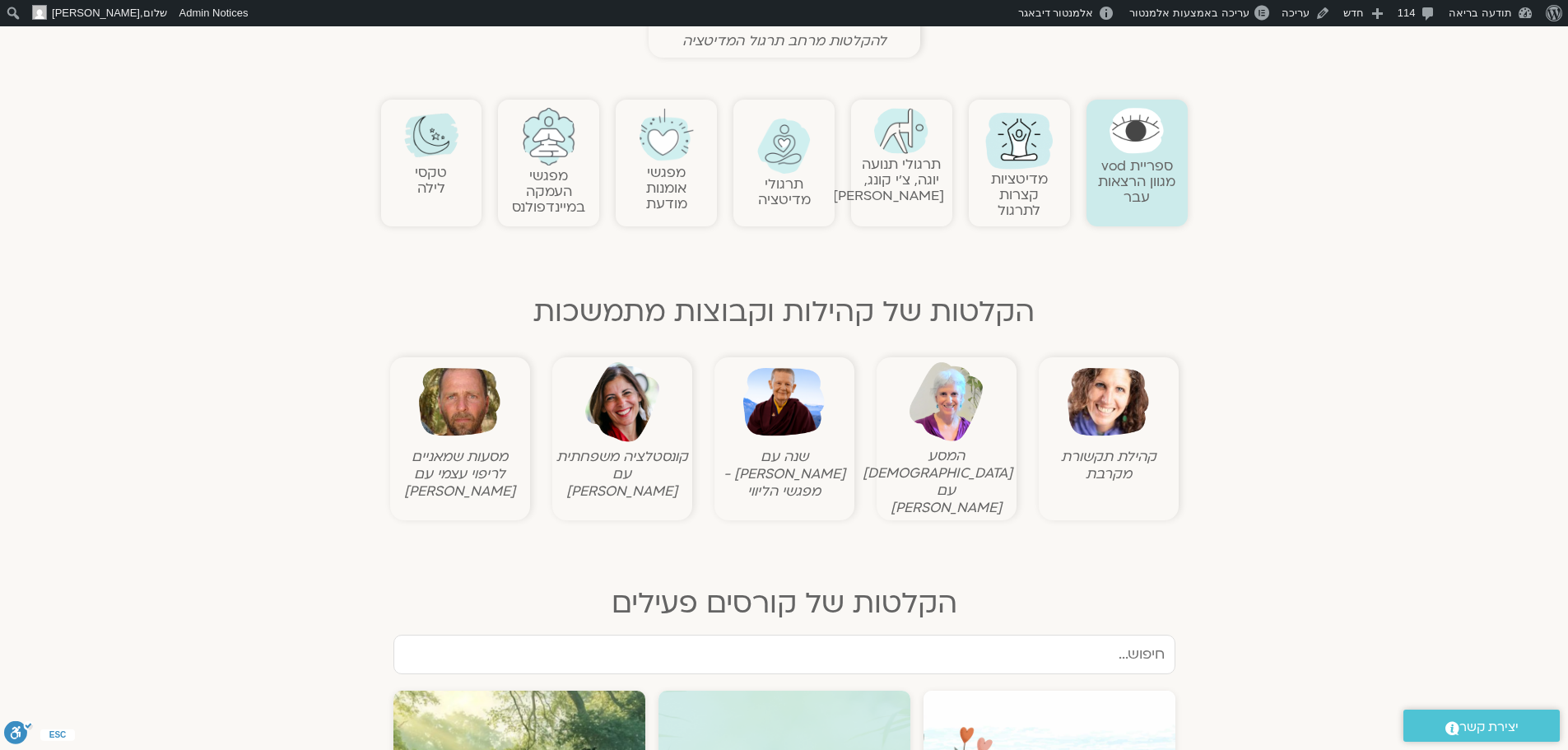
scroll to position [576, 0]
click at [778, 402] on img at bounding box center [784, 401] width 82 height 82
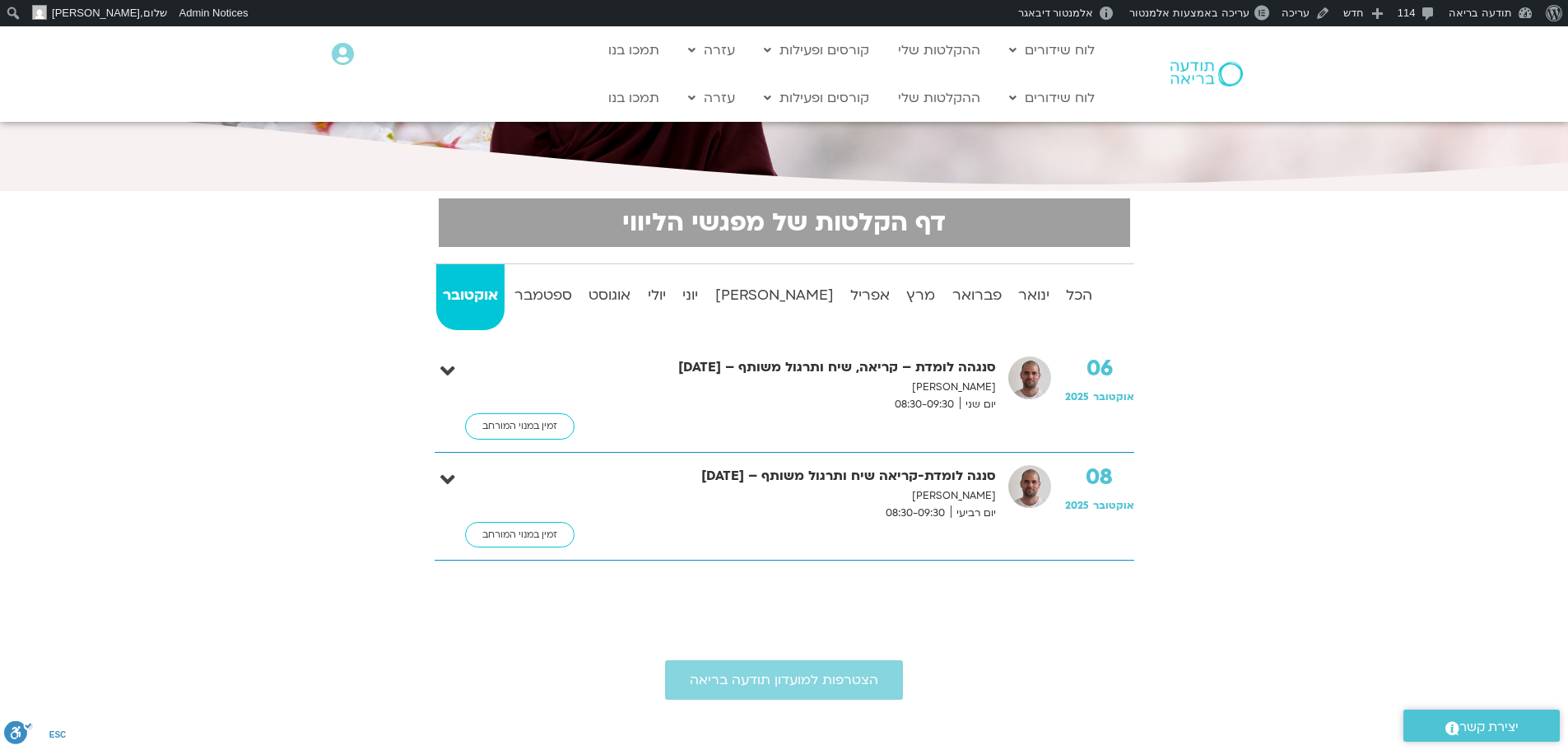
scroll to position [247, 0]
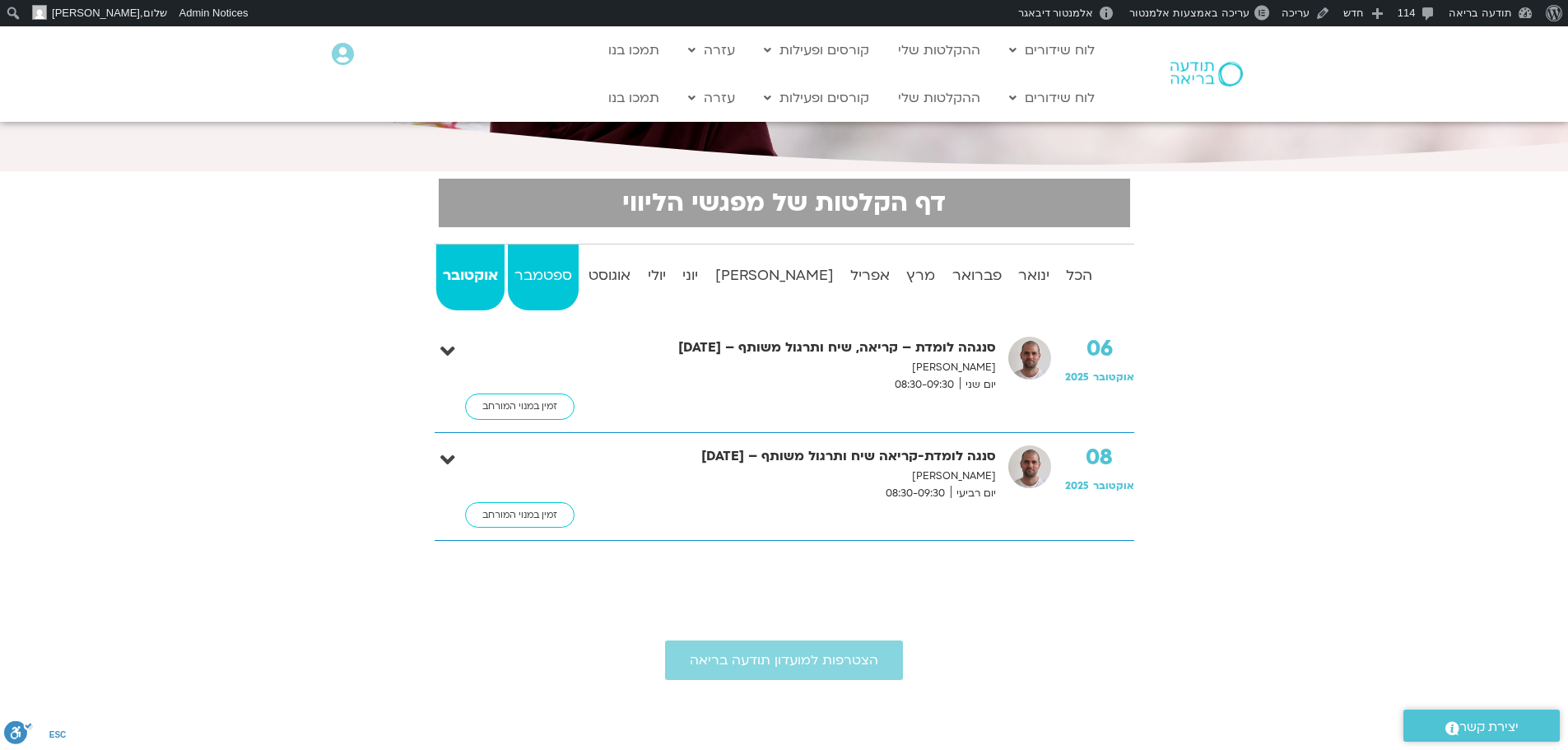
click at [565, 269] on strong "ספטמבר" at bounding box center [543, 276] width 71 height 25
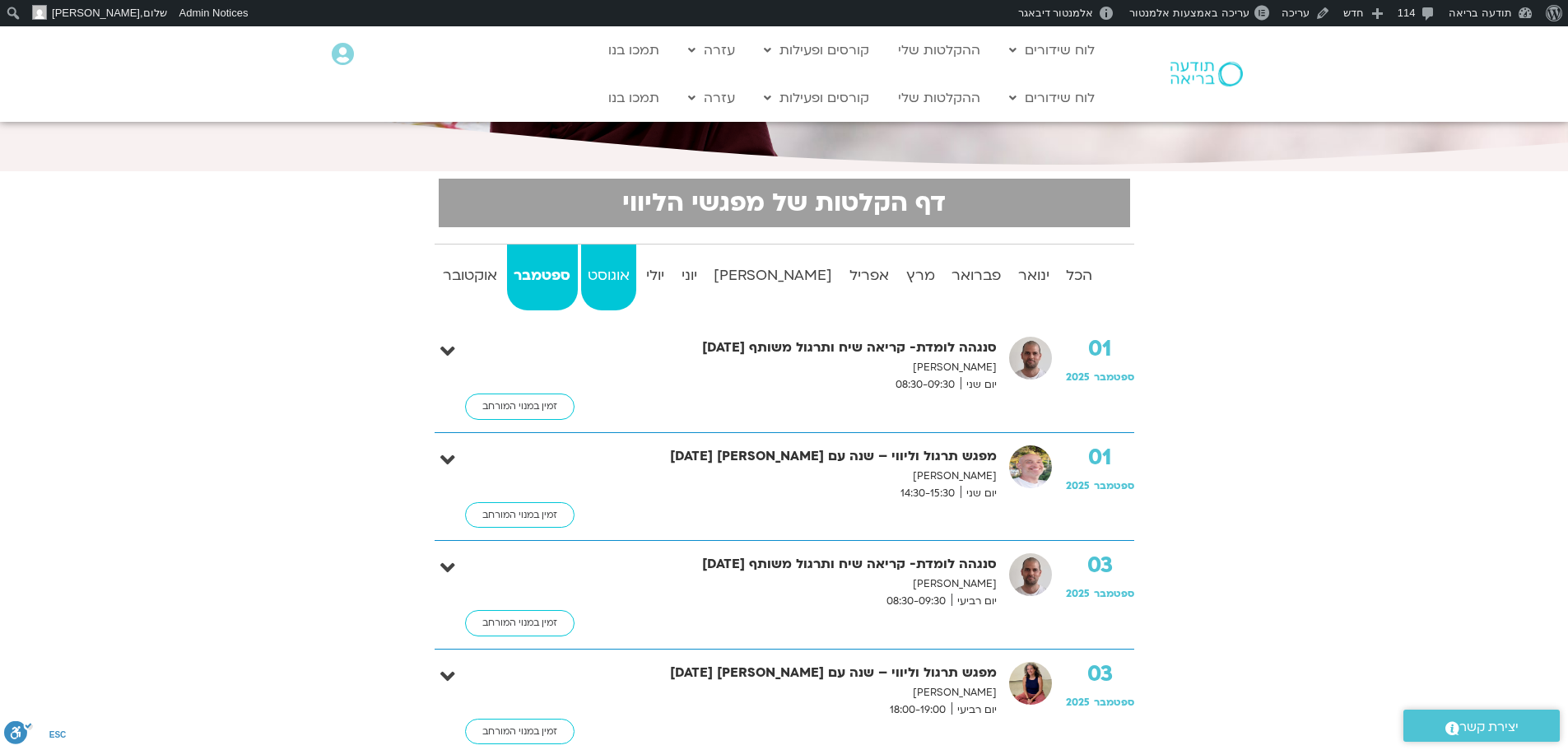
click at [637, 276] on strong "אוגוסט" at bounding box center [608, 276] width 56 height 25
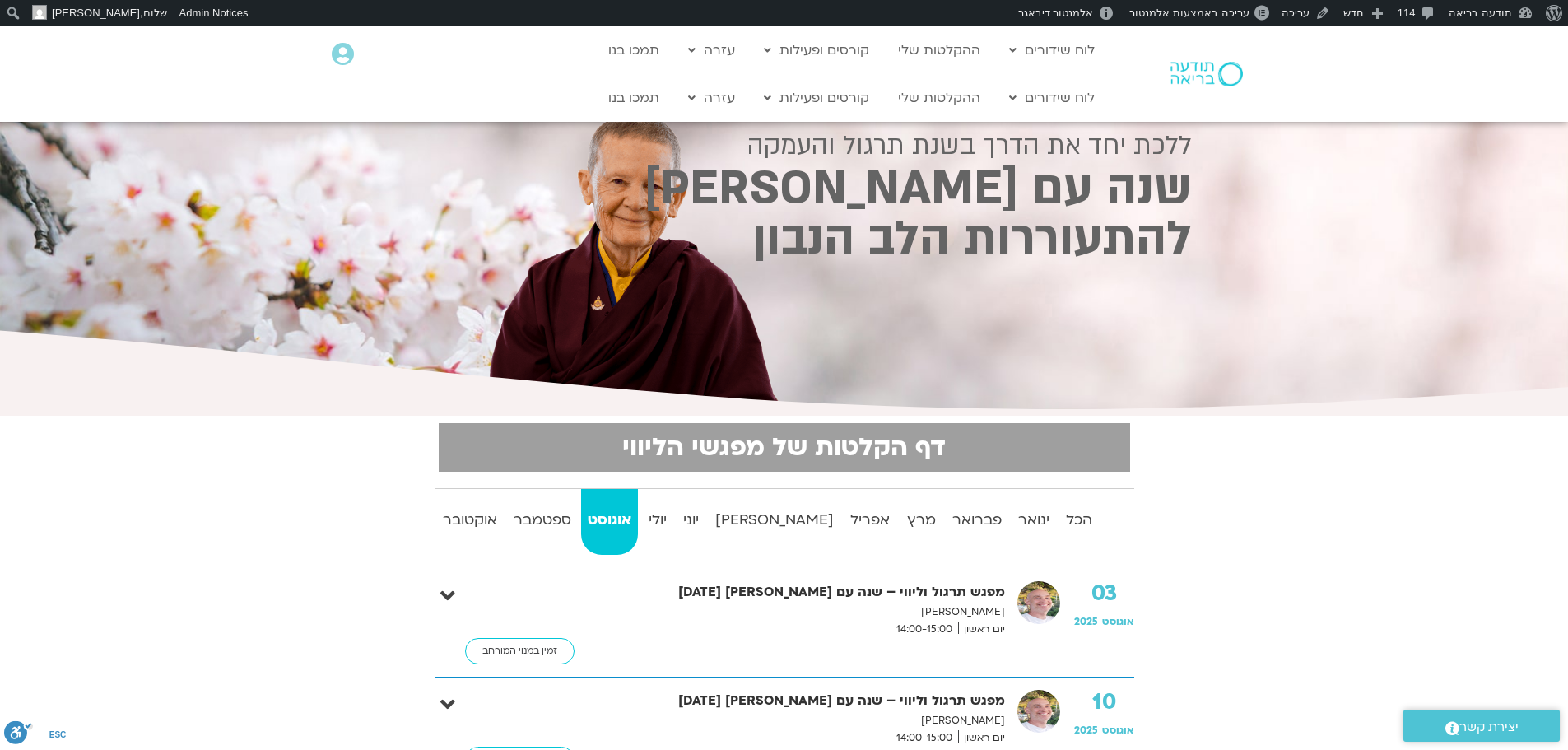
scroll to position [0, 0]
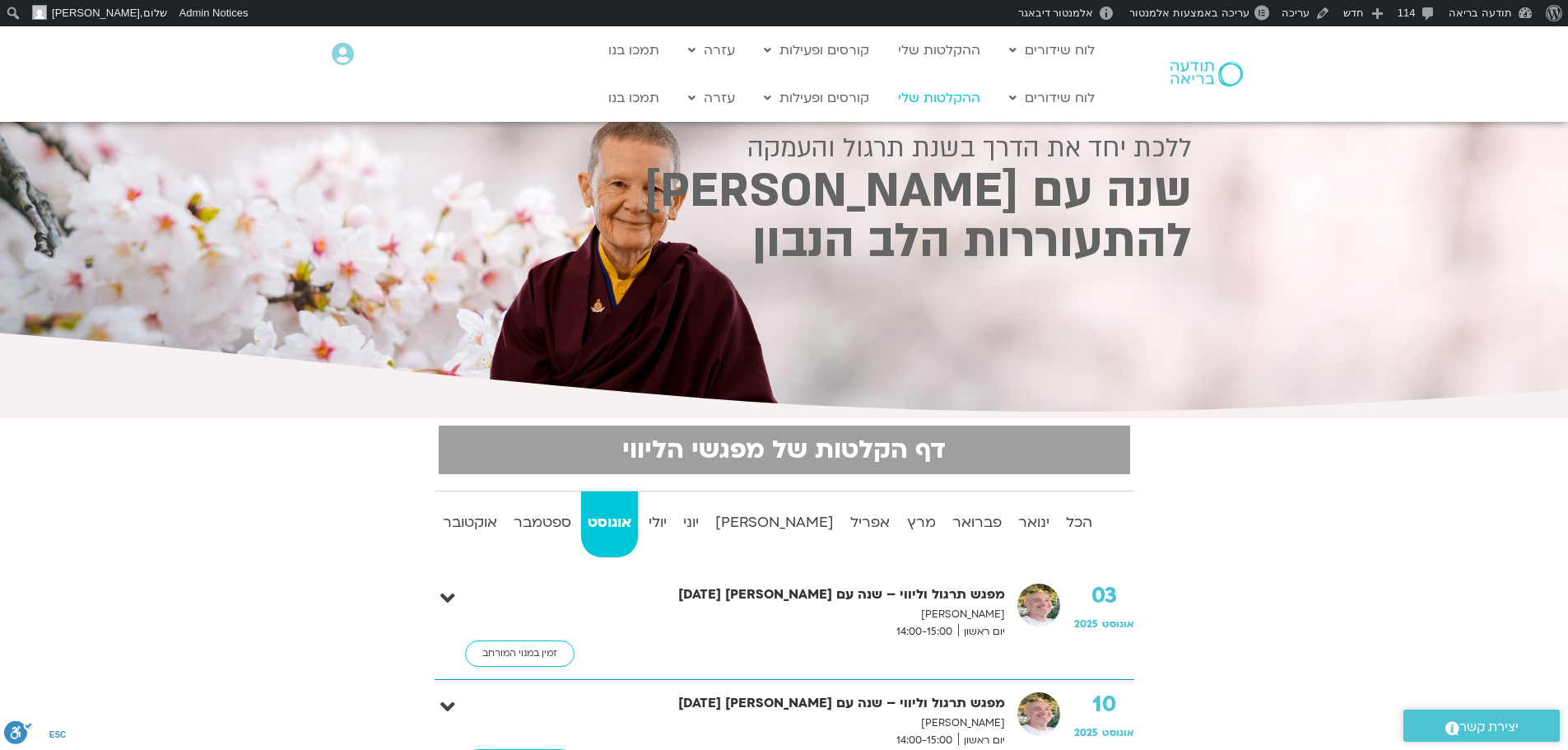
click at [955, 94] on link "ההקלטות שלי" at bounding box center [939, 98] width 99 height 32
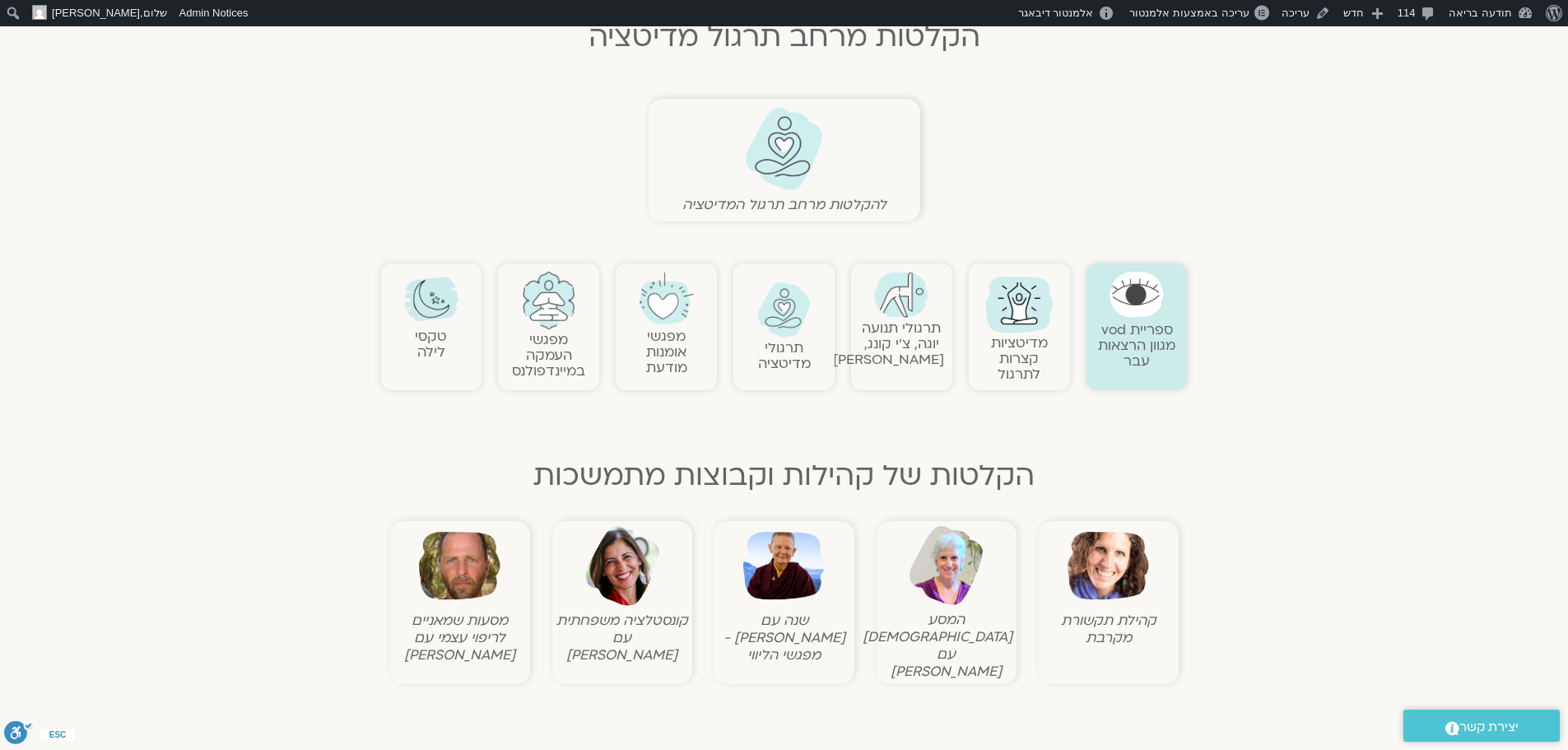
click at [558, 305] on img at bounding box center [548, 300] width 54 height 57
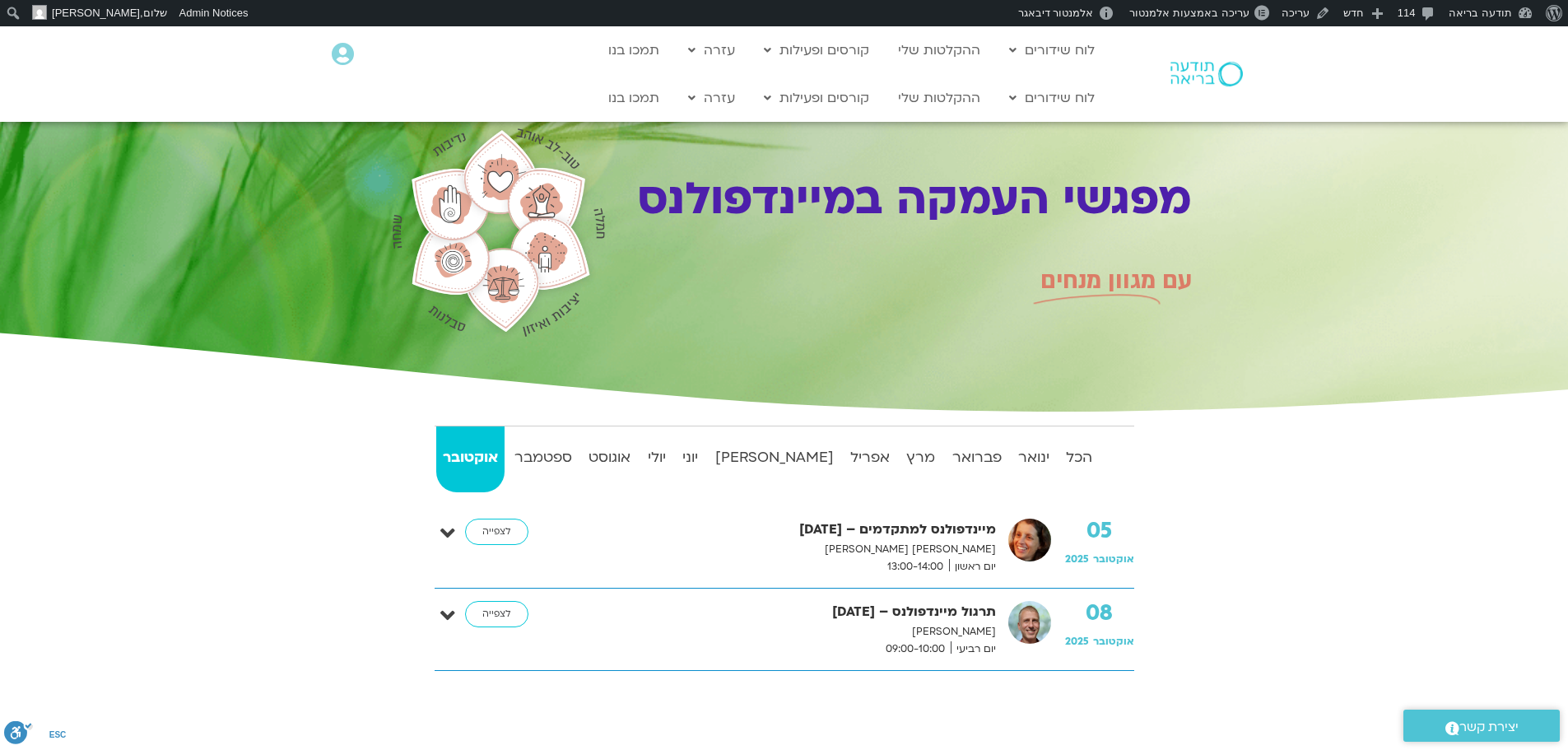
scroll to position [165, 0]
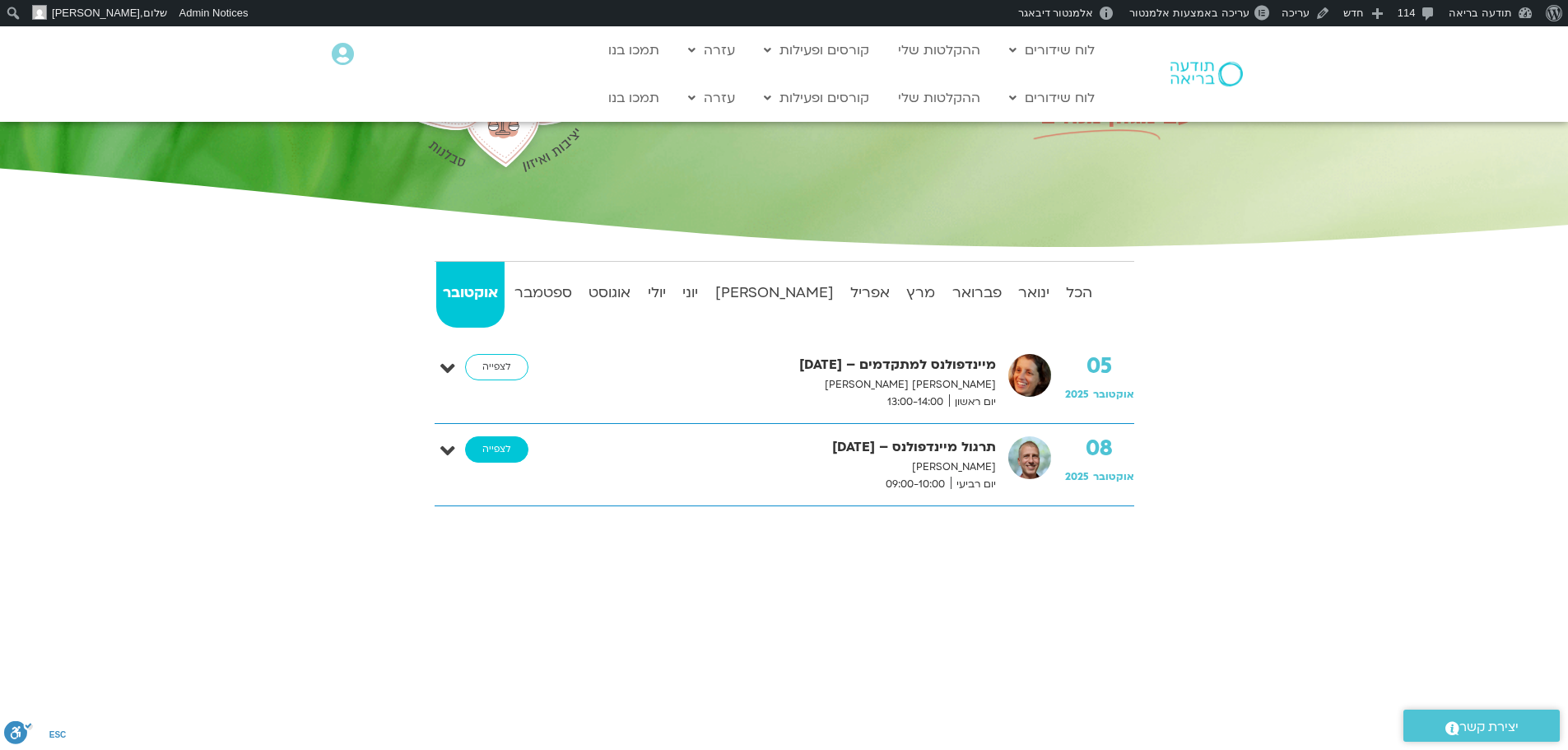
click at [510, 452] on link "לצפייה" at bounding box center [497, 450] width 63 height 27
